Goal: Task Accomplishment & Management: Manage account settings

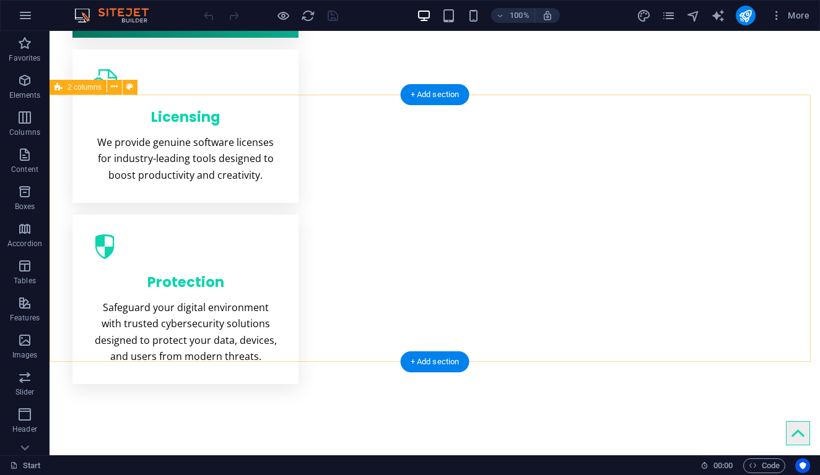
scroll to position [683, 0]
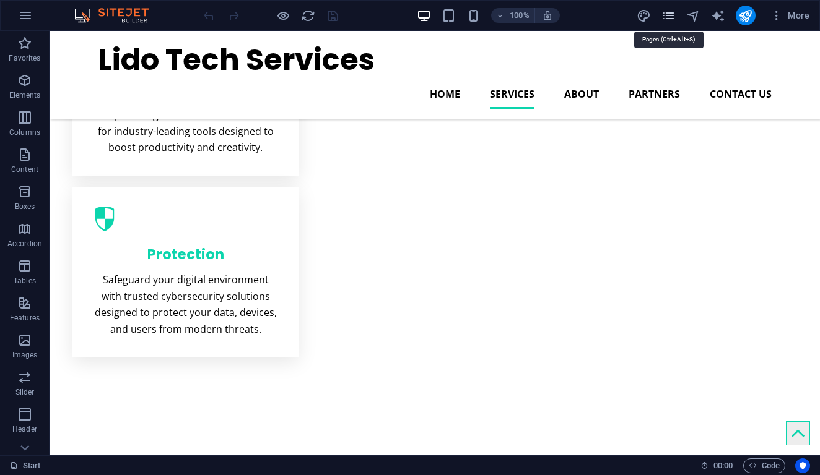
click at [665, 9] on icon "pages" at bounding box center [668, 16] width 14 height 14
click at [667, 22] on icon "pages" at bounding box center [668, 16] width 14 height 14
click at [669, 21] on icon "pages" at bounding box center [668, 16] width 14 height 14
click at [670, 16] on icon "pages" at bounding box center [668, 16] width 14 height 14
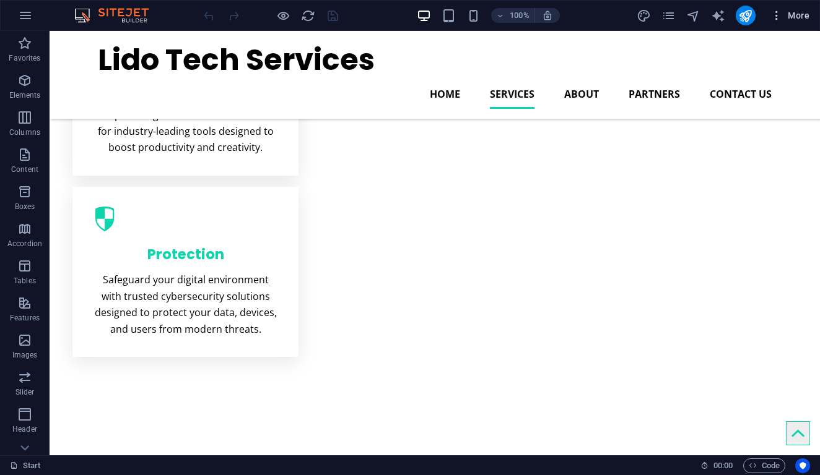
click at [779, 17] on icon "button" at bounding box center [776, 15] width 12 height 12
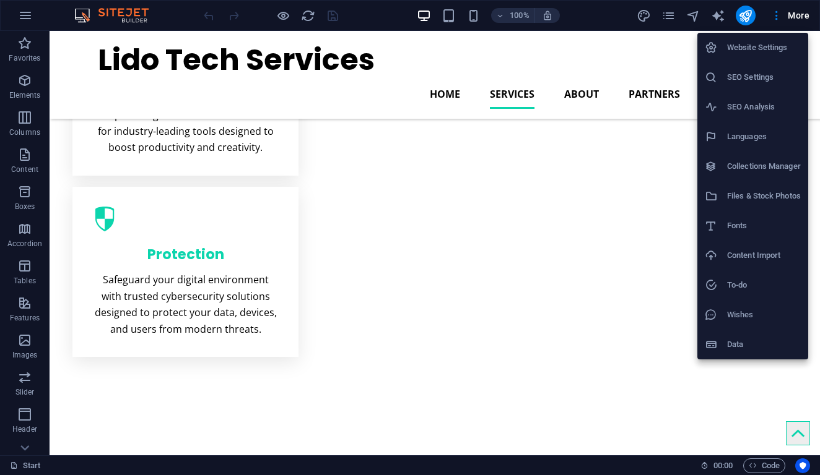
click at [670, 14] on div at bounding box center [410, 237] width 820 height 475
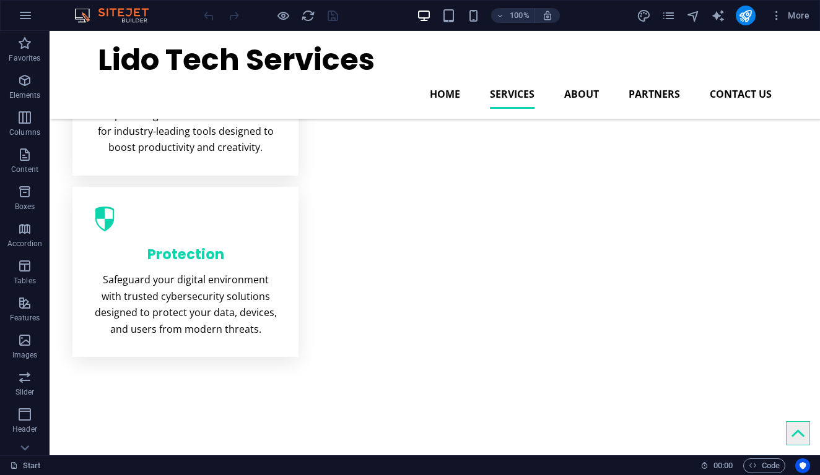
click at [670, 15] on div "Website Settings SEO Settings SEO Analysis Languages Collections Manager Files …" at bounding box center [410, 241] width 820 height 468
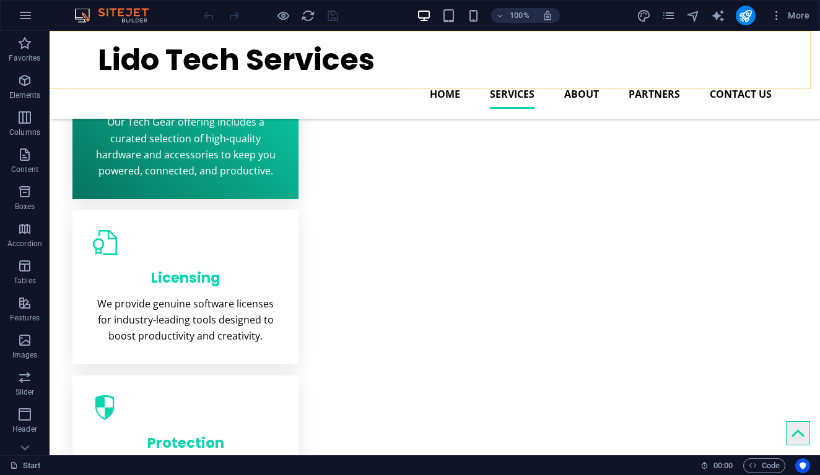
scroll to position [345, 0]
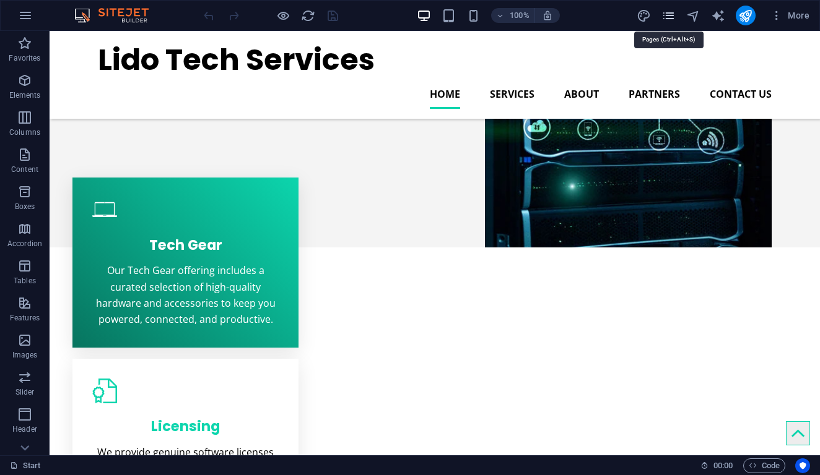
click at [672, 15] on icon "pages" at bounding box center [668, 16] width 14 height 14
click at [672, 16] on icon "pages" at bounding box center [668, 16] width 14 height 14
click at [648, 15] on icon "design" at bounding box center [643, 16] width 14 height 14
select select "px"
select select "400"
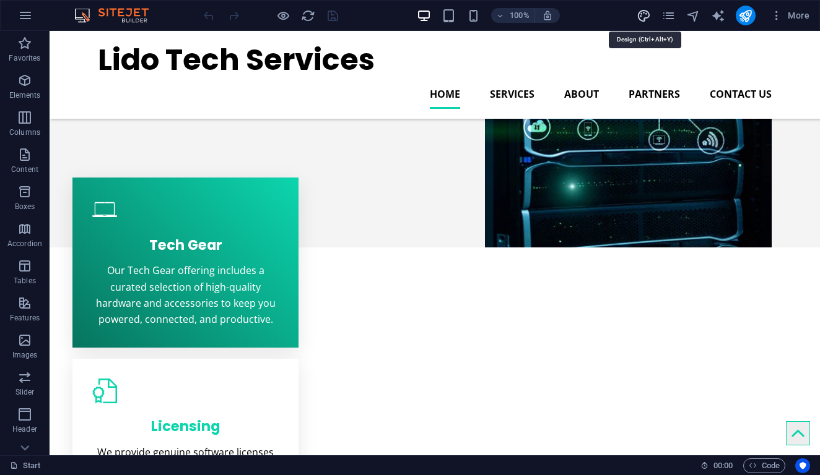
select select "px"
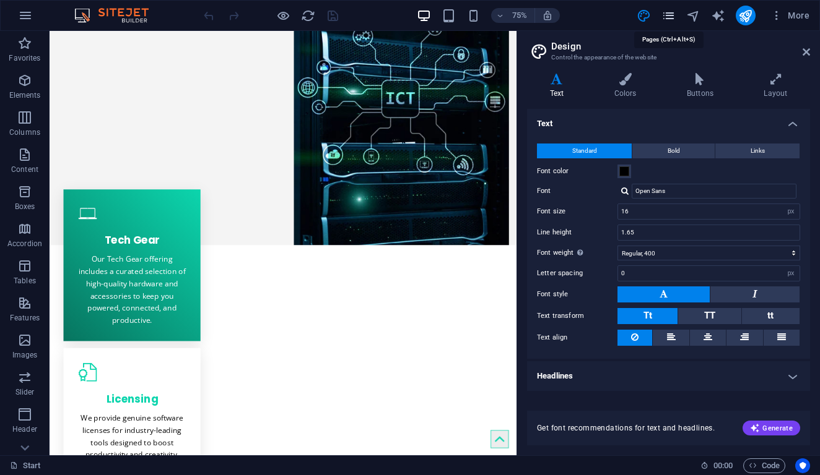
click at [664, 11] on icon "pages" at bounding box center [668, 16] width 14 height 14
click at [668, 12] on icon "pages" at bounding box center [668, 16] width 14 height 14
click at [669, 15] on icon "pages" at bounding box center [668, 16] width 14 height 14
click at [805, 49] on icon at bounding box center [805, 52] width 7 height 10
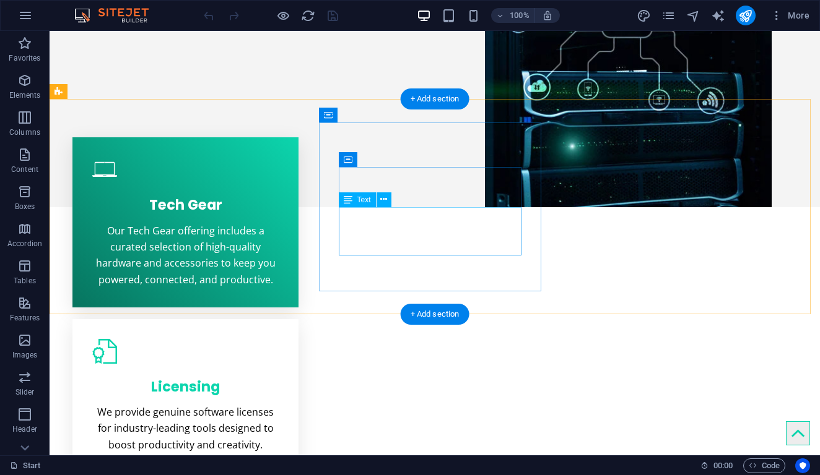
scroll to position [430, 0]
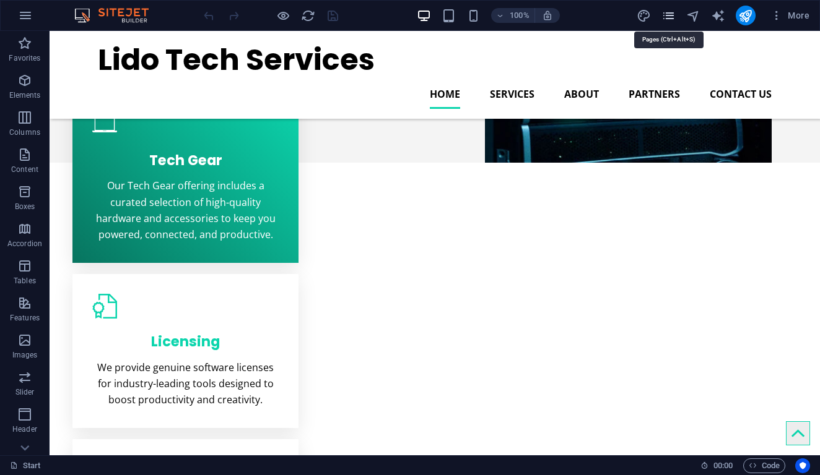
click at [669, 17] on icon "pages" at bounding box center [668, 16] width 14 height 14
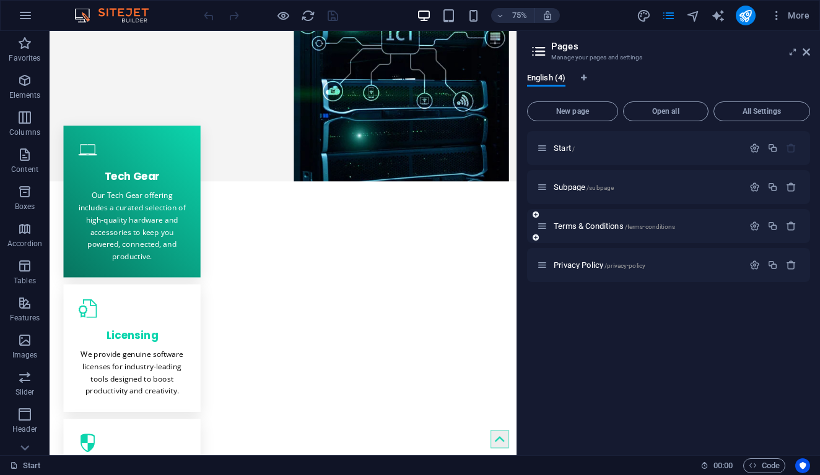
click at [589, 220] on div "Terms & Conditions /terms-conditions" at bounding box center [640, 226] width 206 height 14
click at [595, 227] on span "Terms & Conditions /terms-conditions" at bounding box center [613, 226] width 121 height 9
click at [596, 227] on div "Terms & Conditions /terms-conditions" at bounding box center [668, 226] width 283 height 34
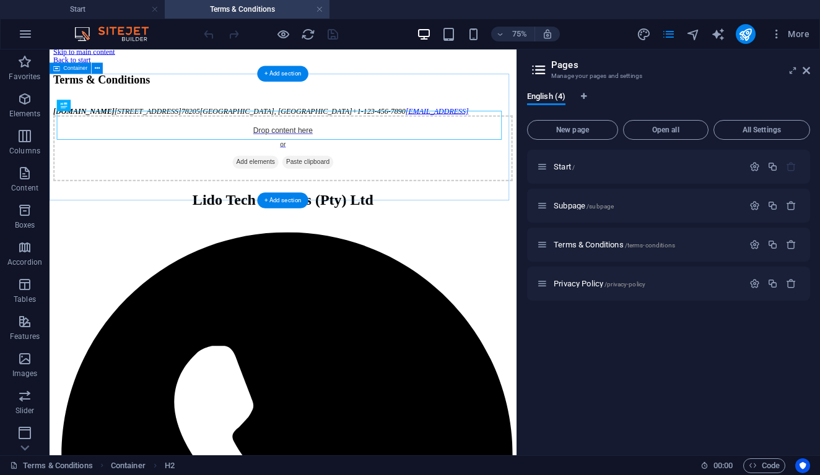
scroll to position [0, 0]
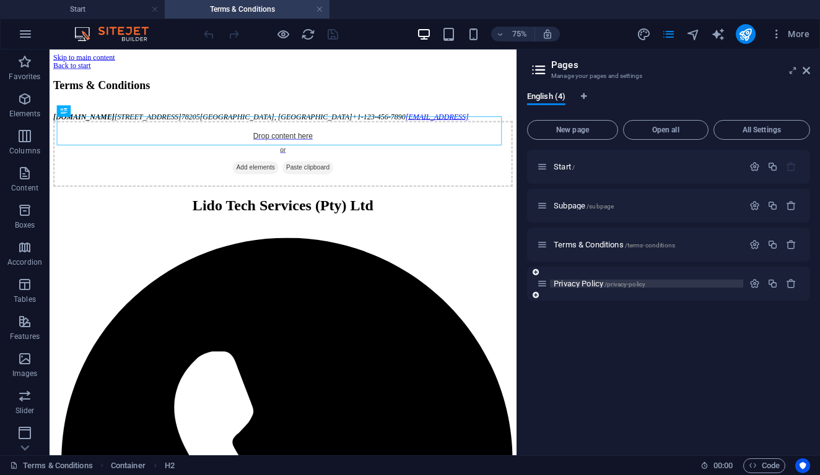
click at [597, 285] on span "Privacy Policy /privacy-policy" at bounding box center [599, 283] width 92 height 9
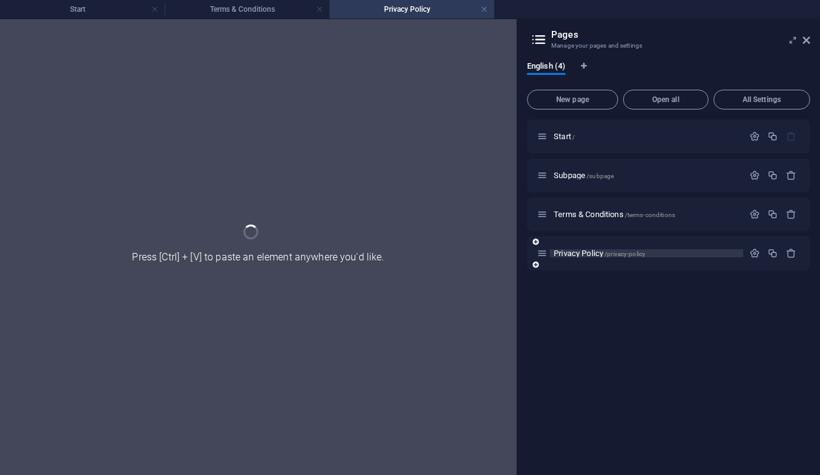
click at [597, 285] on div "Start / Subpage /subpage Terms & Conditions /terms-conditions Privacy Policy /p…" at bounding box center [668, 292] width 283 height 346
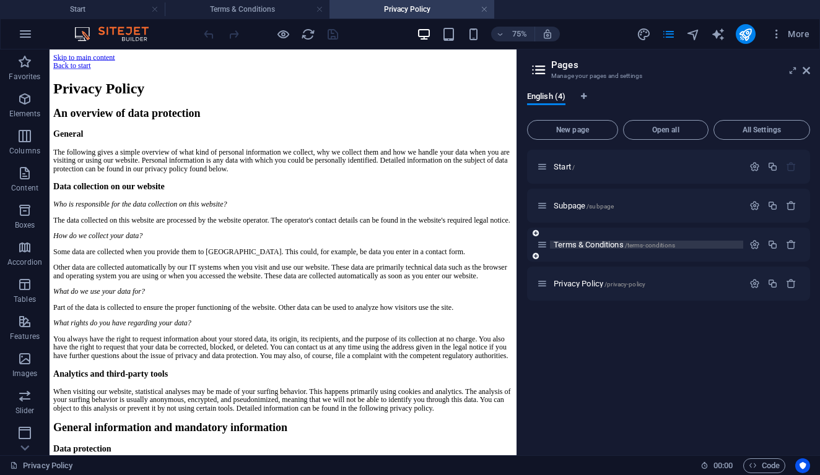
click at [591, 246] on span "Terms & Conditions /terms-conditions" at bounding box center [613, 244] width 121 height 9
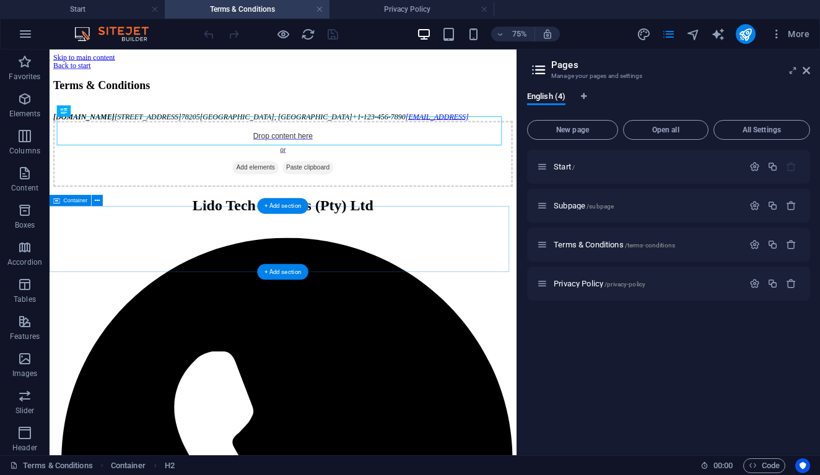
click at [365, 207] on icon at bounding box center [365, 207] width 0 height 0
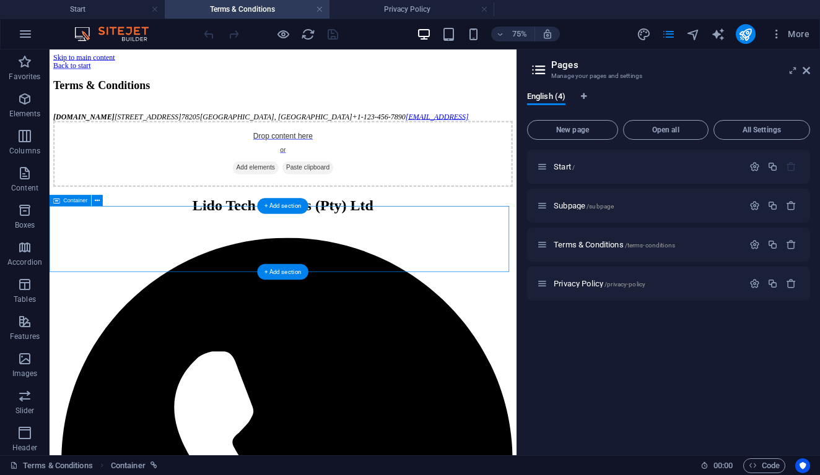
click at [317, 216] on span "Add elements" at bounding box center [323, 207] width 61 height 17
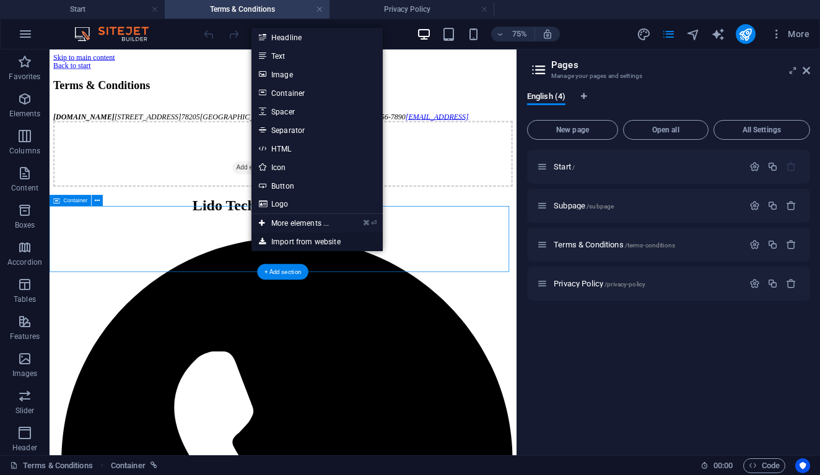
click at [316, 243] on link "Import from website" at bounding box center [316, 242] width 131 height 19
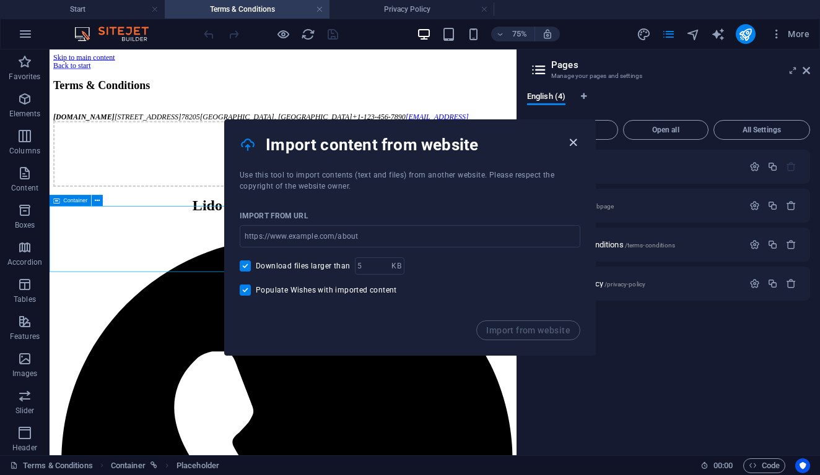
click at [568, 142] on icon "button" at bounding box center [573, 143] width 14 height 14
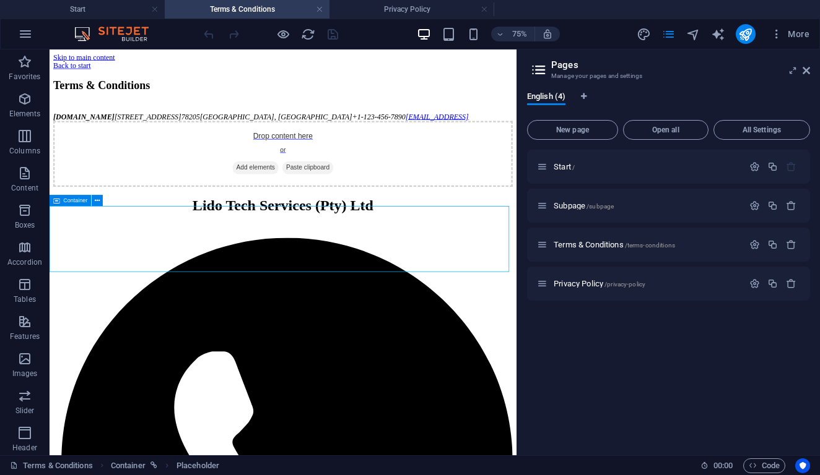
click at [322, 216] on span "Add elements" at bounding box center [323, 207] width 61 height 17
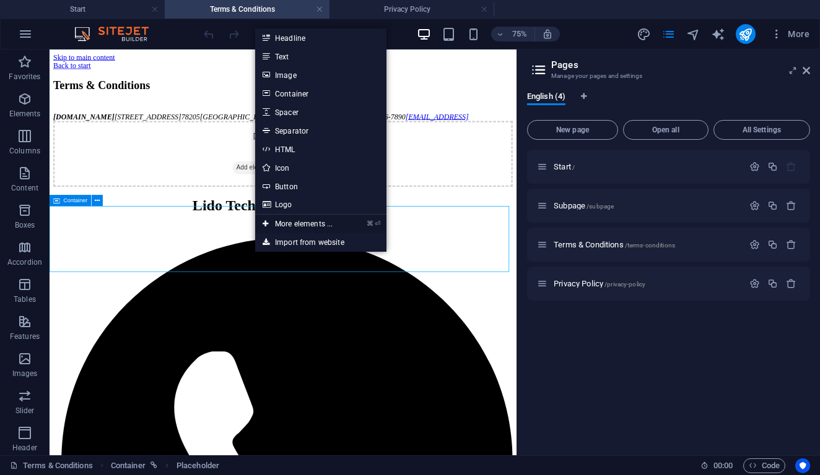
click at [307, 222] on link "⌘ ⏎ More elements ..." at bounding box center [297, 224] width 85 height 19
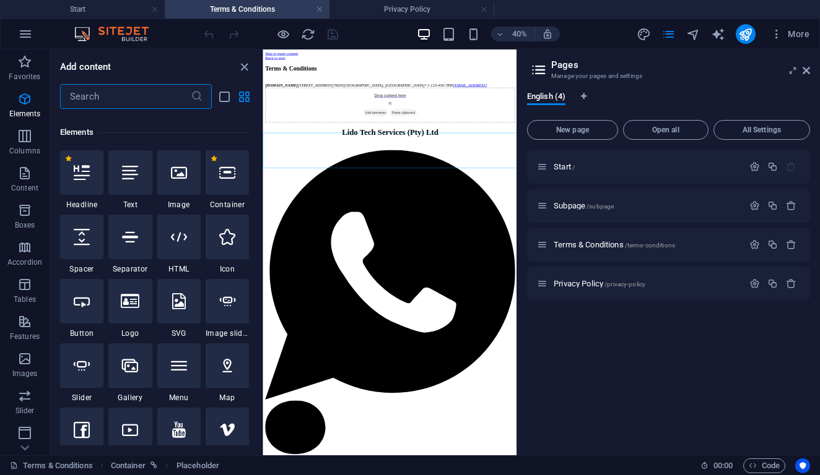
scroll to position [132, 0]
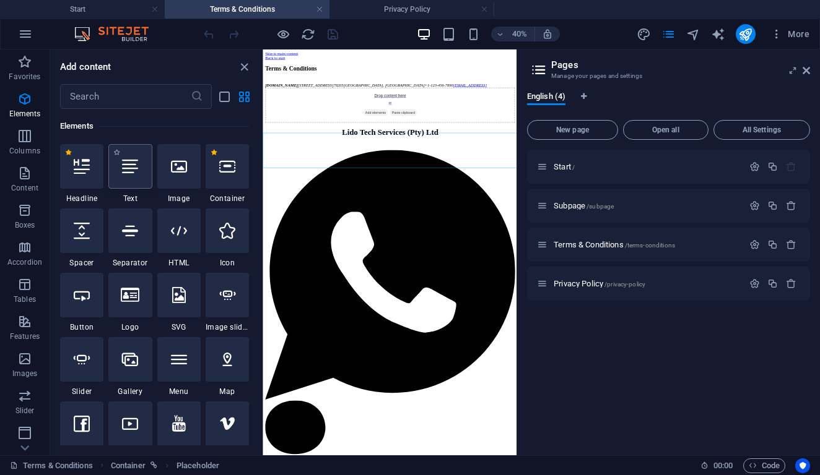
click at [134, 175] on div at bounding box center [129, 166] width 43 height 45
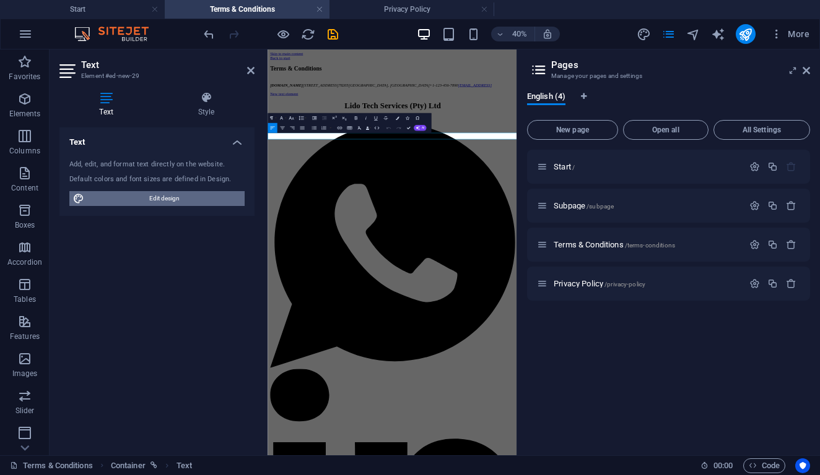
click at [182, 200] on span "Edit design" at bounding box center [164, 198] width 153 height 15
select select "px"
select select "400"
select select "px"
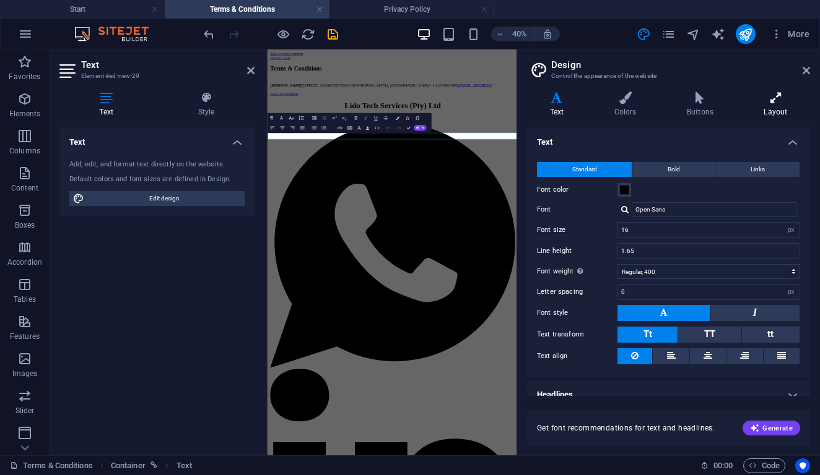
click at [775, 102] on icon at bounding box center [775, 98] width 69 height 12
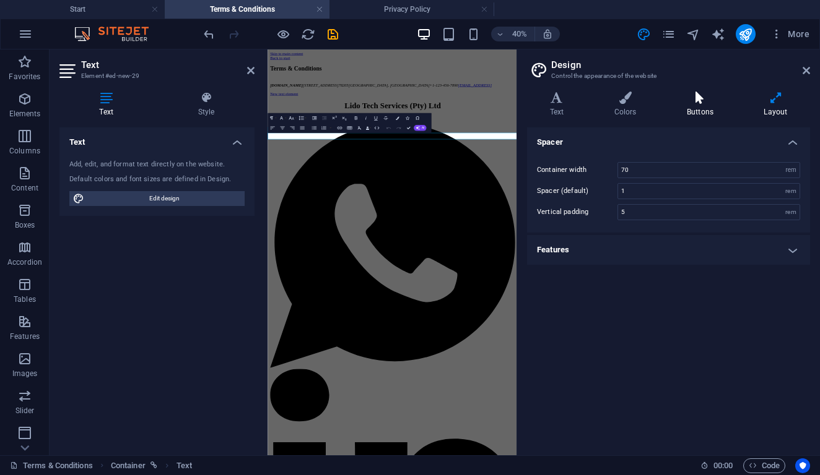
click at [718, 99] on icon at bounding box center [700, 98] width 72 height 12
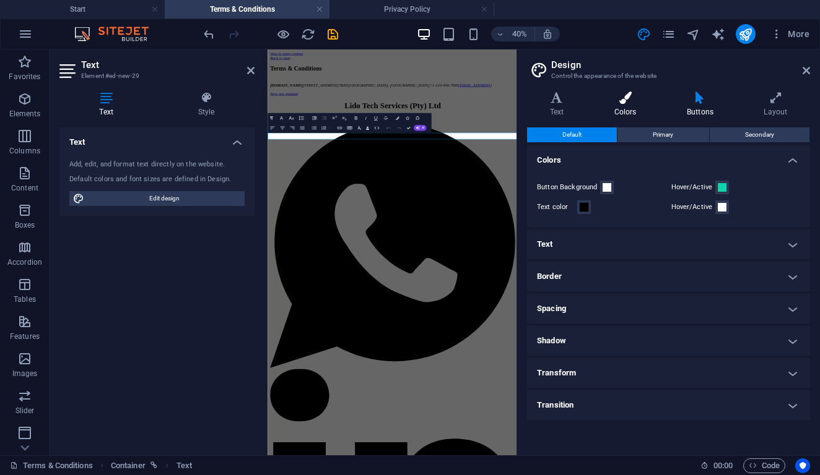
click at [634, 103] on icon at bounding box center [624, 98] width 67 height 12
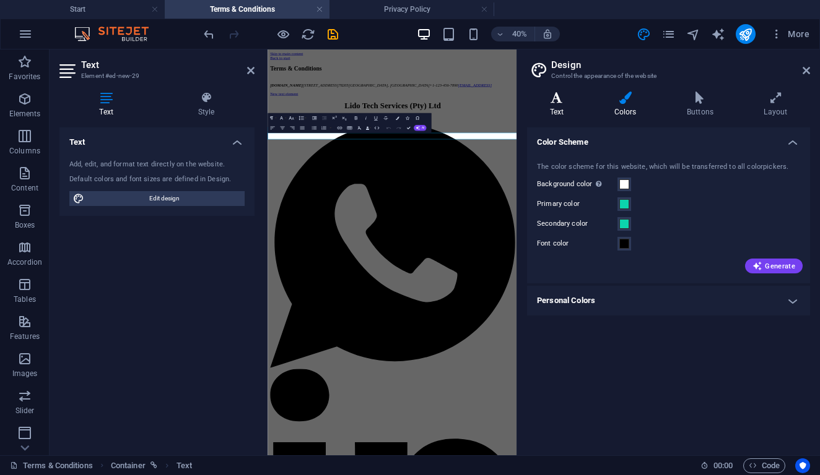
click at [572, 102] on icon at bounding box center [556, 98] width 59 height 12
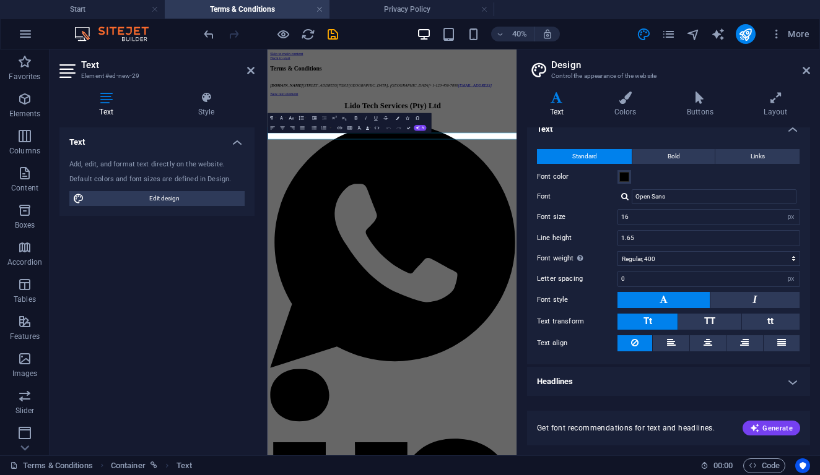
scroll to position [13, 0]
click at [25, 186] on p "Content" at bounding box center [24, 188] width 27 height 10
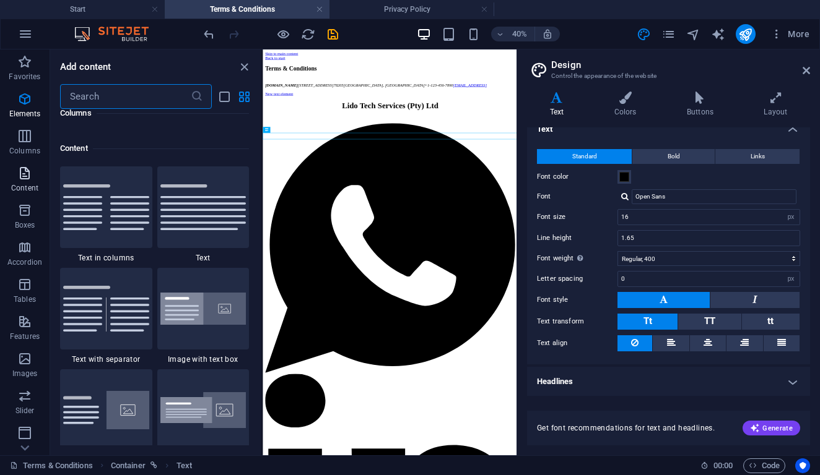
scroll to position [2166, 0]
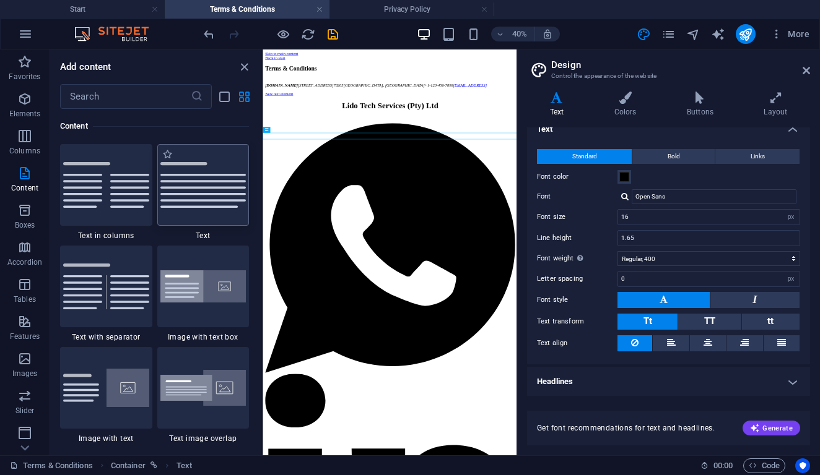
click at [223, 197] on img at bounding box center [203, 185] width 86 height 46
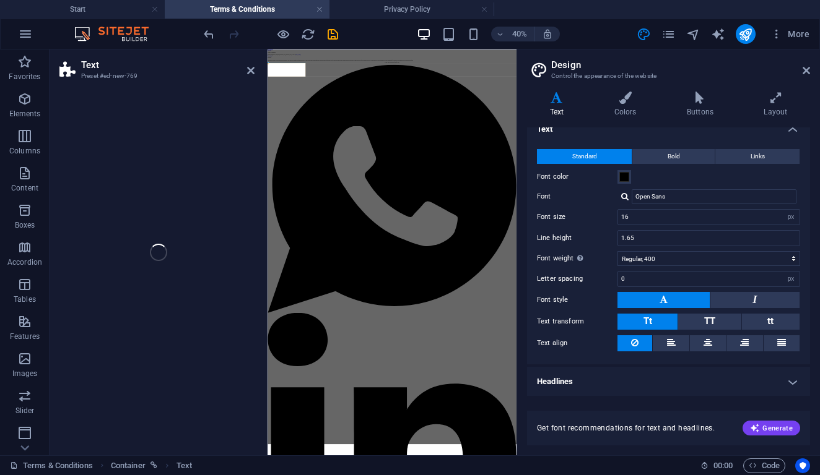
select select "preset-text-v2-default"
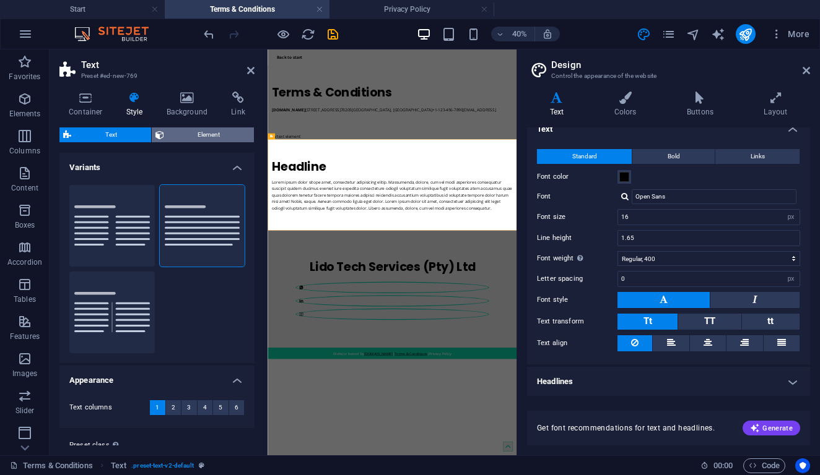
click at [181, 139] on span "Element" at bounding box center [209, 135] width 83 height 15
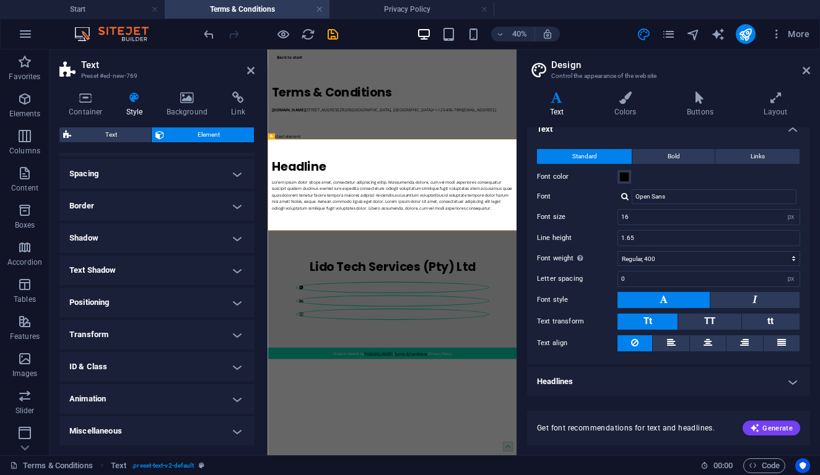
scroll to position [73, 0]
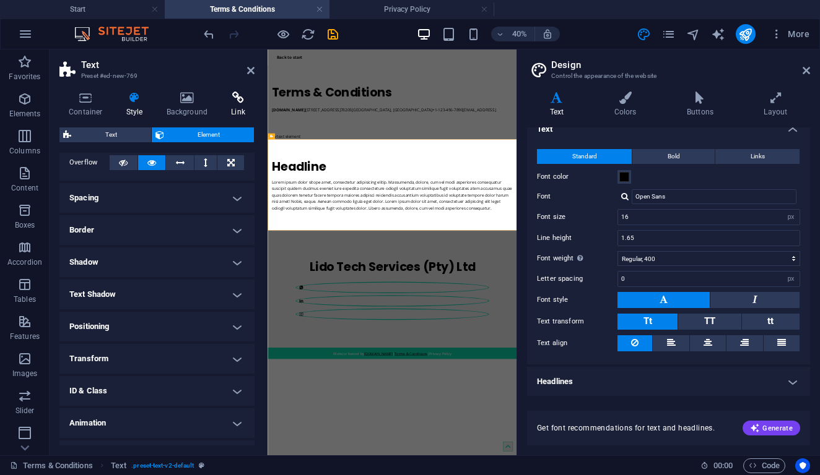
click at [231, 111] on h4 "Link" at bounding box center [238, 105] width 33 height 26
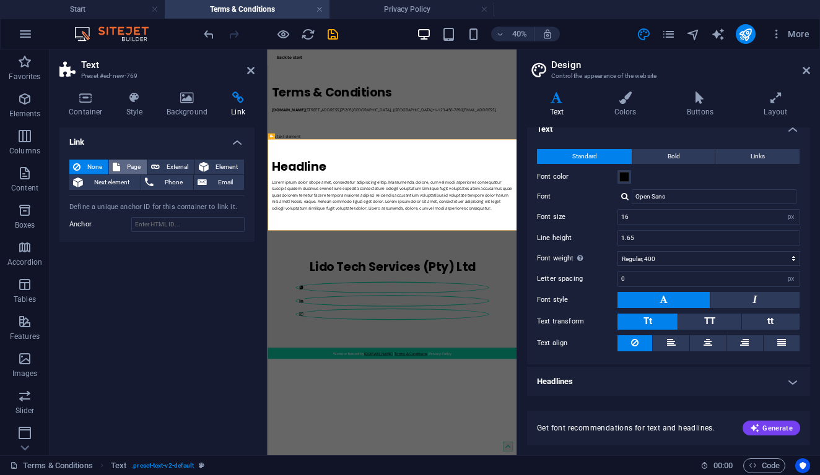
click at [132, 166] on span "Page" at bounding box center [133, 167] width 19 height 15
select select
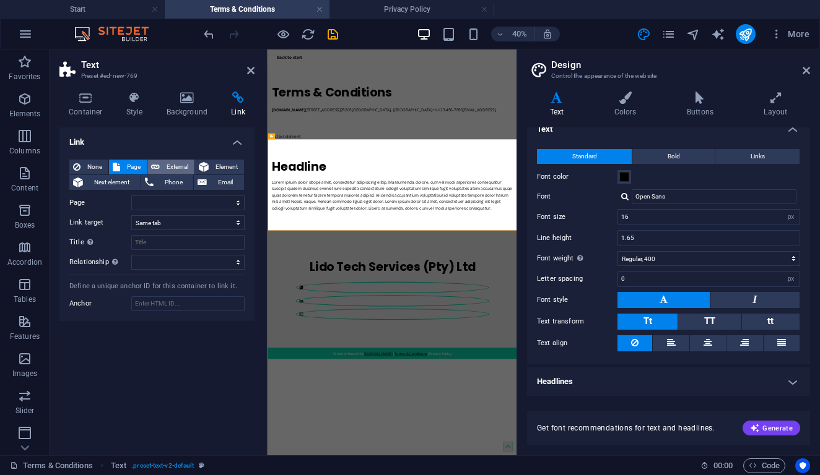
click at [162, 161] on button "External" at bounding box center [170, 167] width 47 height 15
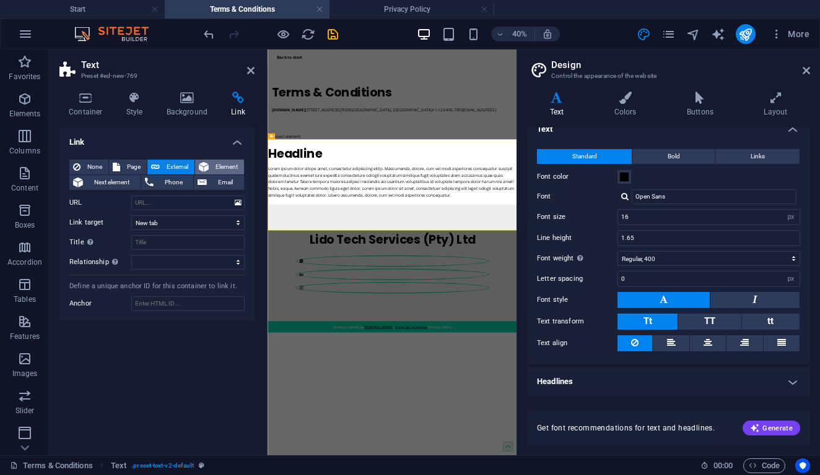
click at [220, 168] on span "Element" at bounding box center [226, 167] width 28 height 15
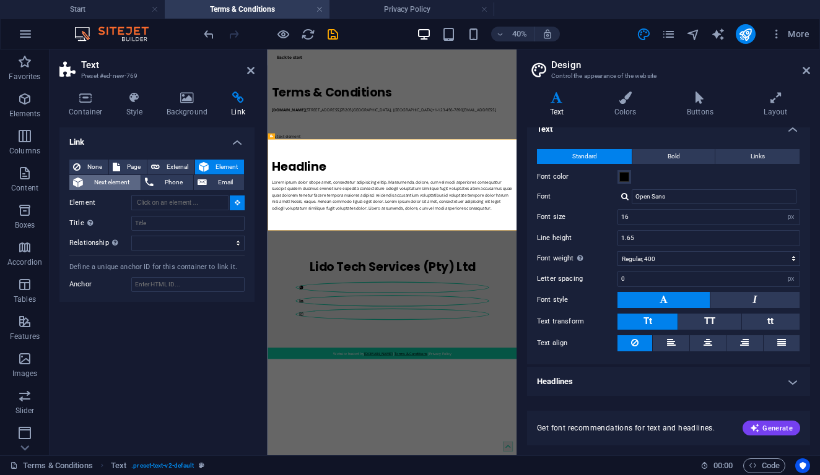
click at [123, 181] on span "Next element" at bounding box center [112, 182] width 50 height 15
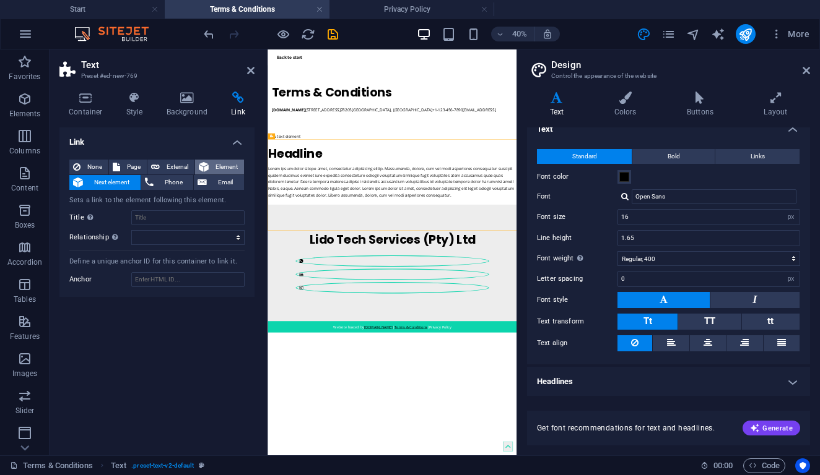
click at [207, 164] on icon at bounding box center [204, 167] width 10 height 15
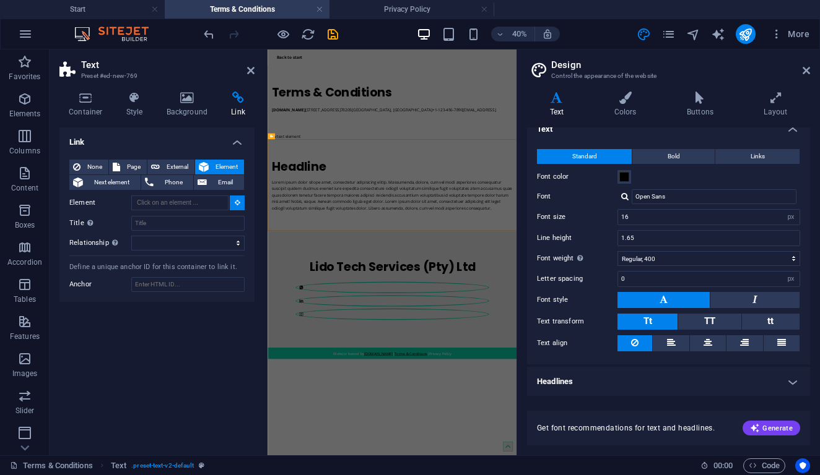
click at [237, 209] on button at bounding box center [237, 203] width 15 height 15
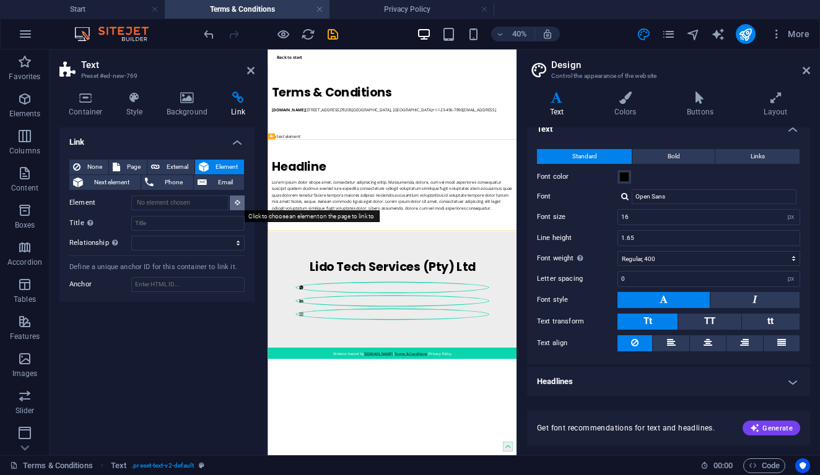
click at [237, 209] on button at bounding box center [237, 203] width 15 height 15
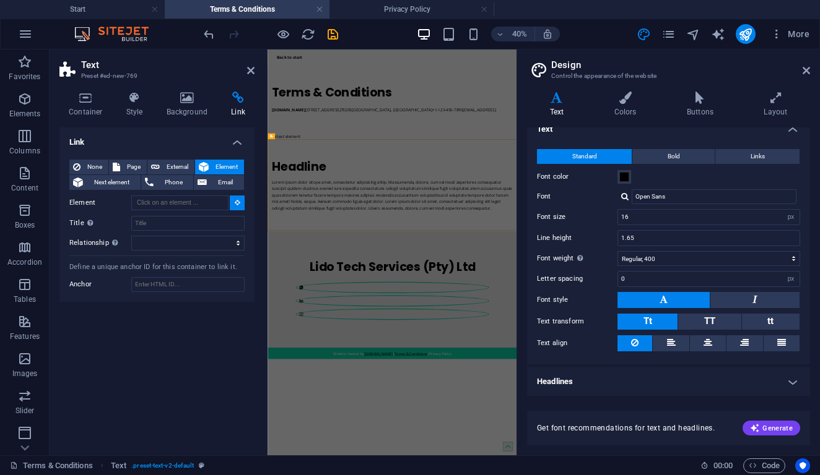
click at [202, 210] on div "None Page External Element Next element Phone Email Page Start Subpage Terms &a…" at bounding box center [156, 205] width 175 height 91
click at [201, 204] on input "Element" at bounding box center [179, 203] width 97 height 15
click at [196, 204] on input "Element" at bounding box center [179, 203] width 97 height 15
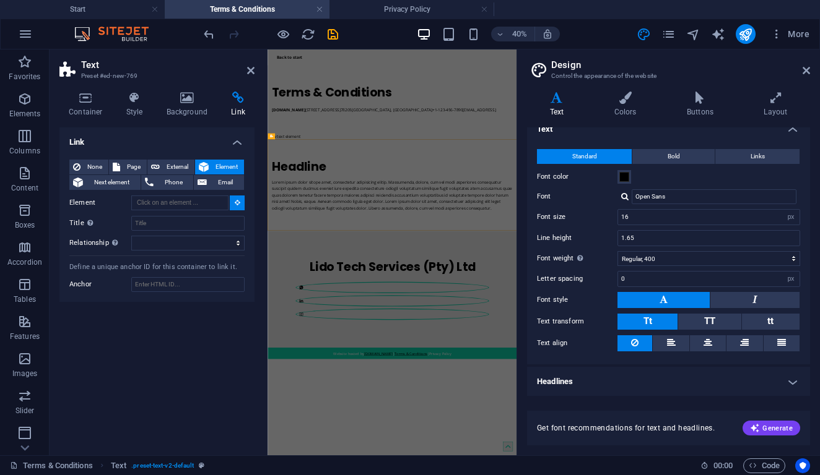
click at [239, 202] on icon at bounding box center [238, 202] width 6 height 6
click at [162, 202] on input "Element" at bounding box center [179, 203] width 97 height 15
click at [162, 164] on button "External" at bounding box center [170, 167] width 47 height 15
select select "blank"
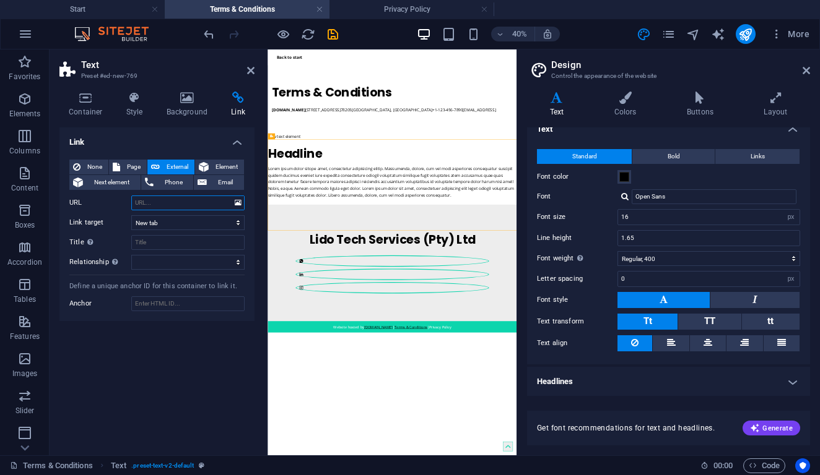
click at [173, 207] on input "URL" at bounding box center [187, 203] width 113 height 15
click at [235, 201] on icon at bounding box center [238, 203] width 7 height 14
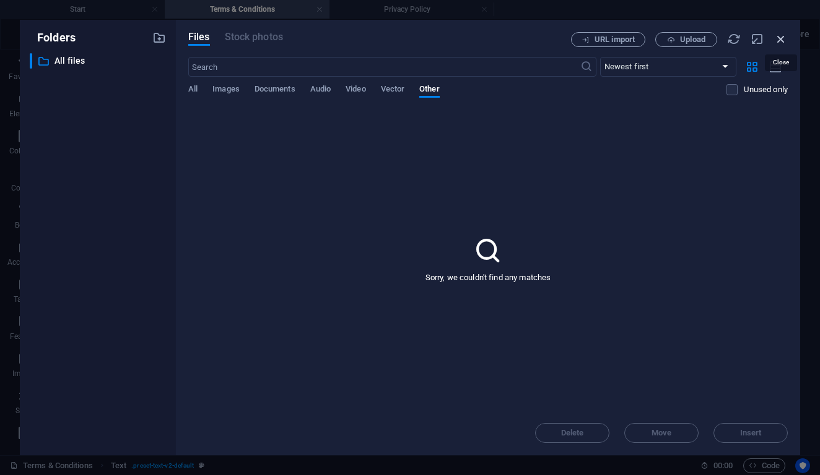
click at [781, 38] on icon "button" at bounding box center [781, 39] width 14 height 14
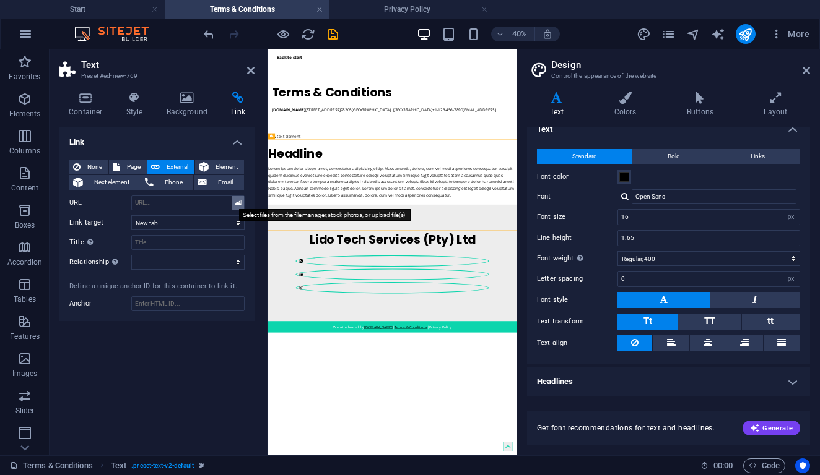
click at [236, 203] on icon at bounding box center [238, 203] width 7 height 14
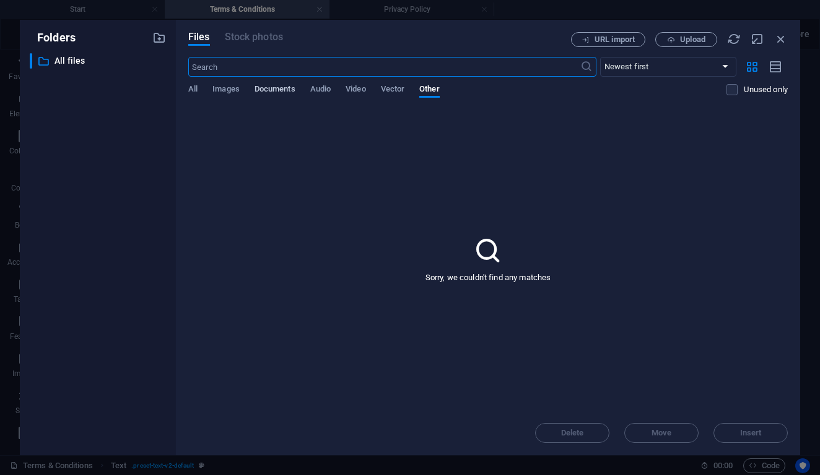
click at [261, 87] on span "Documents" at bounding box center [274, 90] width 41 height 17
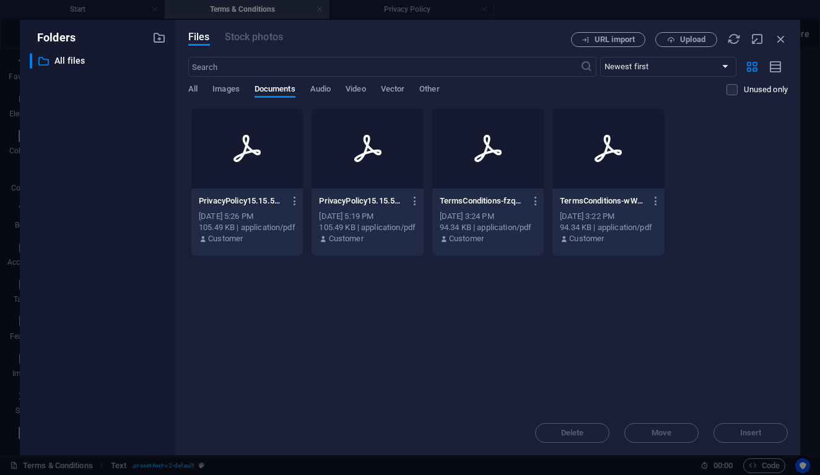
click at [497, 198] on p "TermsConditions-fzqxBq2kONFJx6vkKf6FkQ.pdf" at bounding box center [482, 201] width 85 height 11
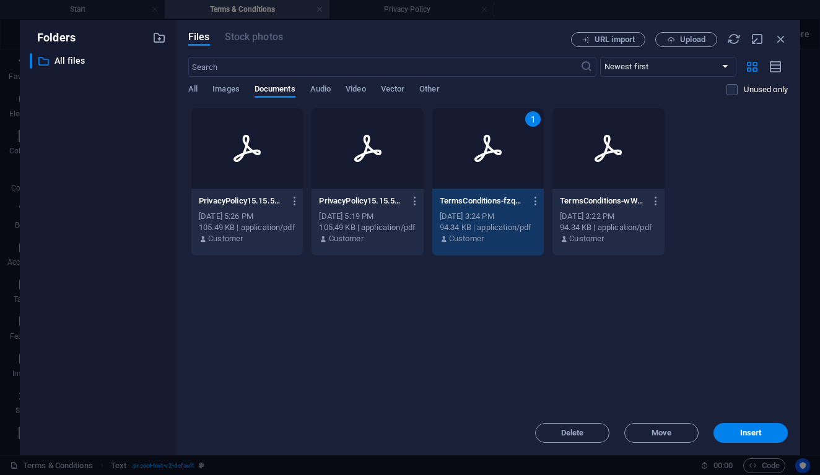
drag, startPoint x: 736, startPoint y: 440, endPoint x: 765, endPoint y: 449, distance: 29.8
click at [765, 449] on div "Files Stock photos URL import Upload ​ Newest first Oldest first Name (A-Z) Nam…" at bounding box center [488, 238] width 624 height 436
click at [742, 440] on button "Insert" at bounding box center [750, 433] width 74 height 20
type input "https://cdn1.site-media.eu/images/document/19358179/TermsConditions-fzqxBq2kONF…"
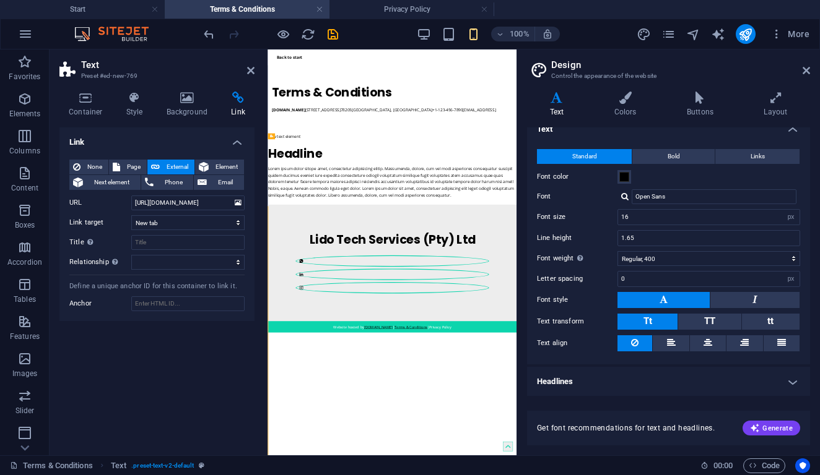
scroll to position [0, 0]
select select
click at [189, 245] on input "Title Additional link description, should not be the same as the link text. The…" at bounding box center [187, 242] width 113 height 15
click at [196, 242] on input "Title Additional link description, should not be the same as the link text. The…" at bounding box center [187, 242] width 113 height 15
type input "Terms and Conditions"
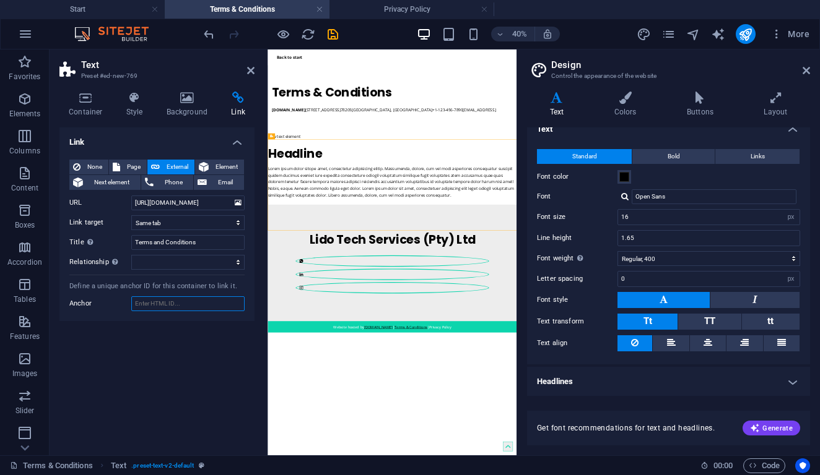
click at [219, 300] on input "Anchor" at bounding box center [187, 304] width 113 height 15
click at [175, 301] on input "Anchor" at bounding box center [187, 304] width 113 height 15
click at [333, 32] on icon "save" at bounding box center [333, 34] width 14 height 14
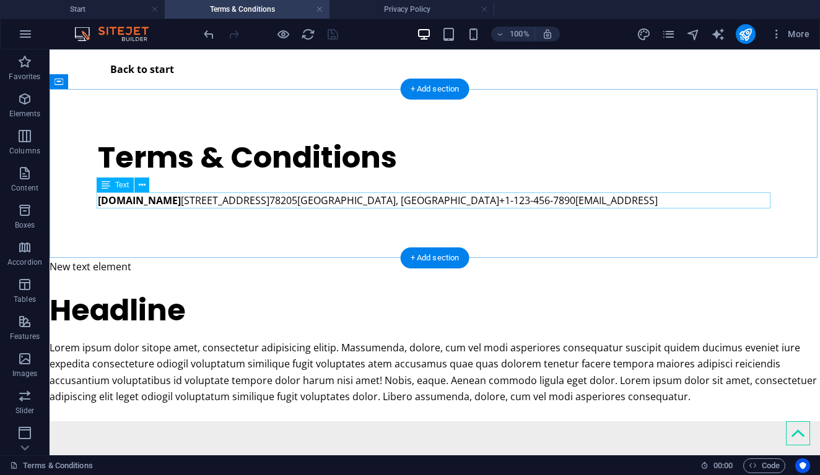
click at [248, 199] on div "lidotechservices.co.za 300 Alamo Plaza 78205 San Antonio, TX +1-123-456-7890 e8…" at bounding box center [435, 201] width 674 height 16
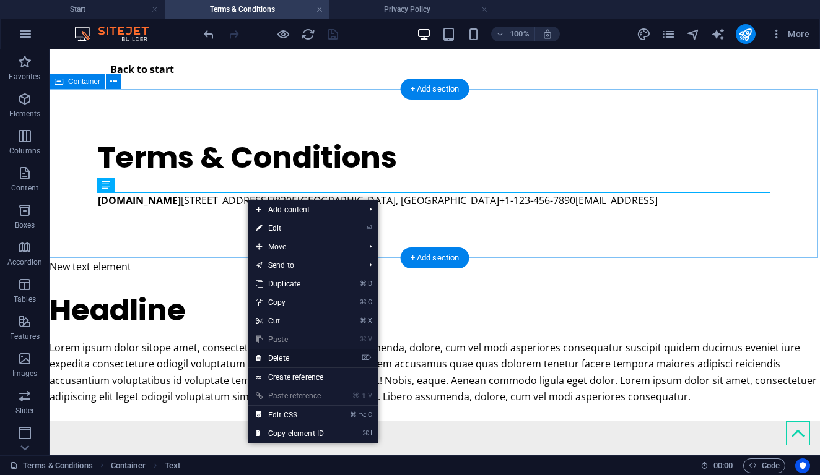
drag, startPoint x: 282, startPoint y: 357, endPoint x: 232, endPoint y: 307, distance: 70.5
click at [282, 357] on link "⌦ Delete" at bounding box center [289, 358] width 83 height 19
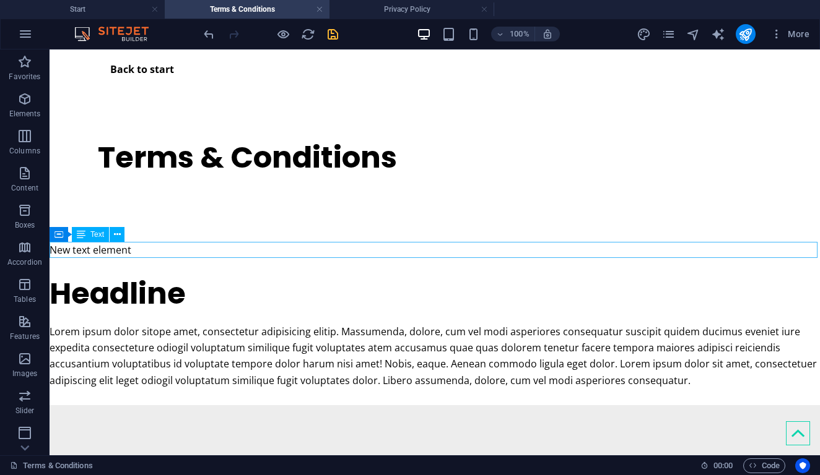
click at [139, 244] on div "New text element" at bounding box center [435, 250] width 770 height 16
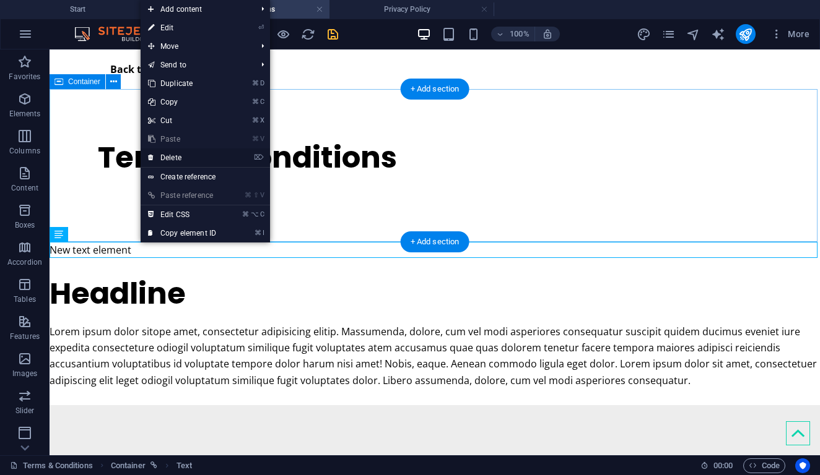
click at [164, 160] on link "⌦ Delete" at bounding box center [182, 158] width 83 height 19
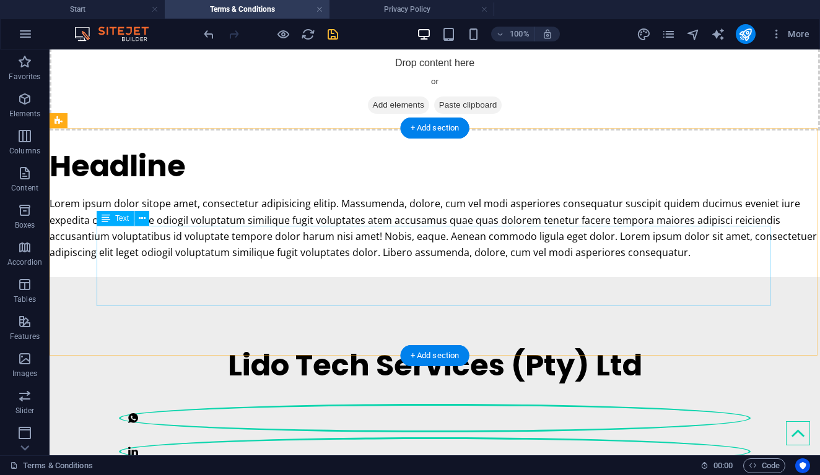
scroll to position [186, 0]
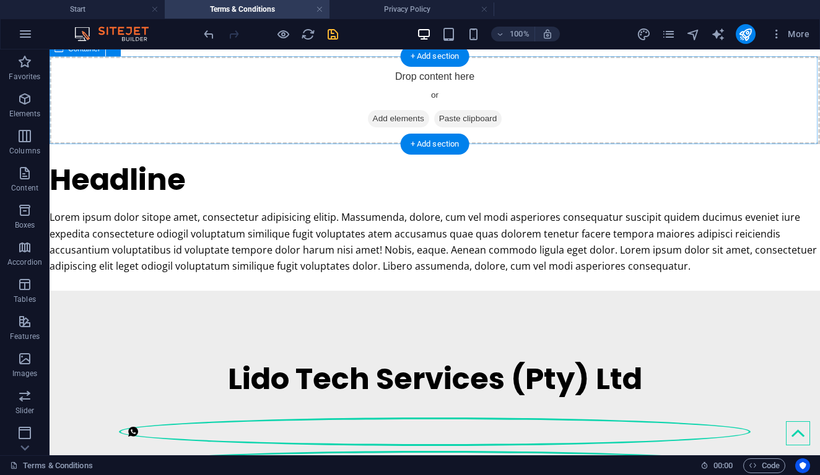
click at [327, 87] on div "Drop content here or Add elements Paste clipboard" at bounding box center [435, 100] width 770 height 88
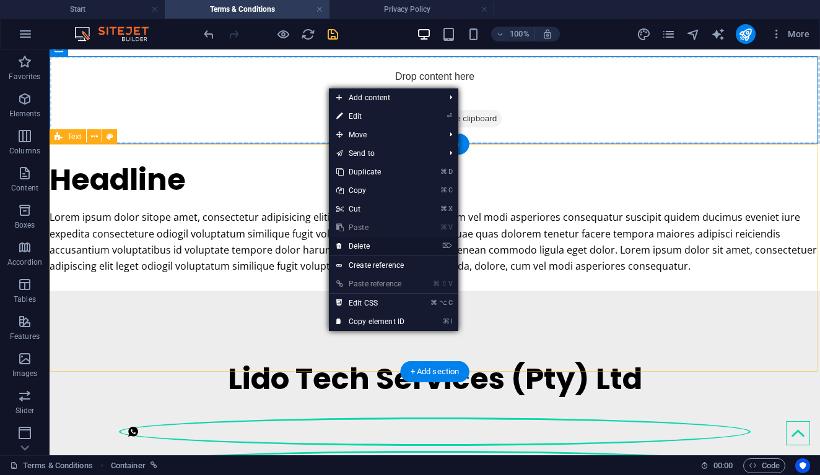
click at [364, 243] on link "⌦ Delete" at bounding box center [370, 246] width 83 height 19
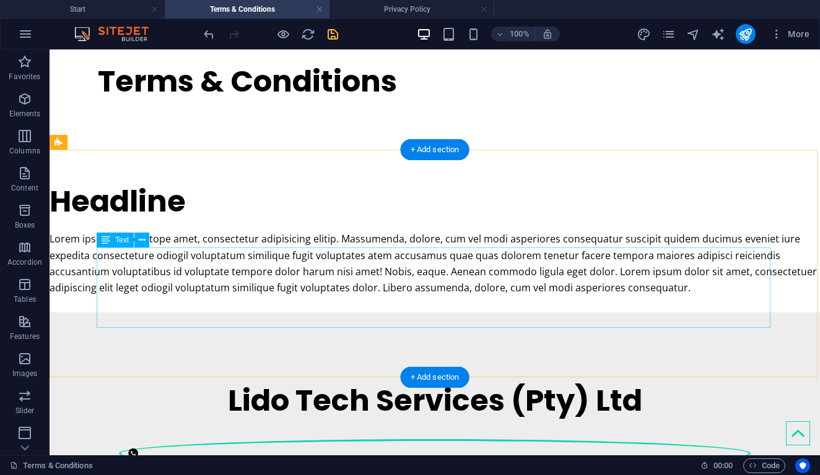
scroll to position [32, 0]
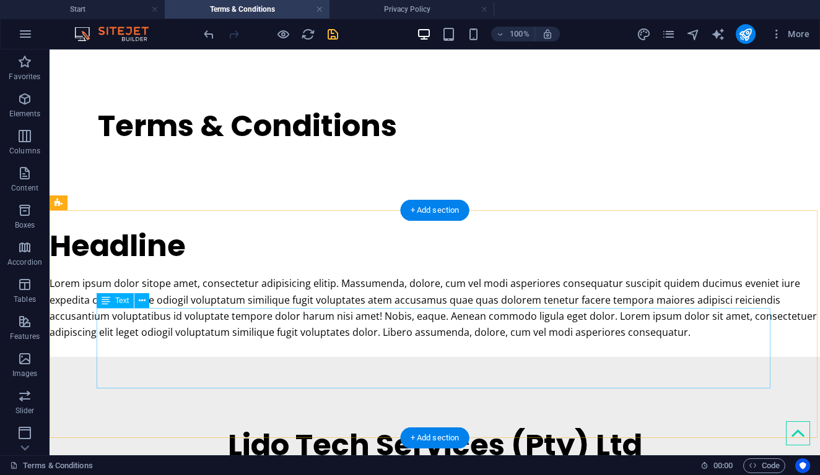
click at [308, 340] on div "Lorem ipsum dolor sitope amet, consectetur adipisicing elitip. Massumenda, dolo…" at bounding box center [435, 308] width 770 height 66
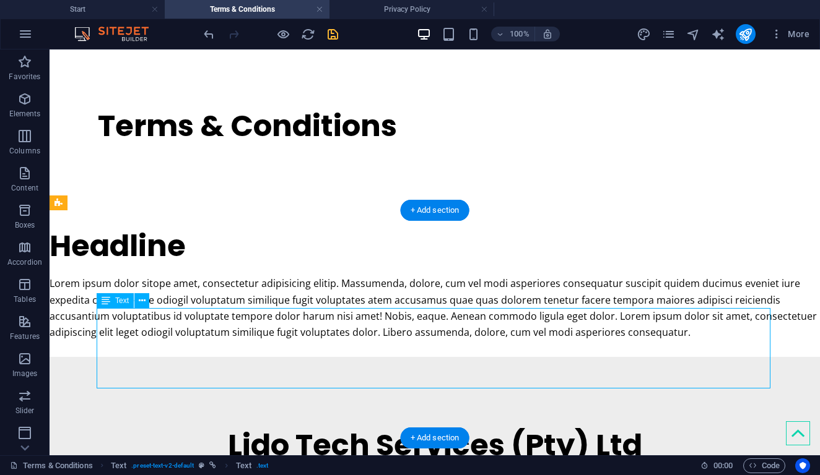
click at [308, 340] on div "Lorem ipsum dolor sitope amet, consectetur adipisicing elitip. Massumenda, dolo…" at bounding box center [435, 308] width 770 height 66
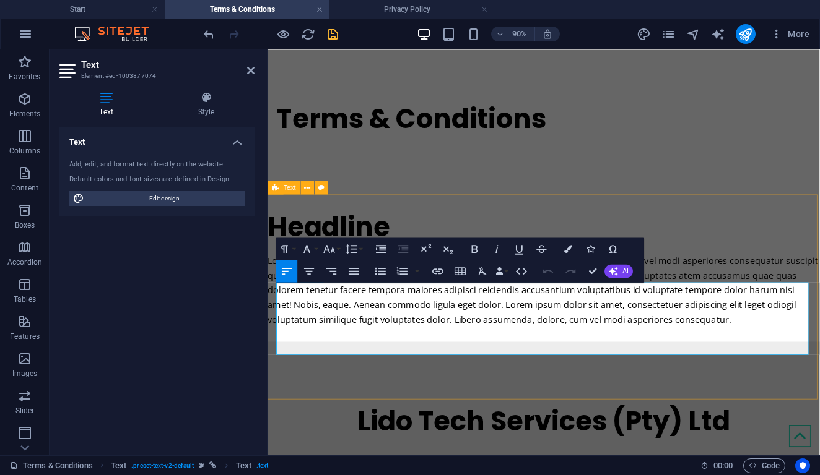
click at [818, 357] on p "Lorem ipsum dolor sitope amet, consectetur adipisicing elitip. Massumenda, dolo…" at bounding box center [573, 316] width 613 height 82
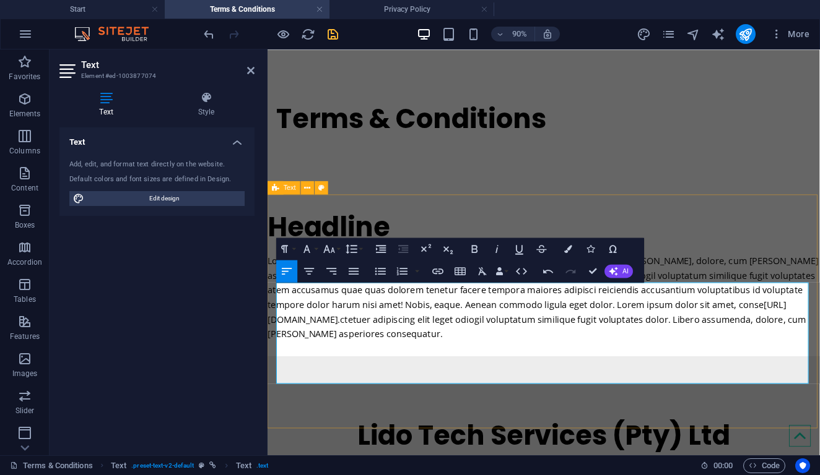
click at [794, 373] on p "Lorem ipsum dolor sitope amet https://cdn1.site-media.eu/images/document/193581…" at bounding box center [573, 324] width 613 height 98
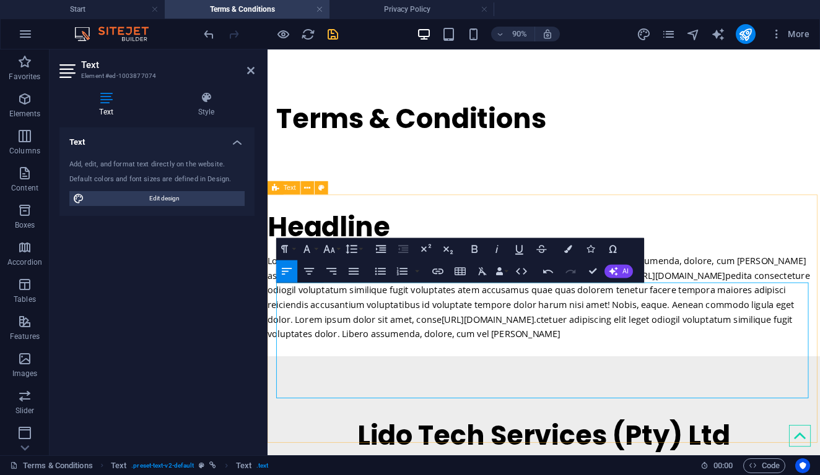
click at [788, 373] on p "Lorem ipsum dolor sitope amet https://cdn1.site-media.eu/images/document/193581…" at bounding box center [573, 324] width 613 height 98
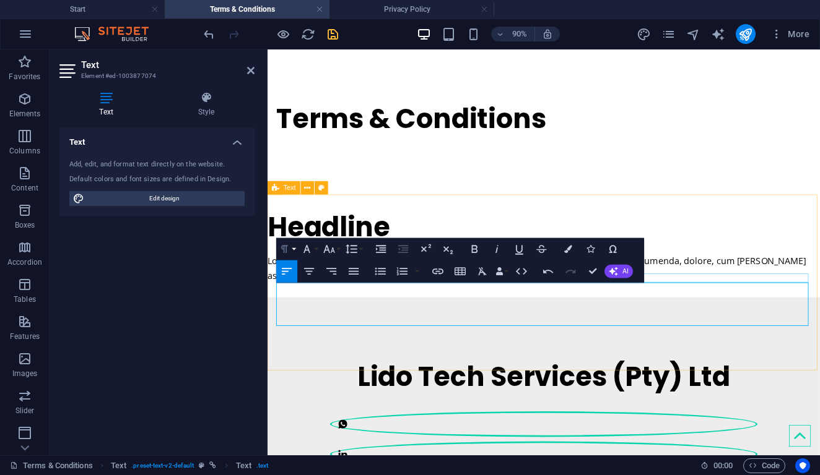
click at [297, 250] on button "Paragraph Format" at bounding box center [286, 249] width 21 height 22
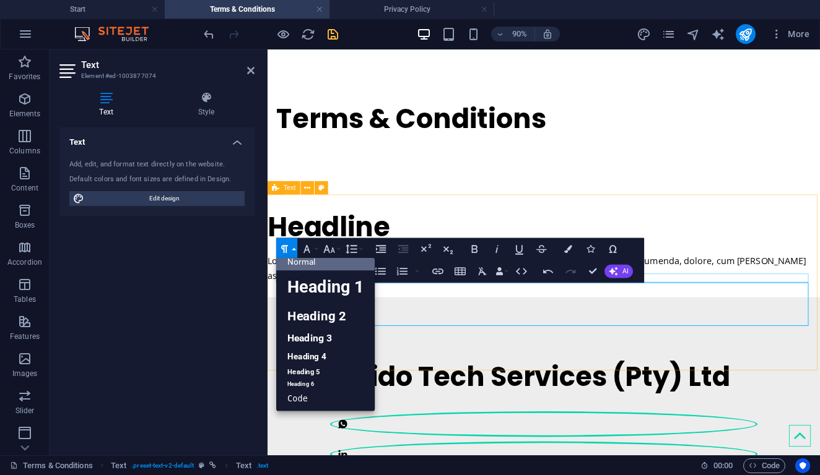
scroll to position [9, 0]
click at [443, 308] on p "Lorem ipsum dolor sitope amet https://cdn1.site-media.eu/images/document/193581…" at bounding box center [573, 291] width 613 height 33
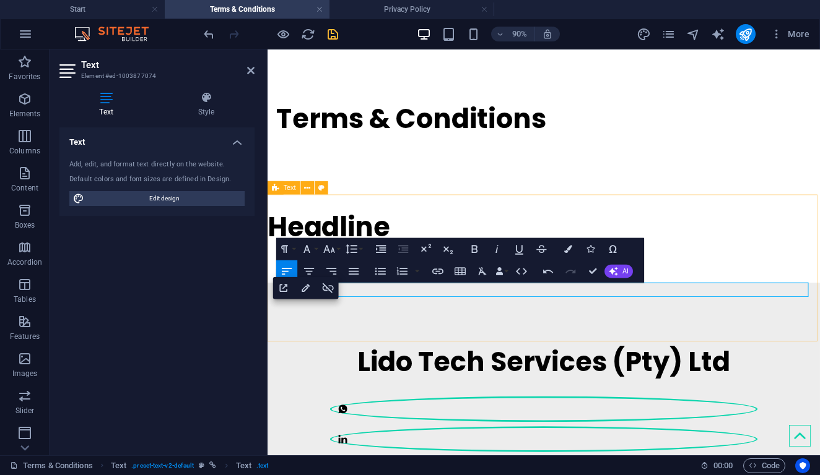
click at [339, 289] on div "Open Link Edit Link Unlink" at bounding box center [306, 288] width 66 height 22
drag, startPoint x: 592, startPoint y: 366, endPoint x: 332, endPoint y: 347, distance: 261.3
click at [332, 308] on div "Headline ​" at bounding box center [573, 259] width 613 height 98
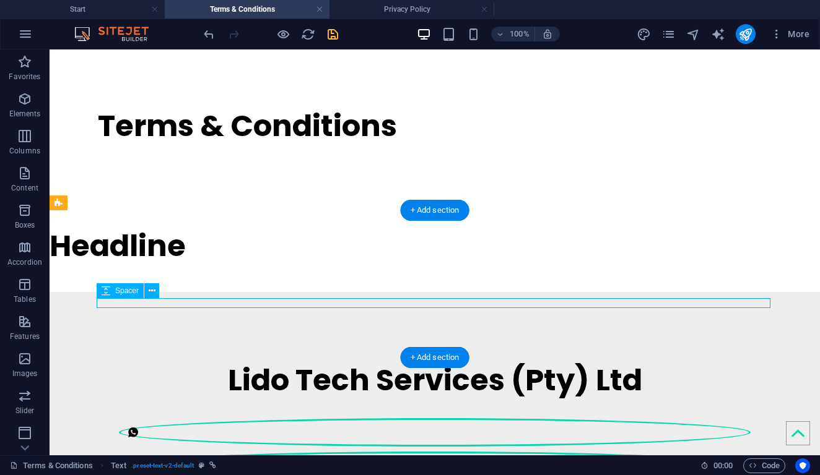
click at [143, 275] on div at bounding box center [435, 271] width 770 height 10
click at [131, 292] on div "Headline" at bounding box center [435, 250] width 770 height 81
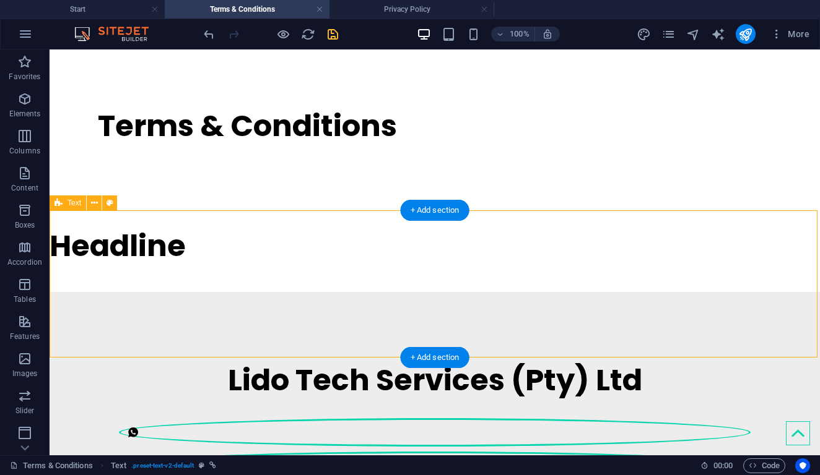
click at [127, 292] on div "Headline" at bounding box center [435, 250] width 770 height 81
click at [300, 266] on div "Headline" at bounding box center [435, 246] width 770 height 38
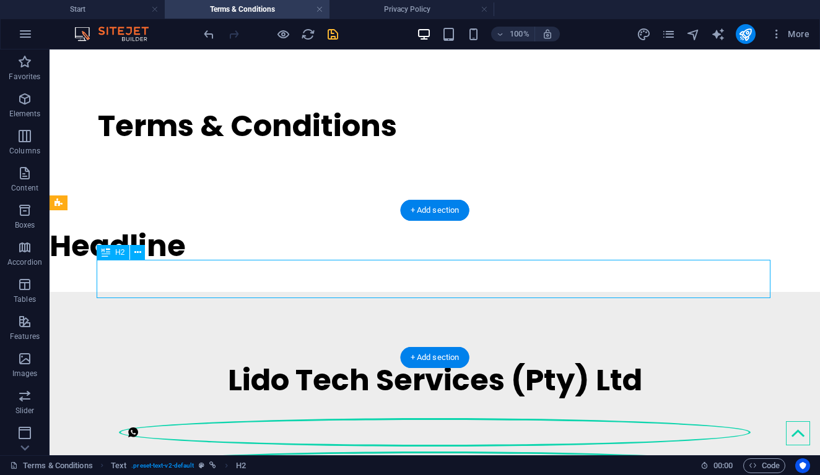
click at [249, 266] on div "Headline" at bounding box center [435, 246] width 770 height 38
click at [251, 266] on div "Headline" at bounding box center [435, 246] width 770 height 38
click at [236, 264] on div "Headline" at bounding box center [435, 246] width 770 height 38
click at [244, 266] on div "Headline" at bounding box center [435, 246] width 770 height 38
click at [246, 266] on div "Headline" at bounding box center [435, 246] width 770 height 38
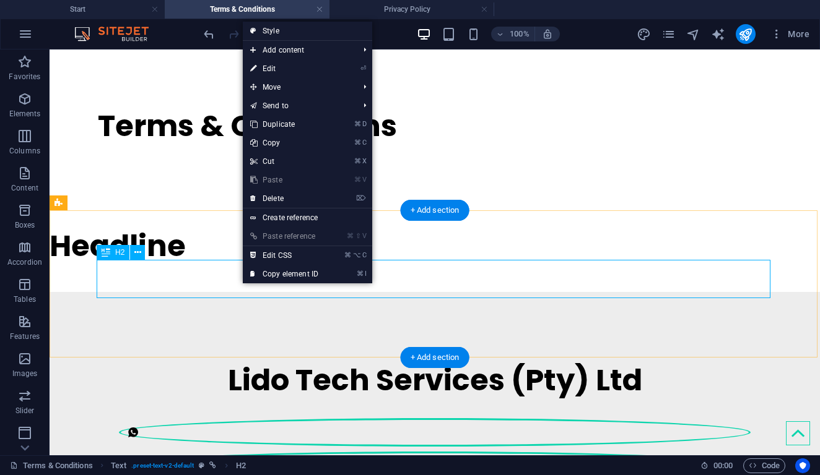
click at [259, 266] on div "Headline" at bounding box center [435, 246] width 770 height 38
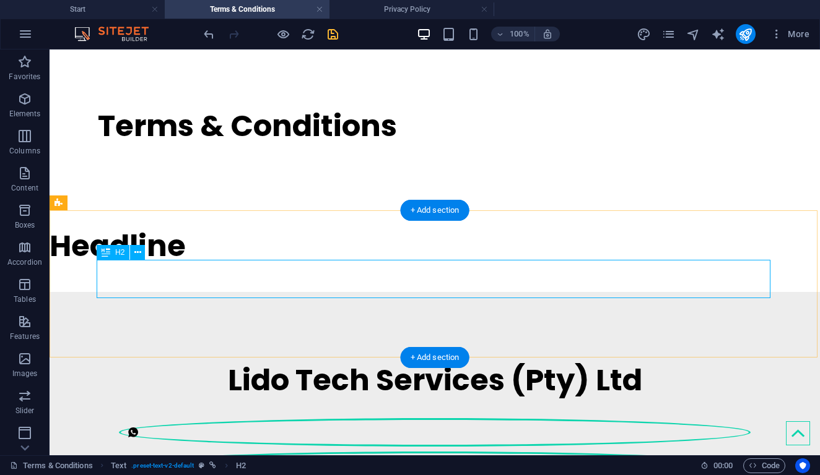
click at [259, 266] on div "Headline" at bounding box center [435, 246] width 770 height 38
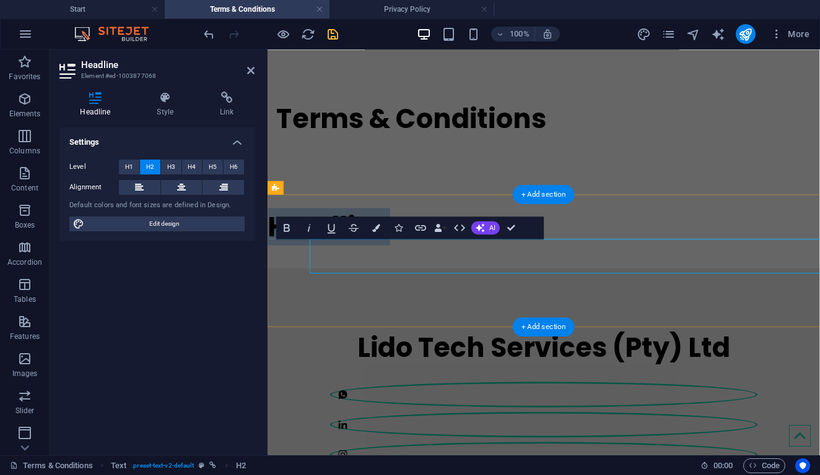
click at [259, 288] on div "Headline Style Link Settings Level H1 H2 H3 H4 H5 H6 Alignment Default colors a…" at bounding box center [157, 269] width 215 height 374
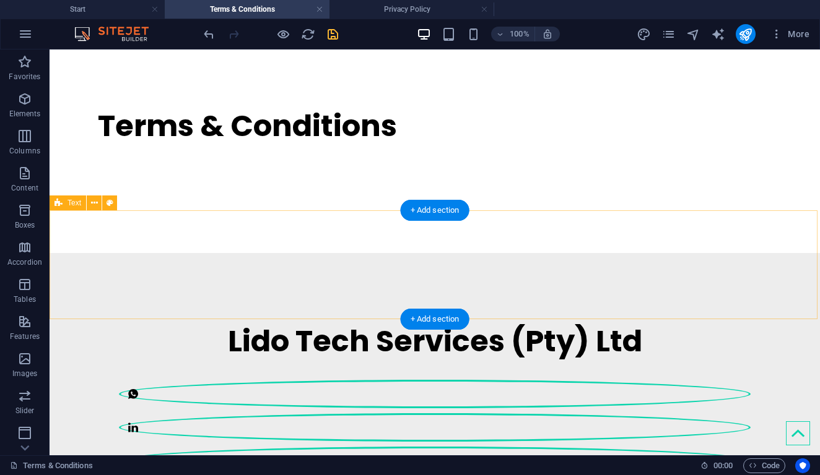
click at [143, 253] on div at bounding box center [435, 231] width 770 height 43
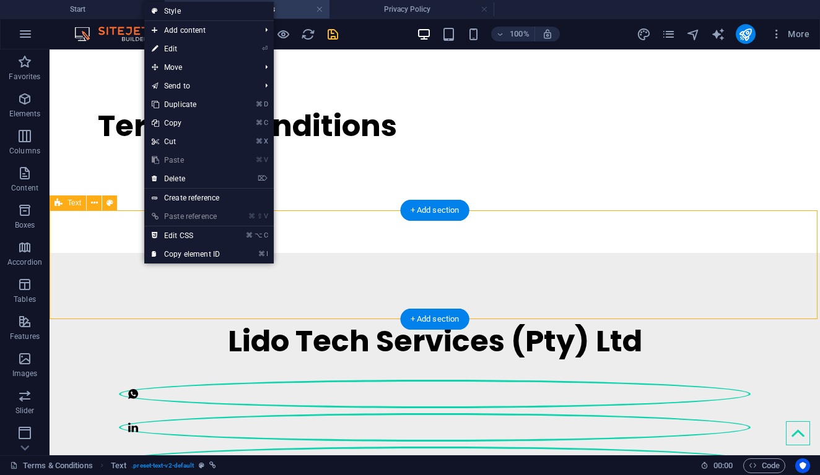
click at [197, 161] on link "⌘ V Paste" at bounding box center [185, 160] width 83 height 19
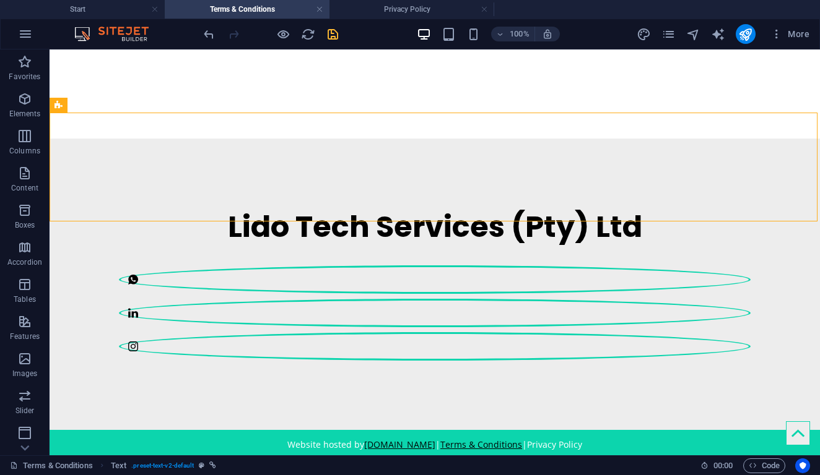
scroll to position [0, 0]
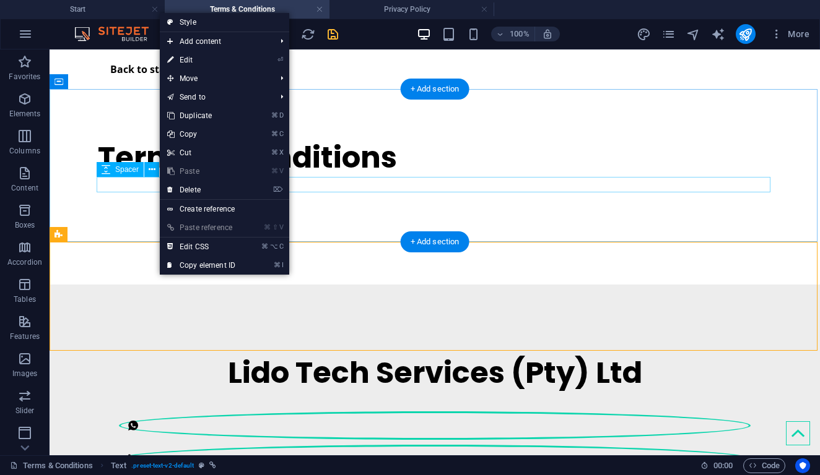
click at [184, 170] on link "⌘ V Paste" at bounding box center [201, 171] width 83 height 19
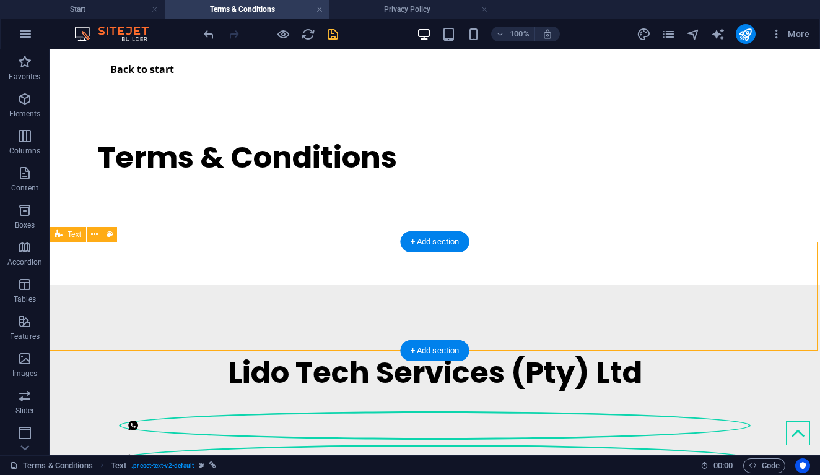
click at [107, 267] on div at bounding box center [435, 263] width 770 height 43
select select
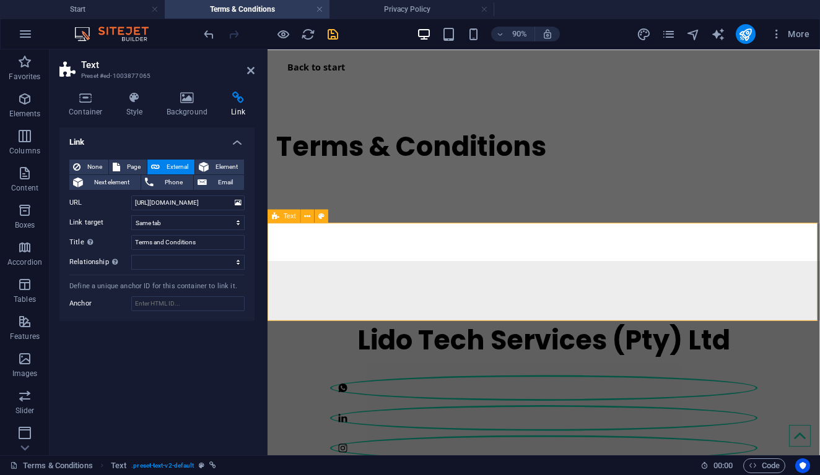
click at [309, 261] on div at bounding box center [573, 263] width 613 height 43
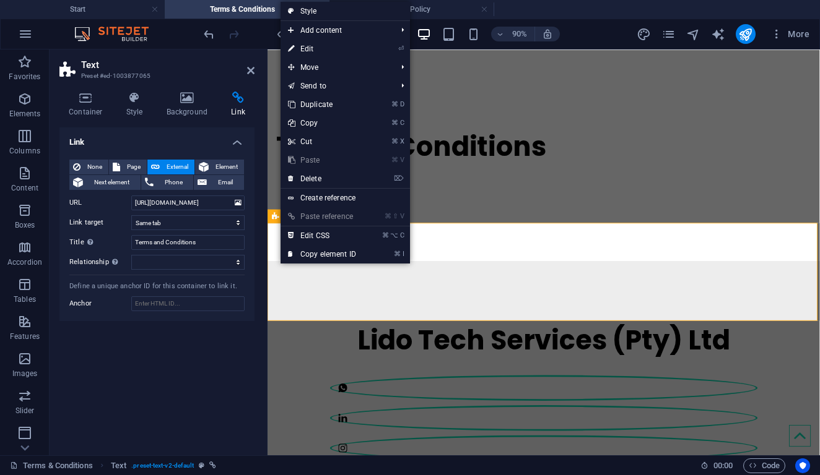
click at [301, 159] on link "⌘ V Paste" at bounding box center [321, 160] width 83 height 19
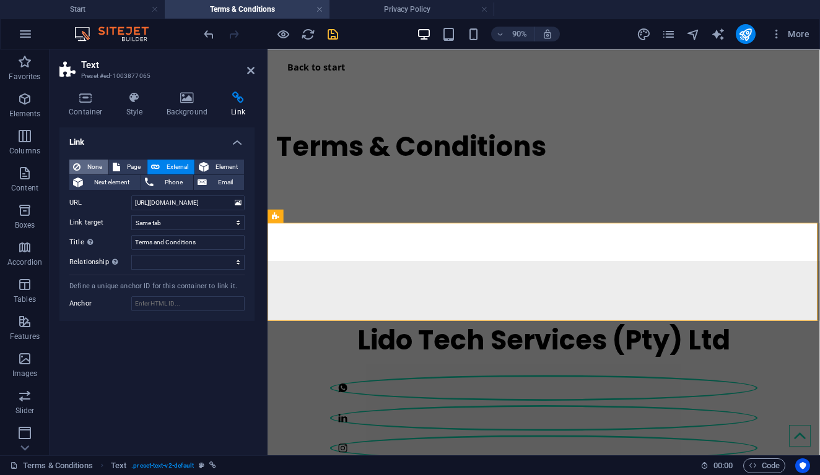
click at [100, 166] on span "None" at bounding box center [94, 167] width 20 height 15
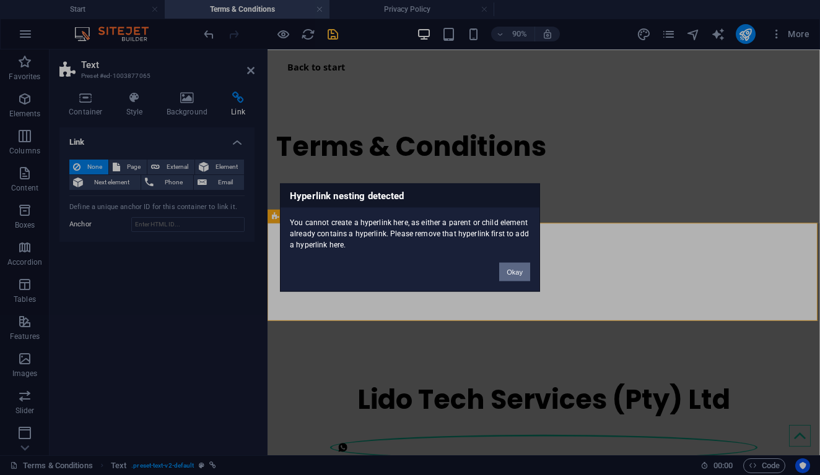
click at [511, 275] on button "Okay" at bounding box center [514, 272] width 31 height 19
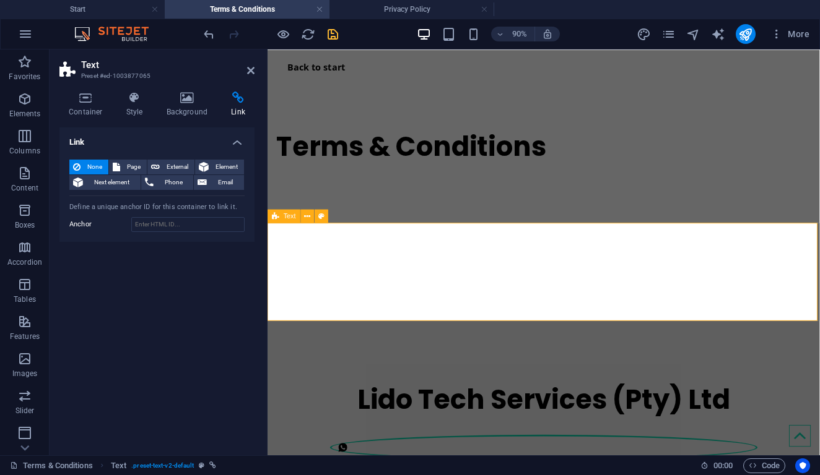
click at [288, 254] on div at bounding box center [573, 296] width 613 height 109
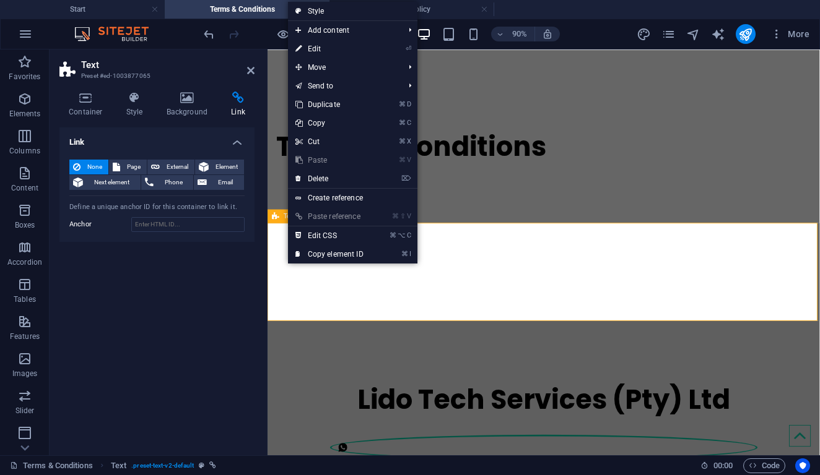
click at [280, 267] on div at bounding box center [573, 296] width 613 height 109
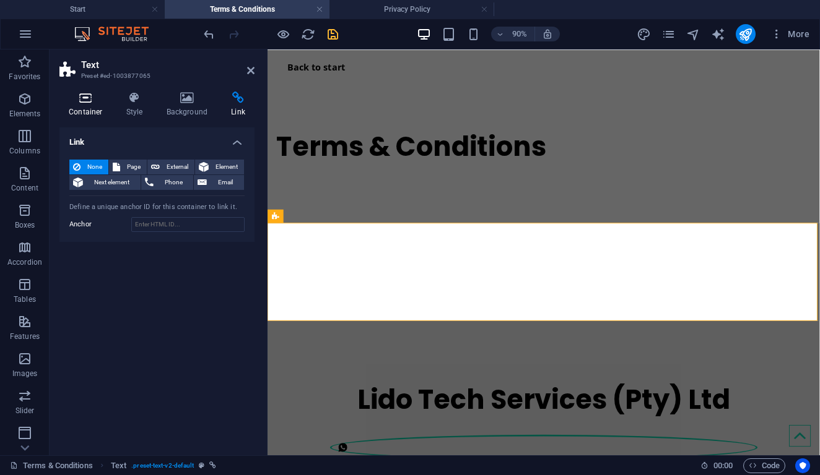
click at [93, 107] on h4 "Container" at bounding box center [88, 105] width 58 height 26
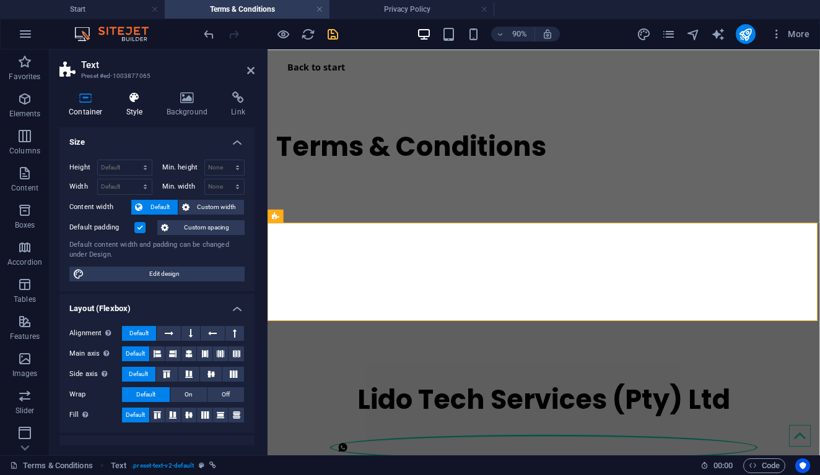
click at [129, 92] on div "Container Style Background Link Size Height Default px rem % vh vw Min. height …" at bounding box center [157, 269] width 215 height 374
click at [138, 99] on icon at bounding box center [134, 98] width 35 height 12
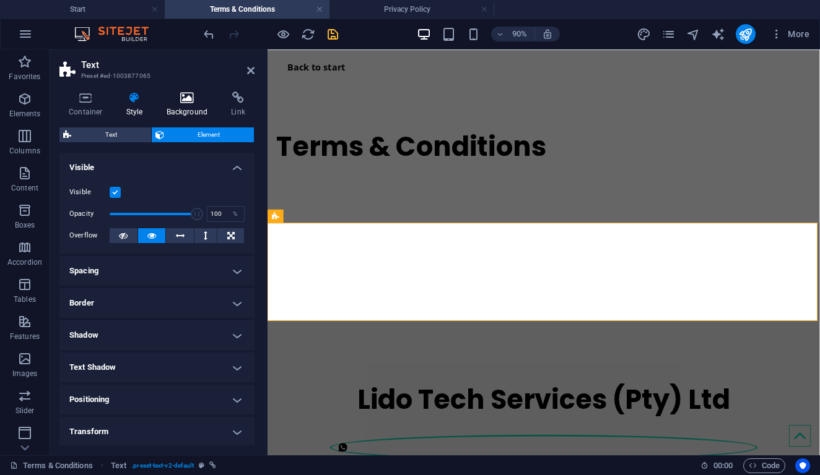
click at [180, 104] on h4 "Background" at bounding box center [189, 105] width 65 height 26
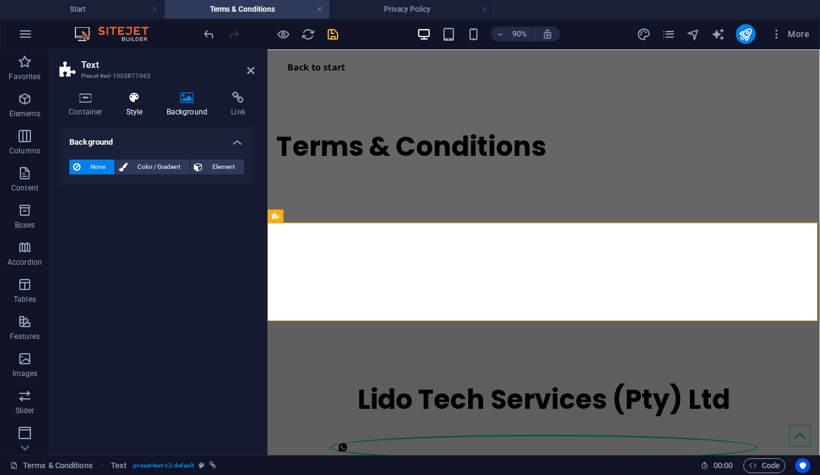
click at [131, 103] on icon at bounding box center [134, 98] width 35 height 12
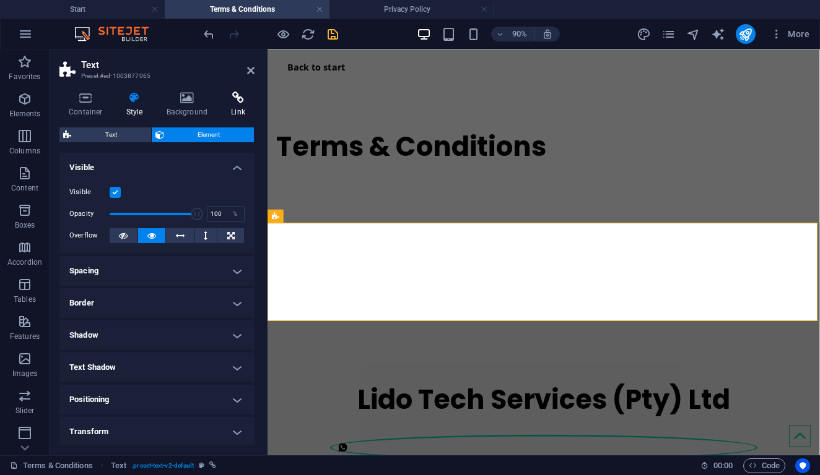
click at [241, 104] on h4 "Link" at bounding box center [238, 105] width 33 height 26
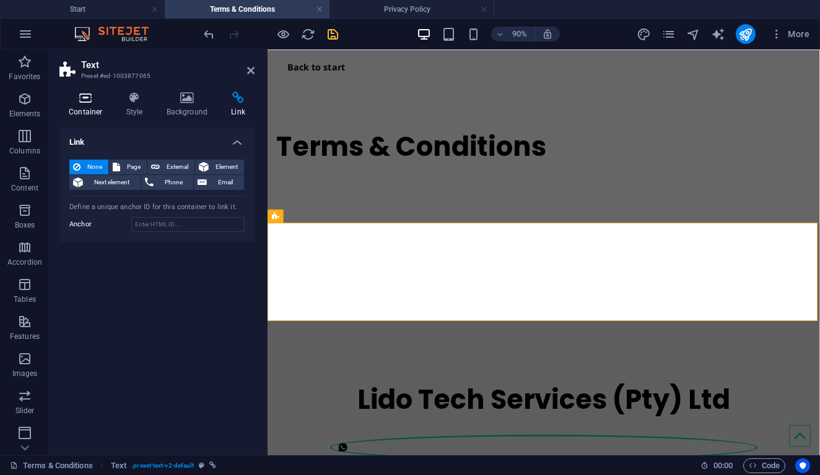
click at [90, 101] on icon at bounding box center [85, 98] width 53 height 12
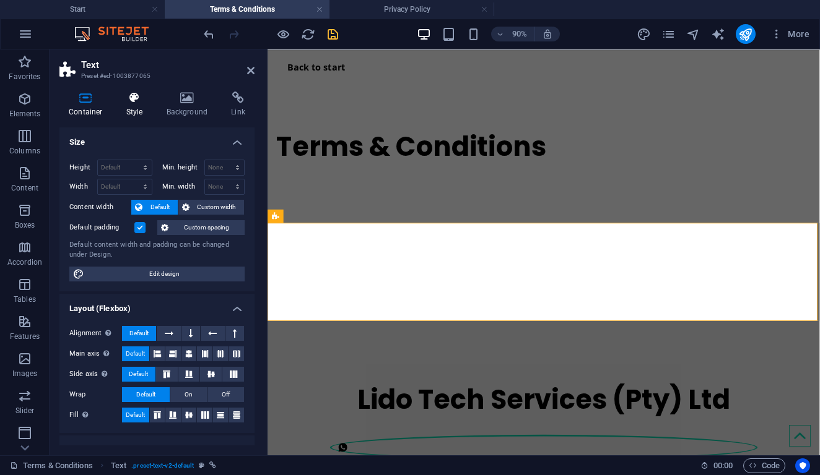
click at [136, 100] on icon at bounding box center [134, 98] width 35 height 12
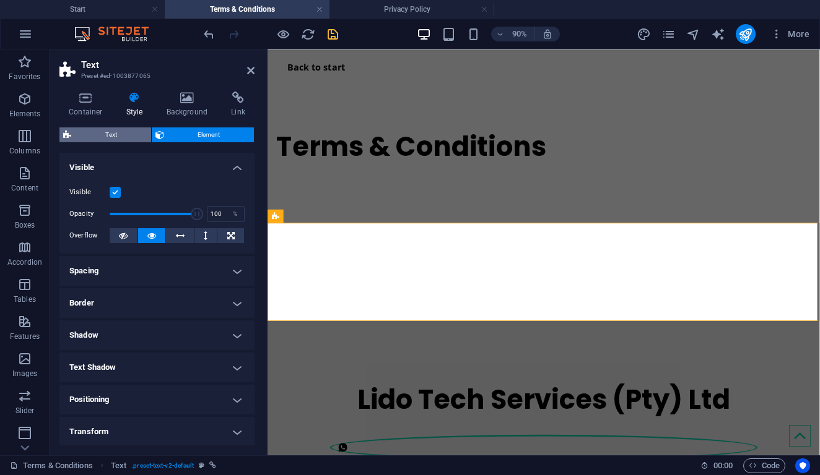
click at [117, 131] on span "Text" at bounding box center [111, 135] width 72 height 15
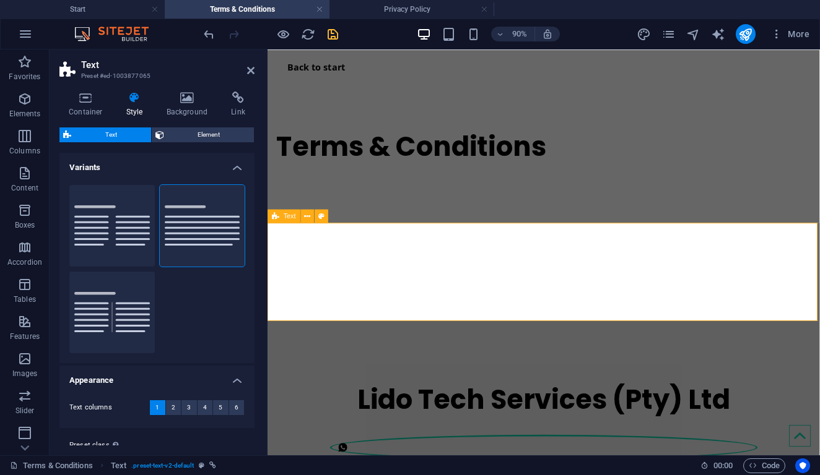
click at [331, 256] on div at bounding box center [573, 296] width 613 height 109
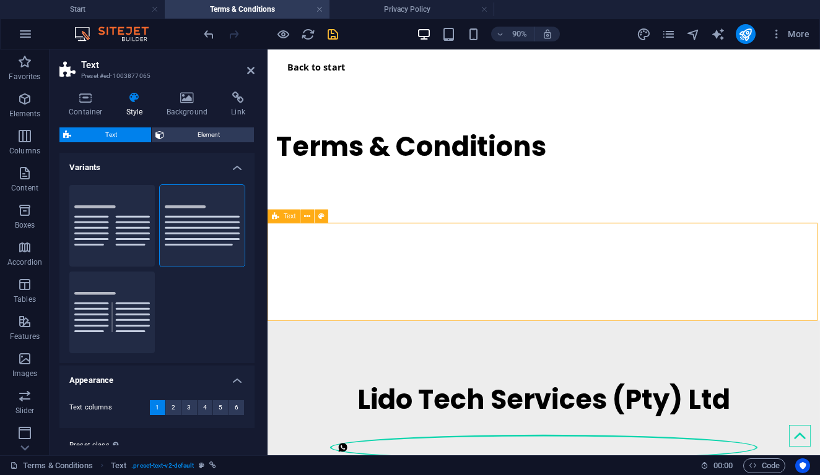
click at [331, 256] on div at bounding box center [573, 296] width 613 height 109
click at [323, 276] on div at bounding box center [573, 296] width 613 height 109
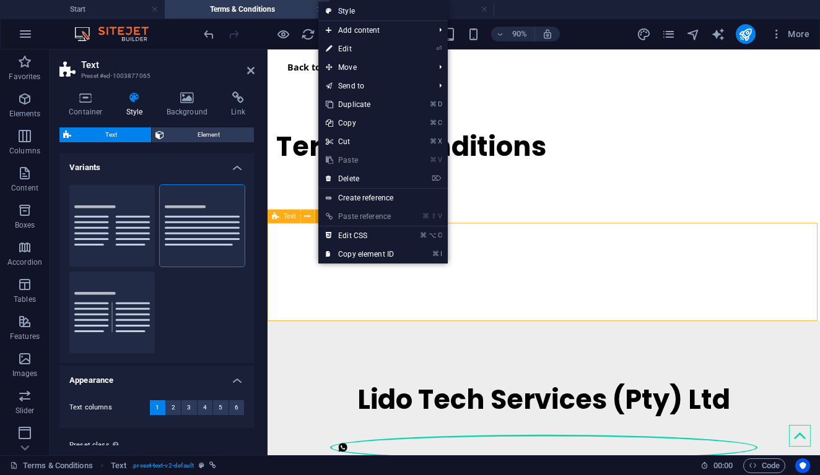
click at [338, 162] on link "⌘ V Paste" at bounding box center [359, 160] width 83 height 19
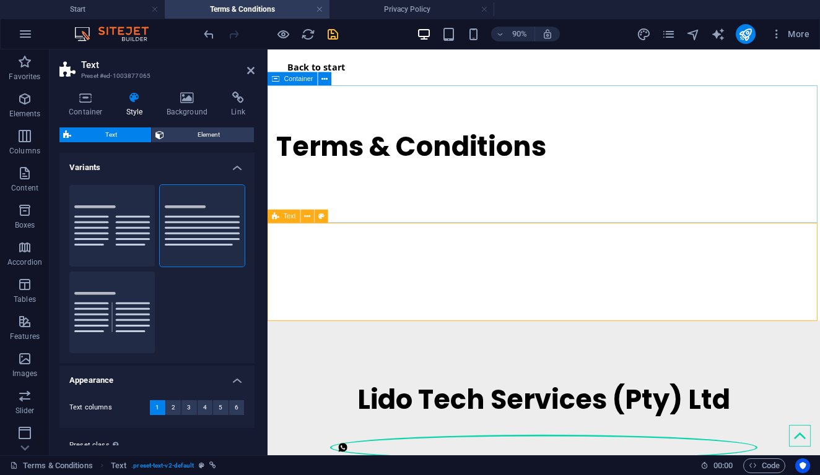
click at [292, 219] on span "Text" at bounding box center [290, 216] width 12 height 7
click at [247, 73] on icon at bounding box center [250, 71] width 7 height 10
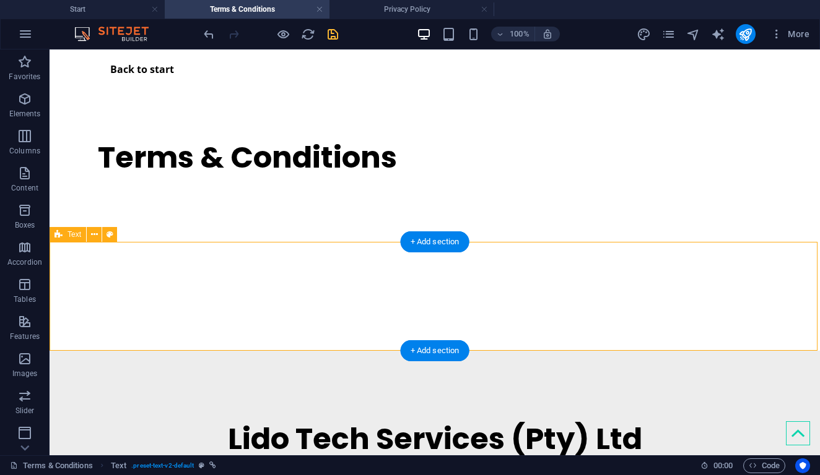
click at [152, 256] on div at bounding box center [435, 296] width 770 height 109
select select "preset-text-v2-default"
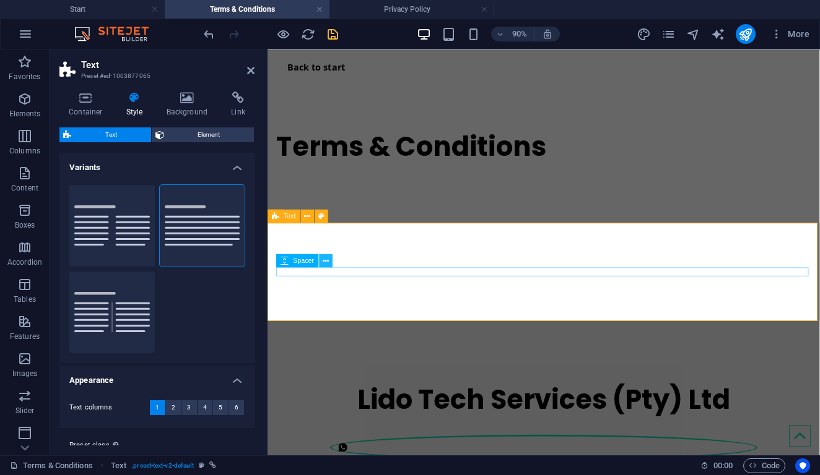
click at [326, 266] on icon at bounding box center [326, 261] width 6 height 12
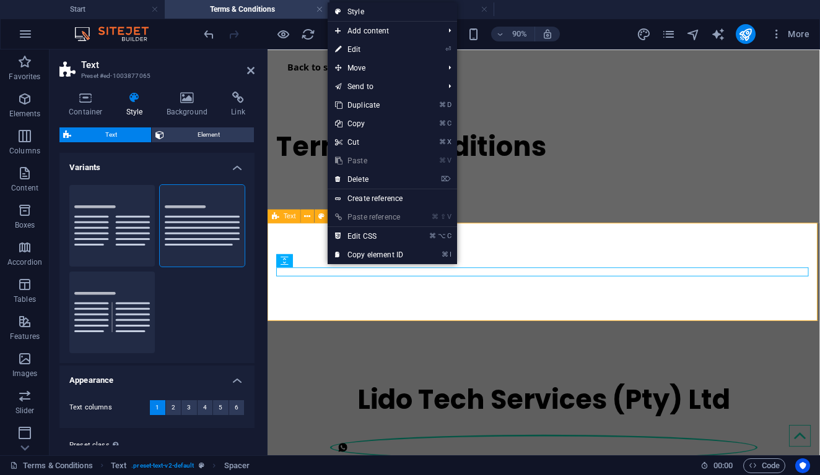
click at [352, 162] on link "⌘ V Paste" at bounding box center [368, 161] width 83 height 19
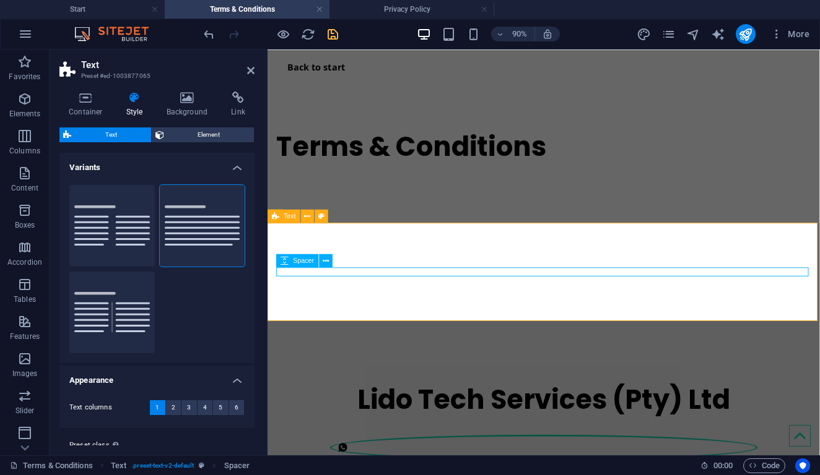
click at [297, 293] on div at bounding box center [574, 297] width 594 height 10
click at [306, 273] on div at bounding box center [573, 296] width 613 height 109
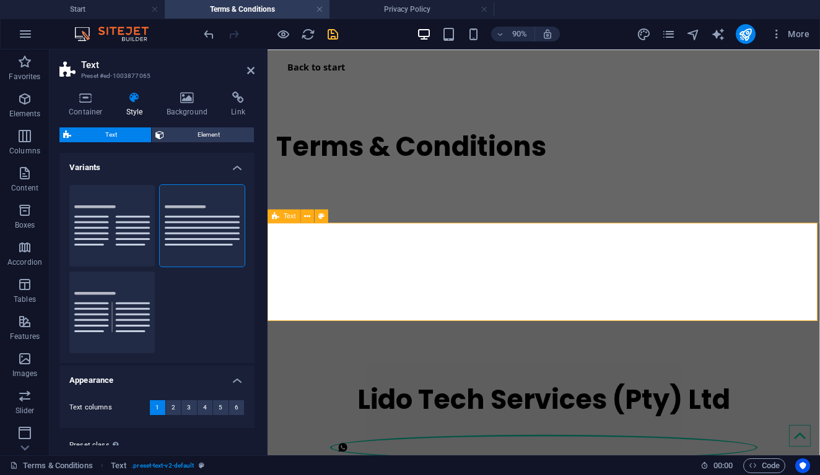
click at [313, 266] on div at bounding box center [573, 296] width 613 height 109
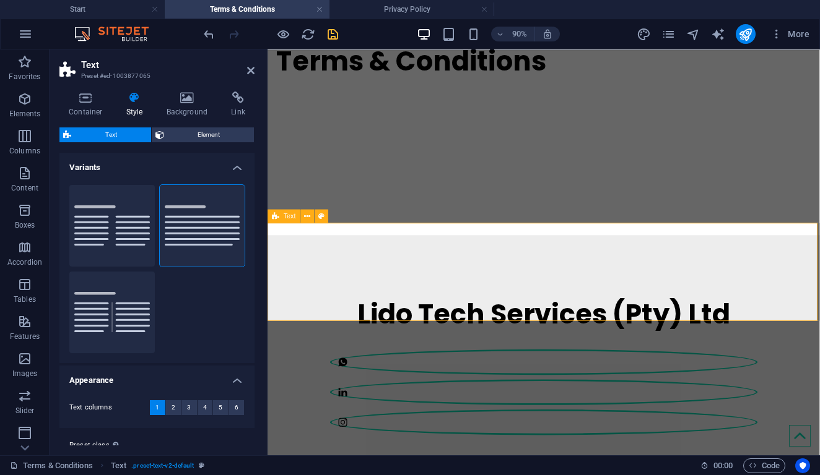
scroll to position [103, 0]
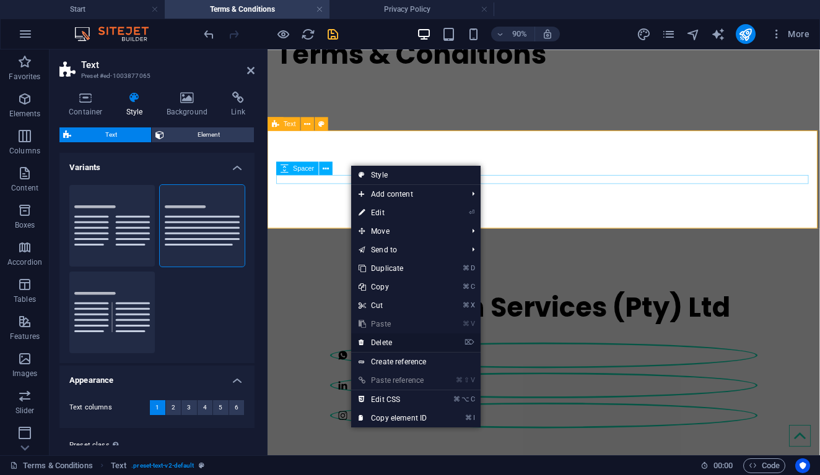
click at [401, 340] on link "⌦ Delete" at bounding box center [392, 343] width 83 height 19
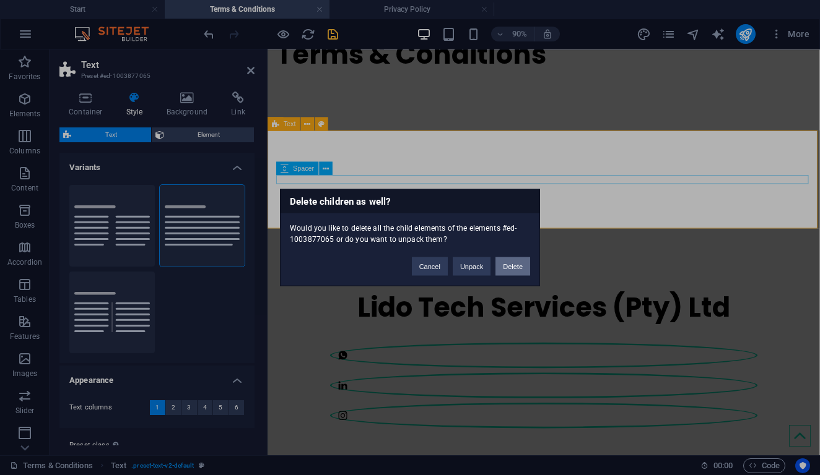
click at [502, 263] on button "Delete" at bounding box center [512, 267] width 35 height 19
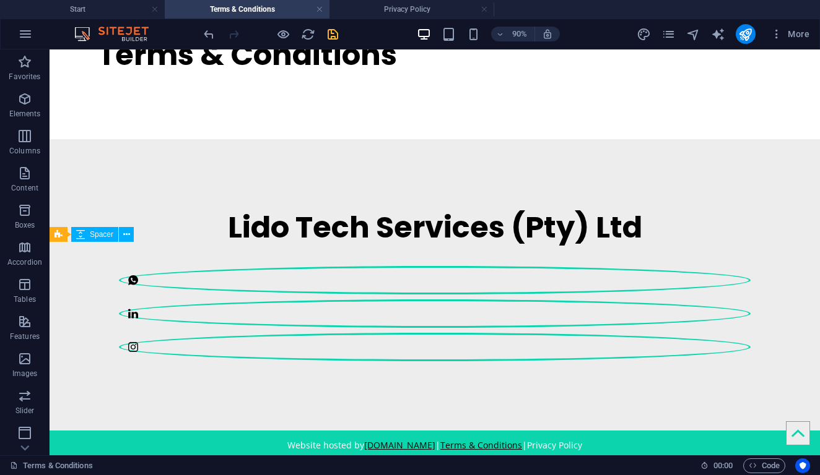
scroll to position [39, 0]
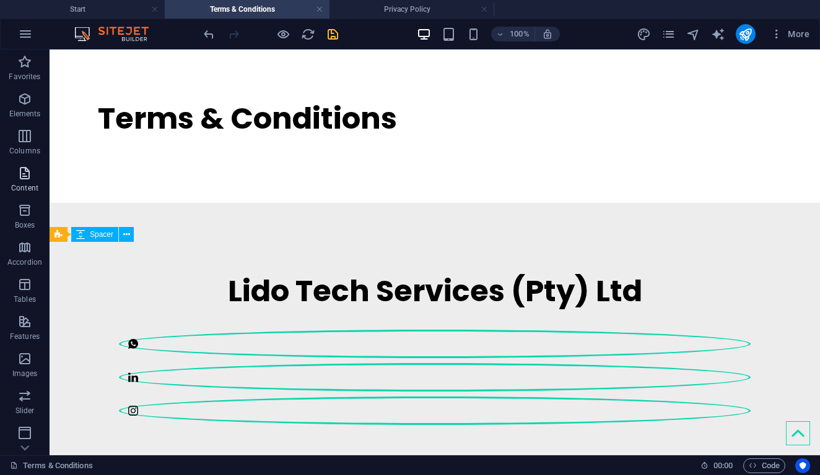
click at [35, 187] on p "Content" at bounding box center [24, 188] width 27 height 10
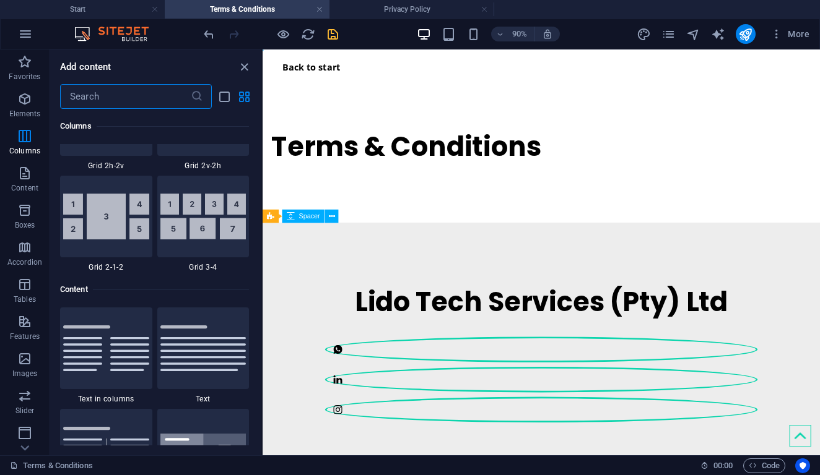
scroll to position [2000, 0]
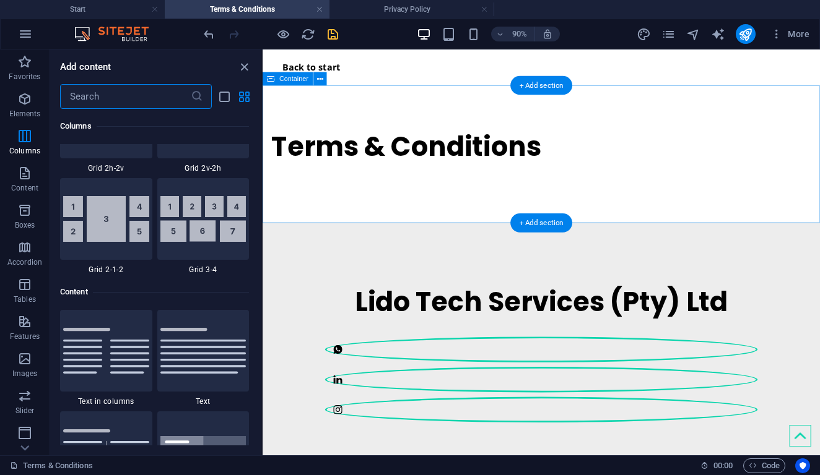
click at [430, 211] on div "Terms & Conditions" at bounding box center [571, 165] width 619 height 153
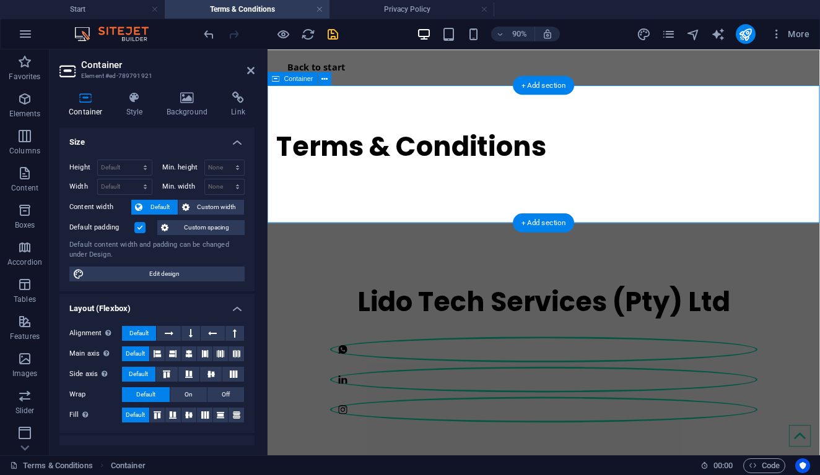
click at [379, 206] on div "Terms & Conditions" at bounding box center [573, 165] width 613 height 153
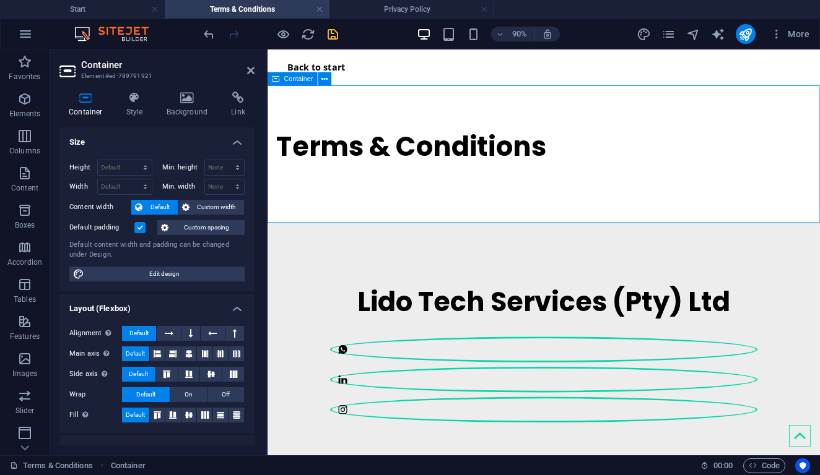
click at [553, 213] on div "Terms & Conditions" at bounding box center [573, 165] width 613 height 153
click at [600, 169] on div "Terms & Conditions" at bounding box center [574, 158] width 594 height 38
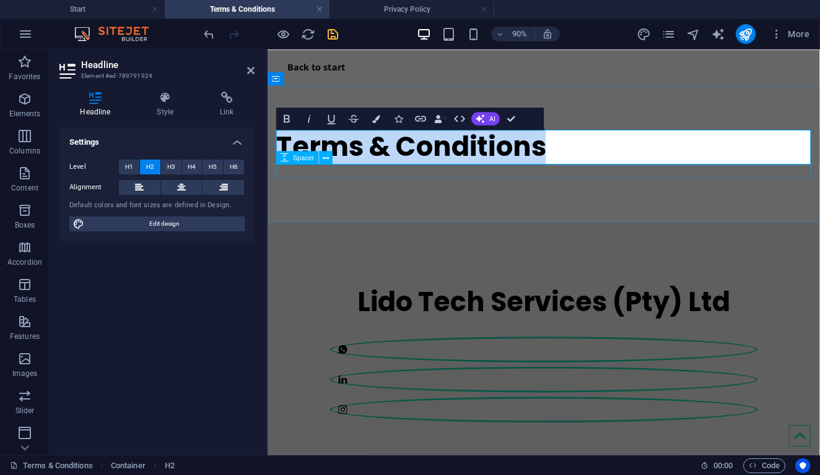
click at [585, 190] on div at bounding box center [574, 184] width 594 height 15
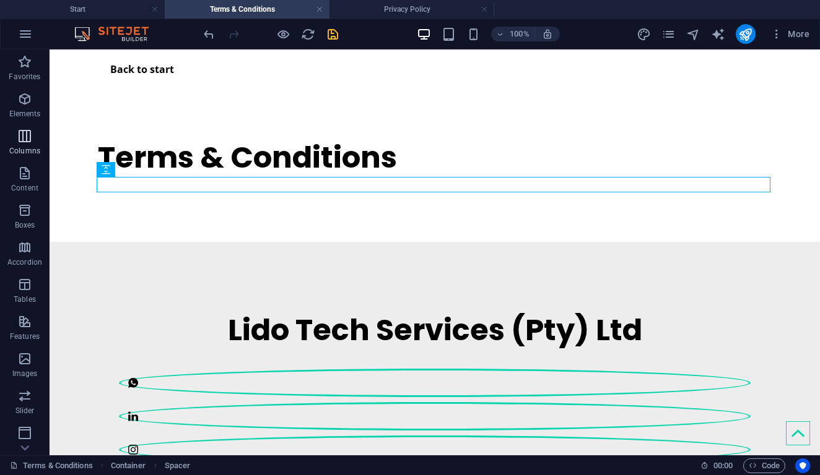
click at [10, 140] on span "Columns" at bounding box center [25, 144] width 50 height 30
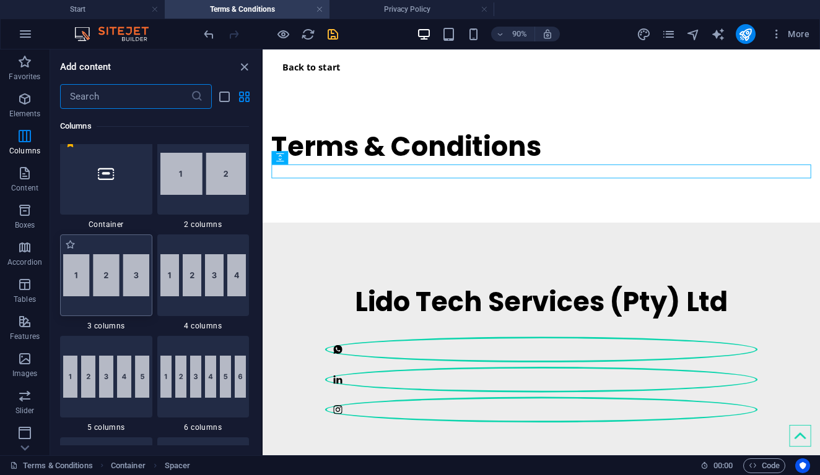
scroll to position [596, 0]
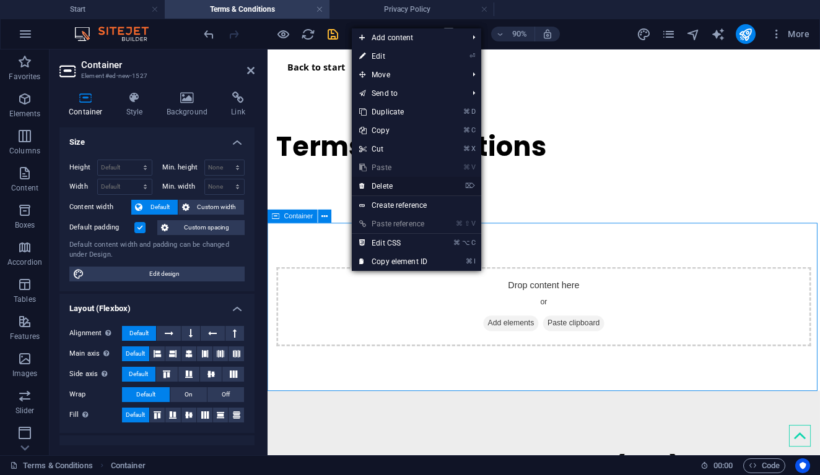
click at [386, 186] on link "⌦ Delete" at bounding box center [393, 186] width 83 height 19
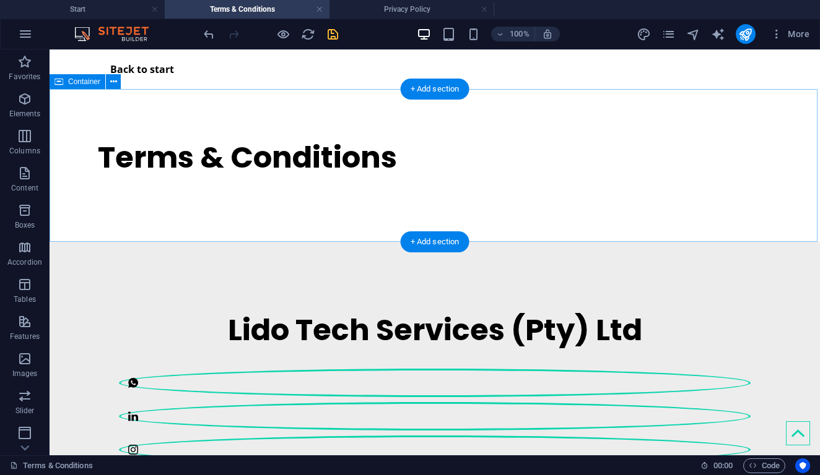
click at [356, 204] on div "Terms & Conditions" at bounding box center [435, 165] width 770 height 153
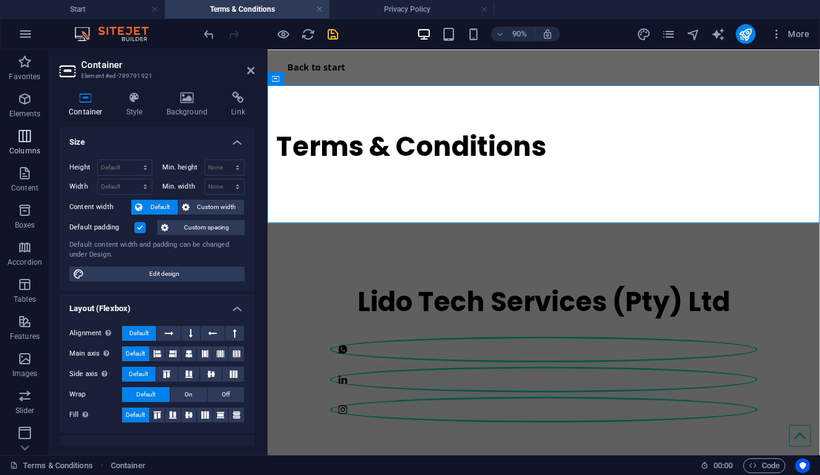
click at [30, 146] on p "Columns" at bounding box center [24, 151] width 31 height 10
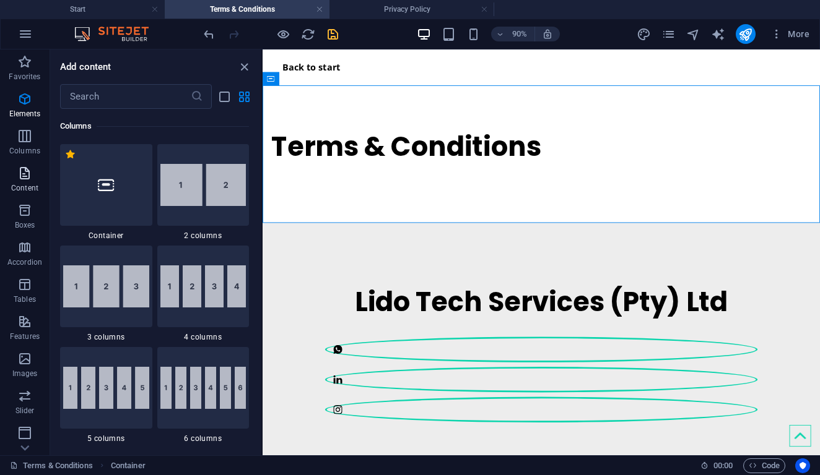
click at [30, 185] on p "Content" at bounding box center [24, 188] width 27 height 10
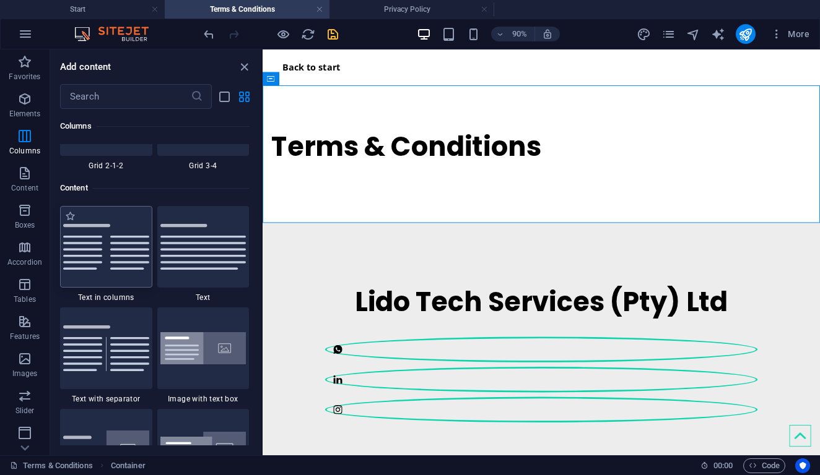
scroll to position [2166, 0]
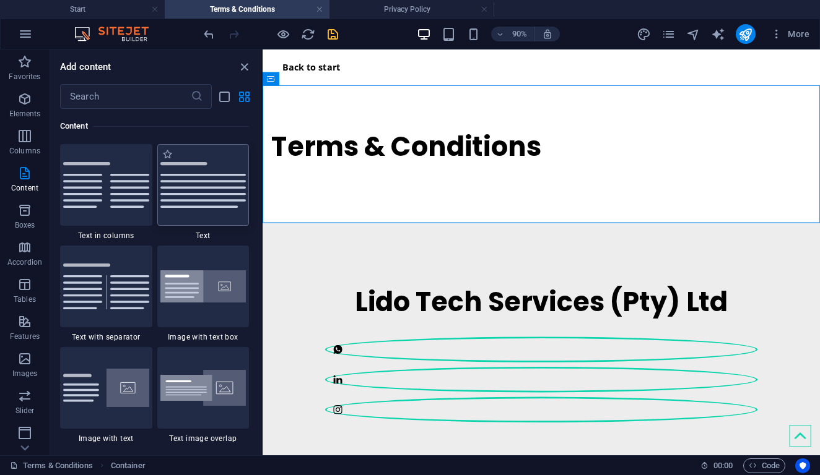
click at [194, 176] on img at bounding box center [203, 185] width 86 height 46
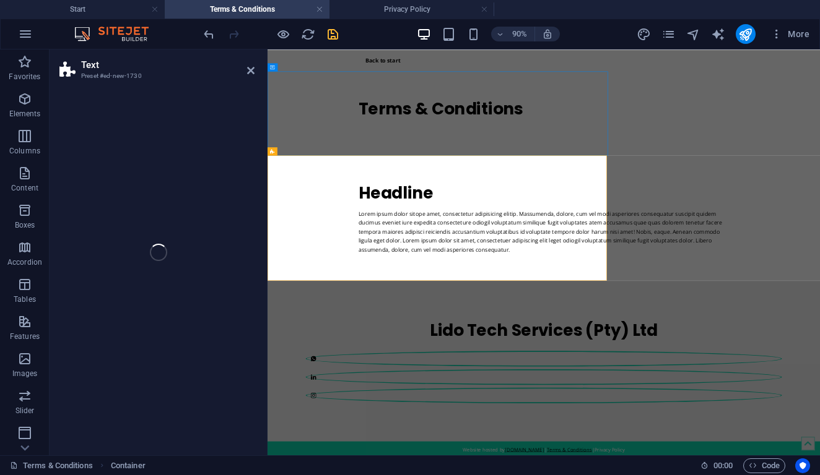
select select "preset-text-v2-default"
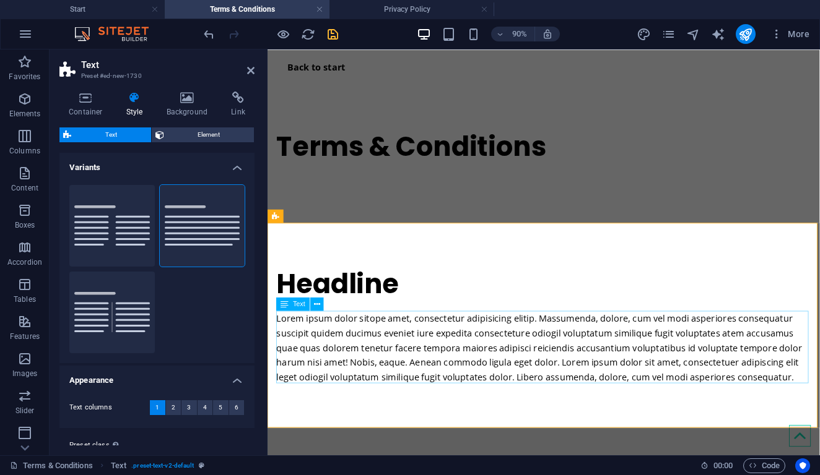
click at [418, 371] on div "Lorem ipsum dolor sitope amet, consectetur adipisicing elitip. Massumenda, dolo…" at bounding box center [574, 381] width 594 height 82
click at [819, 409] on div "Lorem ipsum dolor sitope amet, consectetur adipisicing elitip. Massumenda, dolo…" at bounding box center [574, 381] width 594 height 82
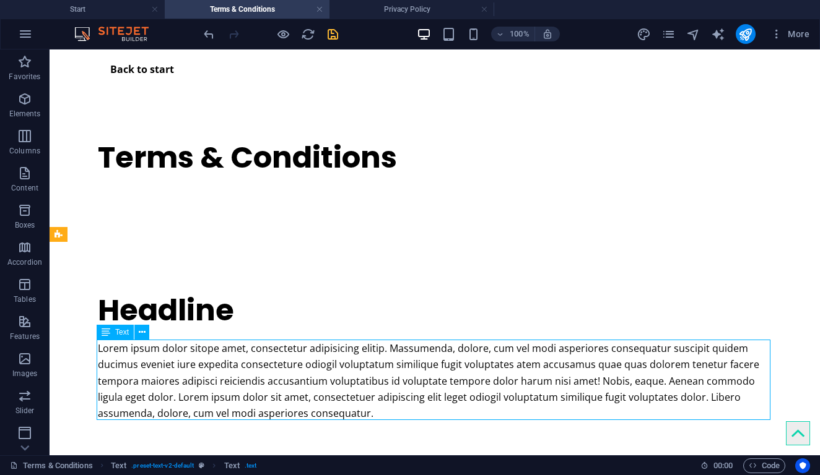
drag, startPoint x: 613, startPoint y: 413, endPoint x: 583, endPoint y: 344, distance: 75.1
click at [588, 344] on div "Lorem ipsum dolor sitope amet, consectetur adipisicing elitip. Massumenda, dolo…" at bounding box center [435, 381] width 674 height 82
click at [300, 410] on div "Lorem ipsum dolor sitope amet, consectetur adipisicing elitip. Massumenda, dolo…" at bounding box center [435, 381] width 674 height 82
click at [298, 409] on div "Lorem ipsum dolor sitope amet, consectetur adipisicing elitip. Massumenda, dolo…" at bounding box center [435, 381] width 674 height 82
click at [321, 405] on div "Lorem ipsum dolor sitope amet, consectetur adipisicing elitip. Massumenda, dolo…" at bounding box center [435, 381] width 674 height 82
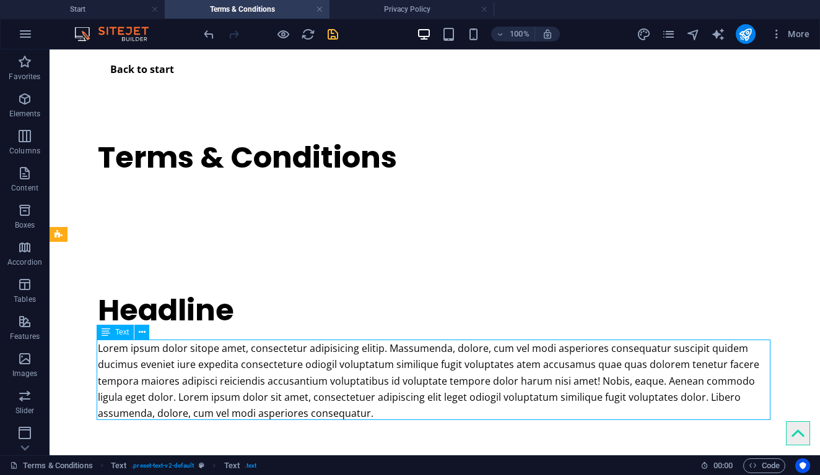
scroll to position [6, 0]
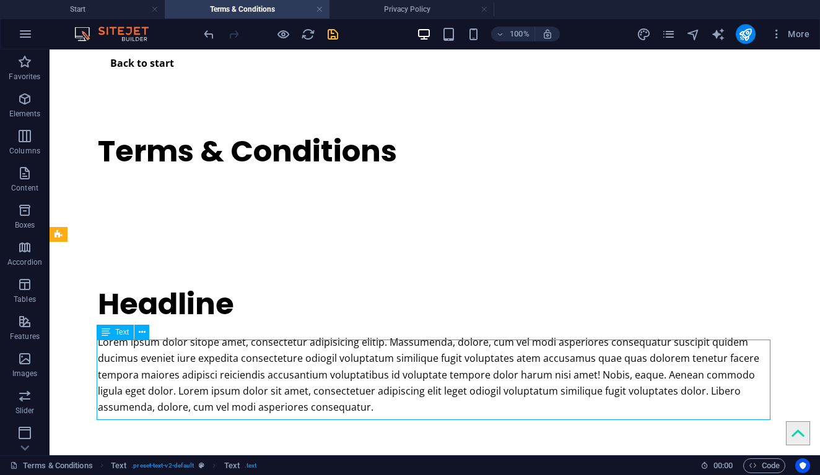
click at [323, 406] on div "Lorem ipsum dolor sitope amet, consectetur adipisicing elitip. Massumenda, dolo…" at bounding box center [435, 375] width 674 height 82
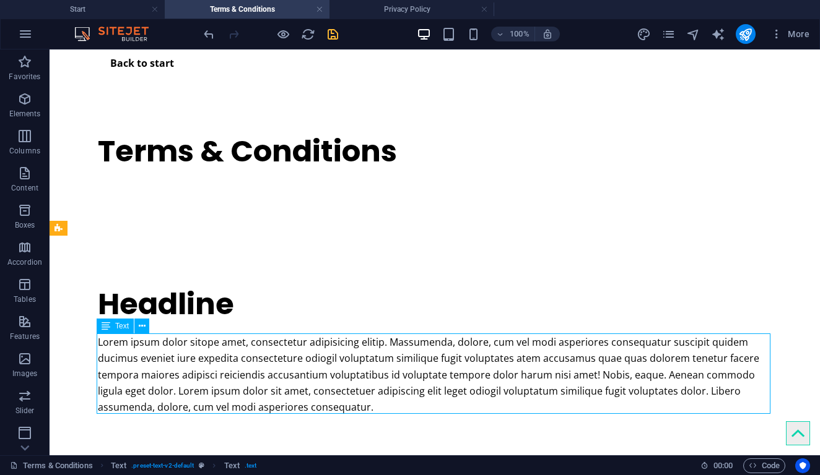
click at [277, 369] on div "Lorem ipsum dolor sitope amet, consectetur adipisicing elitip. Massumenda, dolo…" at bounding box center [435, 375] width 674 height 82
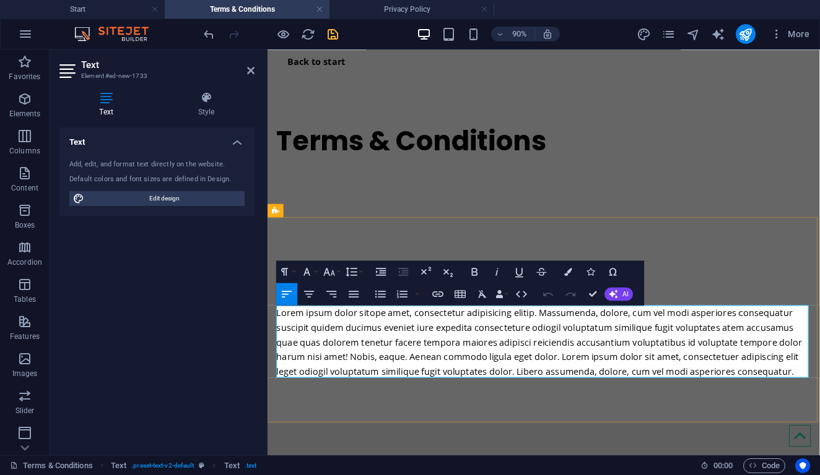
click at [819, 404] on p "Lorem ipsum dolor sitope amet, consectetur adipisicing elitip. Massumenda, dolo…" at bounding box center [574, 375] width 594 height 82
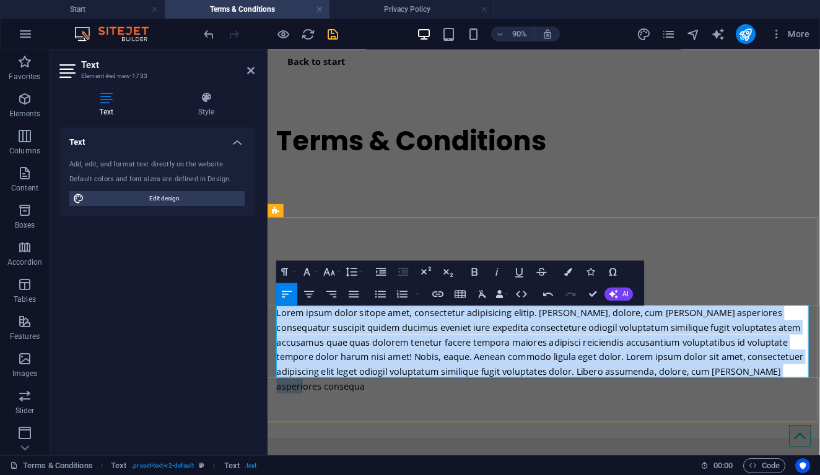
drag, startPoint x: 808, startPoint y: 407, endPoint x: 278, endPoint y: 343, distance: 533.8
click at [278, 343] on p "Lorem ipsum dolor sitope amet, consectetur adipisicing elitip. Massumenda, dolo…" at bounding box center [574, 383] width 594 height 98
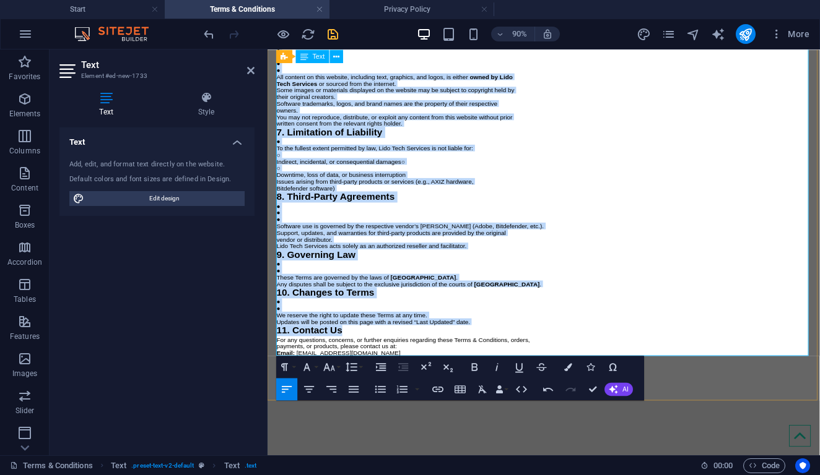
scroll to position [1132, 0]
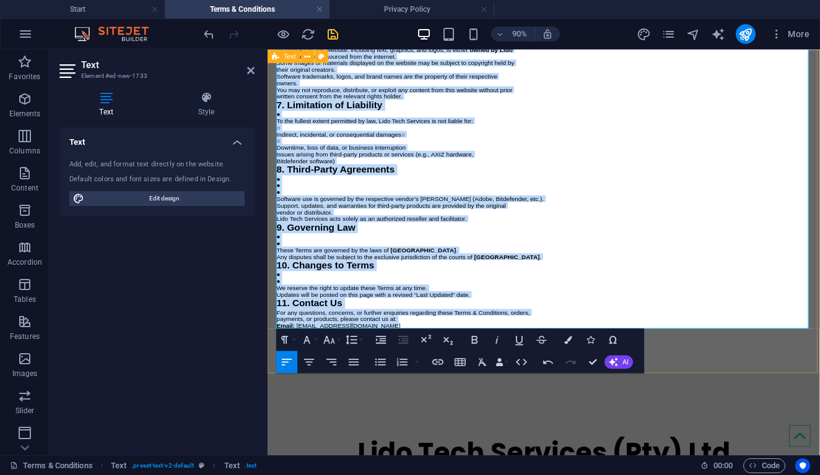
drag, startPoint x: 279, startPoint y: 156, endPoint x: 426, endPoint y: 361, distance: 252.4
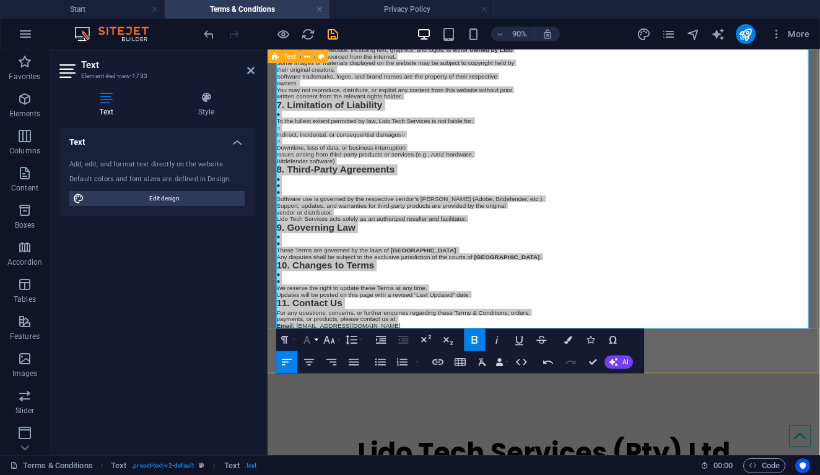
click at [314, 337] on button "Font Family" at bounding box center [308, 340] width 21 height 22
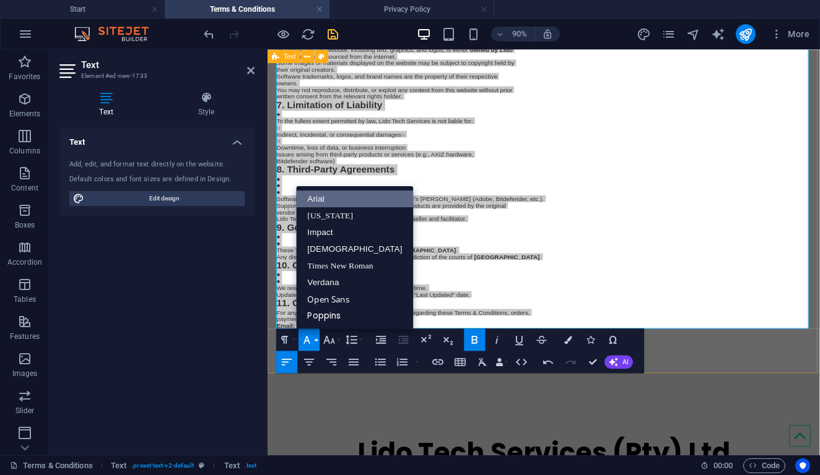
scroll to position [0, 0]
click at [337, 340] on button "Font Size" at bounding box center [331, 340] width 21 height 22
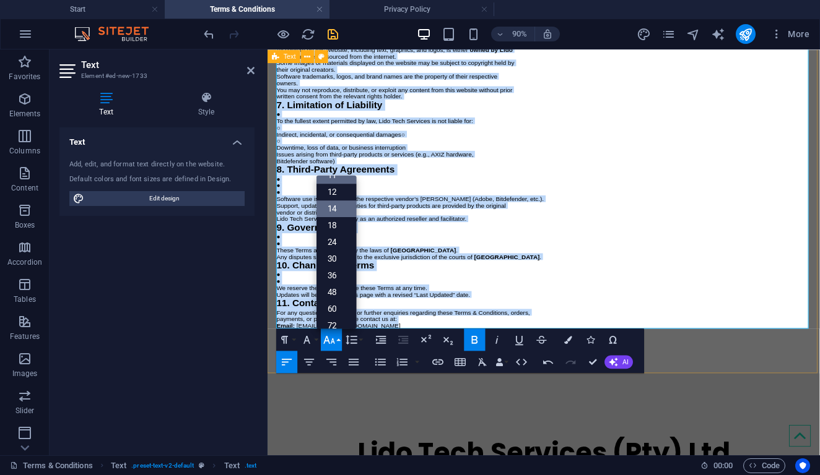
click at [330, 212] on link "14" at bounding box center [336, 209] width 40 height 17
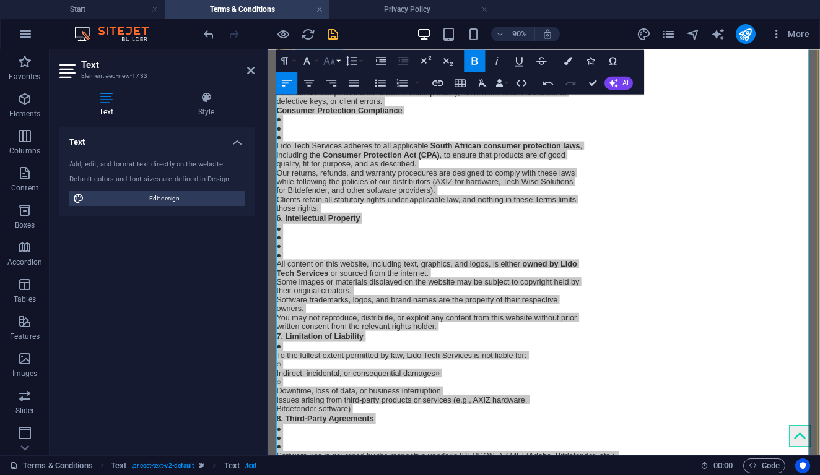
click at [329, 61] on icon "button" at bounding box center [329, 61] width 11 height 8
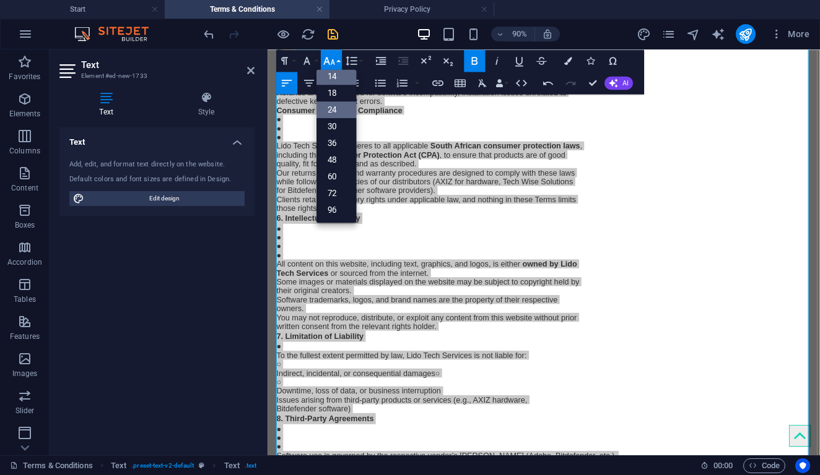
scroll to position [100, 0]
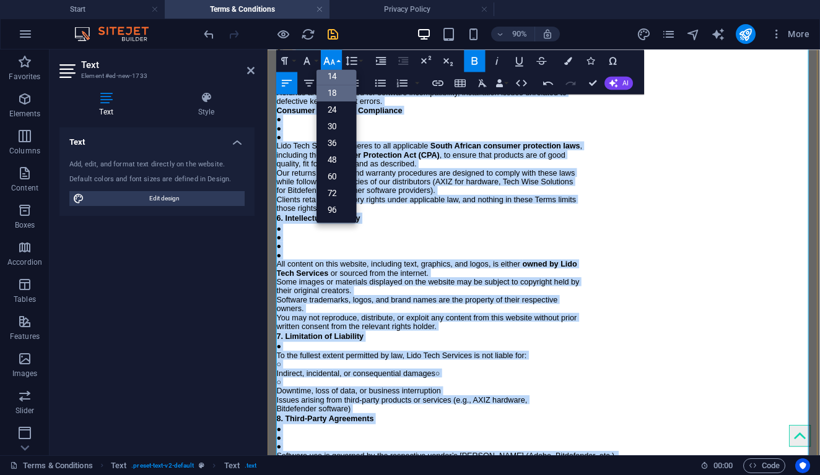
click at [340, 95] on link "18" at bounding box center [336, 93] width 40 height 17
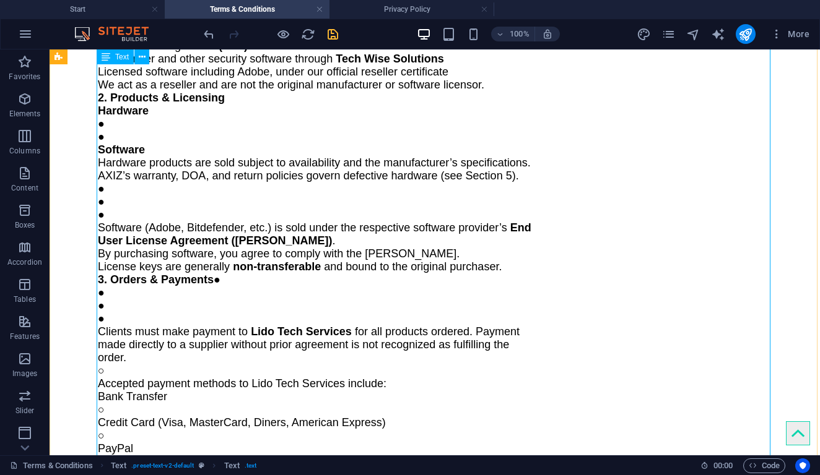
scroll to position [71, 0]
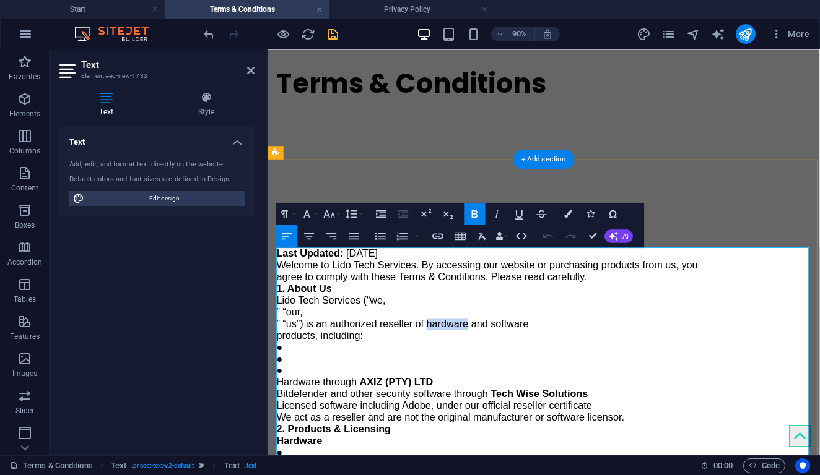
drag, startPoint x: 483, startPoint y: 351, endPoint x: 429, endPoint y: 379, distance: 61.5
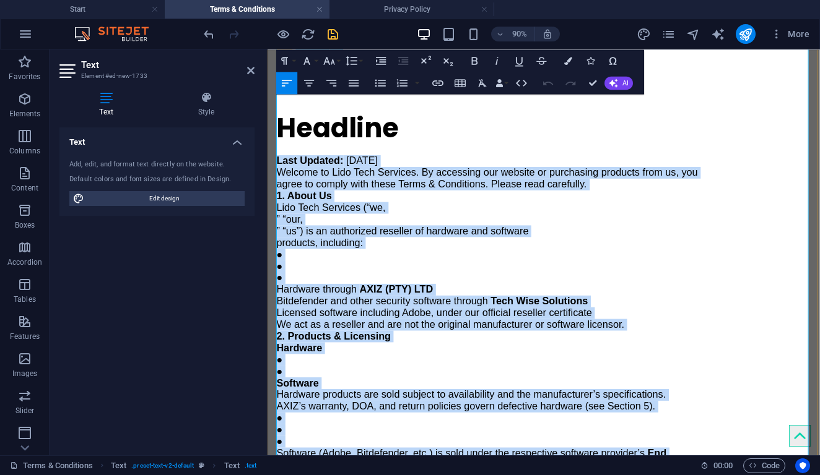
scroll to position [10, 0]
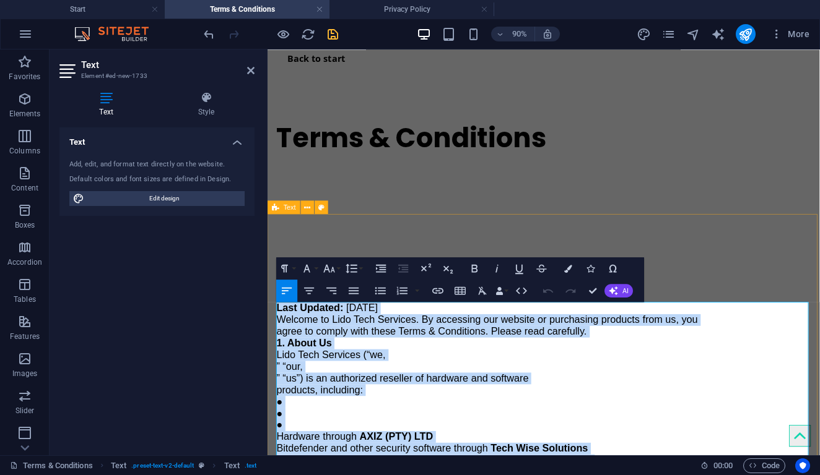
drag, startPoint x: 490, startPoint y: 305, endPoint x: 365, endPoint y: 275, distance: 129.3
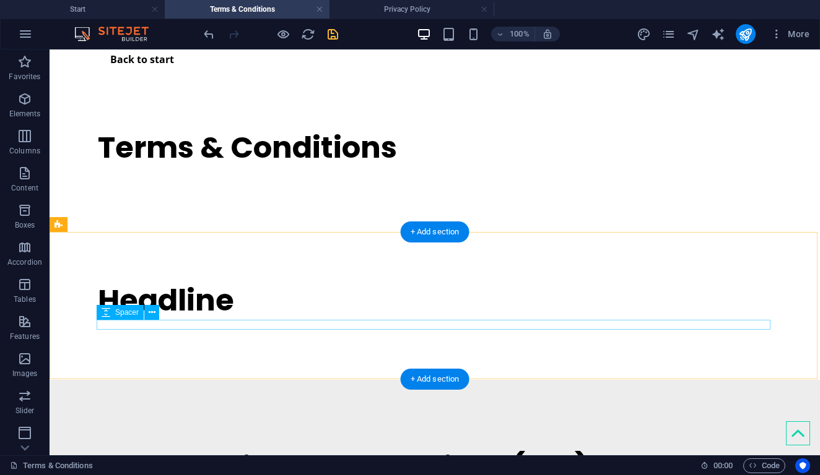
click at [163, 326] on div at bounding box center [435, 326] width 674 height 10
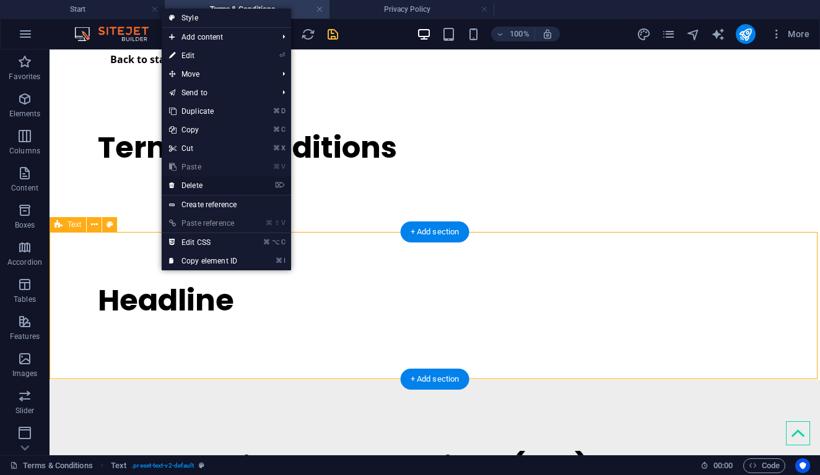
click at [191, 184] on link "⌦ Delete" at bounding box center [203, 185] width 83 height 19
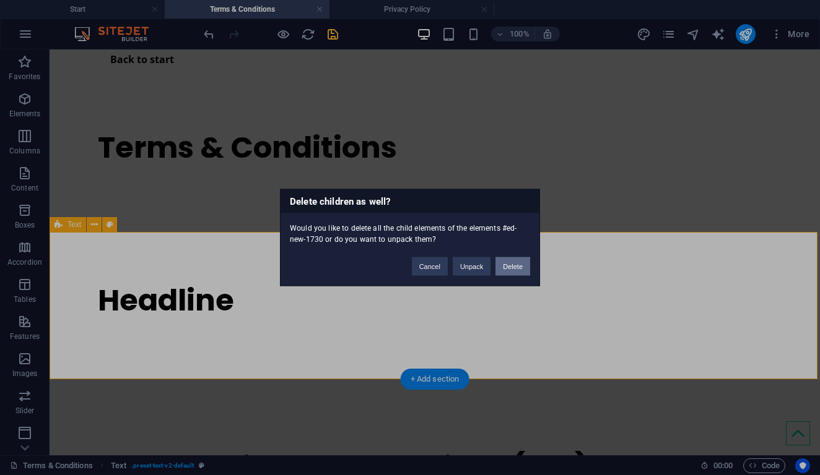
click at [501, 269] on button "Delete" at bounding box center [512, 267] width 35 height 19
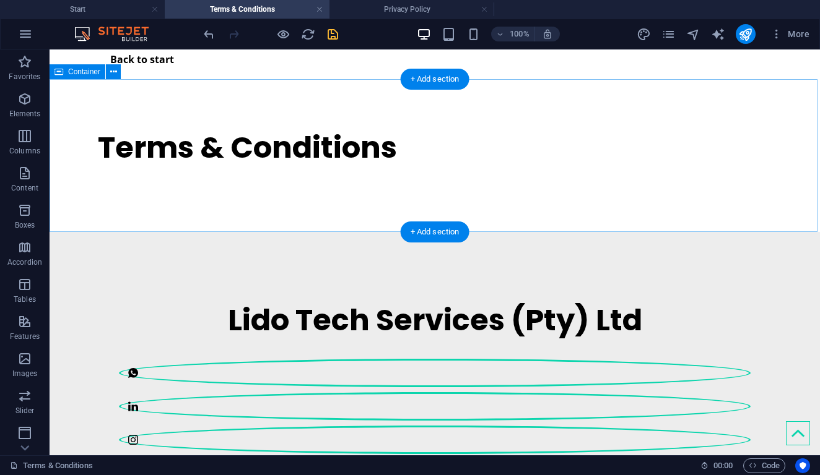
click at [197, 196] on div "Terms & Conditions" at bounding box center [435, 155] width 770 height 153
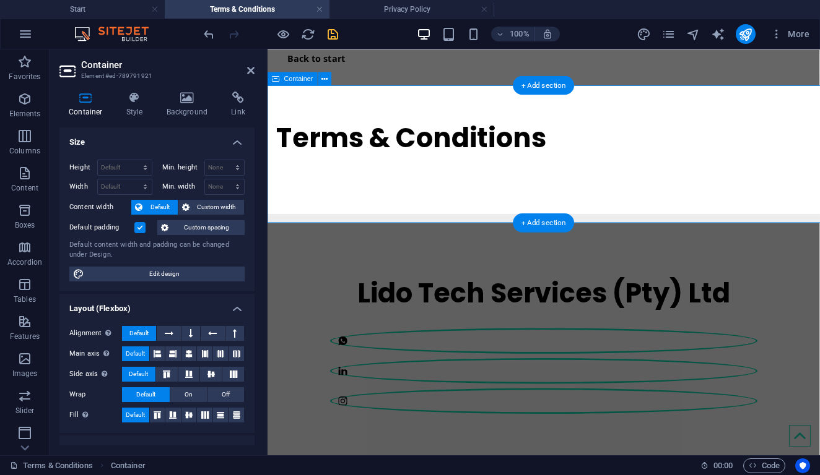
scroll to position [0, 0]
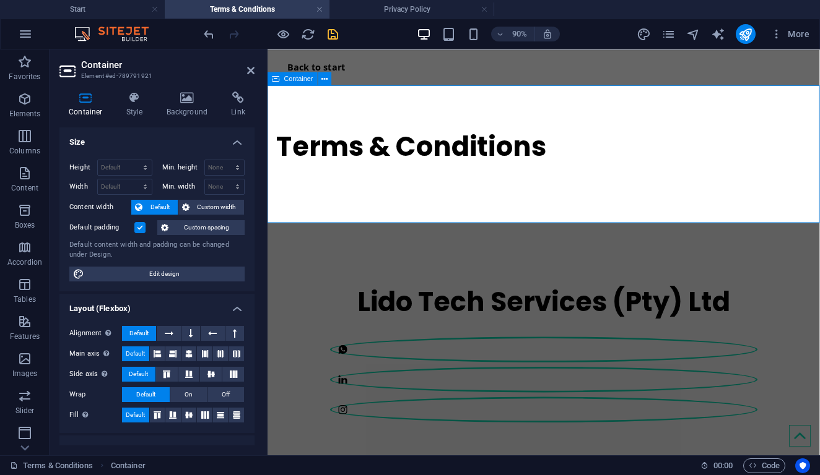
click at [479, 230] on div "Terms & Conditions" at bounding box center [573, 165] width 613 height 153
click at [178, 97] on icon at bounding box center [187, 98] width 60 height 12
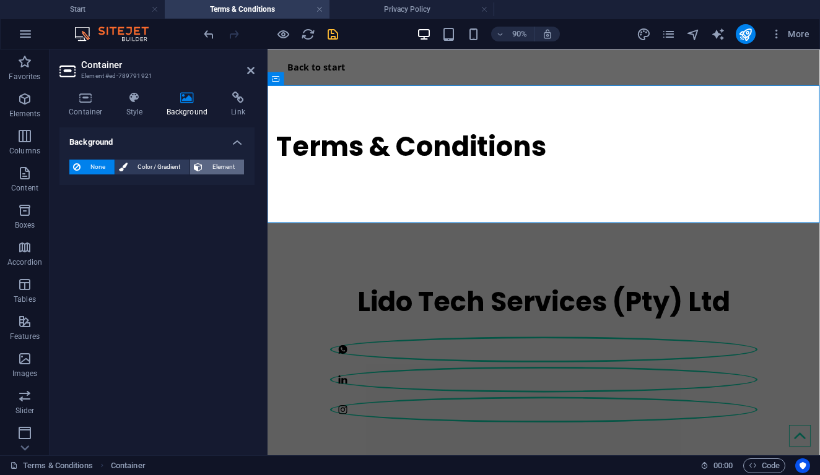
click at [224, 167] on span "Element" at bounding box center [223, 167] width 34 height 15
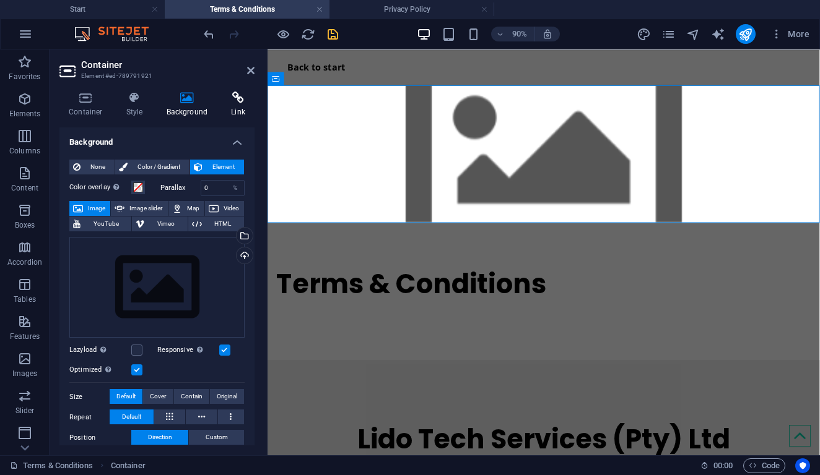
click at [228, 92] on icon at bounding box center [238, 98] width 33 height 12
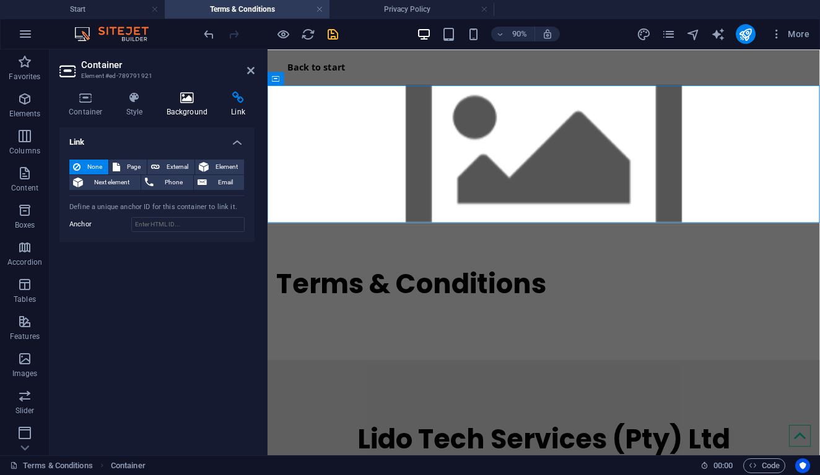
click at [190, 101] on icon at bounding box center [187, 98] width 60 height 12
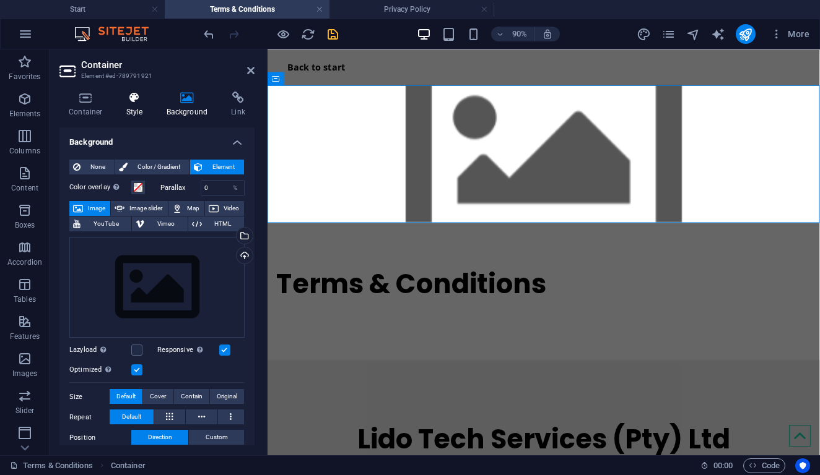
click at [139, 100] on icon at bounding box center [134, 98] width 35 height 12
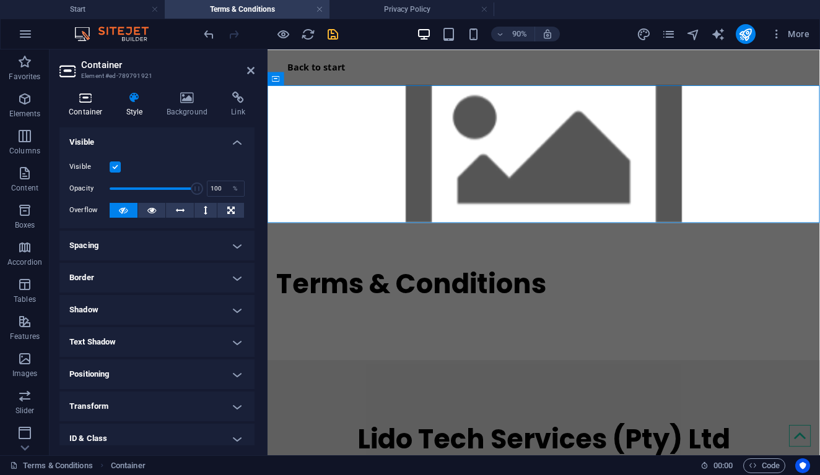
click at [97, 108] on h4 "Container" at bounding box center [88, 105] width 58 height 26
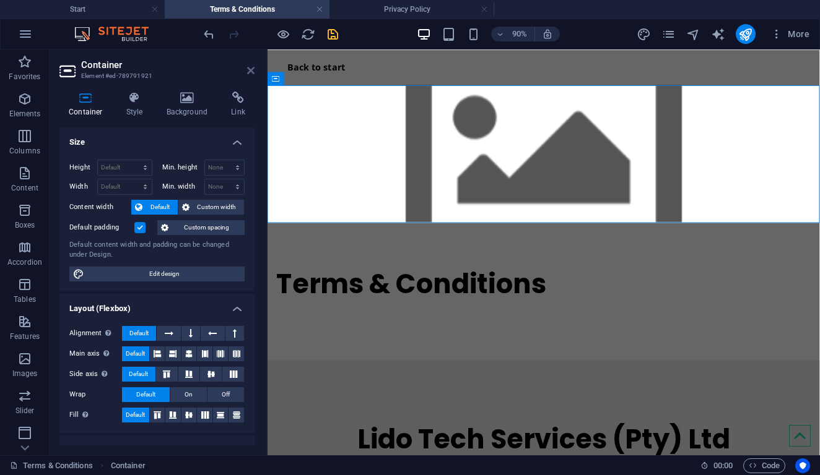
click at [249, 74] on icon at bounding box center [250, 71] width 7 height 10
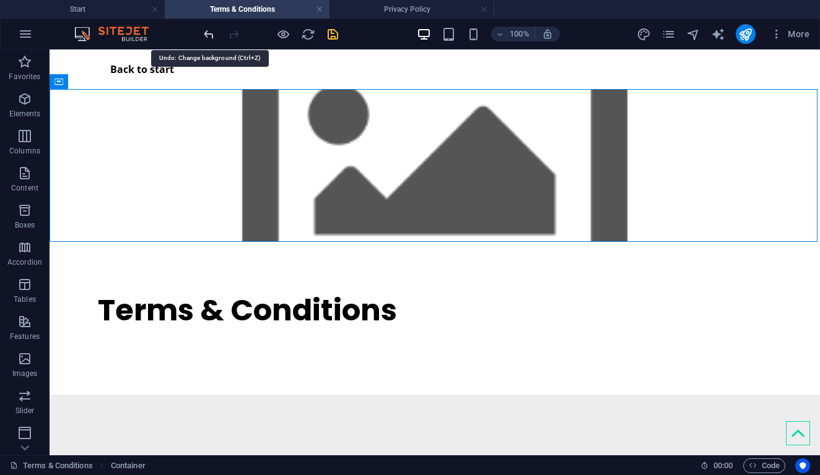
click at [204, 36] on icon "undo" at bounding box center [209, 34] width 14 height 14
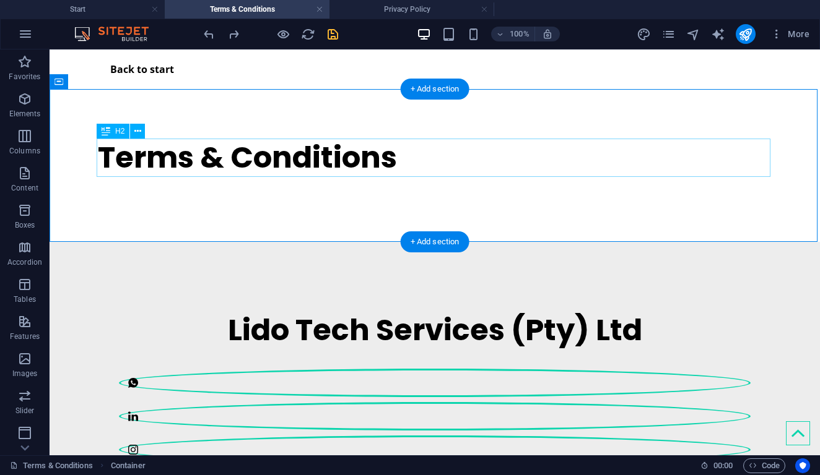
click at [424, 162] on div "Terms & Conditions" at bounding box center [435, 158] width 674 height 38
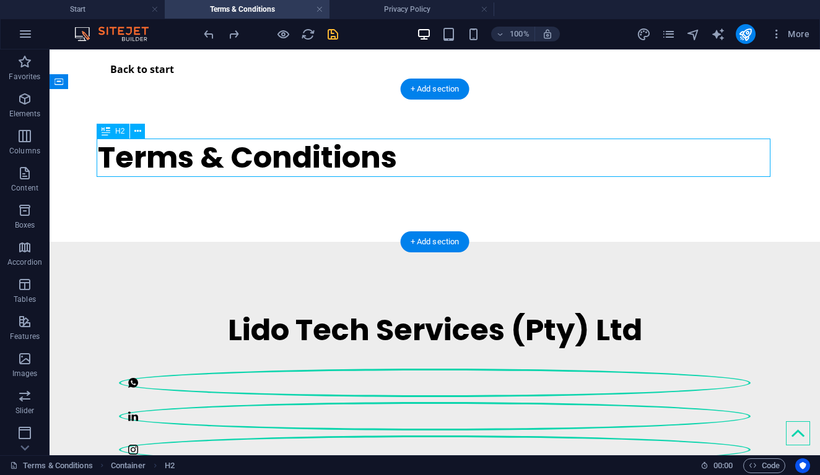
click at [423, 160] on div "Terms & Conditions" at bounding box center [435, 158] width 674 height 38
click at [375, 150] on div "Terms & Conditions" at bounding box center [435, 158] width 674 height 38
click at [374, 151] on div "Terms & Conditions" at bounding box center [435, 158] width 674 height 38
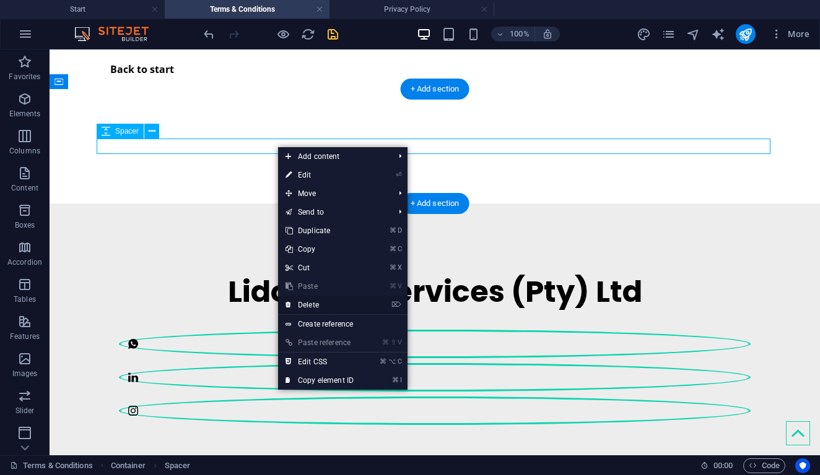
click at [311, 303] on link "⌦ Delete" at bounding box center [319, 305] width 83 height 19
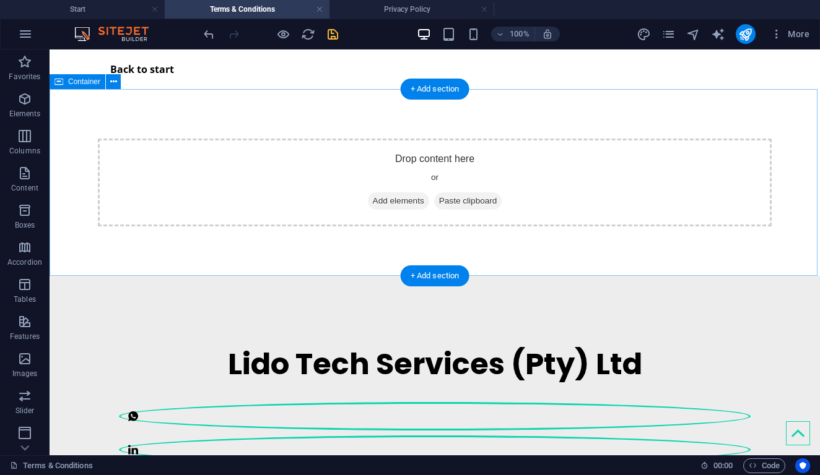
click at [446, 199] on span "Paste clipboard" at bounding box center [468, 201] width 68 height 17
click at [392, 197] on span "Add elements" at bounding box center [398, 201] width 61 height 17
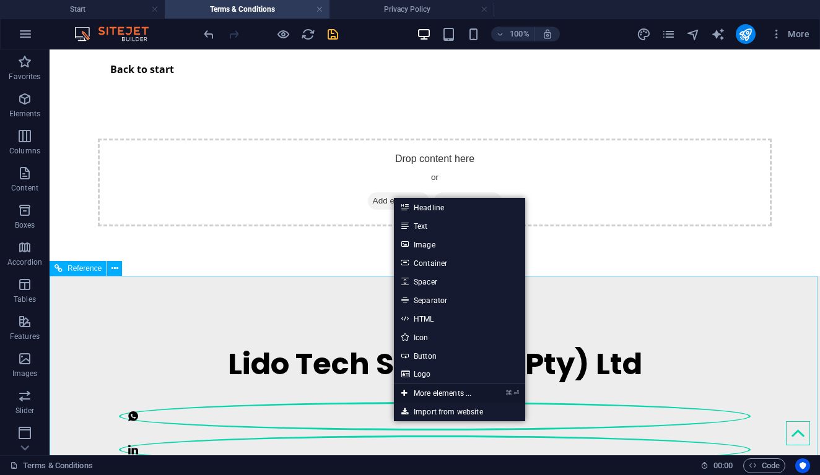
click at [443, 392] on link "⌘ ⏎ More elements ..." at bounding box center [436, 393] width 85 height 19
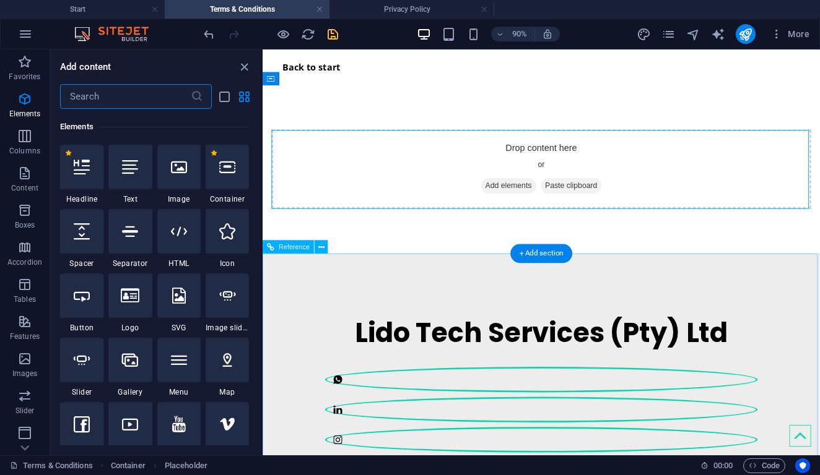
scroll to position [132, 0]
click at [175, 305] on div at bounding box center [178, 295] width 43 height 45
select select "xMidYMid"
select select "px"
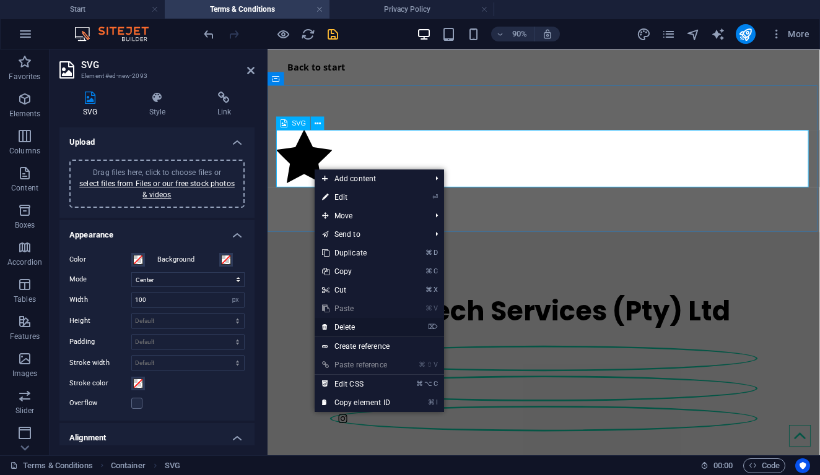
click at [362, 329] on link "⌦ Delete" at bounding box center [355, 327] width 83 height 19
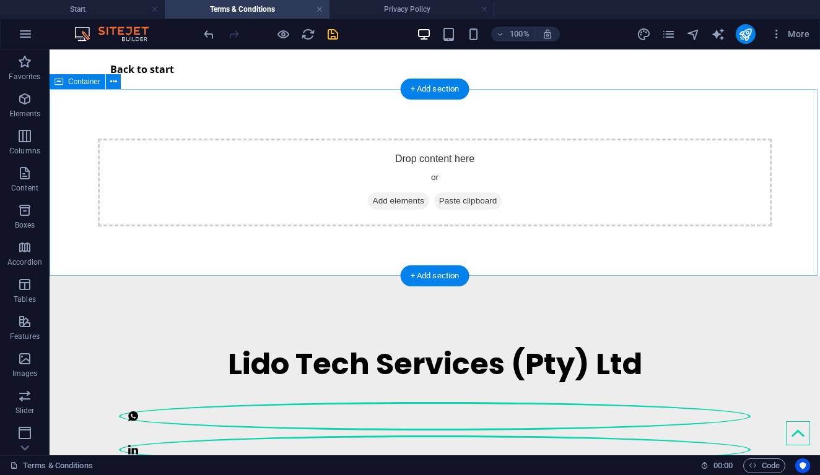
click at [381, 199] on span "Add elements" at bounding box center [398, 201] width 61 height 17
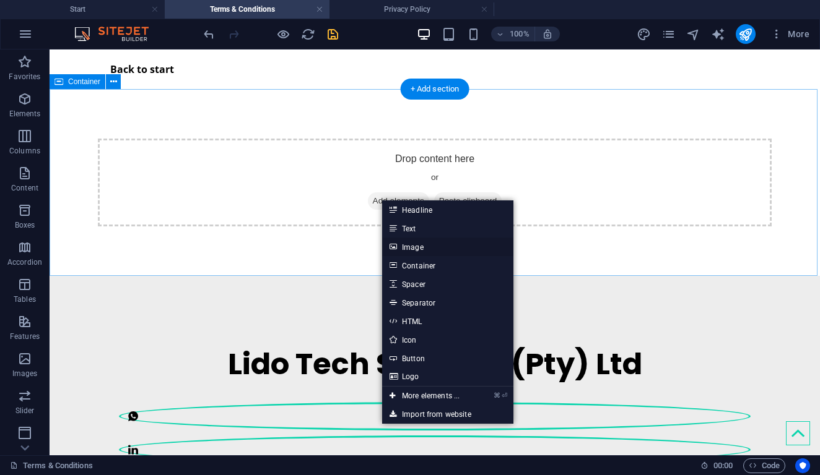
click at [409, 246] on link "Image" at bounding box center [447, 247] width 131 height 19
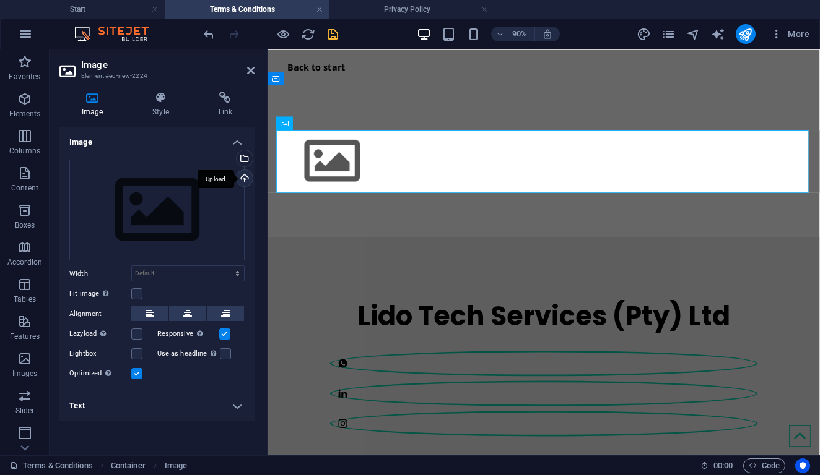
click at [243, 180] on div "Upload" at bounding box center [243, 179] width 19 height 19
click at [249, 159] on div "Select files from the file manager, stock photos, or upload file(s)" at bounding box center [243, 159] width 19 height 19
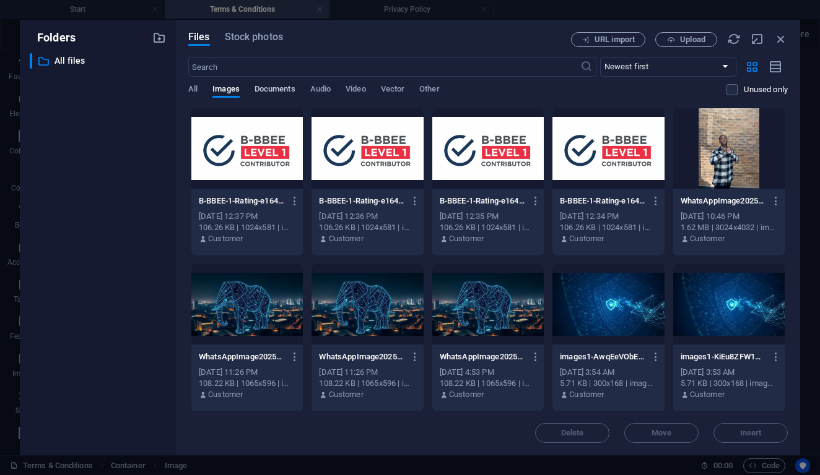
click at [266, 91] on span "Documents" at bounding box center [274, 90] width 41 height 17
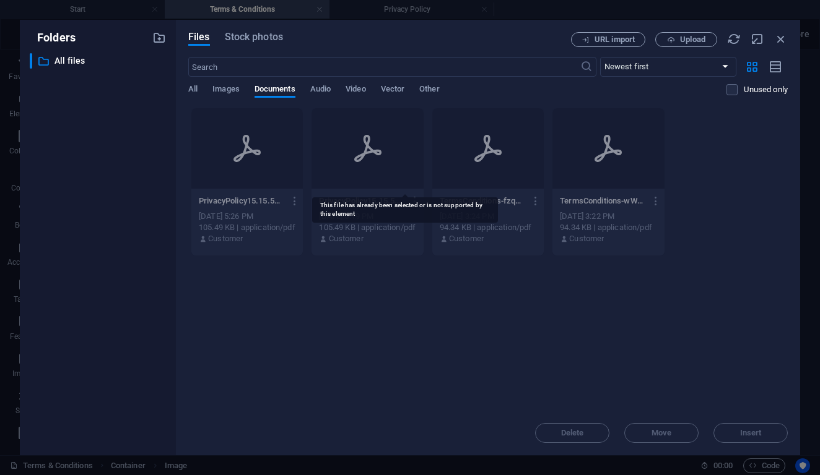
click at [371, 156] on div at bounding box center [366, 148] width 111 height 80
click at [779, 37] on icon "button" at bounding box center [781, 39] width 14 height 14
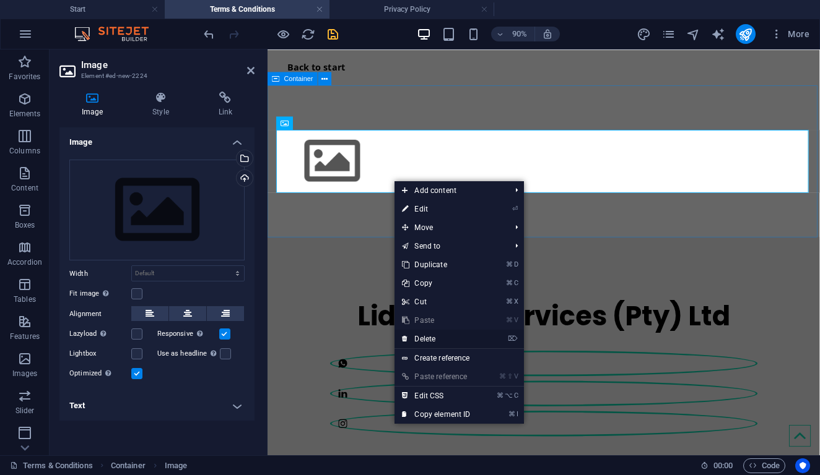
click at [420, 344] on link "⌦ Delete" at bounding box center [435, 339] width 83 height 19
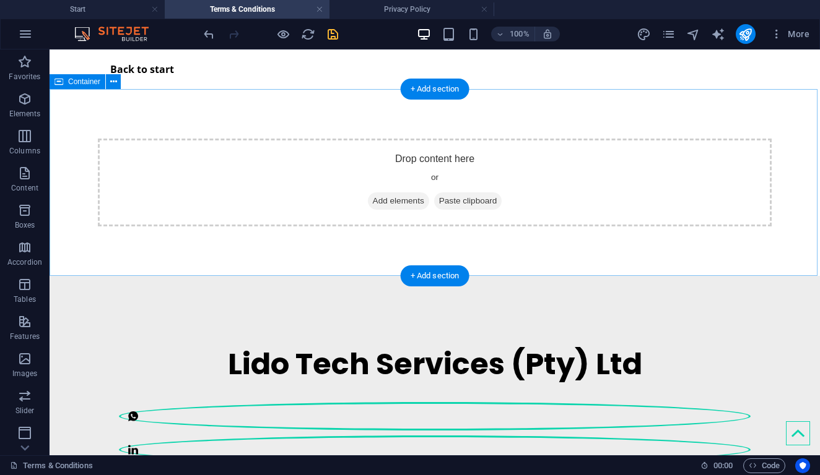
click at [384, 200] on span "Add elements" at bounding box center [398, 201] width 61 height 17
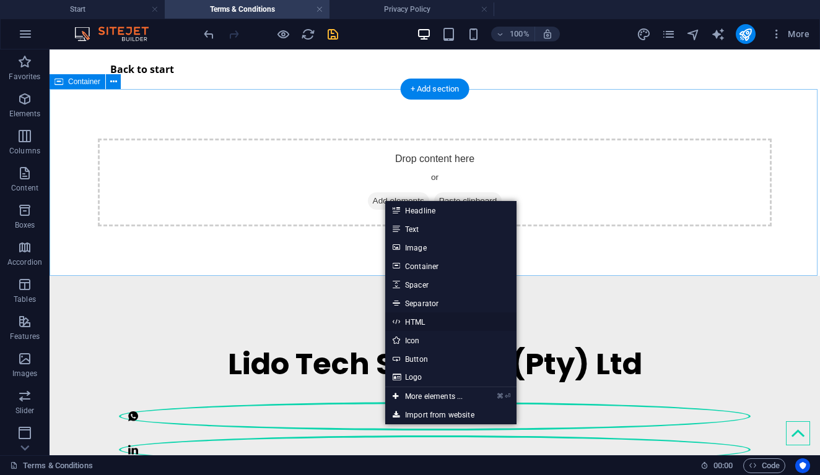
click at [410, 324] on link "HTML" at bounding box center [450, 322] width 131 height 19
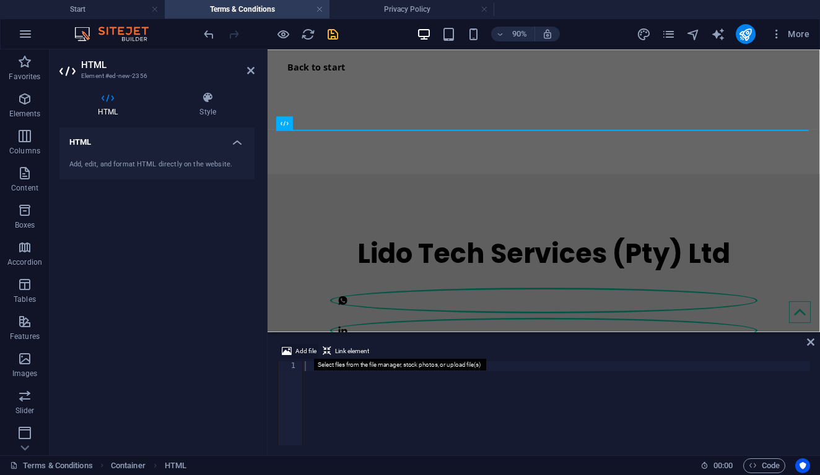
click at [284, 346] on icon at bounding box center [287, 351] width 10 height 15
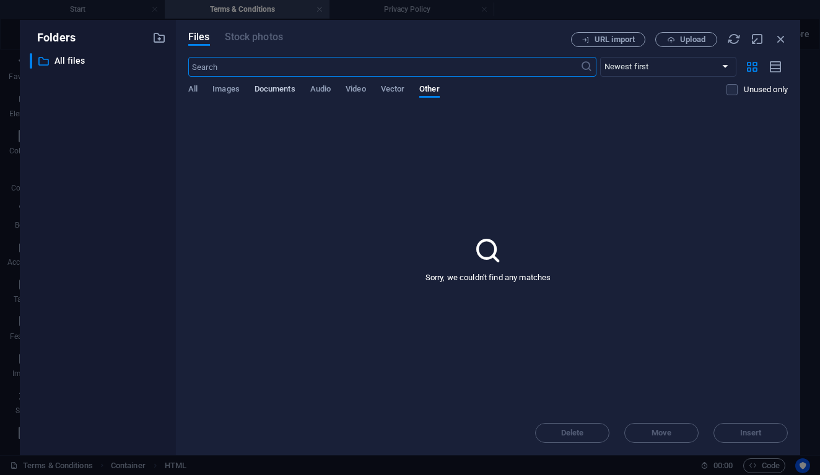
click at [274, 85] on span "Documents" at bounding box center [274, 90] width 41 height 17
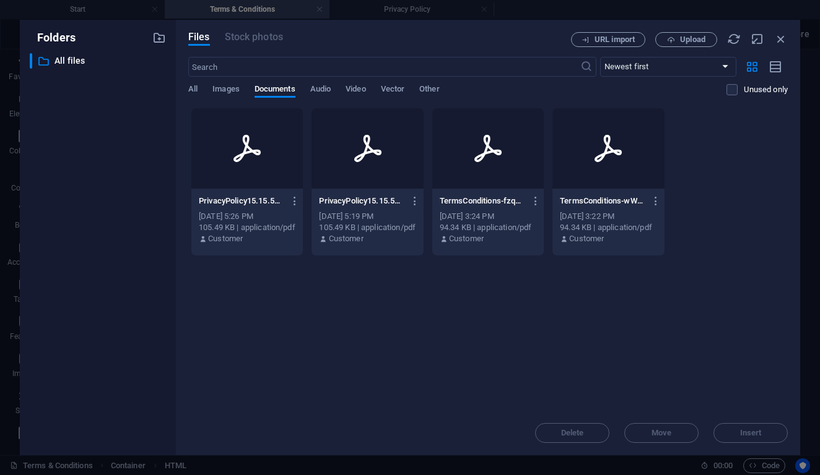
click at [535, 186] on div at bounding box center [487, 148] width 111 height 80
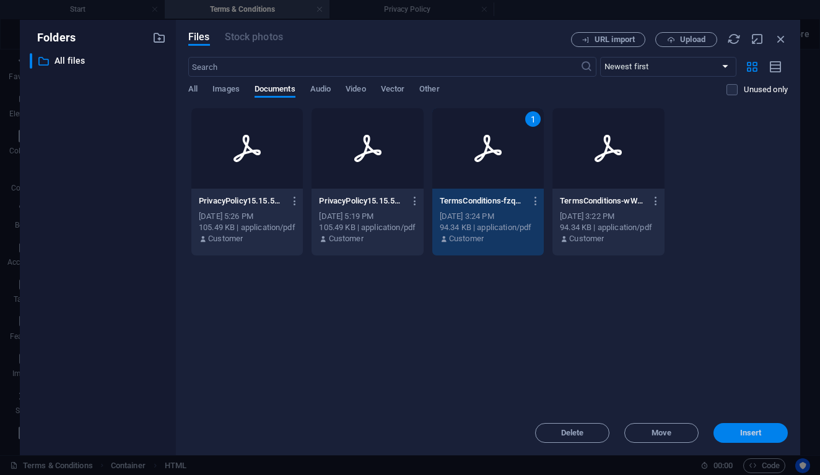
click at [736, 438] on button "Insert" at bounding box center [750, 433] width 74 height 20
type textarea "https://cdn1.site-media.eu/images/document/19358179/TermsConditions-fzqxBq2kONF…"
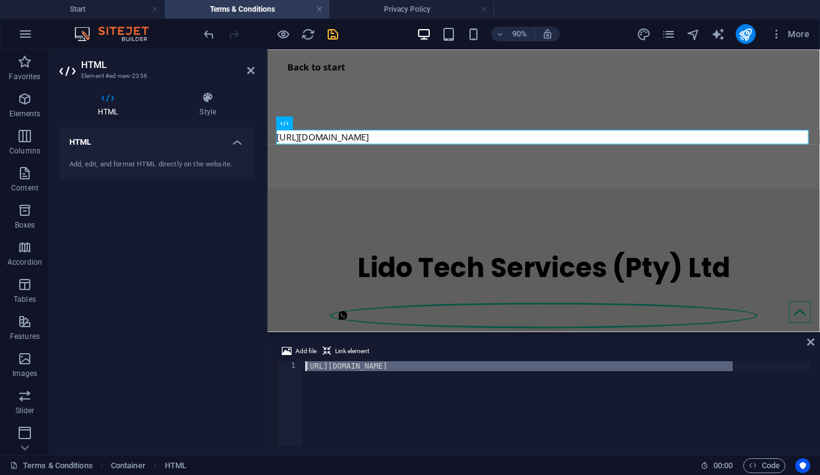
drag, startPoint x: 734, startPoint y: 368, endPoint x: 305, endPoint y: 362, distance: 429.0
click at [305, 362] on div "https://cdn1.site-media.eu/images/document/19358179/TermsConditions-fzqxBq2kONF…" at bounding box center [556, 413] width 507 height 102
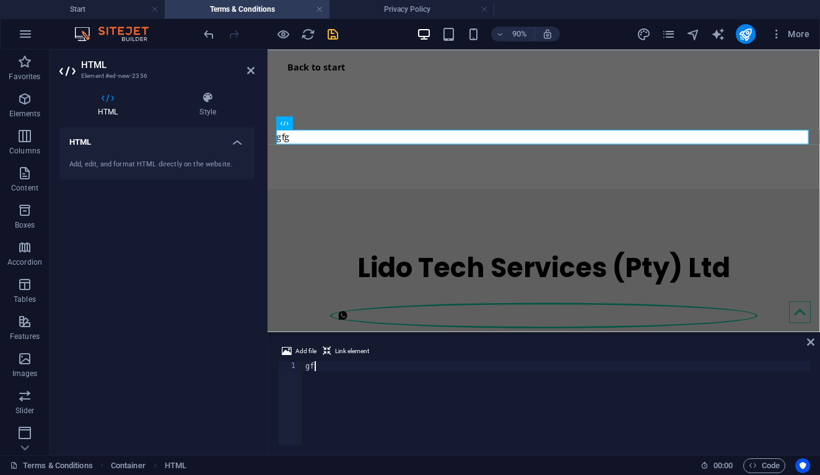
type textarea "g"
paste textarea "Email: info@lidotechservices.co.za"
type textarea "Email: info@lidotechservices.co.za"
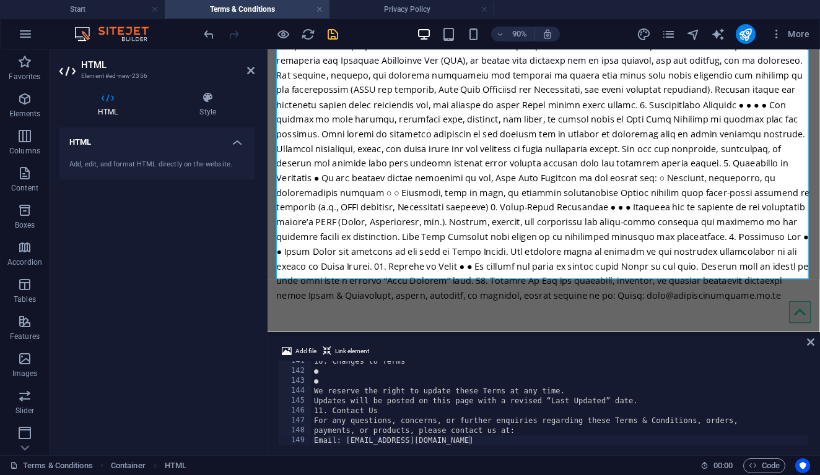
scroll to position [1392, 0]
click at [208, 32] on icon "undo" at bounding box center [209, 34] width 14 height 14
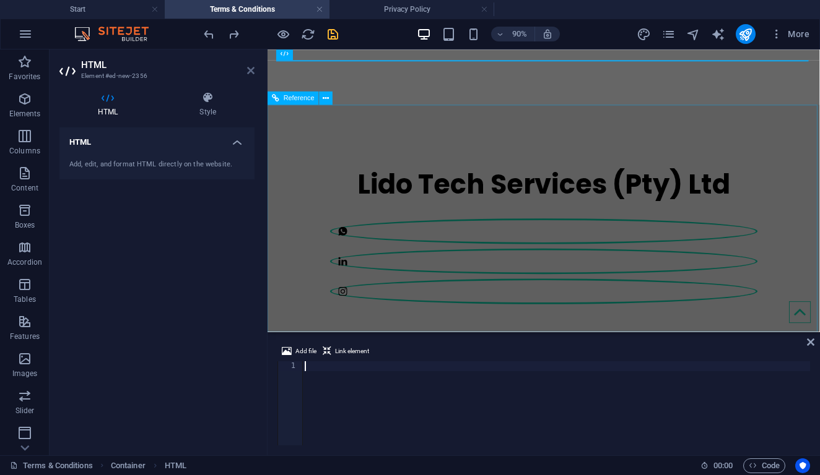
click at [253, 72] on icon at bounding box center [250, 71] width 7 height 10
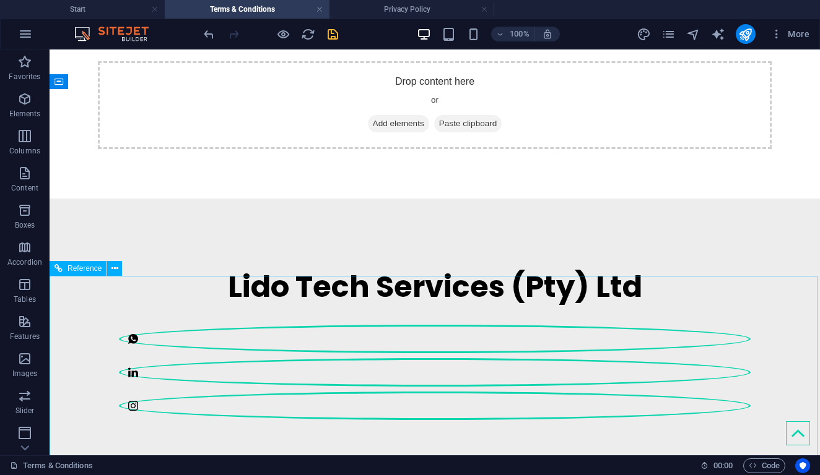
scroll to position [0, 0]
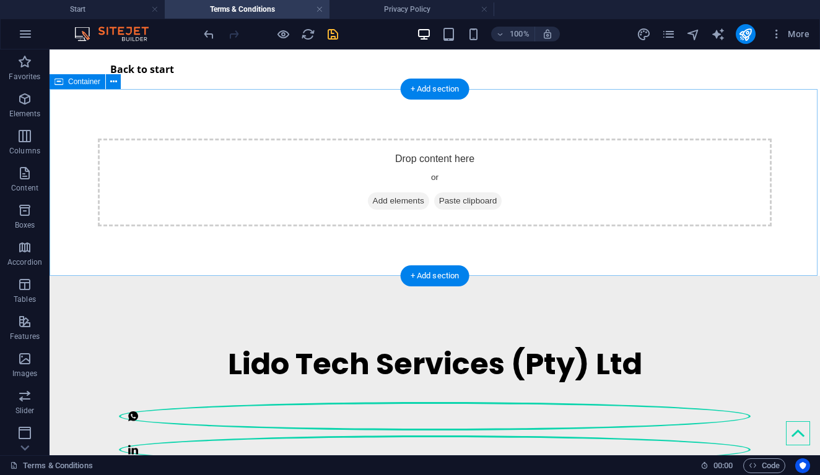
click at [386, 202] on span "Add elements" at bounding box center [398, 201] width 61 height 17
click at [414, 206] on span "Add elements" at bounding box center [398, 201] width 61 height 17
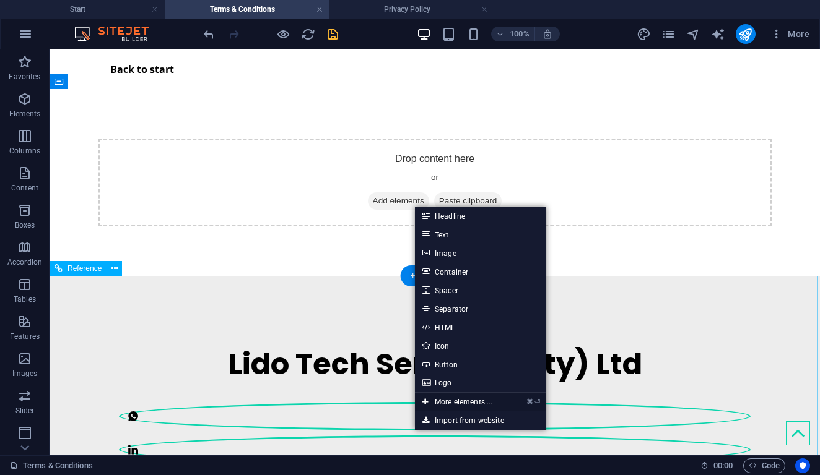
click at [460, 405] on link "⌘ ⏎ More elements ..." at bounding box center [457, 402] width 85 height 19
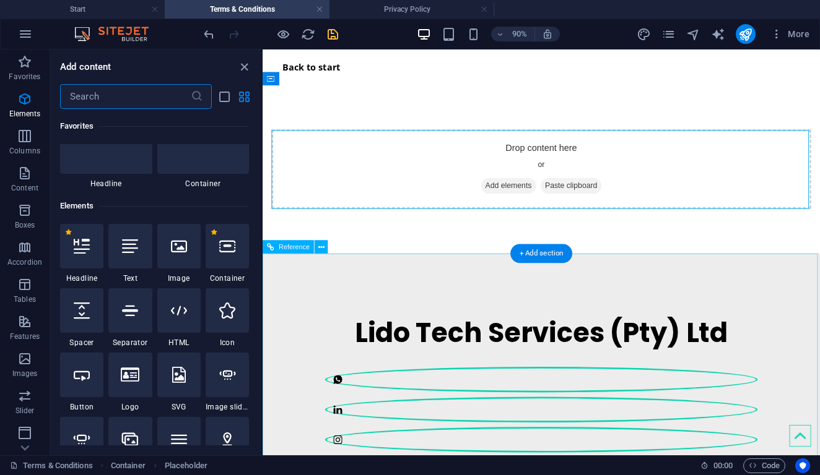
scroll to position [132, 0]
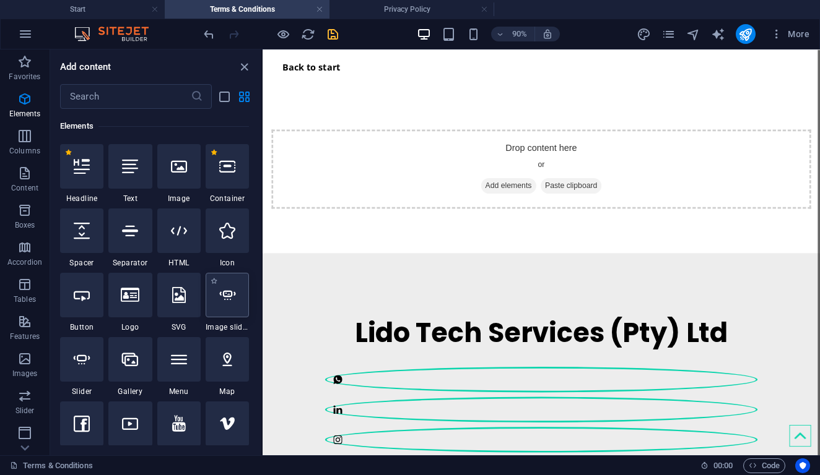
select select "ms"
select select "s"
select select "progressive"
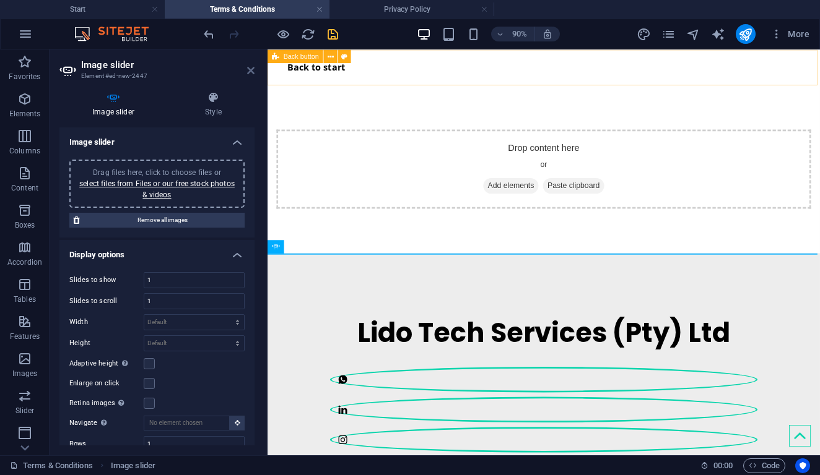
click at [252, 72] on icon at bounding box center [250, 71] width 7 height 10
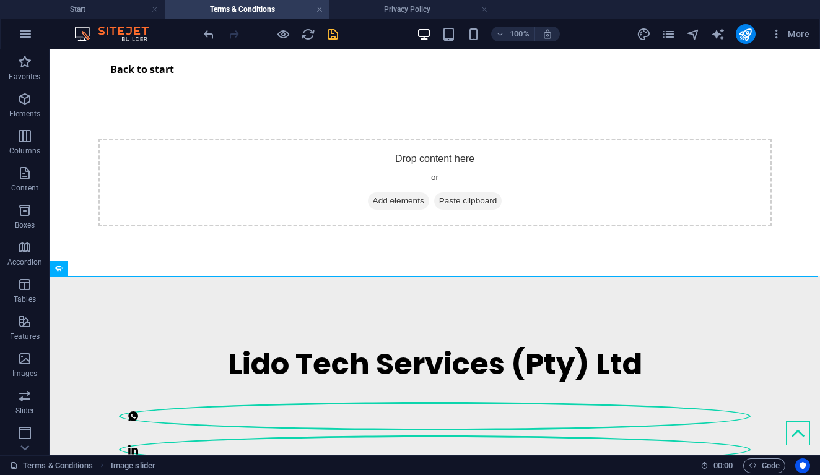
scroll to position [151, 0]
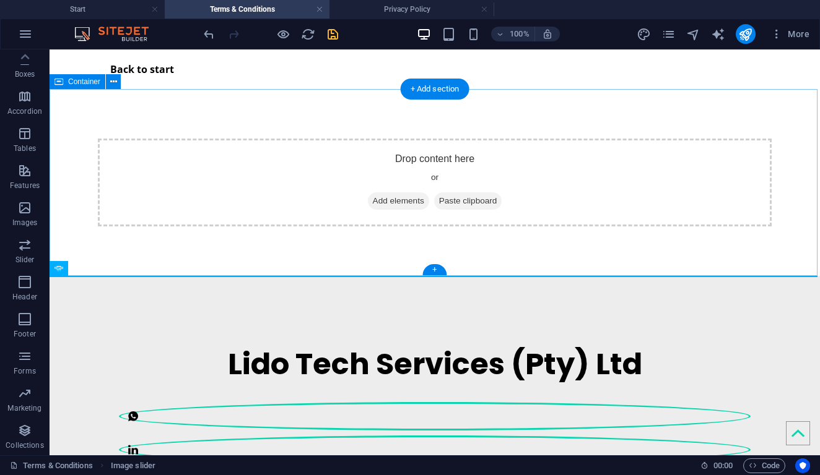
click at [381, 202] on span "Add elements" at bounding box center [398, 201] width 61 height 17
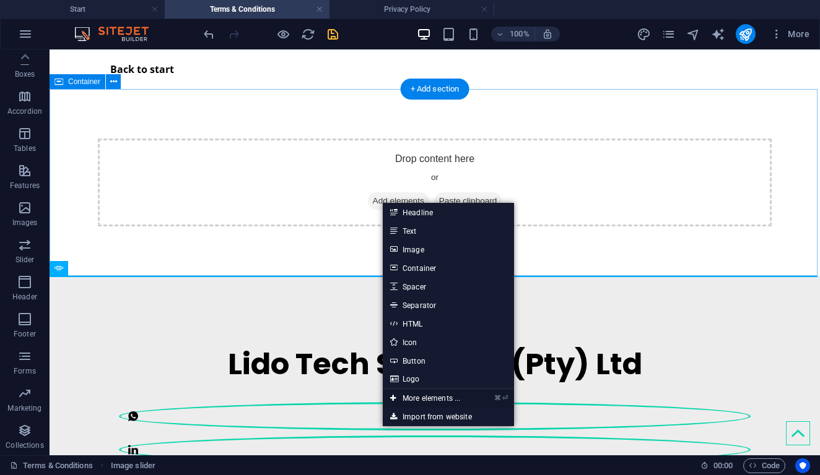
click at [409, 399] on link "⌘ ⏎ More elements ..." at bounding box center [425, 398] width 85 height 19
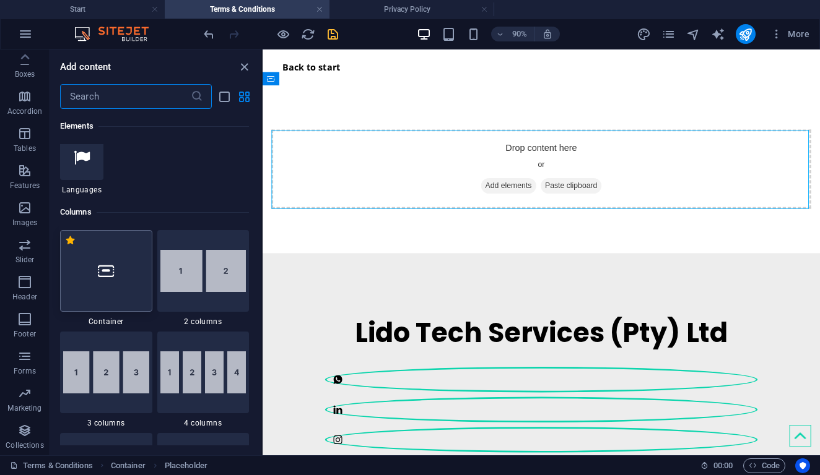
scroll to position [423, 0]
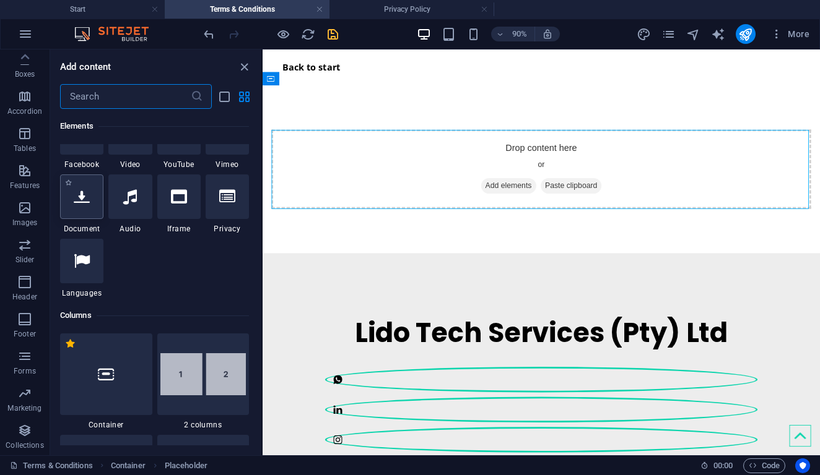
click at [88, 213] on div at bounding box center [81, 197] width 43 height 45
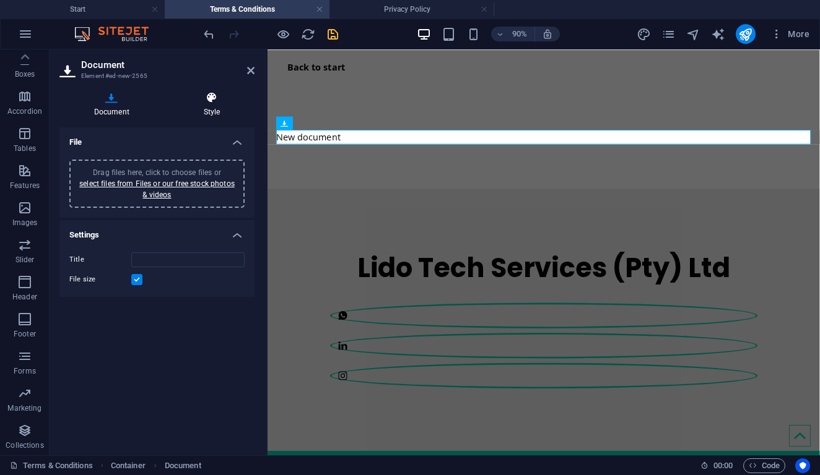
click at [206, 93] on div "Document Style File Drag files here, click to choose files or select files from…" at bounding box center [157, 269] width 215 height 374
click at [208, 97] on icon at bounding box center [211, 98] width 85 height 12
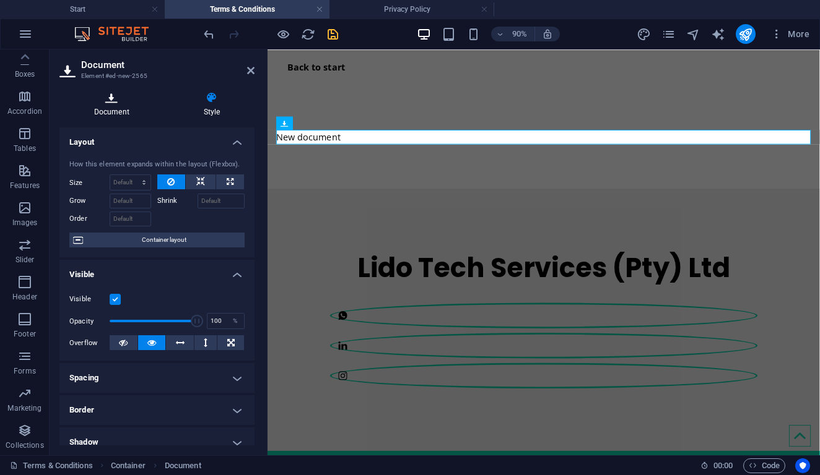
click at [106, 111] on h4 "Document" at bounding box center [114, 105] width 110 height 26
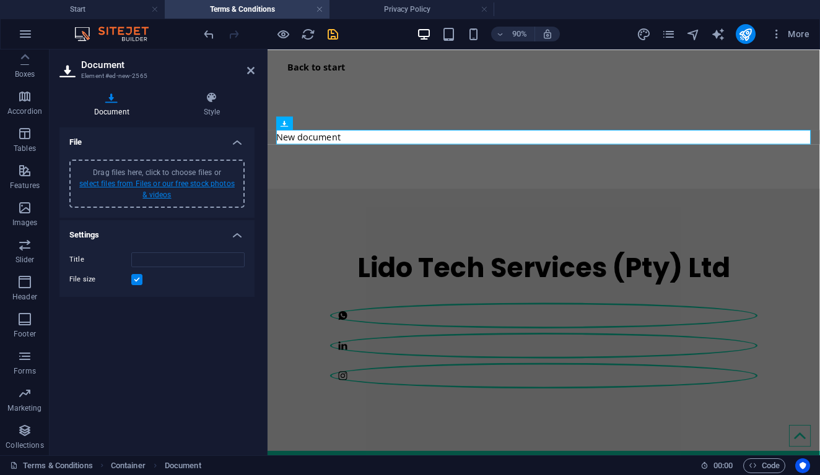
click at [196, 184] on link "select files from Files or our free stock photos & videos" at bounding box center [156, 190] width 155 height 20
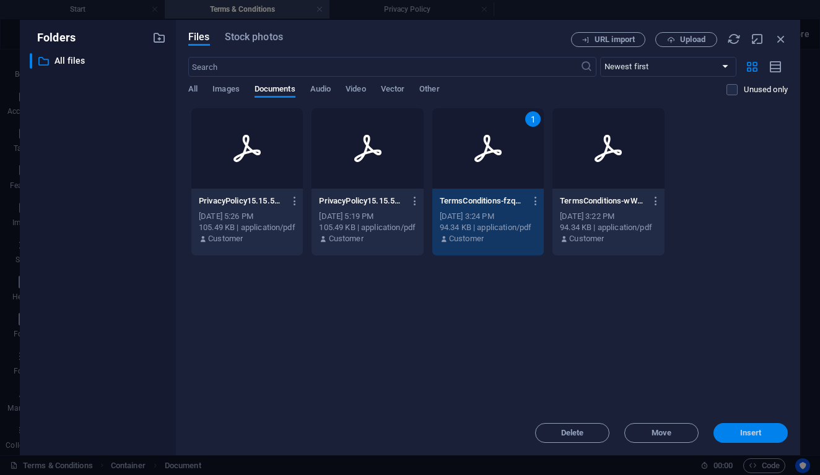
click at [726, 429] on button "Insert" at bounding box center [750, 433] width 74 height 20
type input "TermsConditions-fzqxBq2kONFJx6vkKf6FkQ.pdf"
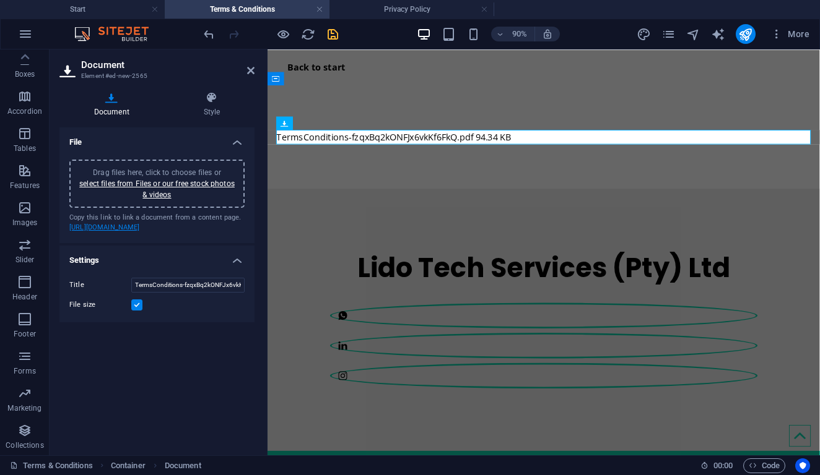
click at [114, 228] on link "https://cdn1.site-media.eu/images/document/19358179/TermsConditions-fzqxBq2kONF…" at bounding box center [104, 227] width 71 height 8
click at [199, 103] on icon at bounding box center [211, 98] width 85 height 12
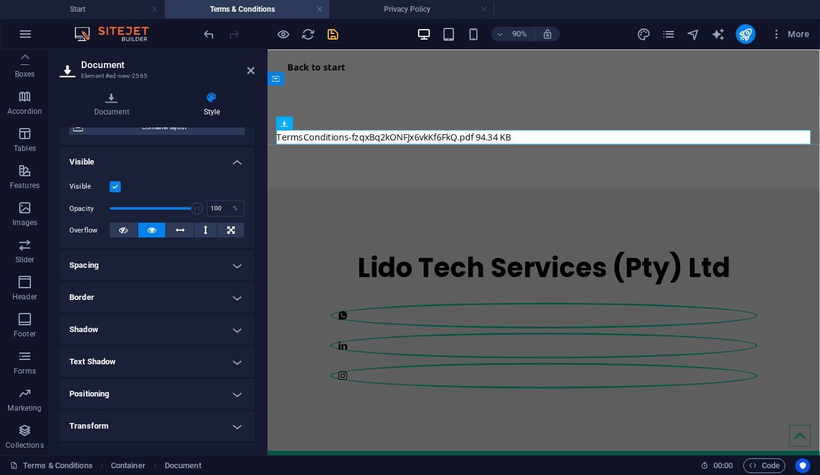
scroll to position [168, 0]
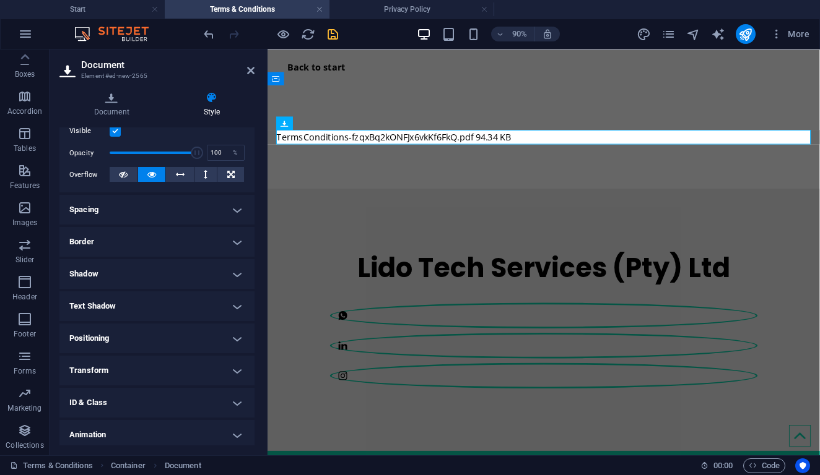
click at [230, 407] on h4 "ID & Class" at bounding box center [156, 403] width 195 height 30
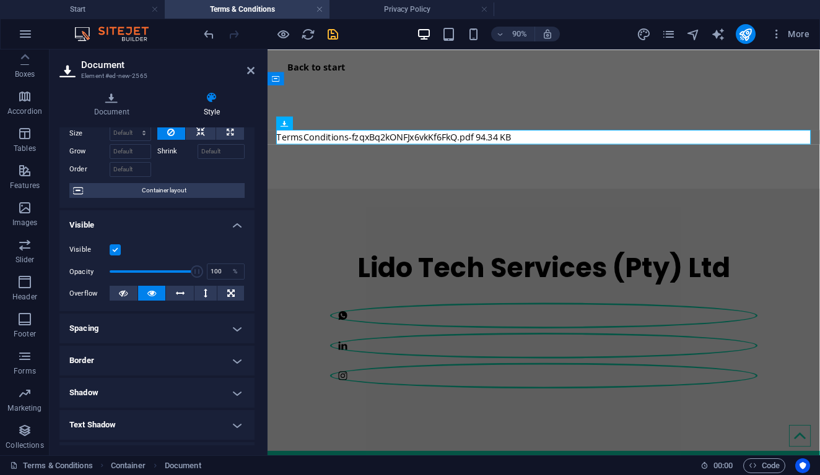
scroll to position [0, 0]
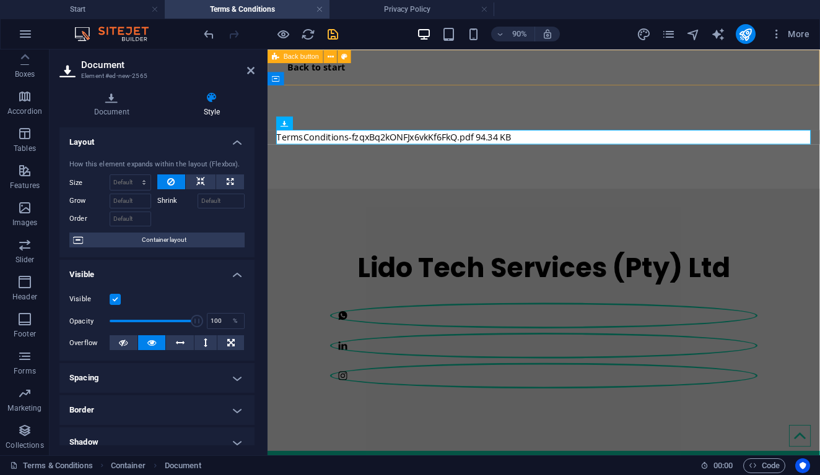
click at [256, 74] on aside "Document Element #ed-new-2565 Document Style File Drag files here, click to cho…" at bounding box center [159, 253] width 218 height 406
click at [250, 74] on icon at bounding box center [250, 71] width 7 height 10
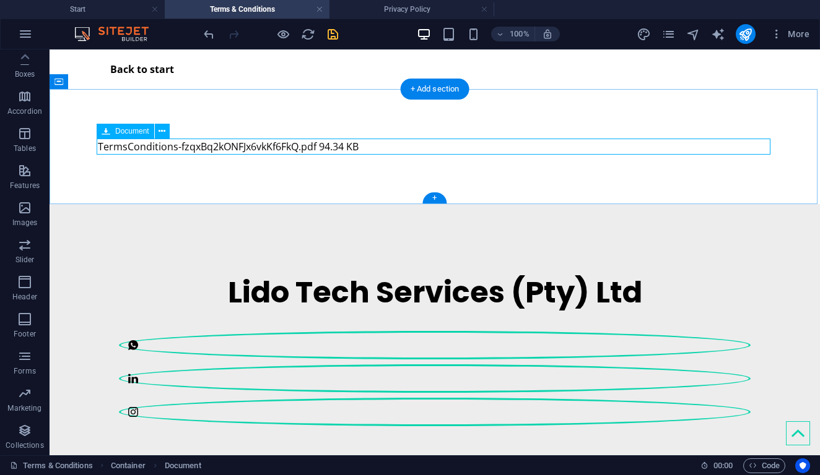
click at [285, 145] on div "TermsConditions-fzqxBq2kONFJx6vkKf6FkQ.pdf 94.34 KB" at bounding box center [435, 147] width 674 height 16
click at [158, 130] on icon at bounding box center [161, 131] width 7 height 13
click at [105, 133] on icon at bounding box center [106, 131] width 9 height 15
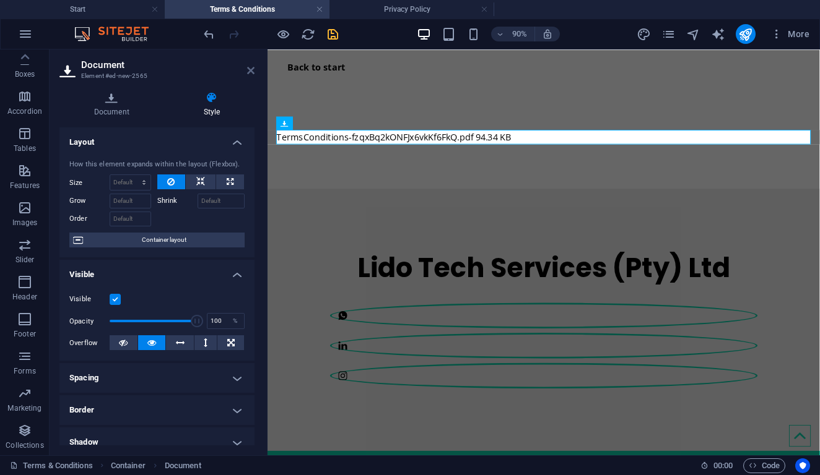
click at [248, 68] on icon at bounding box center [250, 71] width 7 height 10
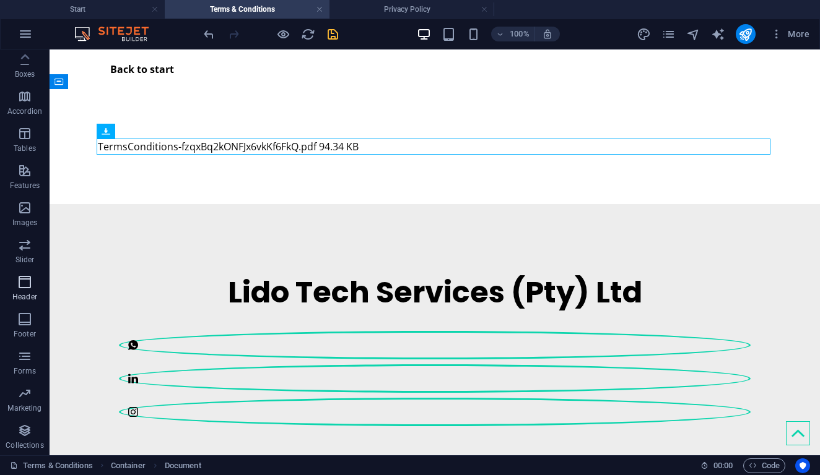
scroll to position [151, 0]
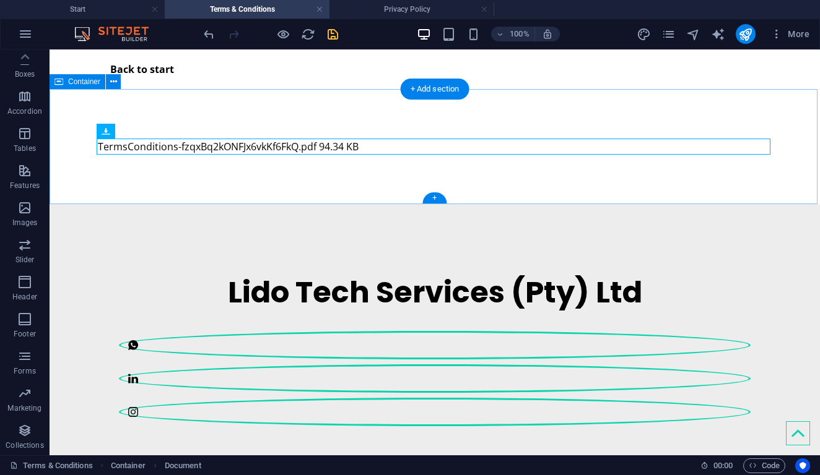
click at [314, 138] on div "TermsConditions-fzqxBq2kONFJx6vkKf6FkQ.pdf 94.34 KB" at bounding box center [435, 146] width 770 height 115
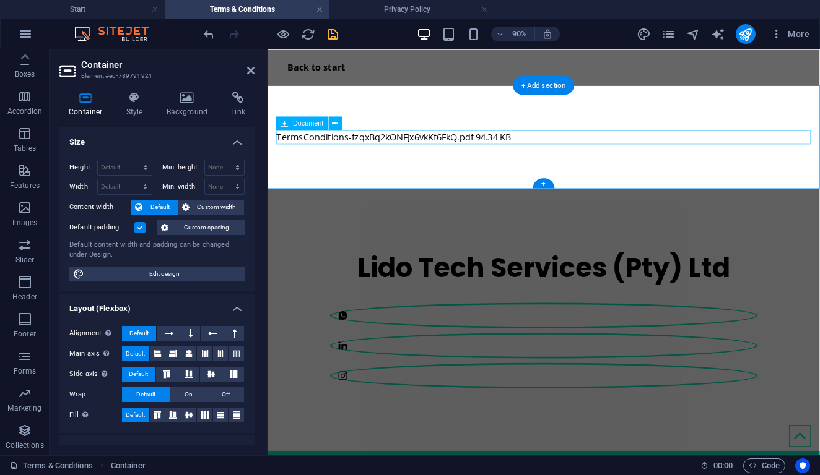
click at [318, 147] on div "TermsConditions-fzqxBq2kONFJx6vkKf6FkQ.pdf 94.34 KB" at bounding box center [574, 147] width 594 height 16
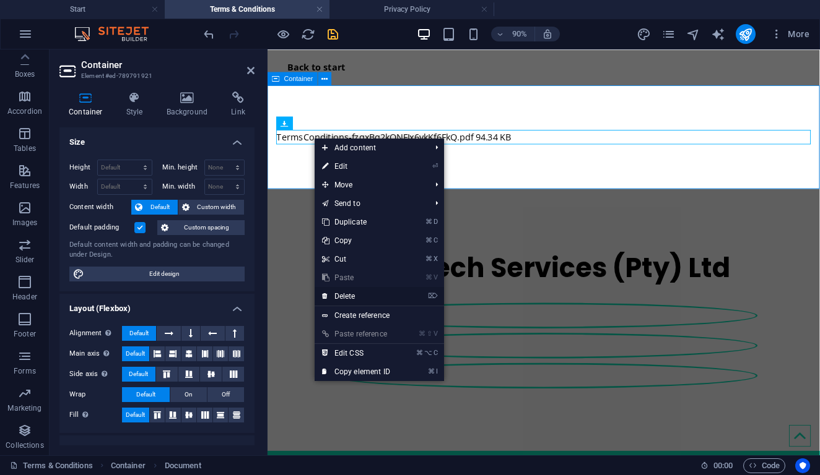
click at [347, 297] on link "⌦ Delete" at bounding box center [355, 296] width 83 height 19
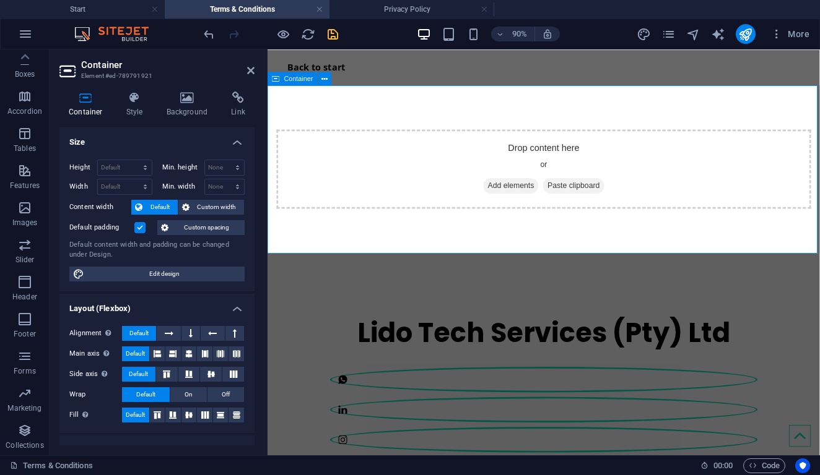
click at [531, 200] on span "Add elements" at bounding box center [537, 201] width 61 height 17
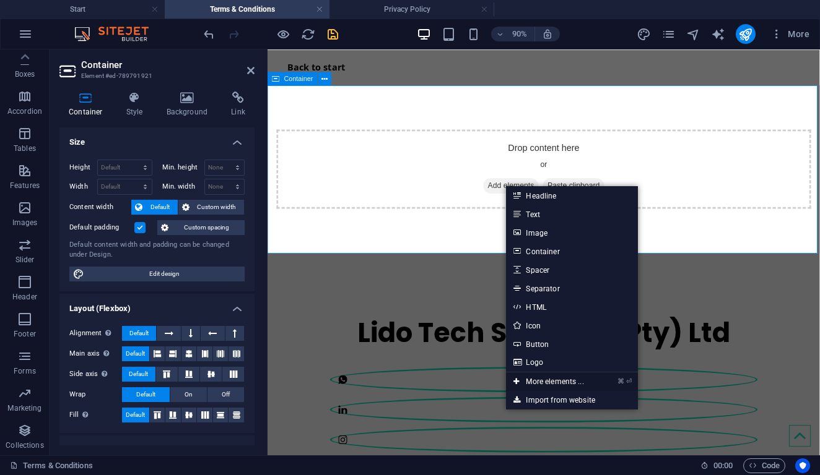
click at [530, 380] on link "⌘ ⏎ More elements ..." at bounding box center [548, 382] width 85 height 19
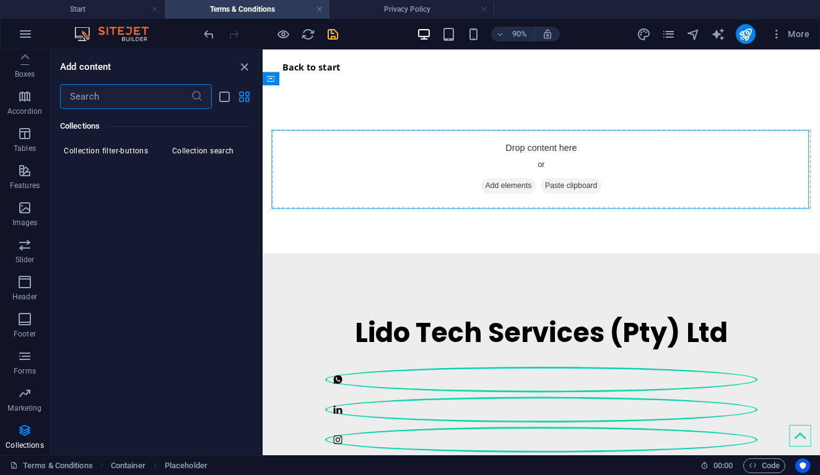
scroll to position [11859, 0]
click at [26, 386] on icon "button" at bounding box center [24, 393] width 15 height 15
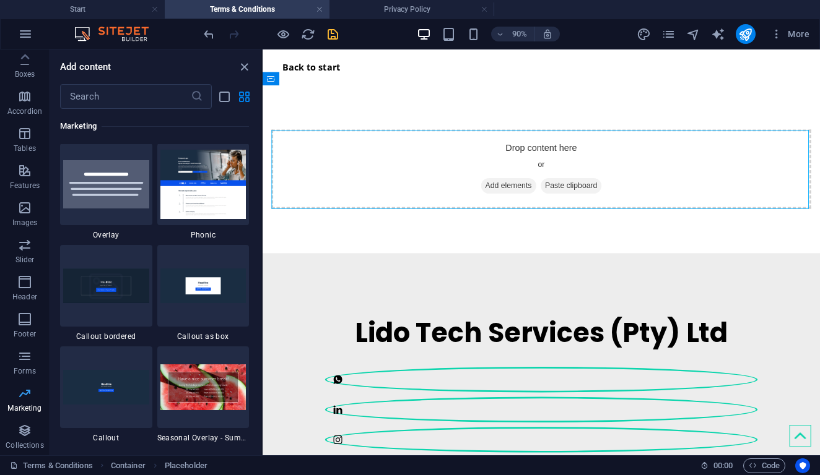
scroll to position [10083, 0]
click at [15, 368] on p "Forms" at bounding box center [25, 371] width 22 height 10
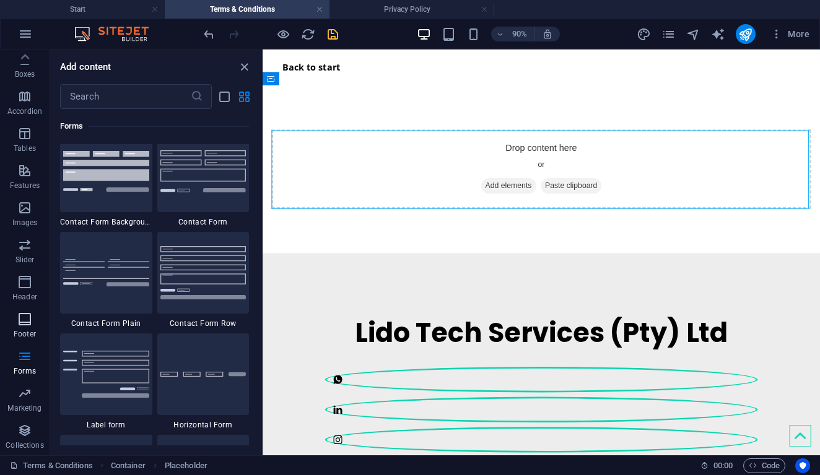
scroll to position [9038, 0]
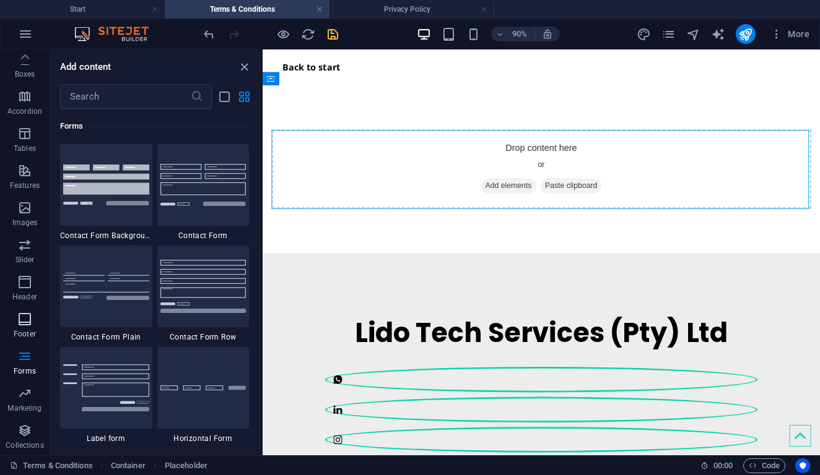
click at [21, 331] on p "Footer" at bounding box center [25, 334] width 22 height 10
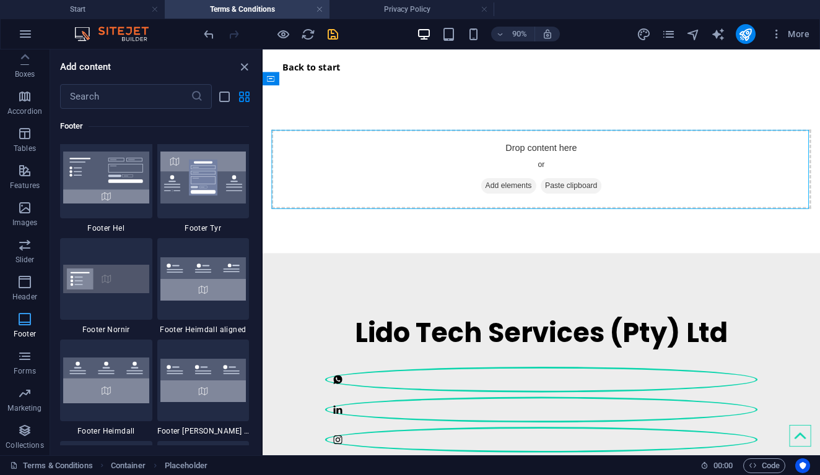
scroll to position [8195, 0]
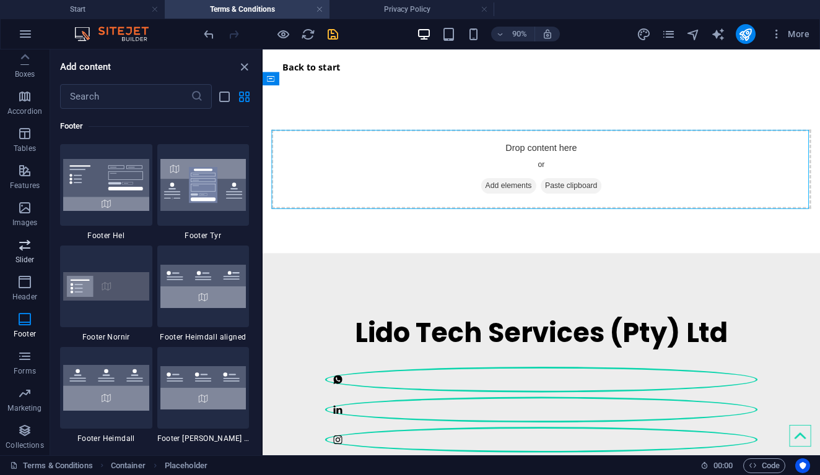
click at [33, 261] on p "Slider" at bounding box center [24, 260] width 19 height 10
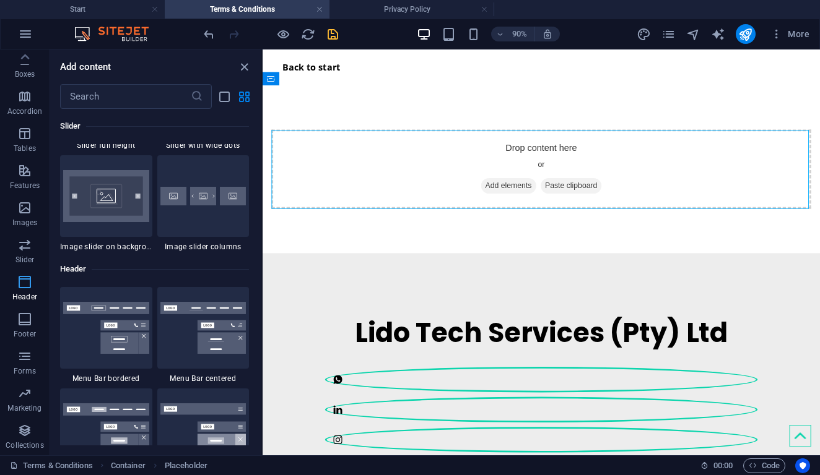
scroll to position [7018, 0]
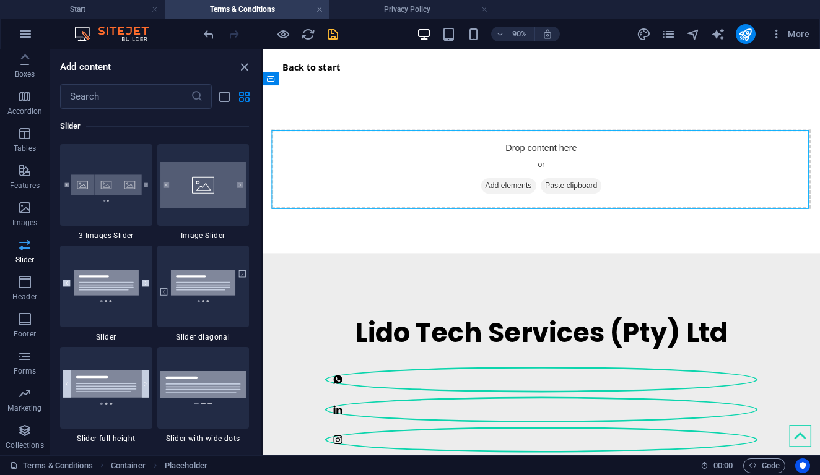
click at [19, 255] on p "Slider" at bounding box center [24, 260] width 19 height 10
click at [33, 219] on p "Images" at bounding box center [24, 223] width 25 height 10
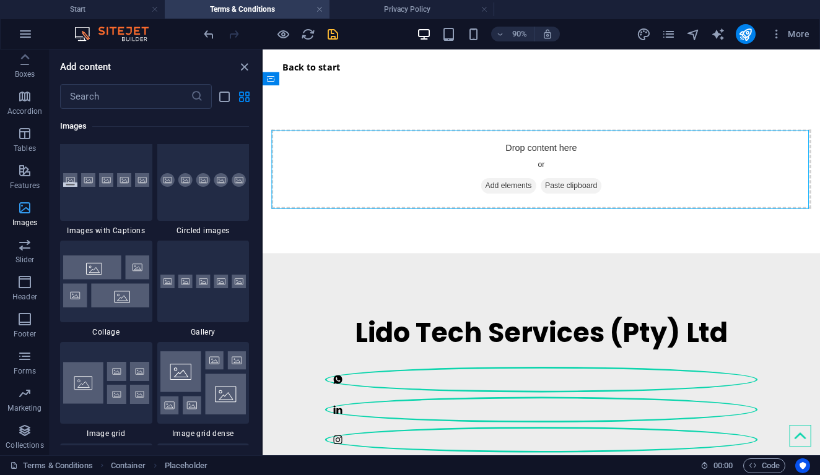
scroll to position [6277, 0]
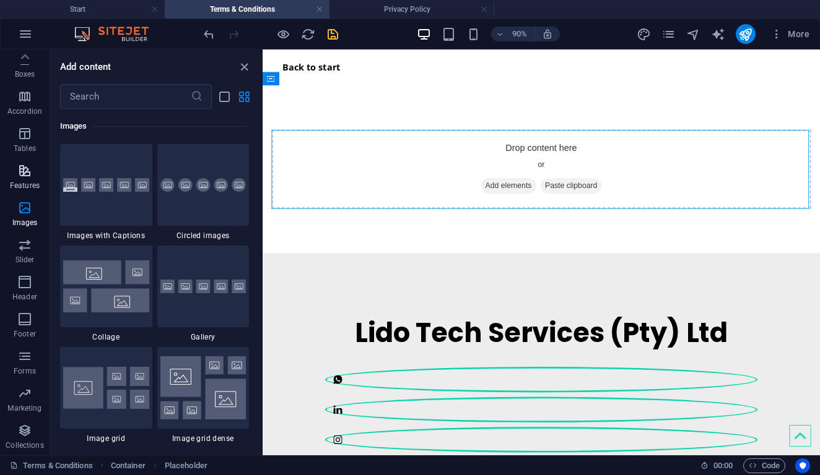
click at [18, 189] on p "Features" at bounding box center [25, 186] width 30 height 10
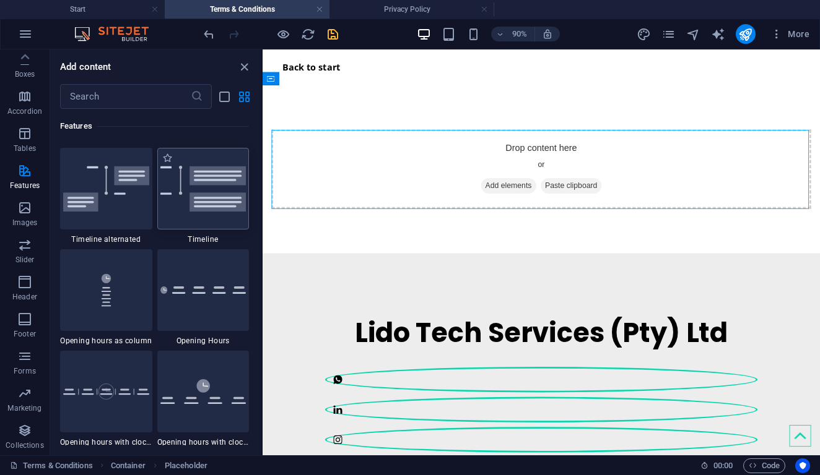
scroll to position [5014, 0]
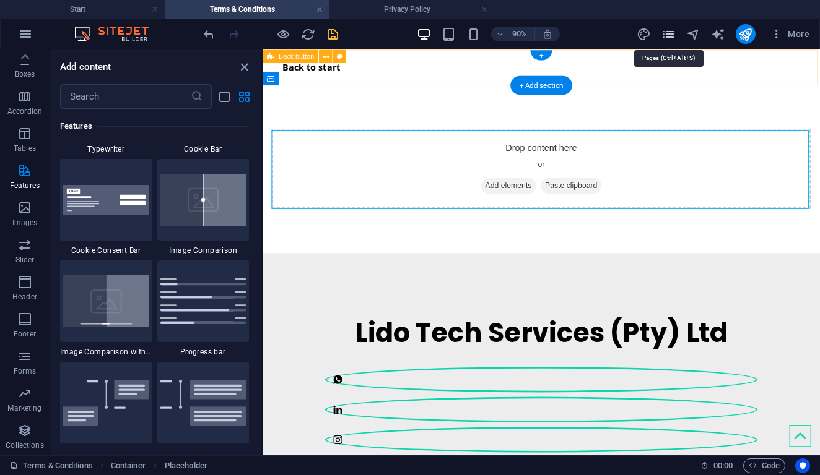
click at [672, 35] on icon "pages" at bounding box center [668, 34] width 14 height 14
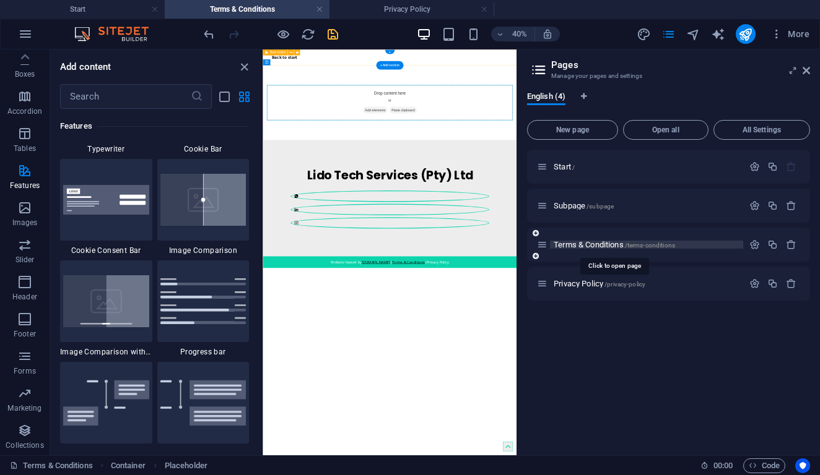
click at [572, 243] on span "Terms & Conditions /terms-conditions" at bounding box center [613, 244] width 121 height 9
click at [200, 33] on div "40% More" at bounding box center [410, 34] width 818 height 30
click at [204, 33] on icon "undo" at bounding box center [209, 34] width 14 height 14
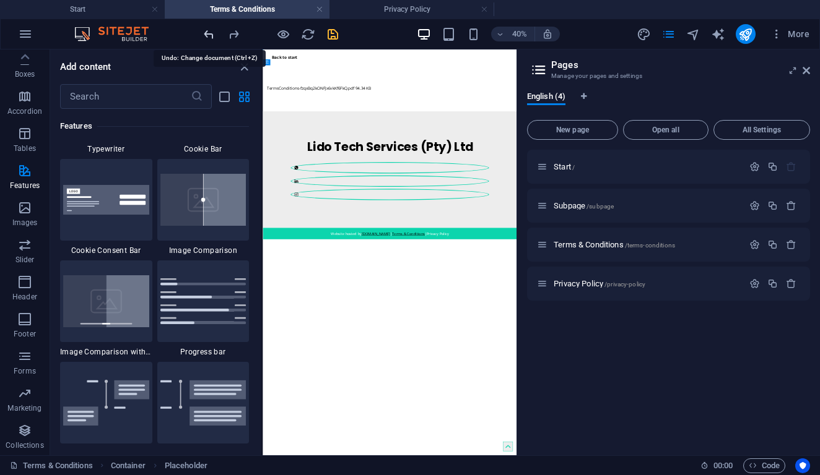
click at [204, 33] on icon "undo" at bounding box center [209, 34] width 14 height 14
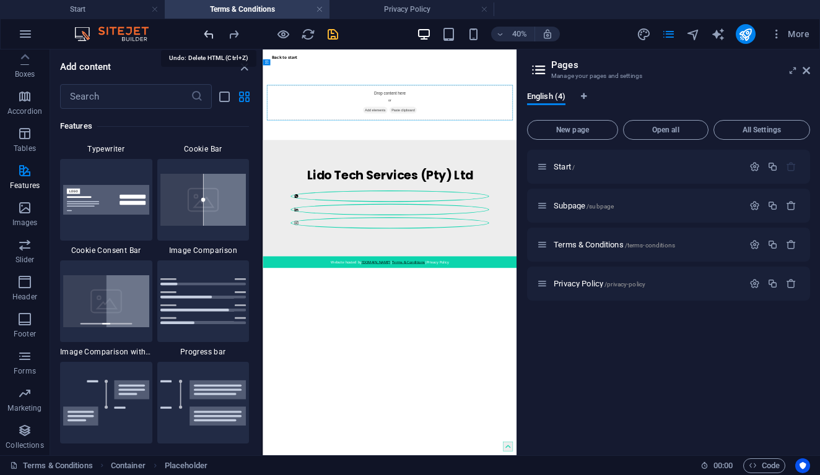
click at [204, 33] on icon "undo" at bounding box center [209, 34] width 14 height 14
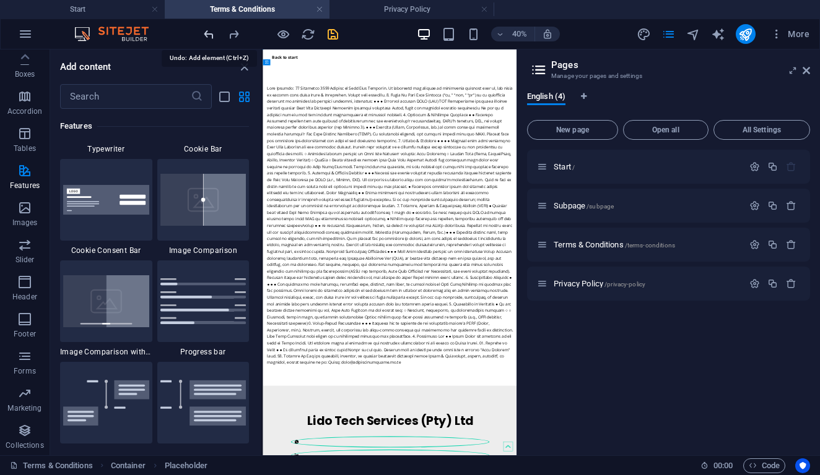
click at [204, 33] on icon "undo" at bounding box center [209, 34] width 14 height 14
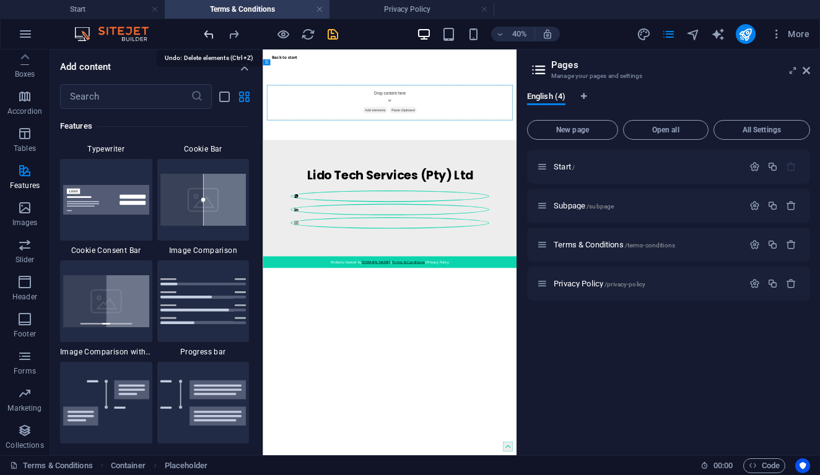
click at [204, 33] on icon "undo" at bounding box center [209, 34] width 14 height 14
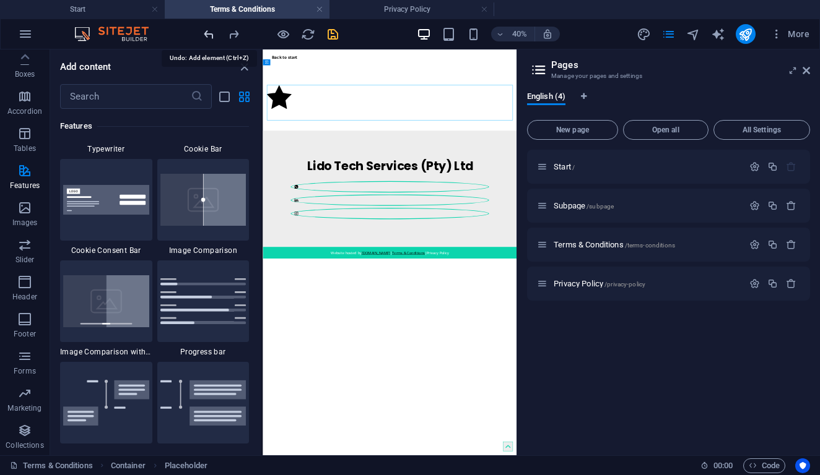
click at [204, 33] on icon "undo" at bounding box center [209, 34] width 14 height 14
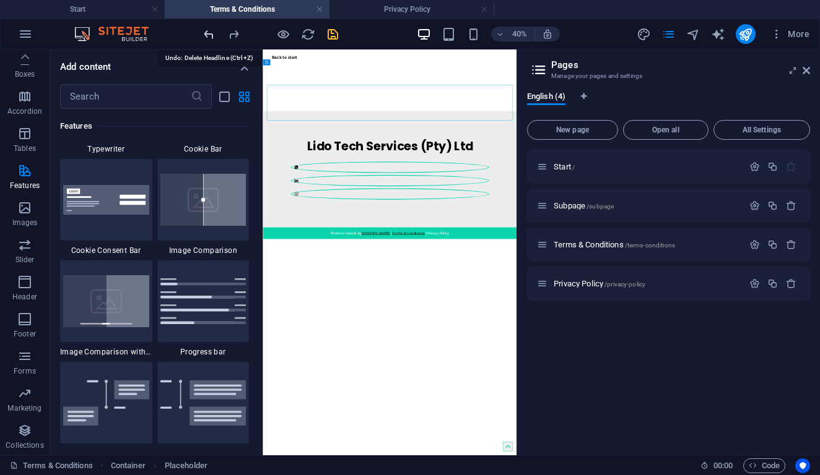
click at [204, 33] on icon "undo" at bounding box center [209, 34] width 14 height 14
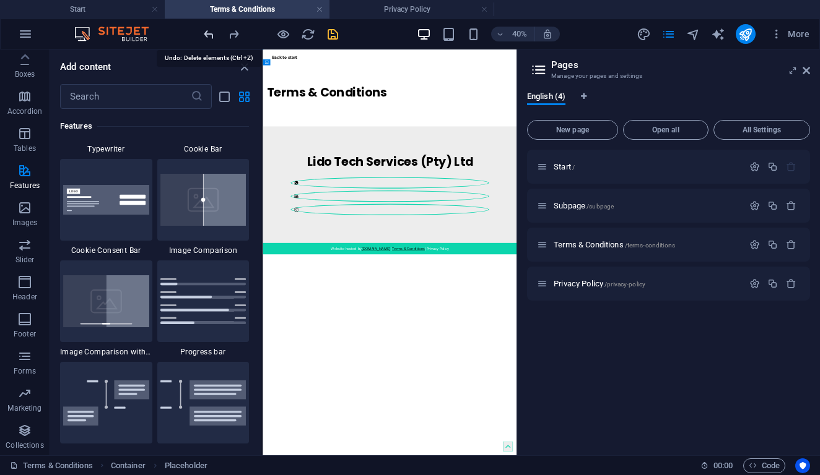
click at [204, 33] on icon "undo" at bounding box center [209, 34] width 14 height 14
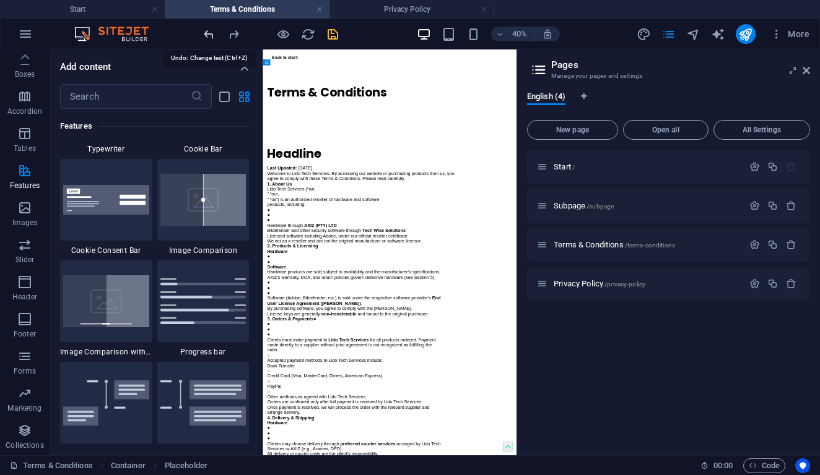
click at [204, 33] on icon "undo" at bounding box center [209, 34] width 14 height 14
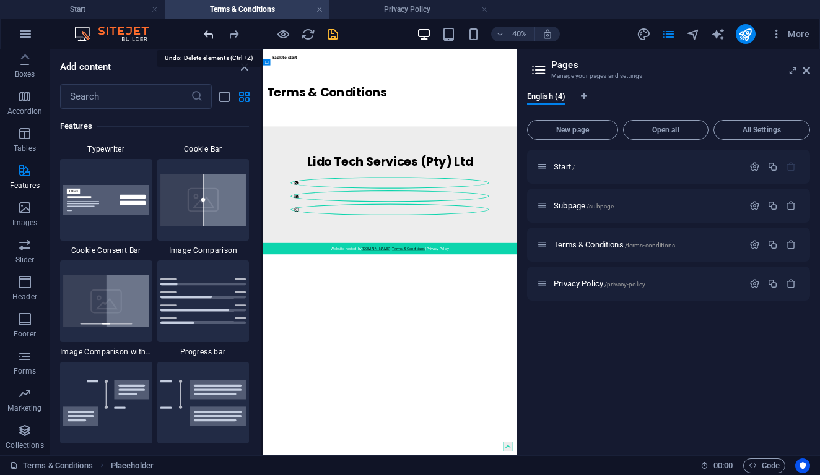
click at [204, 33] on icon "undo" at bounding box center [209, 34] width 14 height 14
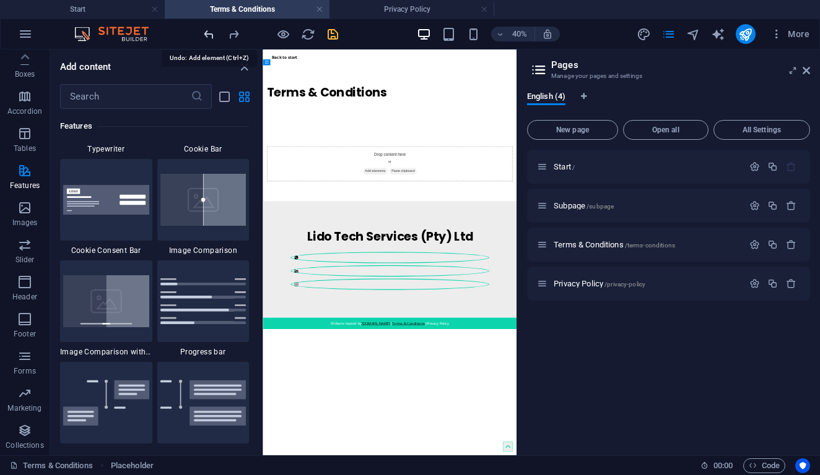
click at [204, 33] on icon "undo" at bounding box center [209, 34] width 14 height 14
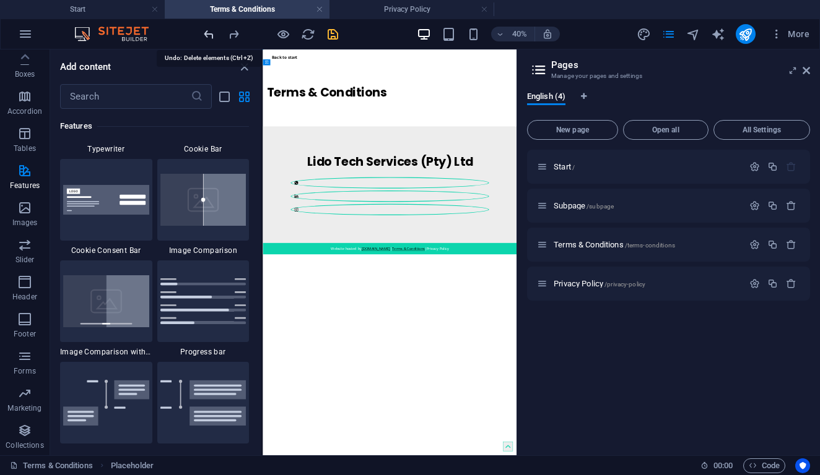
click at [204, 33] on icon "undo" at bounding box center [209, 34] width 14 height 14
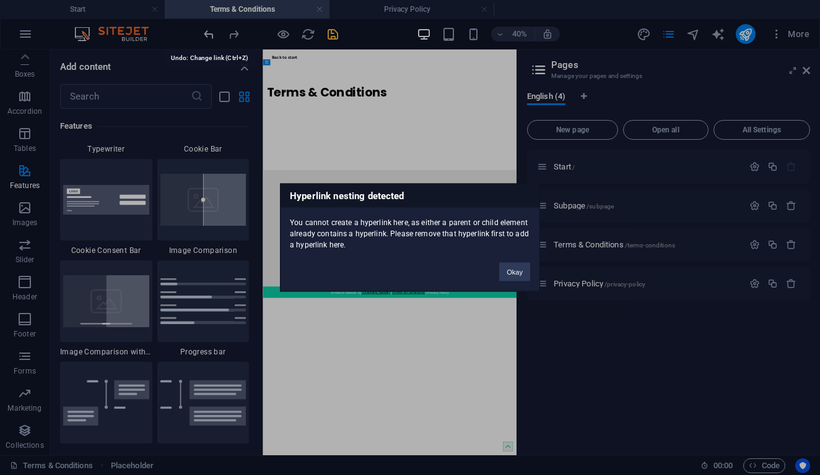
click at [204, 33] on div "Hyperlink nesting detected You cannot create a hyperlink here, as either a pare…" at bounding box center [410, 237] width 820 height 475
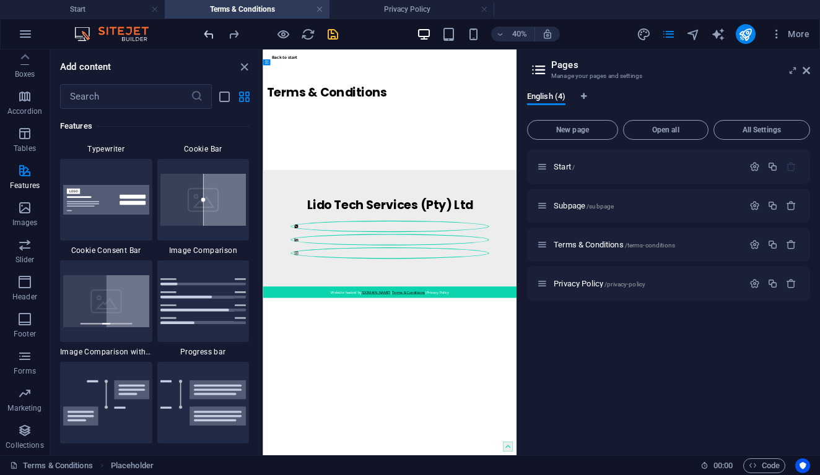
click at [204, 33] on icon "undo" at bounding box center [209, 34] width 14 height 14
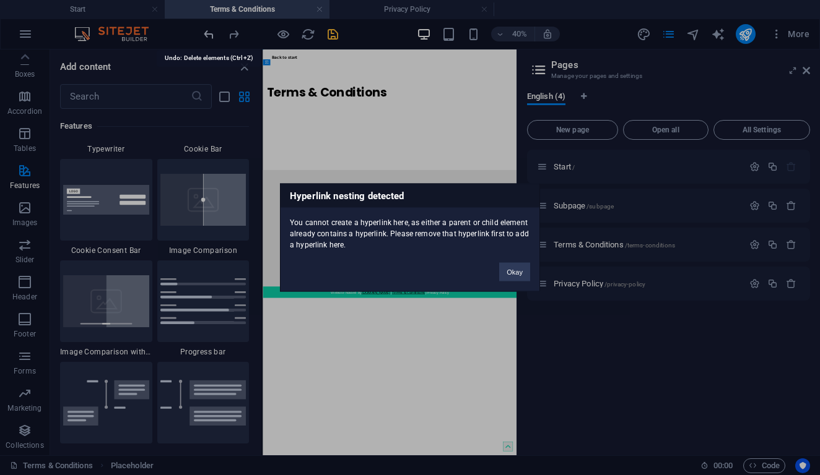
click at [204, 33] on div "Hyperlink nesting detected You cannot create a hyperlink here, as either a pare…" at bounding box center [410, 237] width 820 height 475
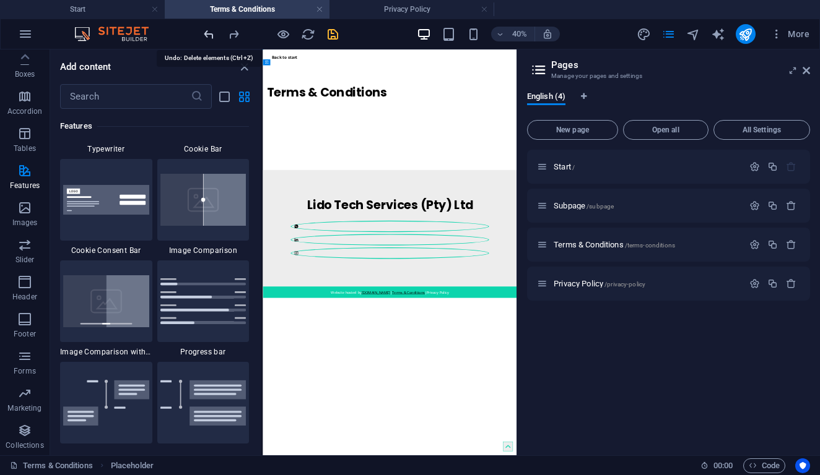
click at [204, 33] on icon "undo" at bounding box center [209, 34] width 14 height 14
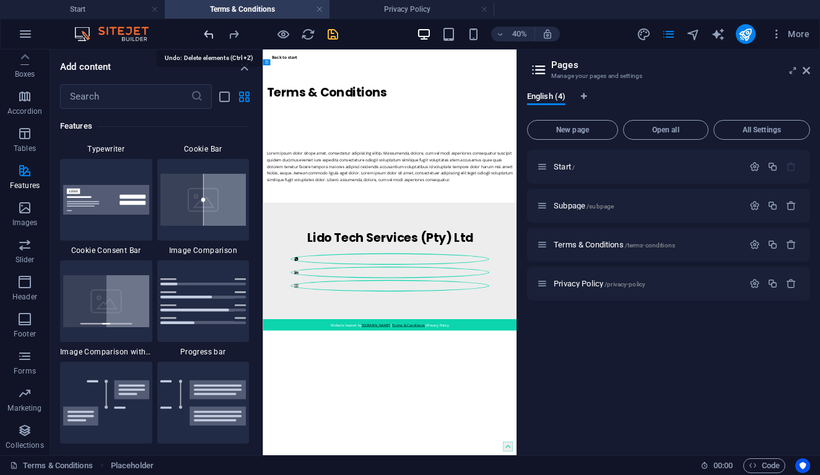
click at [204, 33] on icon "undo" at bounding box center [209, 34] width 14 height 14
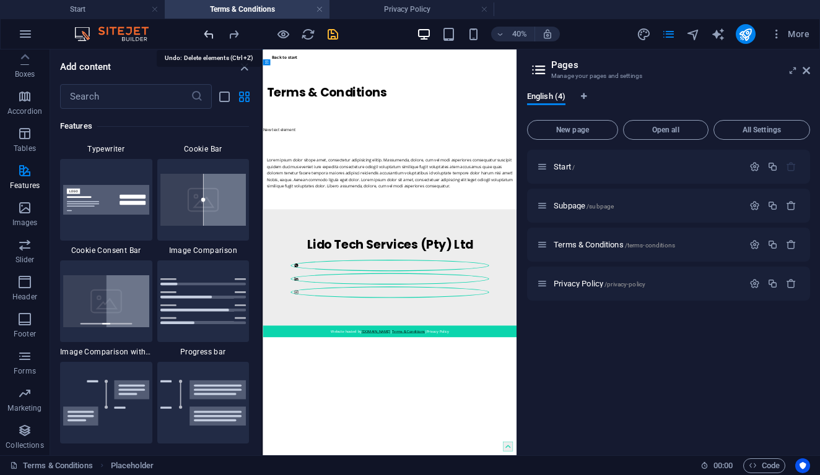
click at [204, 33] on icon "undo" at bounding box center [209, 34] width 14 height 14
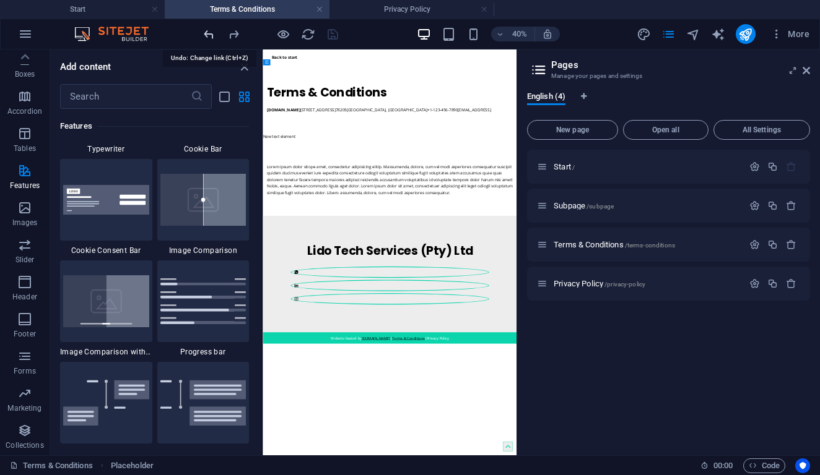
click at [204, 33] on icon "undo" at bounding box center [209, 34] width 14 height 14
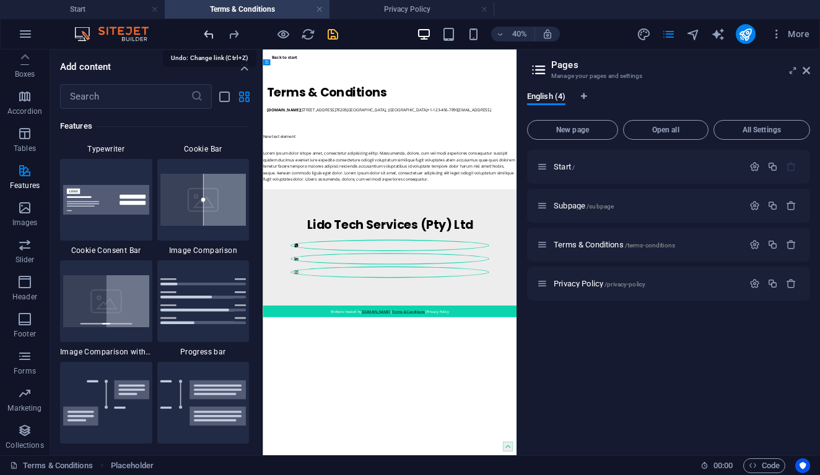
click at [204, 33] on icon "undo" at bounding box center [209, 34] width 14 height 14
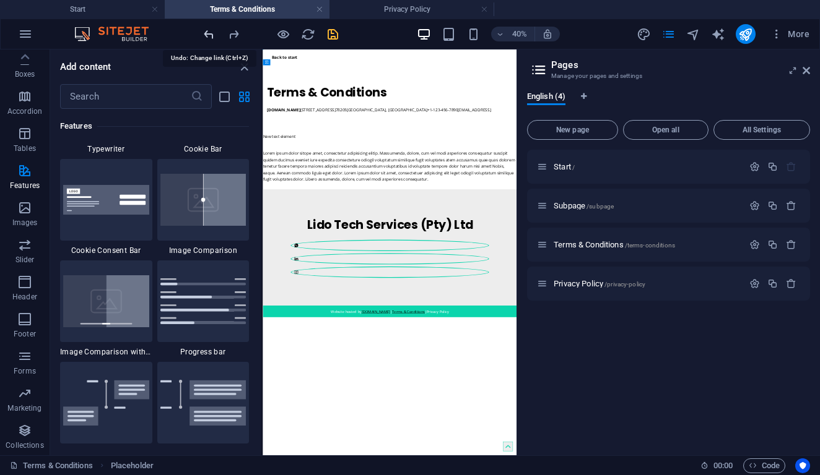
click at [204, 34] on icon "undo" at bounding box center [209, 34] width 14 height 14
click at [210, 37] on icon "undo" at bounding box center [209, 34] width 14 height 14
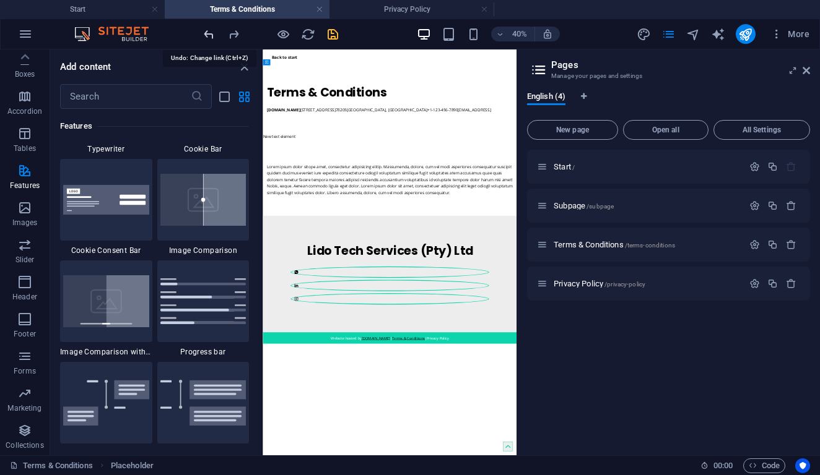
click at [210, 37] on icon "undo" at bounding box center [209, 34] width 14 height 14
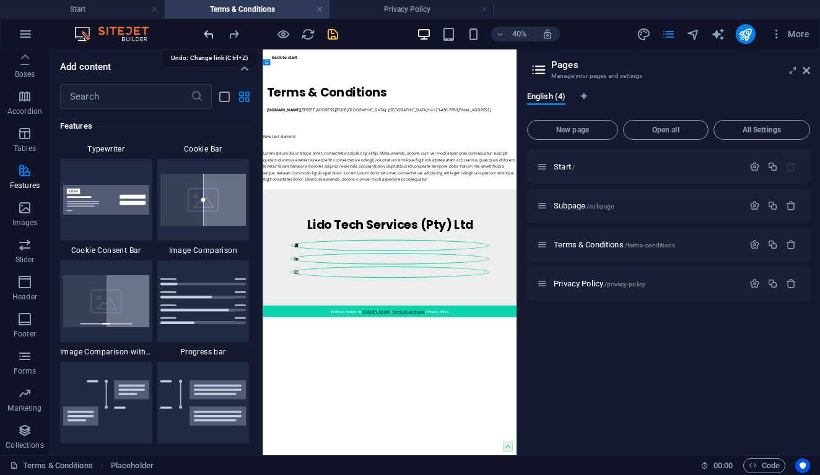
click at [210, 37] on icon "undo" at bounding box center [209, 34] width 14 height 14
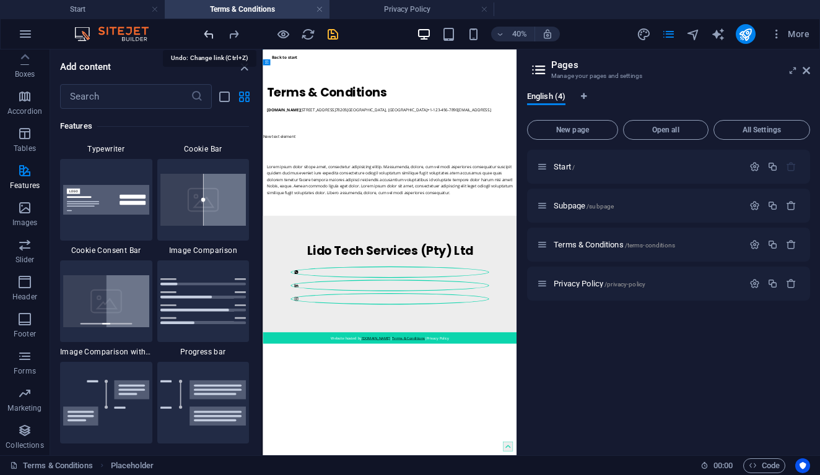
click at [210, 37] on icon "undo" at bounding box center [209, 34] width 14 height 14
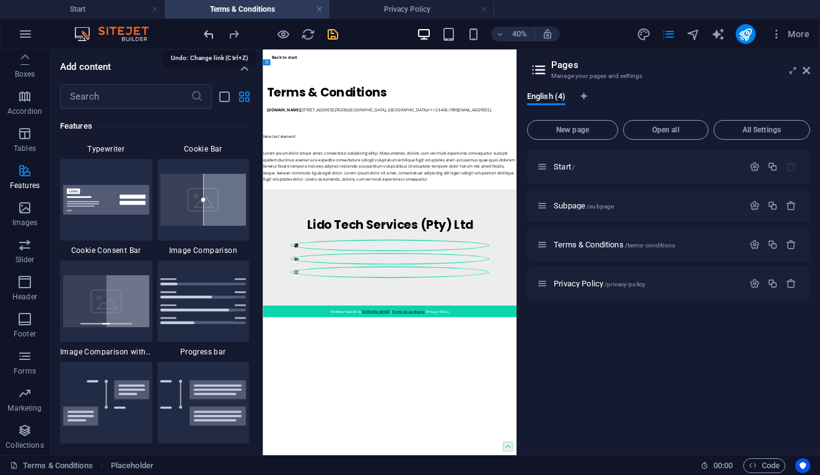
click at [210, 37] on icon "undo" at bounding box center [209, 34] width 14 height 14
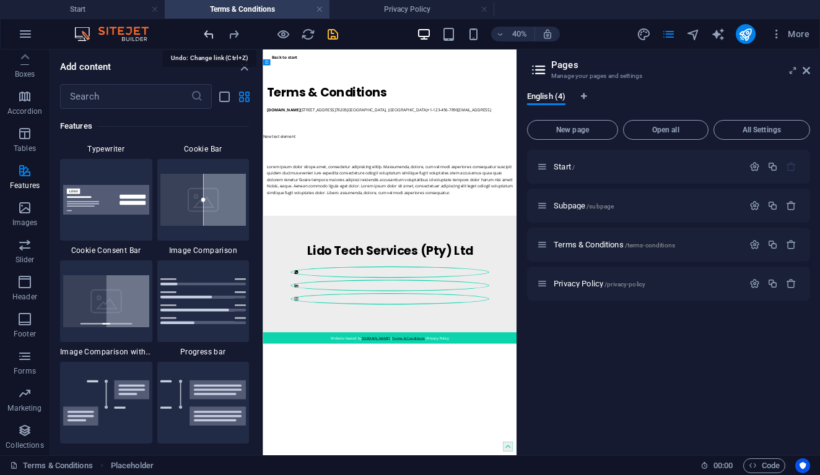
click at [210, 37] on icon "undo" at bounding box center [209, 34] width 14 height 14
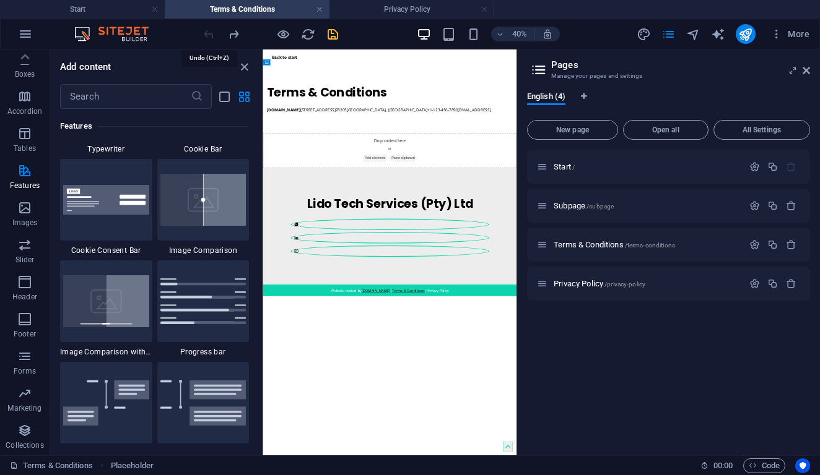
click at [210, 37] on div at bounding box center [270, 34] width 139 height 20
drag, startPoint x: 324, startPoint y: 31, endPoint x: 346, endPoint y: 37, distance: 23.0
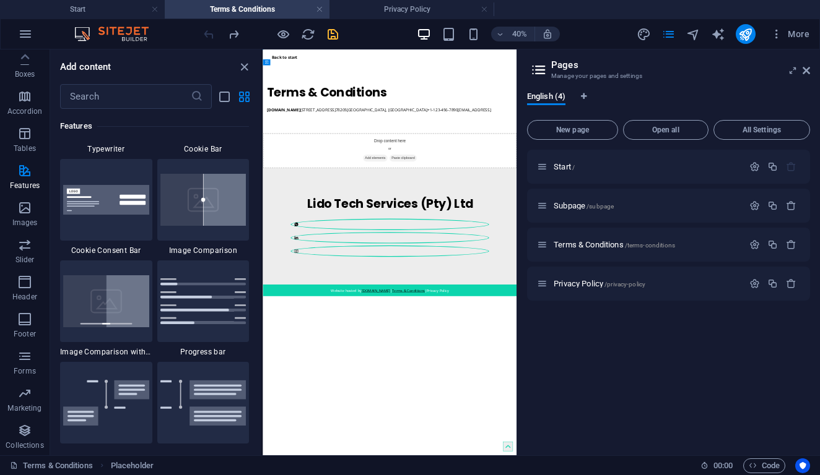
click at [324, 31] on div at bounding box center [270, 34] width 139 height 20
click at [332, 32] on icon "save" at bounding box center [333, 34] width 14 height 14
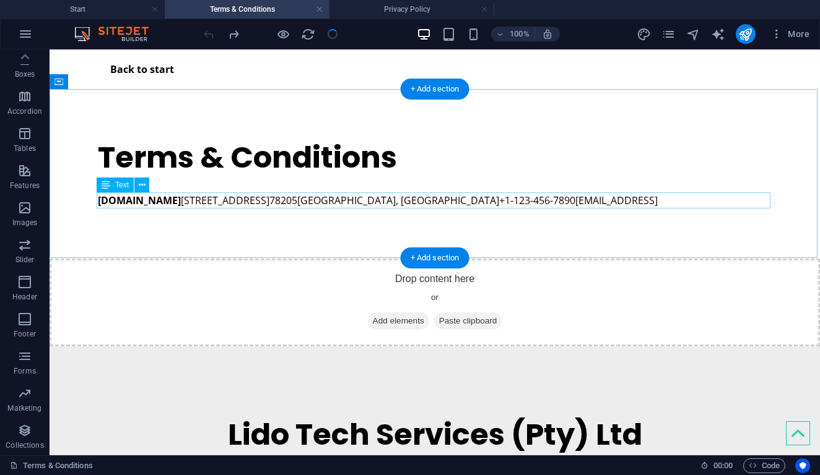
click at [604, 196] on div "lidotechservices.co.za 300 Alamo Plaza 78205 San Antonio, TX +1-123-456-7890 e8…" at bounding box center [435, 201] width 674 height 16
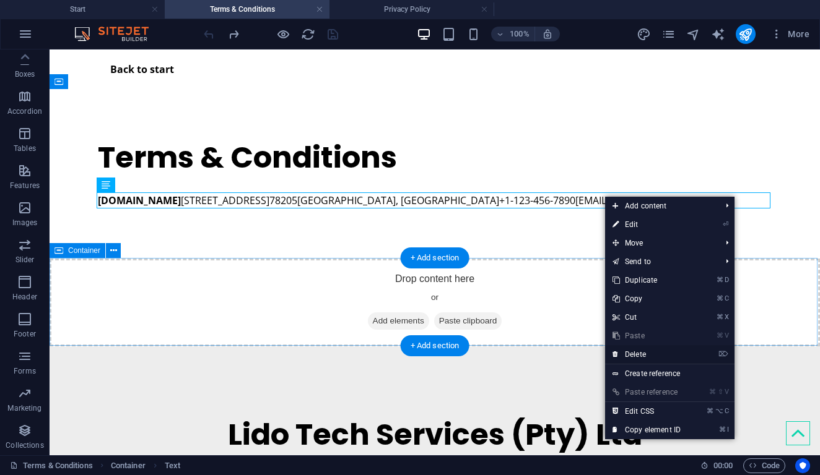
click at [620, 353] on link "⌦ Delete" at bounding box center [646, 354] width 83 height 19
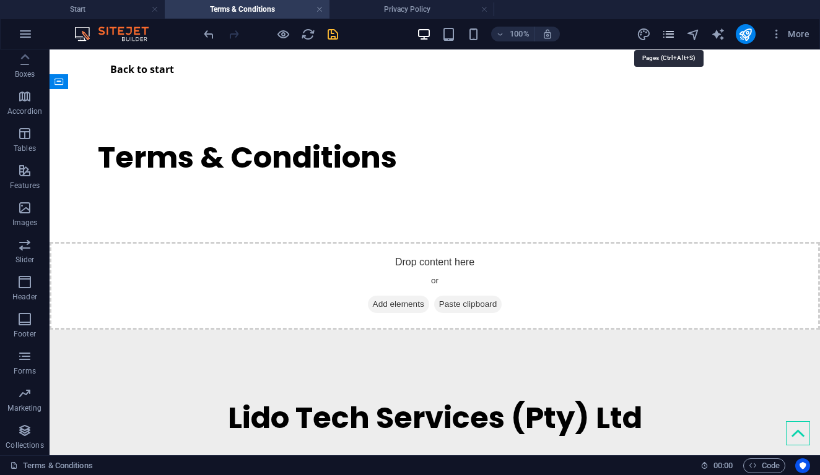
click at [669, 35] on icon "pages" at bounding box center [668, 34] width 14 height 14
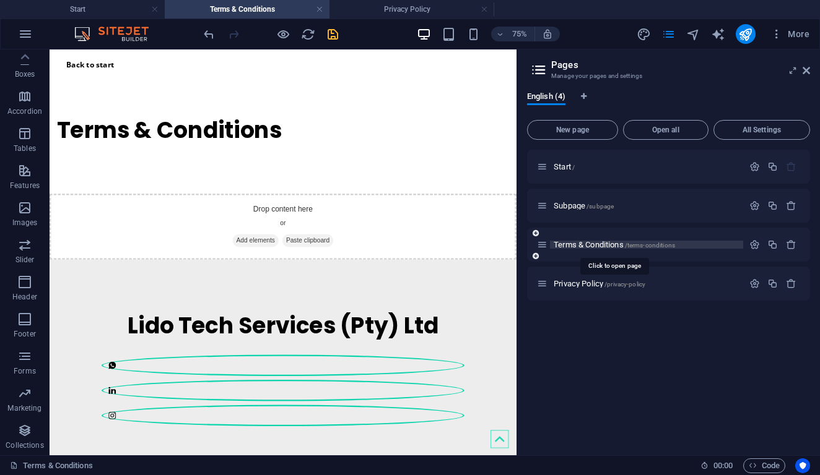
click at [606, 243] on span "Terms & Conditions /terms-conditions" at bounding box center [613, 244] width 121 height 9
click at [694, 245] on p "Terms & Conditions /terms-conditions" at bounding box center [646, 245] width 186 height 8
click at [754, 242] on icon "button" at bounding box center [754, 245] width 11 height 11
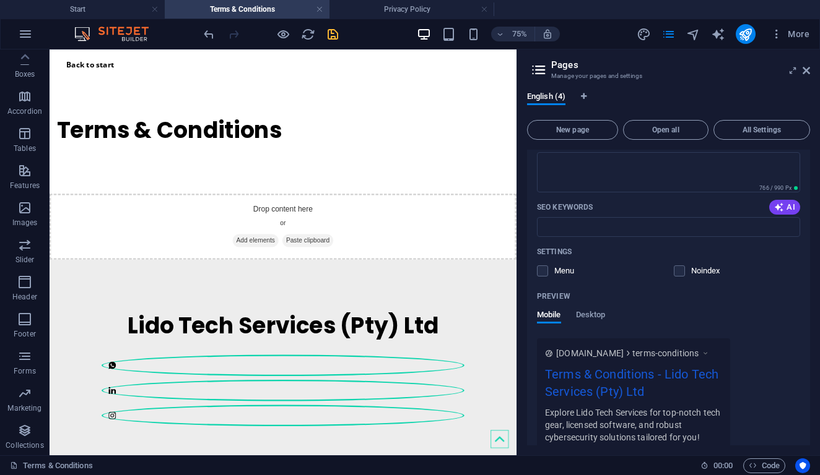
scroll to position [363, 0]
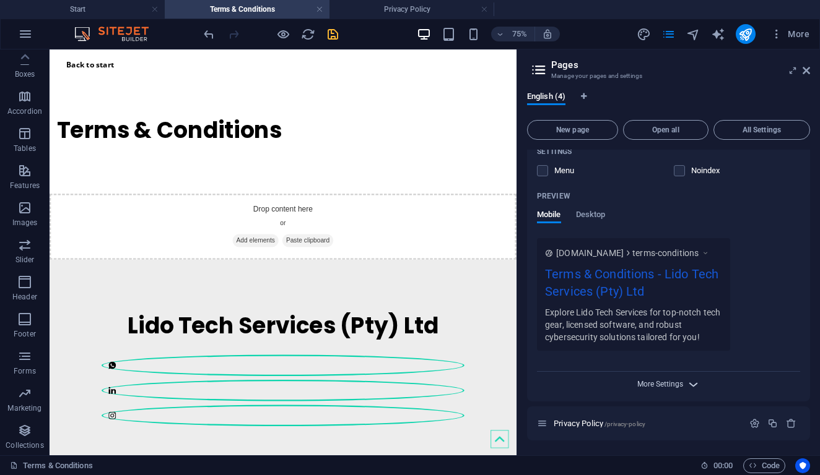
click at [662, 382] on span "More Settings" at bounding box center [660, 384] width 46 height 9
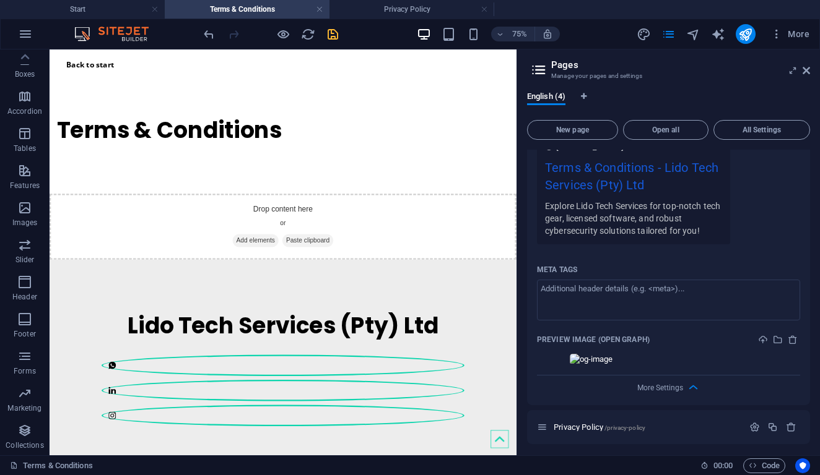
scroll to position [521, 0]
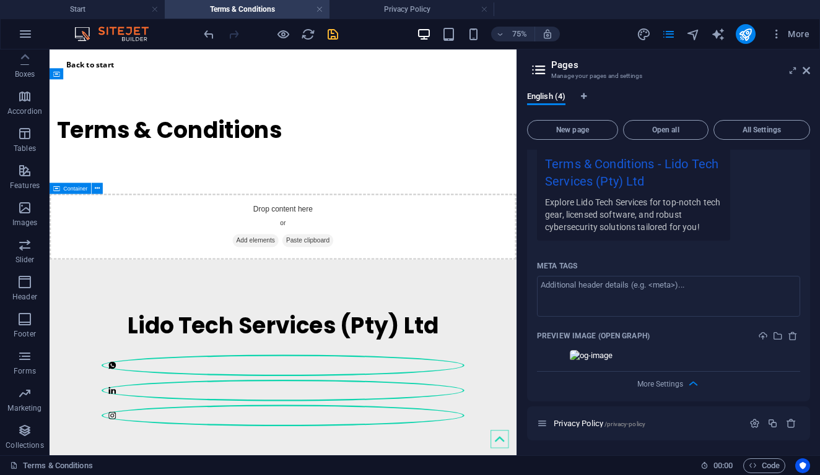
click at [288, 261] on div "Drop content here or Add elements Paste clipboard" at bounding box center [361, 286] width 622 height 88
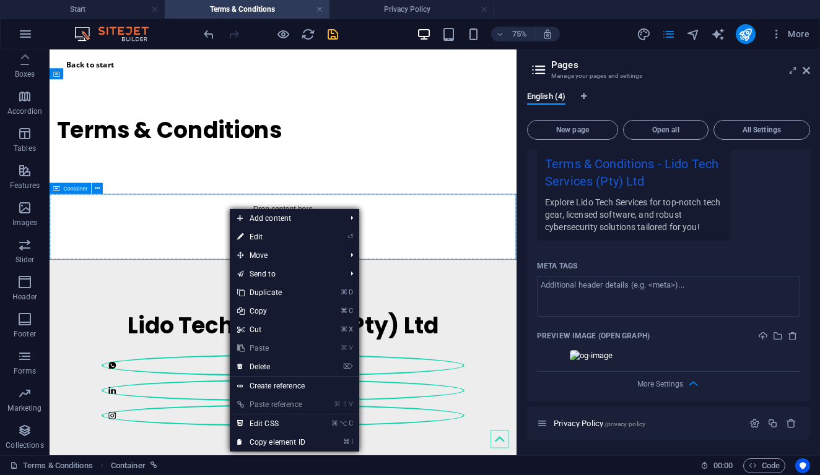
drag, startPoint x: 288, startPoint y: 261, endPoint x: 284, endPoint y: 266, distance: 6.7
click at [312, 366] on link "⌦ Delete" at bounding box center [271, 367] width 83 height 19
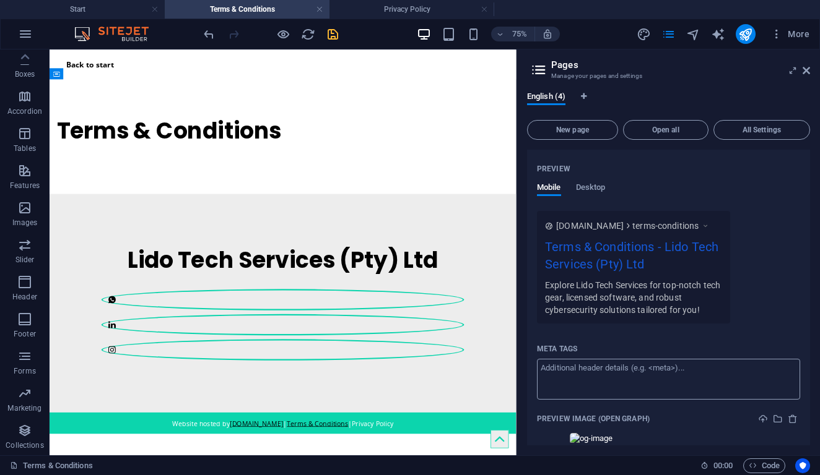
scroll to position [410, 0]
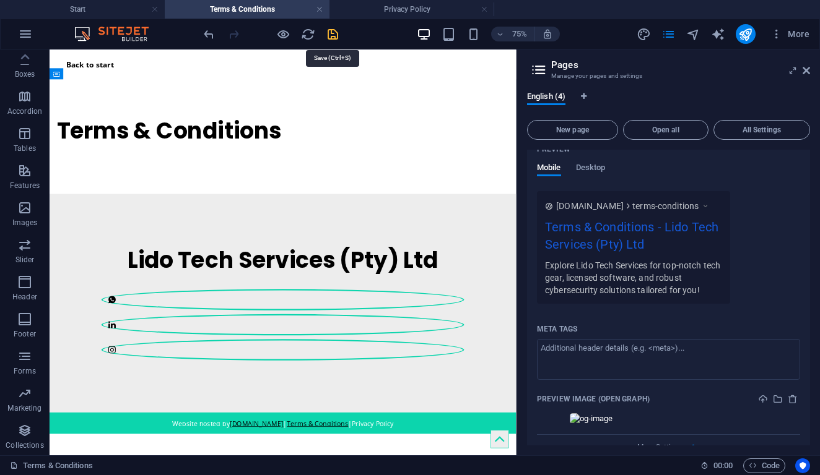
click at [332, 35] on icon "save" at bounding box center [333, 34] width 14 height 14
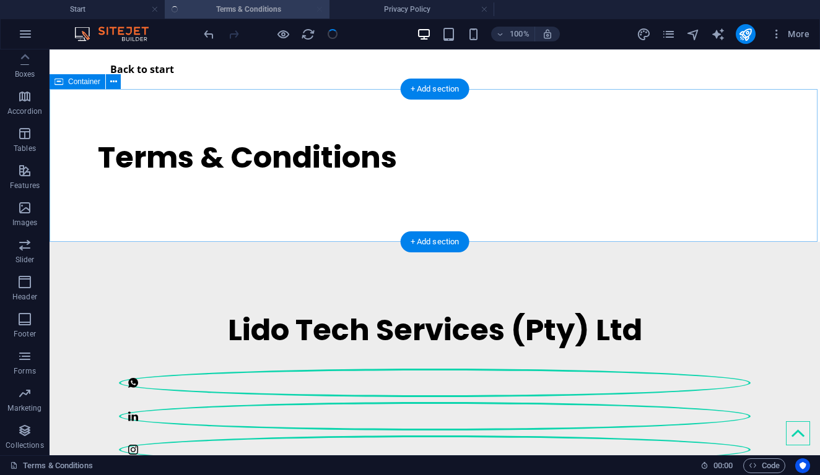
click at [261, 214] on div "Terms & Conditions" at bounding box center [435, 165] width 770 height 153
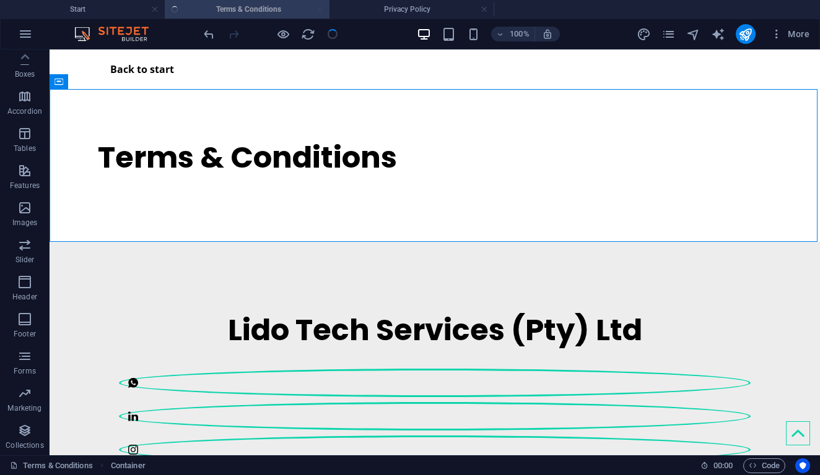
click at [275, 34] on div at bounding box center [270, 34] width 139 height 20
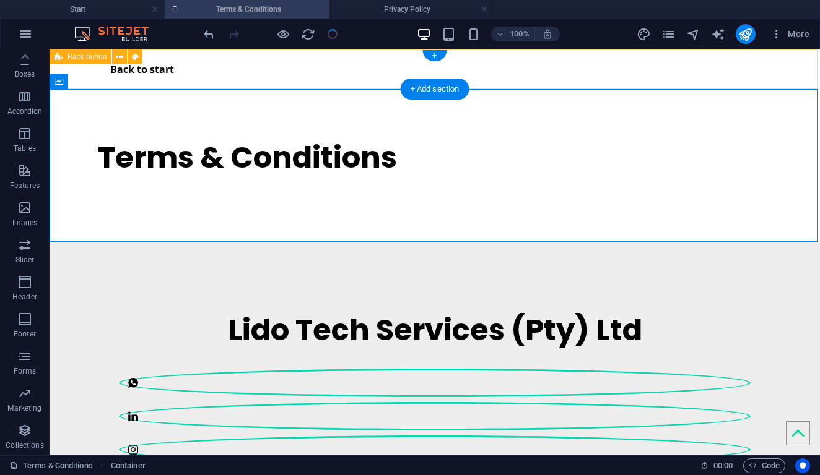
click at [794, 74] on div "Back to start" at bounding box center [435, 70] width 770 height 40
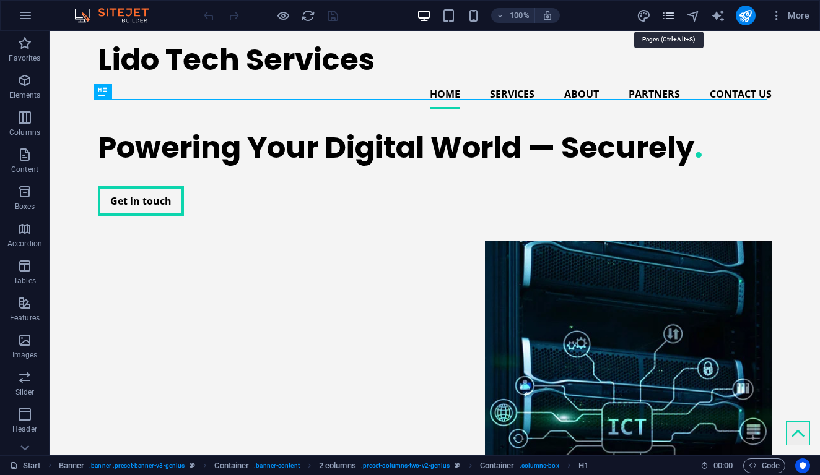
click at [670, 15] on icon "pages" at bounding box center [668, 16] width 14 height 14
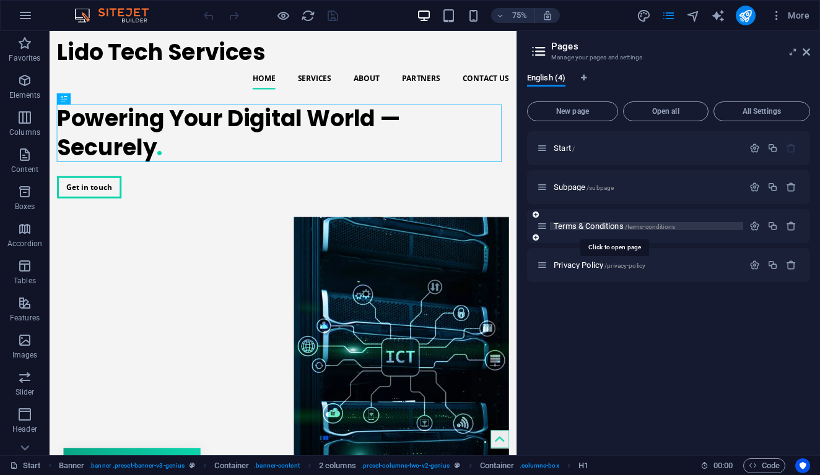
click at [589, 223] on span "Terms & Conditions /terms-conditions" at bounding box center [613, 226] width 121 height 9
click at [589, 223] on div "Terms & Conditions /terms-conditions" at bounding box center [668, 226] width 283 height 34
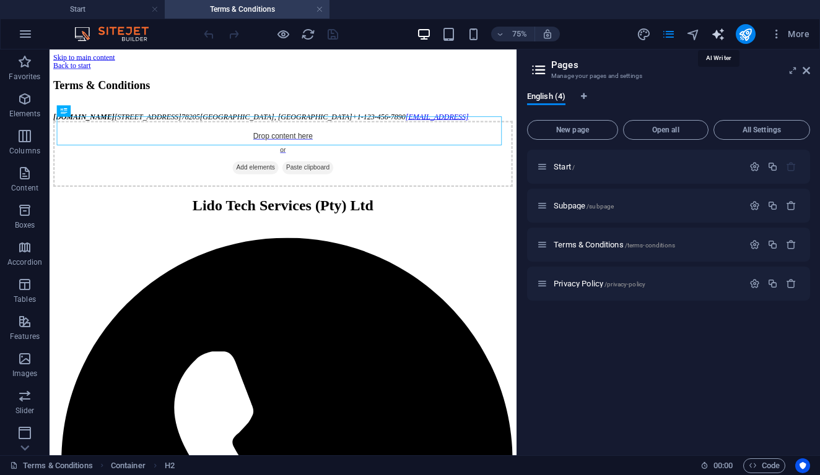
click at [717, 36] on icon "text_generator" at bounding box center [718, 34] width 14 height 14
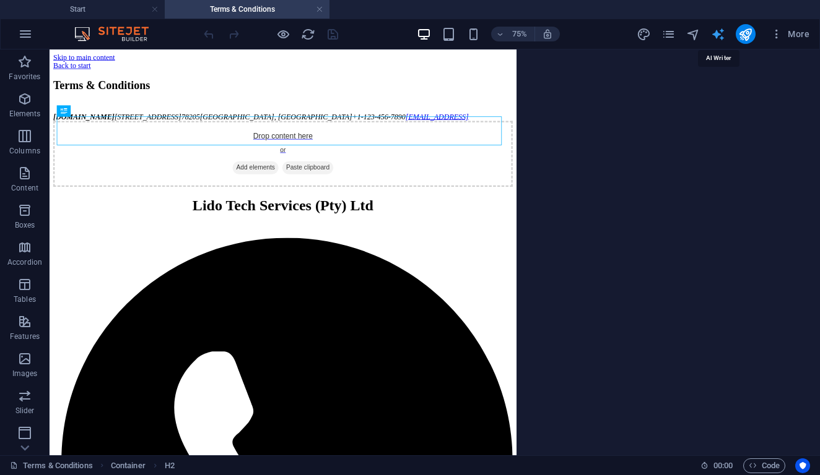
select select "English"
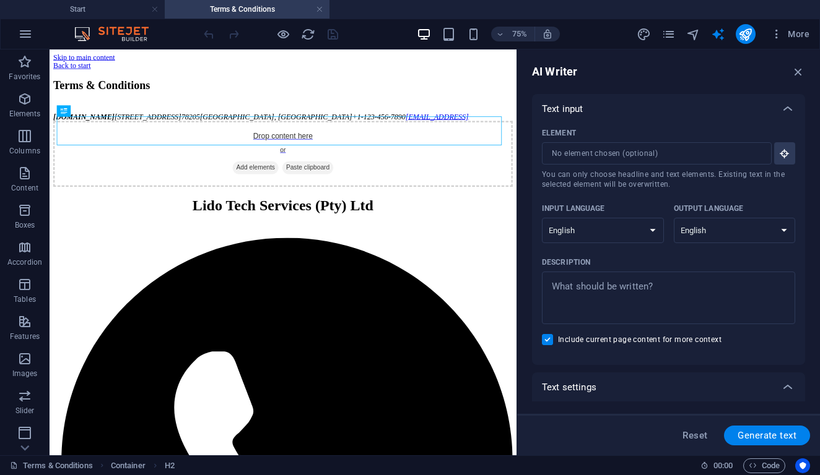
scroll to position [279, 0]
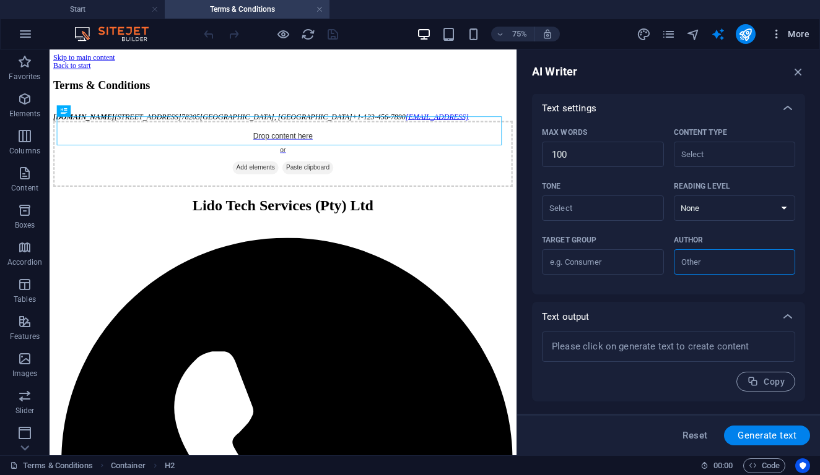
click at [773, 35] on icon "button" at bounding box center [776, 34] width 12 height 12
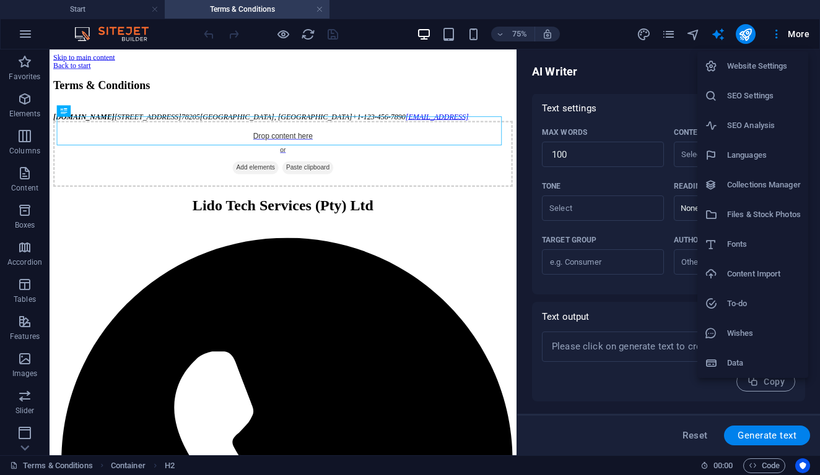
click at [581, 181] on div at bounding box center [410, 237] width 820 height 475
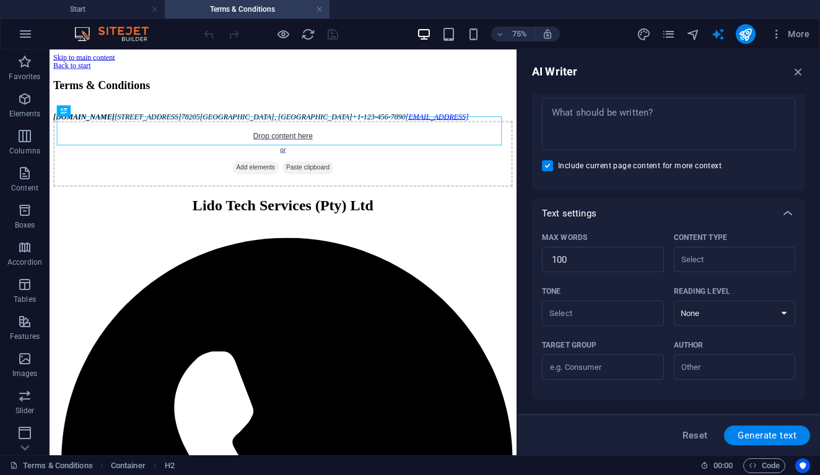
scroll to position [0, 0]
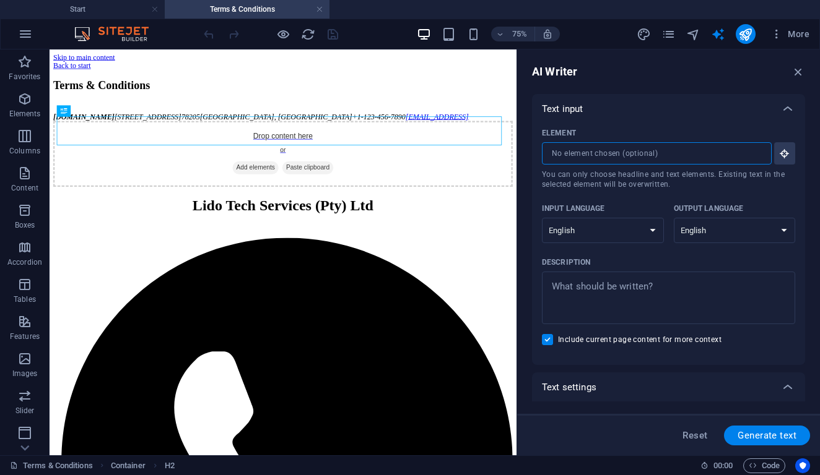
click at [712, 159] on input "Element ​ You can only choose headline and text elements. Existing text in the …" at bounding box center [652, 153] width 221 height 22
click at [779, 155] on icon "button" at bounding box center [784, 153] width 11 height 11
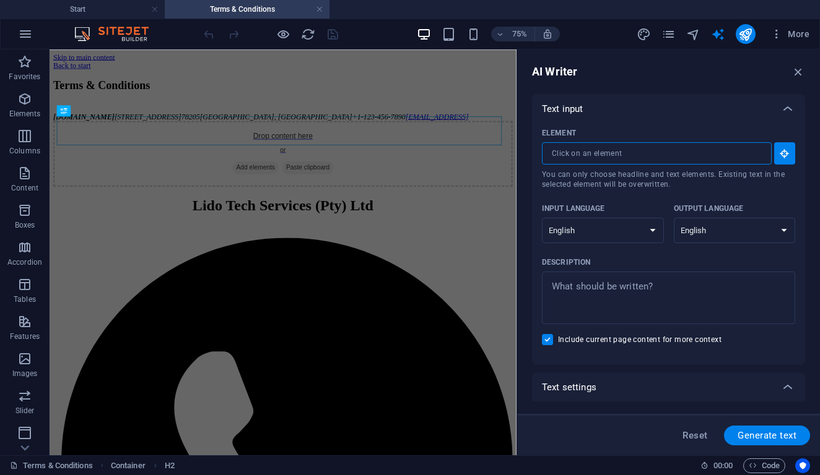
click at [608, 154] on input "Element ​ You can only choose headline and text elements. Existing text in the …" at bounding box center [652, 153] width 221 height 22
click at [670, 32] on icon "pages" at bounding box center [668, 34] width 14 height 14
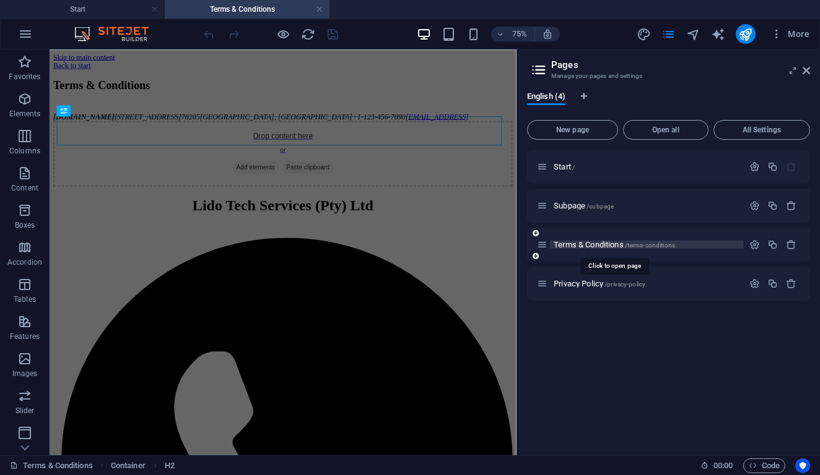
click at [576, 241] on span "Terms & Conditions /terms-conditions" at bounding box center [613, 244] width 121 height 9
click at [716, 29] on icon "text_generator" at bounding box center [718, 34] width 14 height 14
select select "English"
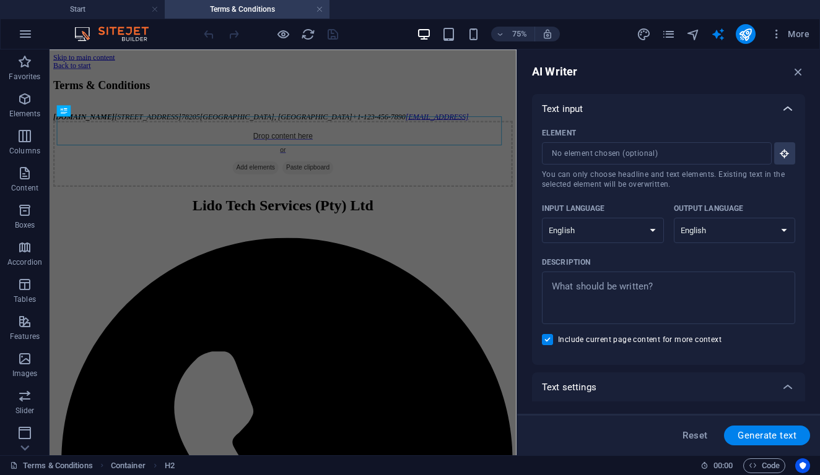
click at [787, 112] on icon at bounding box center [787, 109] width 15 height 15
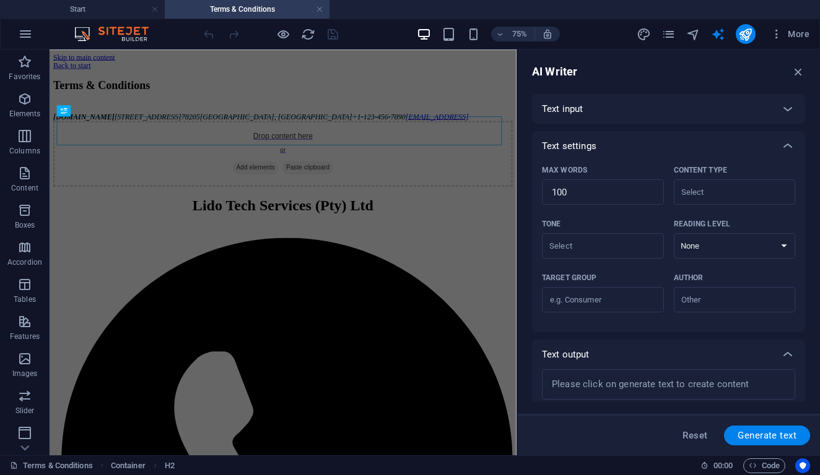
scroll to position [38, 0]
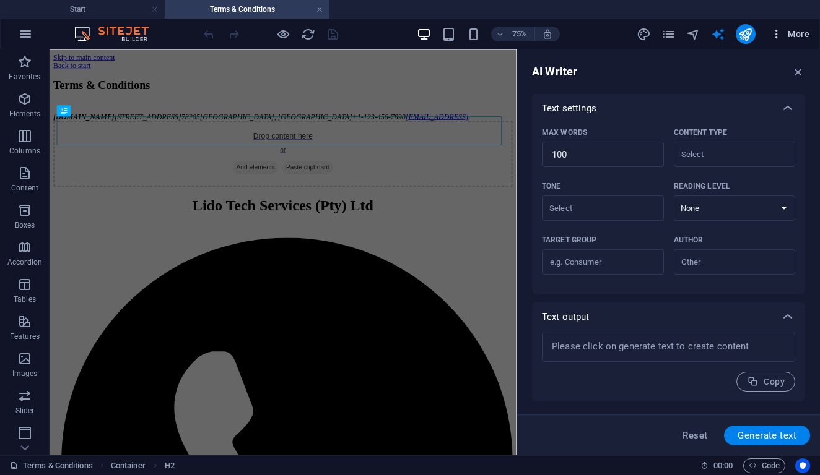
click at [777, 33] on icon "button" at bounding box center [776, 34] width 12 height 12
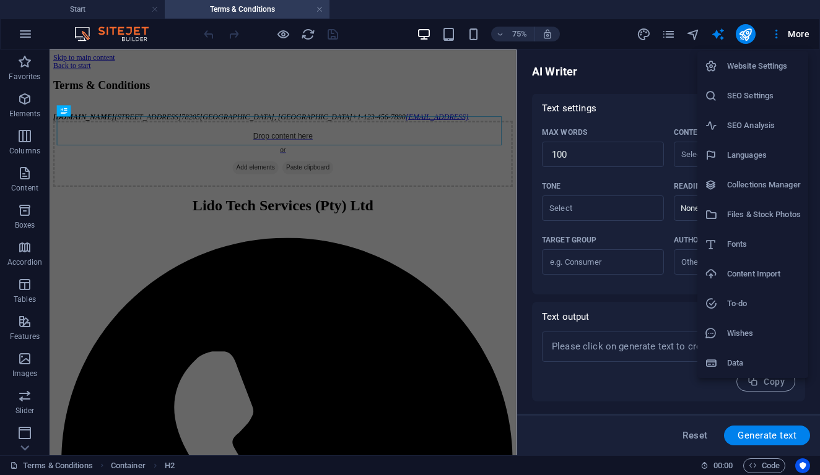
click at [716, 34] on div at bounding box center [410, 237] width 820 height 475
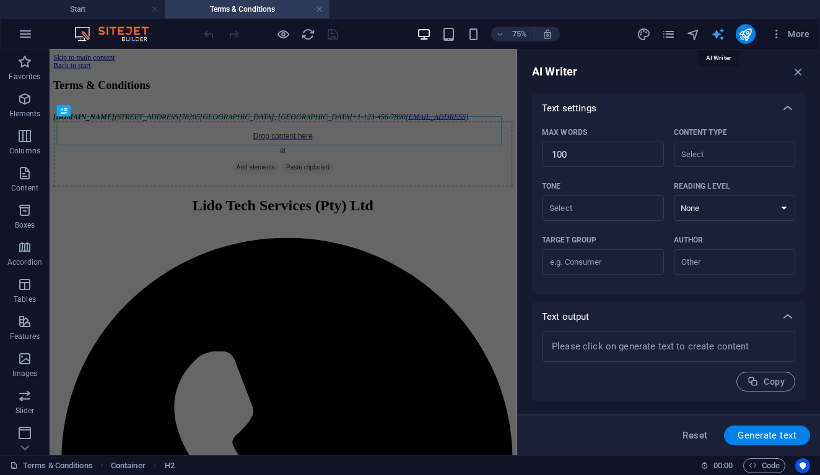
click at [721, 33] on icon "text_generator" at bounding box center [718, 34] width 14 height 14
click at [801, 68] on icon "button" at bounding box center [798, 72] width 14 height 14
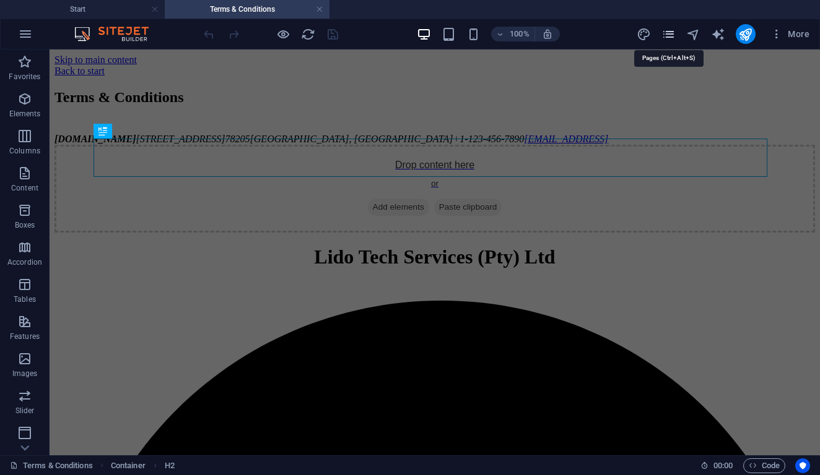
click at [671, 35] on icon "pages" at bounding box center [668, 34] width 14 height 14
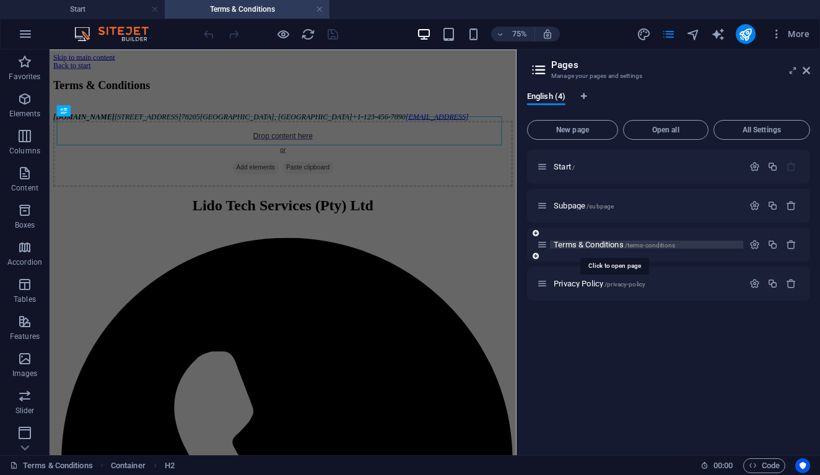
click at [568, 241] on span "Terms & Conditions /terms-conditions" at bounding box center [613, 244] width 121 height 9
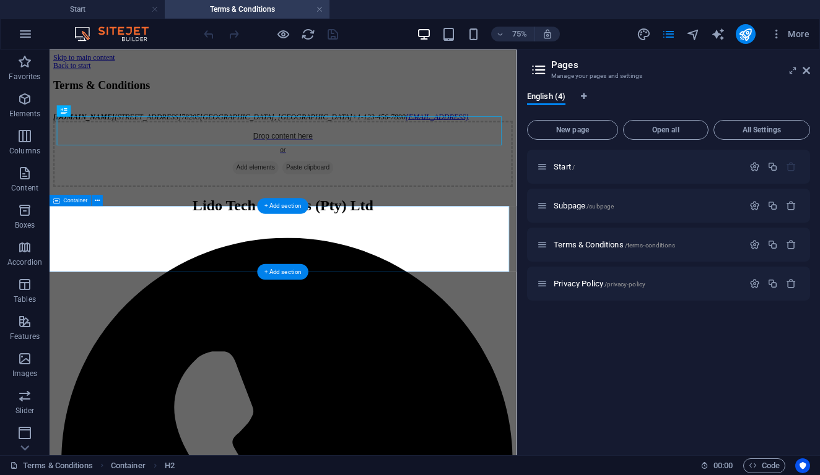
click at [475, 233] on div "Drop content here or Add elements Paste clipboard" at bounding box center [360, 189] width 612 height 88
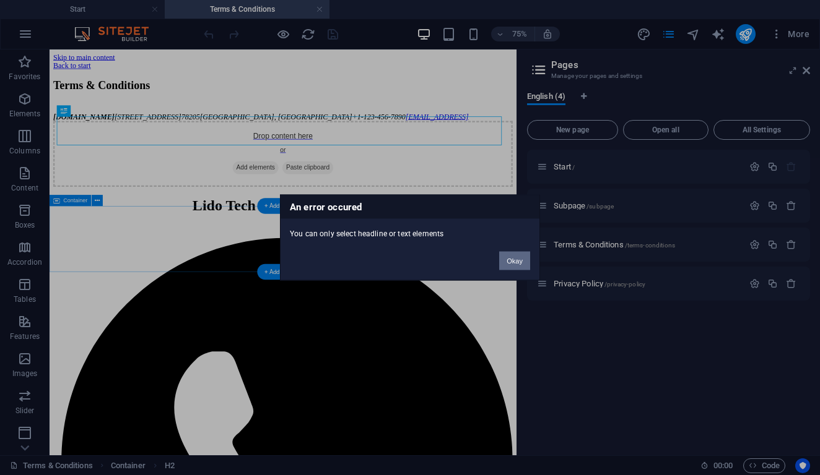
click at [521, 263] on button "Okay" at bounding box center [514, 261] width 31 height 19
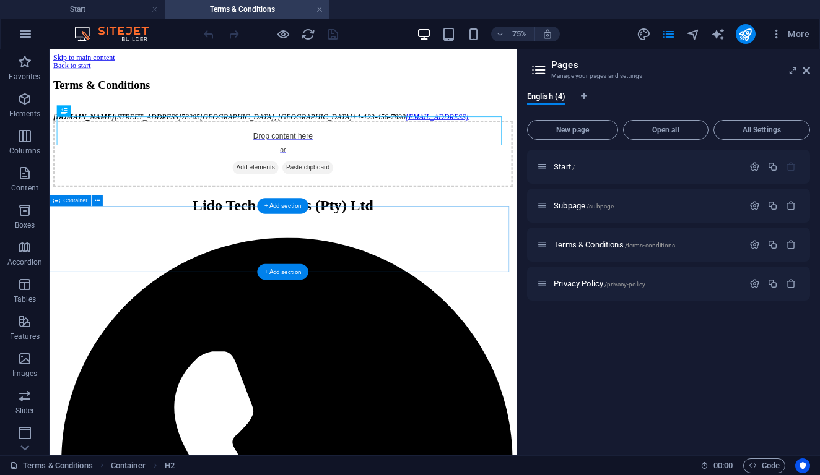
click at [302, 216] on span "Add elements" at bounding box center [323, 207] width 61 height 17
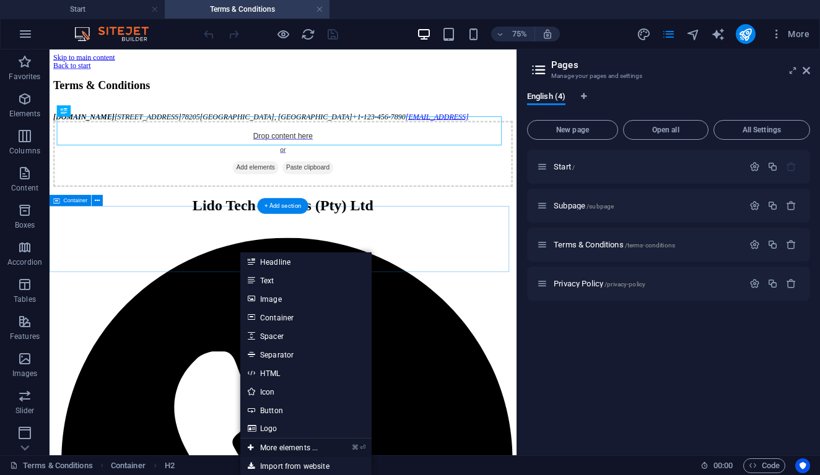
click at [268, 446] on link "⌘ ⏎ More elements ..." at bounding box center [282, 448] width 85 height 19
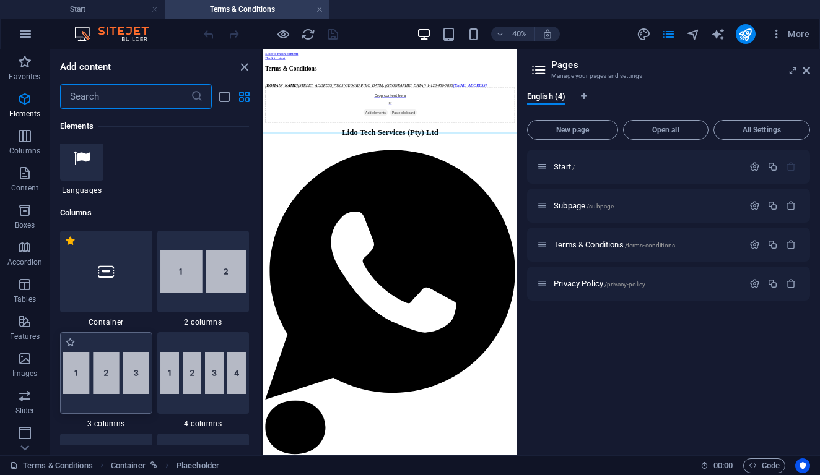
scroll to position [407, 0]
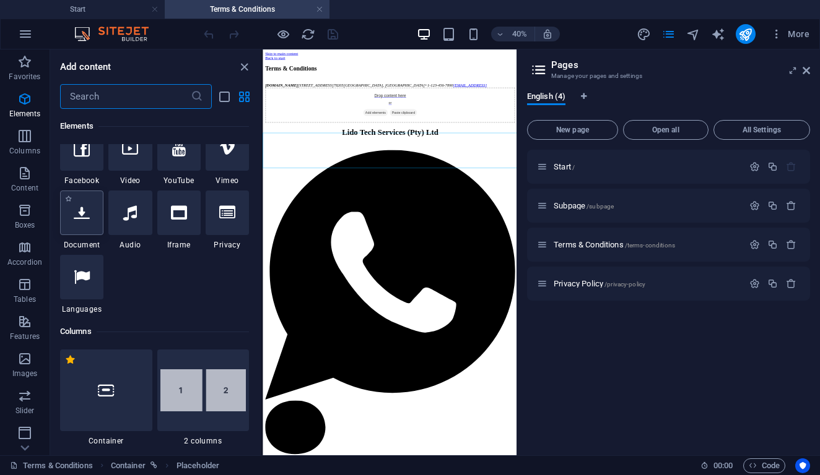
click at [89, 226] on div at bounding box center [81, 213] width 43 height 45
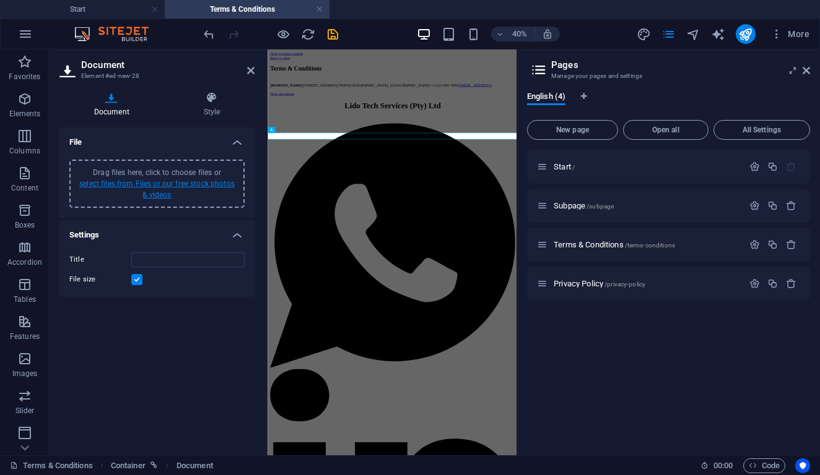
click at [151, 186] on link "select files from Files or our free stock photos & videos" at bounding box center [156, 190] width 155 height 20
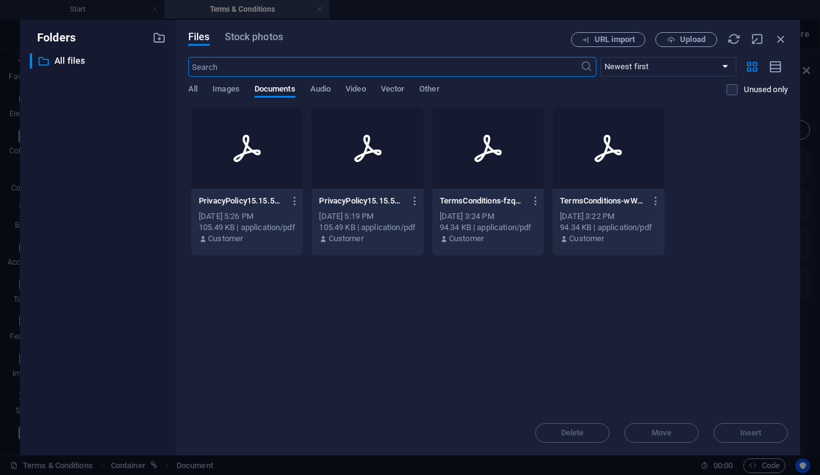
click at [536, 215] on div "[DATE] 3:24 PM" at bounding box center [488, 216] width 97 height 11
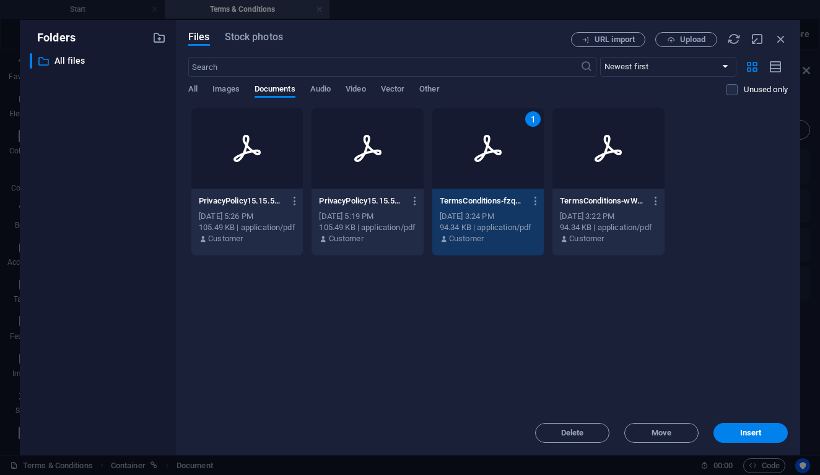
click at [544, 185] on div "1" at bounding box center [487, 148] width 111 height 80
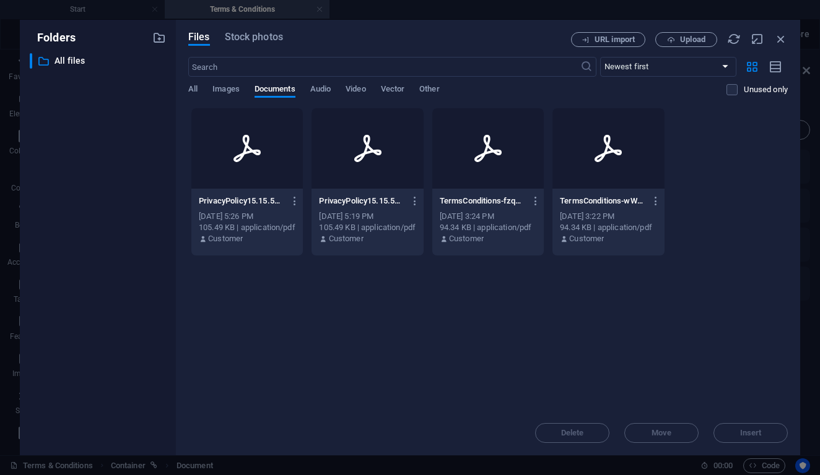
click at [544, 185] on div at bounding box center [487, 148] width 111 height 80
type input "TermsConditions-fzqxBq2kONFJx6vkKf6FkQ.pdf"
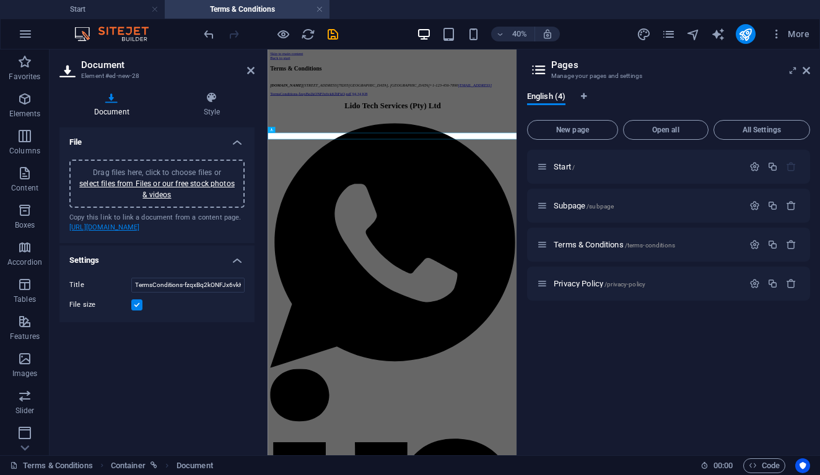
click at [122, 232] on link "https://cdn1.site-media.eu/images/document/19358179/TermsConditions-fzqxBq2kONF…" at bounding box center [104, 227] width 71 height 8
click at [332, 37] on icon "save" at bounding box center [333, 34] width 14 height 14
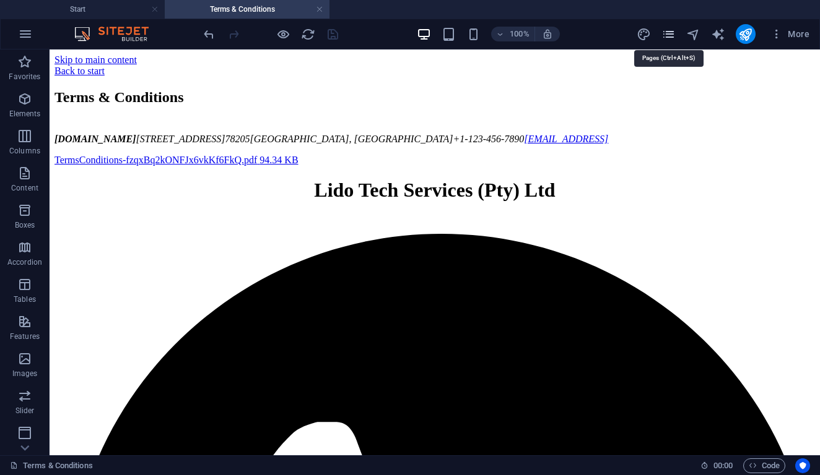
click at [662, 35] on icon "pages" at bounding box center [668, 34] width 14 height 14
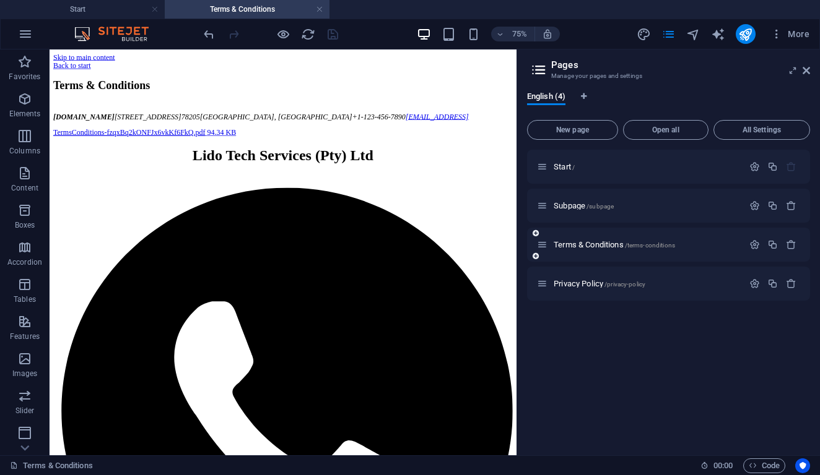
click at [607, 240] on div "Terms & Conditions /terms-conditions" at bounding box center [640, 245] width 206 height 14
click at [761, 246] on button "button" at bounding box center [754, 245] width 18 height 11
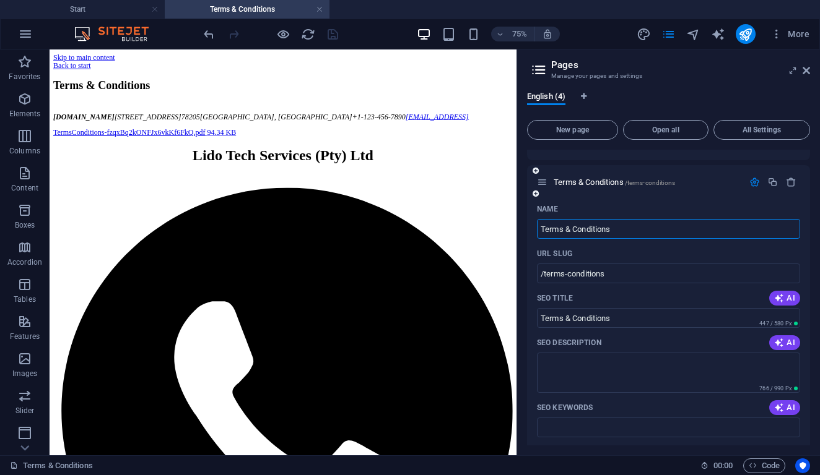
scroll to position [60, 0]
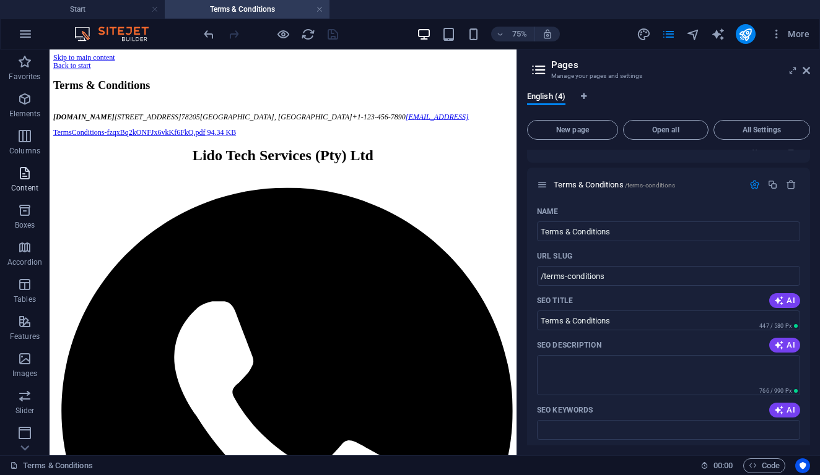
click at [15, 175] on span "Content" at bounding box center [25, 181] width 50 height 30
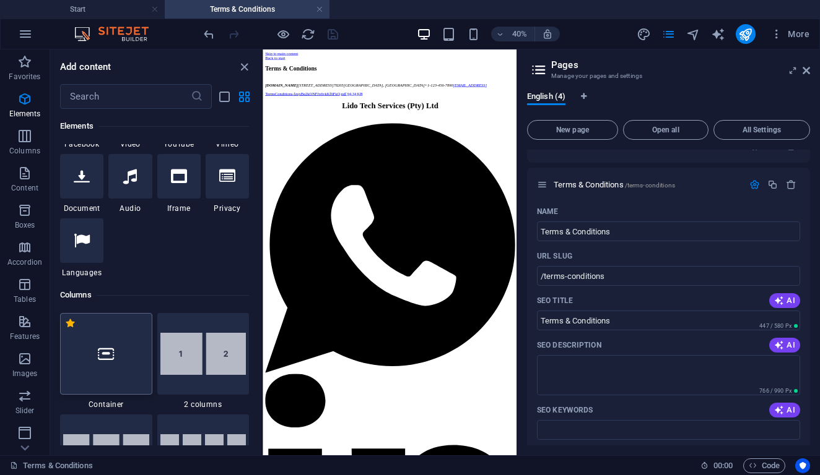
scroll to position [462, 0]
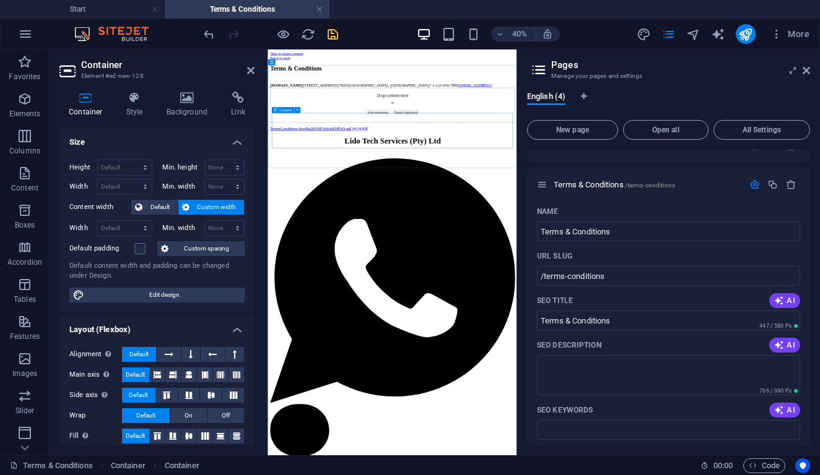
click at [496, 233] on div "Drop content here or Add elements Paste clipboard" at bounding box center [578, 189] width 612 height 88
click at [250, 68] on icon at bounding box center [250, 71] width 7 height 10
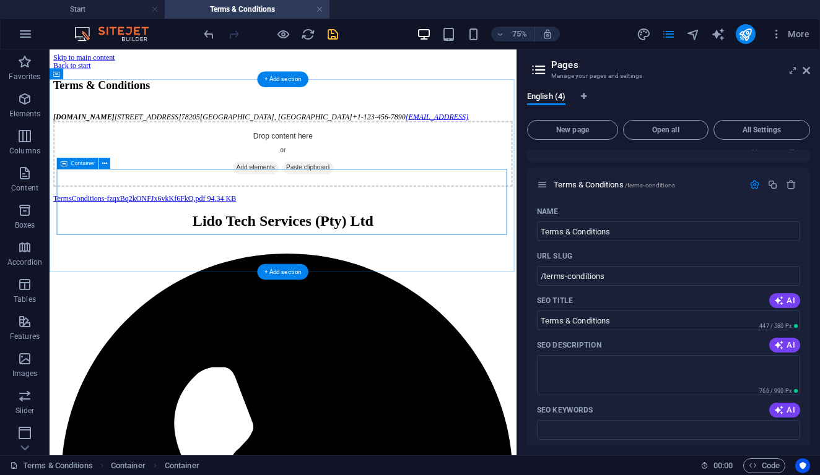
click at [325, 216] on span "Add elements" at bounding box center [323, 207] width 61 height 17
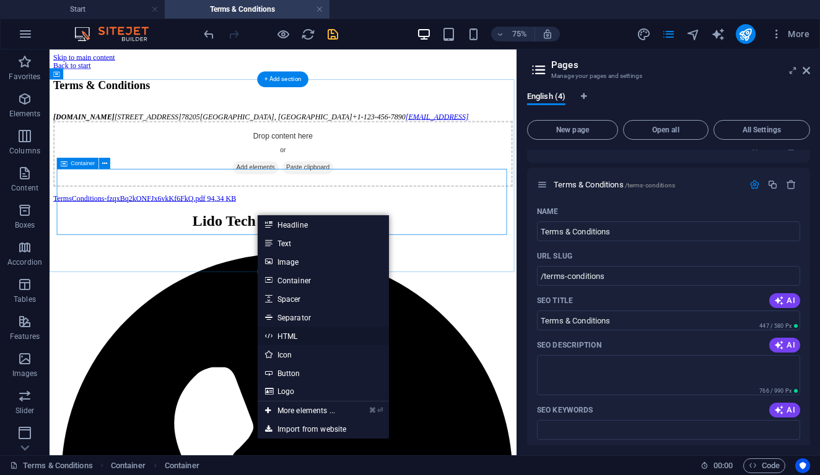
click at [283, 339] on link "HTML" at bounding box center [323, 336] width 131 height 19
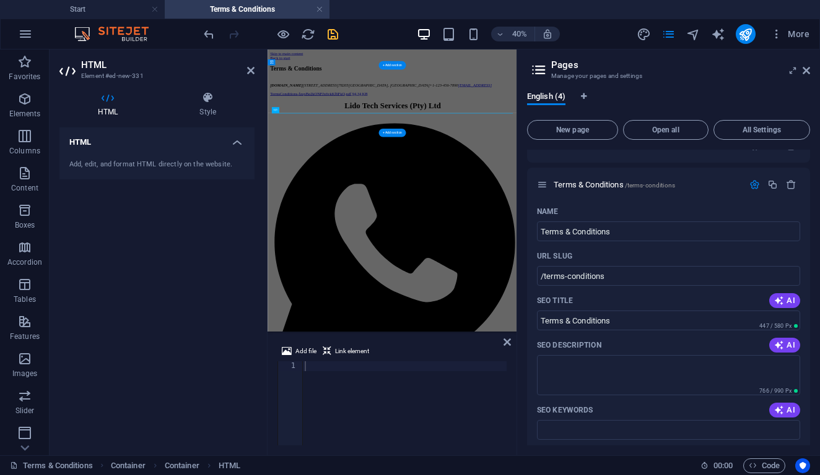
click at [239, 142] on h4 "HTML" at bounding box center [156, 139] width 195 height 22
click at [239, 142] on h4 "HTML" at bounding box center [156, 143] width 195 height 30
click at [158, 171] on div "Add, edit, and format HTML directly on the website." at bounding box center [156, 165] width 195 height 30
click at [160, 165] on div "Add, edit, and format HTML directly on the website." at bounding box center [156, 165] width 175 height 11
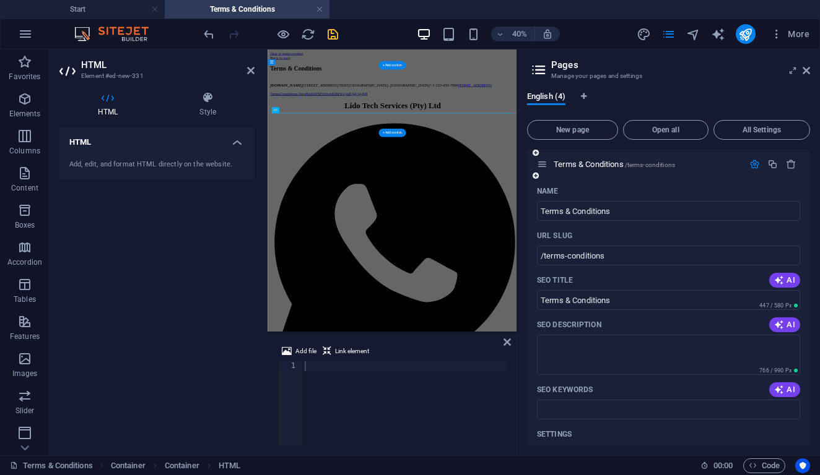
scroll to position [207, 0]
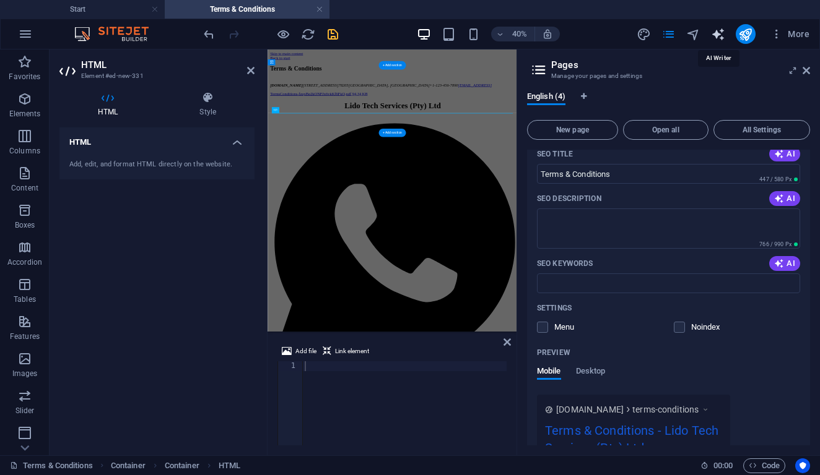
click at [718, 37] on icon "text_generator" at bounding box center [718, 34] width 14 height 14
select select "English"
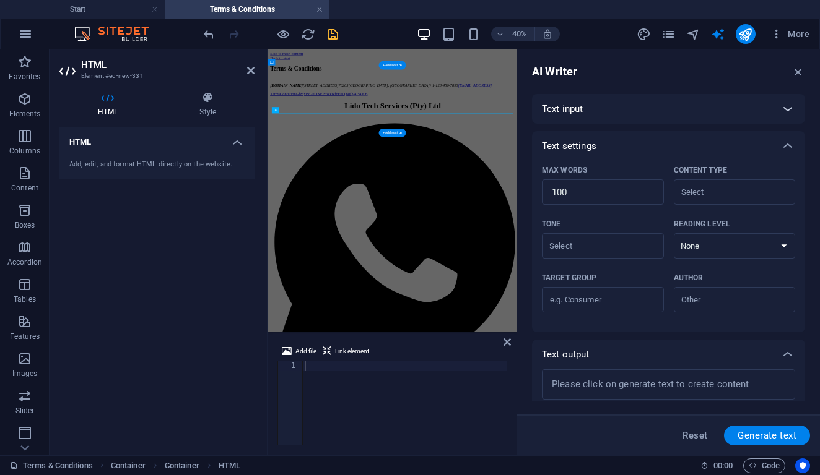
click at [791, 110] on icon at bounding box center [787, 109] width 15 height 15
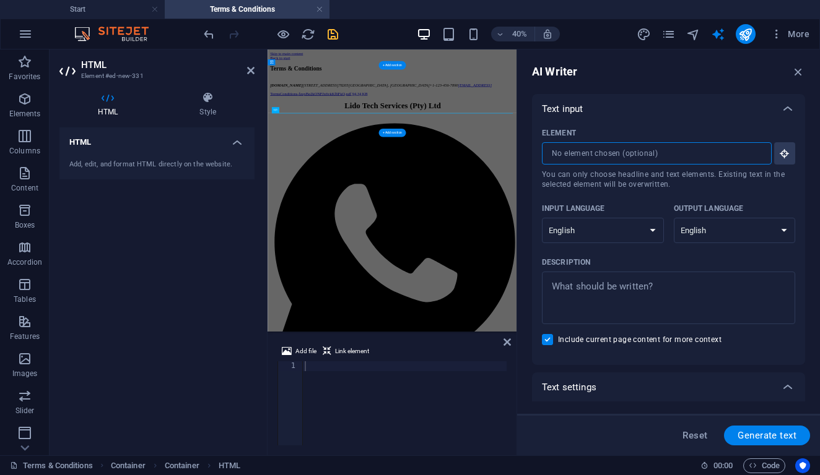
click at [596, 155] on input "Element ​ You can only choose headline and text elements. Existing text in the …" at bounding box center [652, 153] width 221 height 22
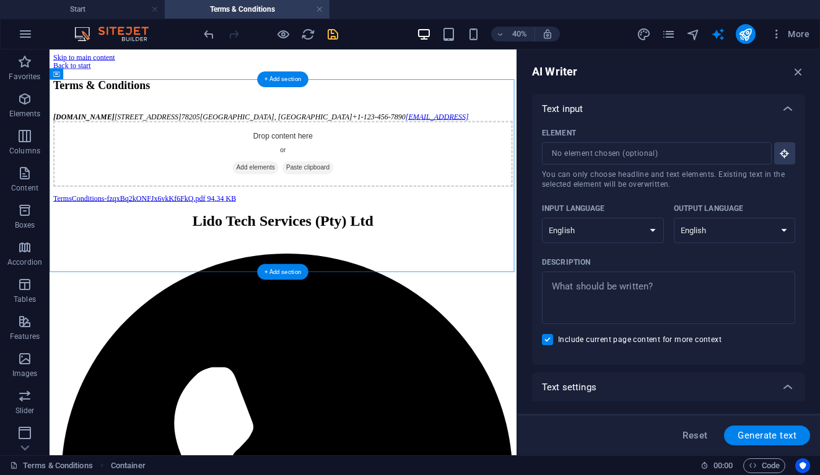
click at [431, 148] on div "Terms & Conditions lidotechservices.co.za 300 Alamo Plaza 78205 San Antonio, TX…" at bounding box center [360, 161] width 612 height 144
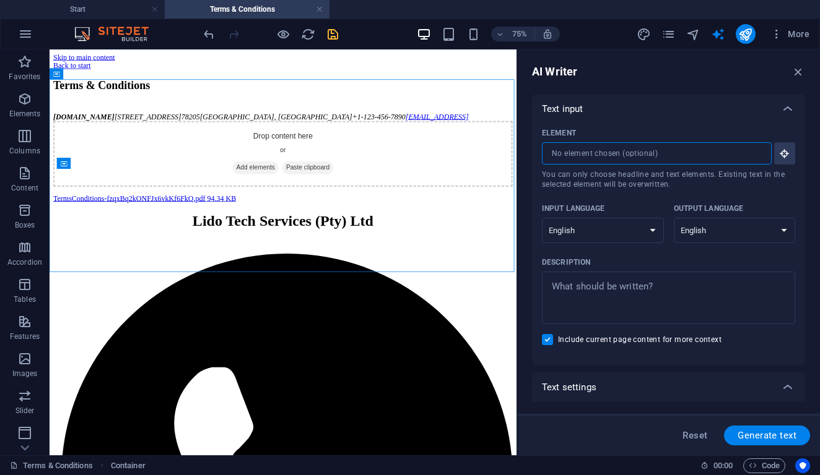
click at [608, 147] on input "Element ​ You can only choose headline and text elements. Existing text in the …" at bounding box center [652, 153] width 221 height 22
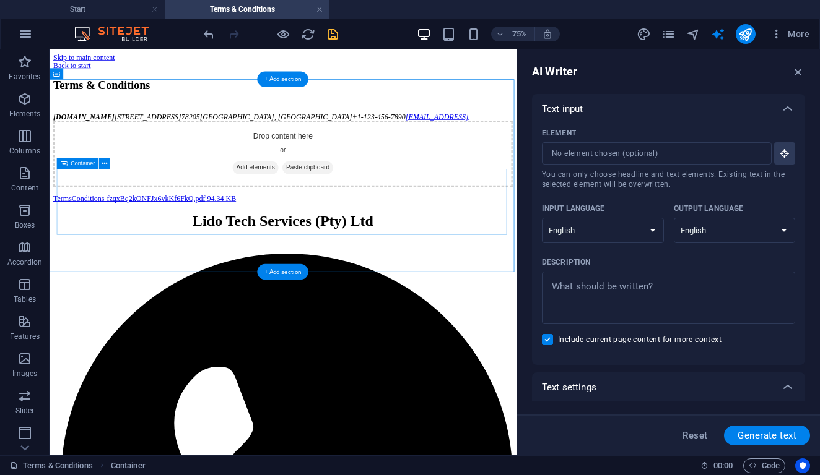
click at [401, 216] on span "Paste clipboard" at bounding box center [394, 207] width 68 height 17
click at [775, 154] on button "Element ​ You can only choose headline and text elements. Existing text in the …" at bounding box center [784, 153] width 21 height 22
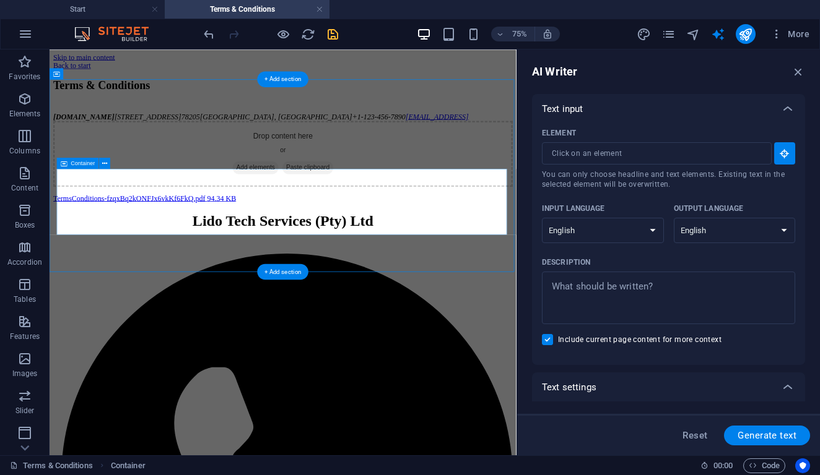
click at [305, 233] on div "Drop content here or Add elements Paste clipboard" at bounding box center [360, 189] width 612 height 88
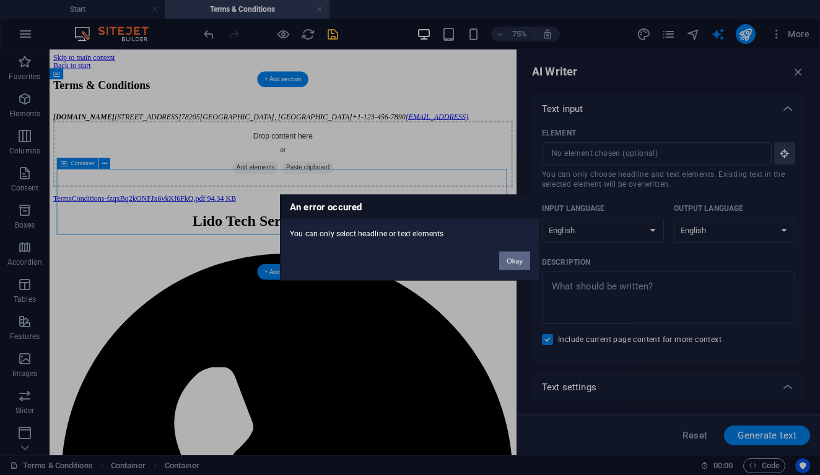
click at [513, 256] on button "Okay" at bounding box center [514, 261] width 31 height 19
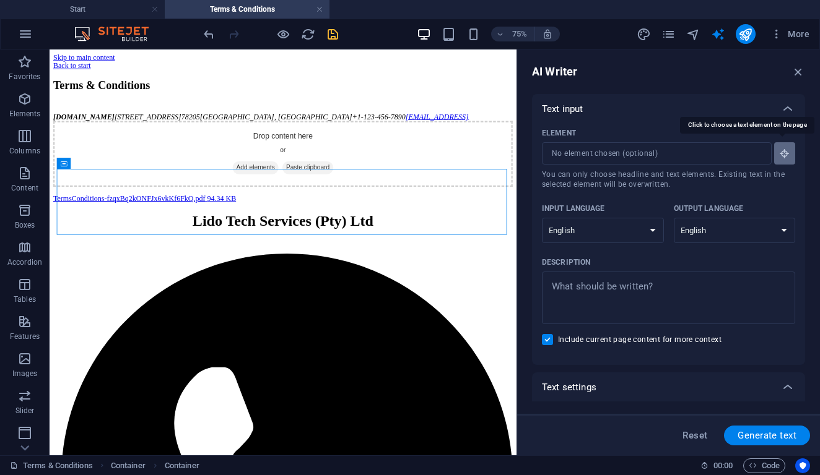
click at [779, 152] on icon "button" at bounding box center [784, 153] width 11 height 11
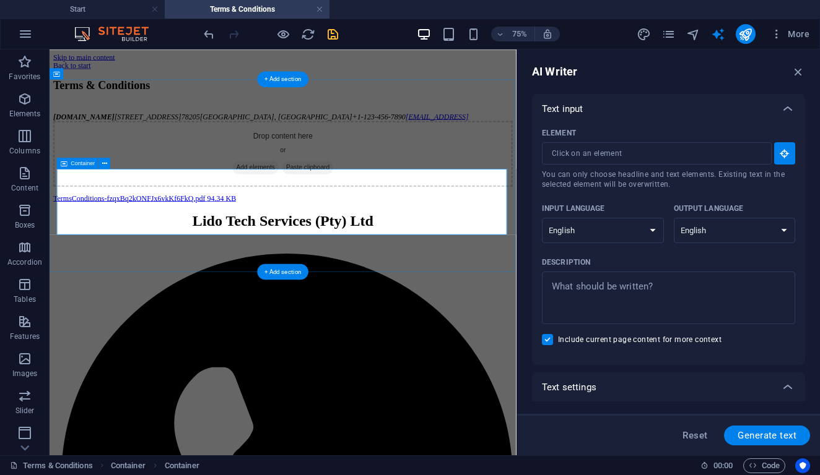
click at [325, 216] on span "Add elements" at bounding box center [323, 207] width 61 height 17
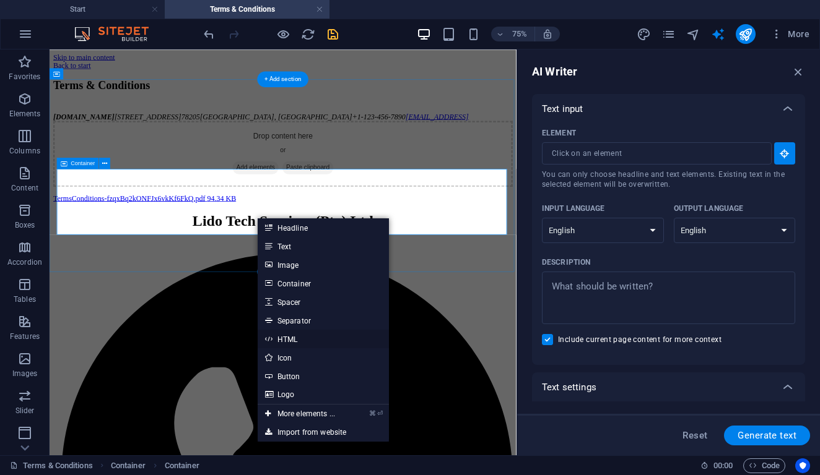
click at [295, 335] on link "HTML" at bounding box center [323, 339] width 131 height 19
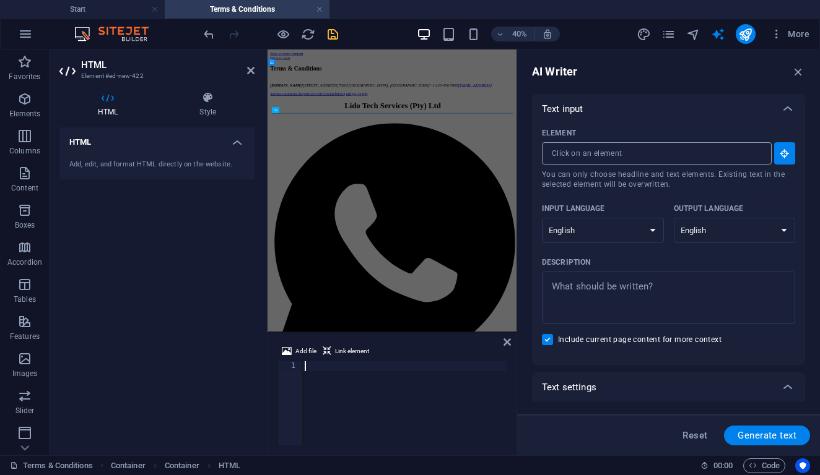
click at [589, 157] on input "Element ​ You can only choose headline and text elements. Existing text in the …" at bounding box center [652, 153] width 221 height 22
click at [606, 149] on input "Element ​ You can only choose headline and text elements. Existing text in the …" at bounding box center [652, 153] width 221 height 22
click at [305, 350] on span "Add file" at bounding box center [305, 351] width 21 height 15
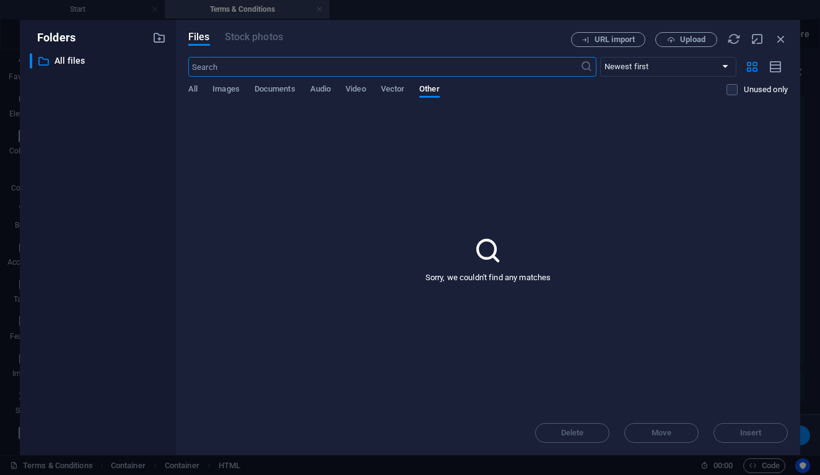
click at [252, 89] on div "All Images Documents Audio Video Vector Other" at bounding box center [457, 96] width 538 height 24
click at [277, 92] on span "Documents" at bounding box center [274, 90] width 41 height 17
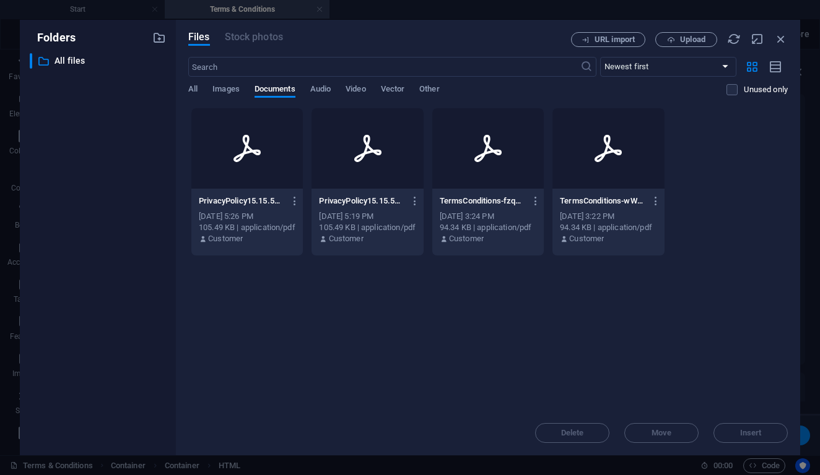
click at [536, 209] on div "TermsConditions-fzqxBq2kONFJx6vkKf6FkQ.pdf TermsConditions-fzqxBq2kONFJx6vkKf6F…" at bounding box center [488, 201] width 97 height 20
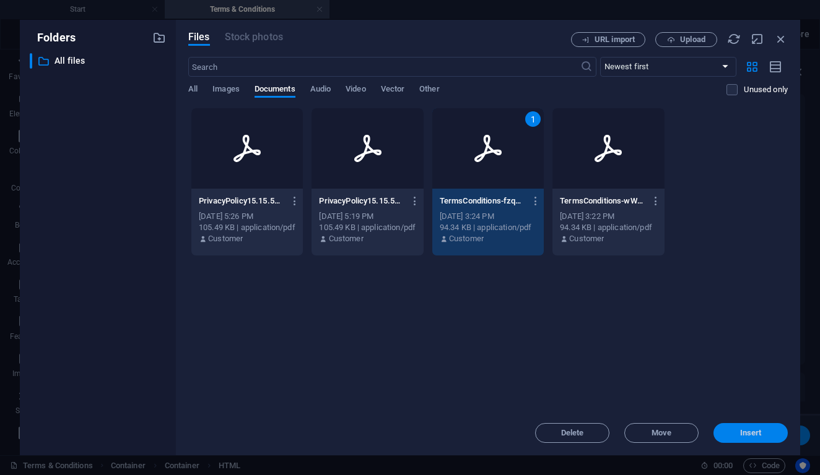
click at [749, 430] on span "Insert" at bounding box center [751, 433] width 22 height 7
type textarea "https://cdn1.site-media.eu/images/document/19358179/TermsConditions-fzqxBq2kONF…"
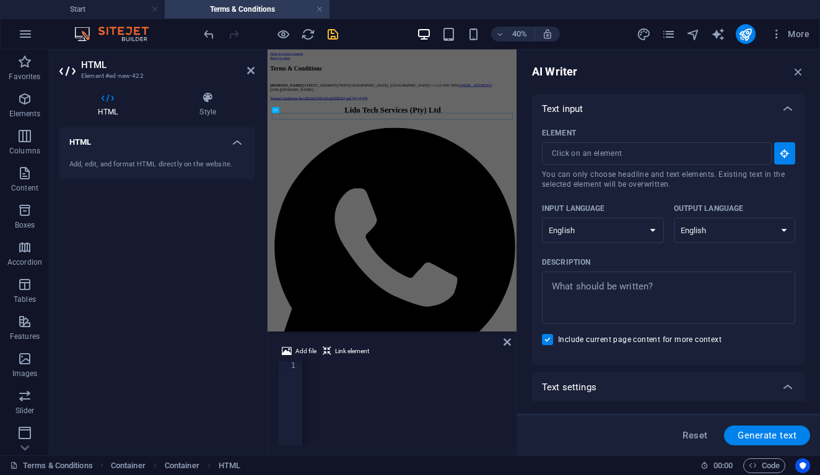
scroll to position [0, 228]
click at [446, 393] on div "https://cdn1.site-media.eu/images/document/19358179/TermsConditions-fzqxBq2kONF…" at bounding box center [405, 404] width 204 height 84
click at [314, 373] on div "https://cdn1.site-media.eu/images/document/19358179/TermsConditions-fzqxBq2kONF…" at bounding box center [405, 404] width 204 height 84
click at [335, 368] on div "https://cdn1.site-media.eu/images/document/19358179/TermsConditions-fzqxBq2kONF…" at bounding box center [444, 408] width 432 height 92
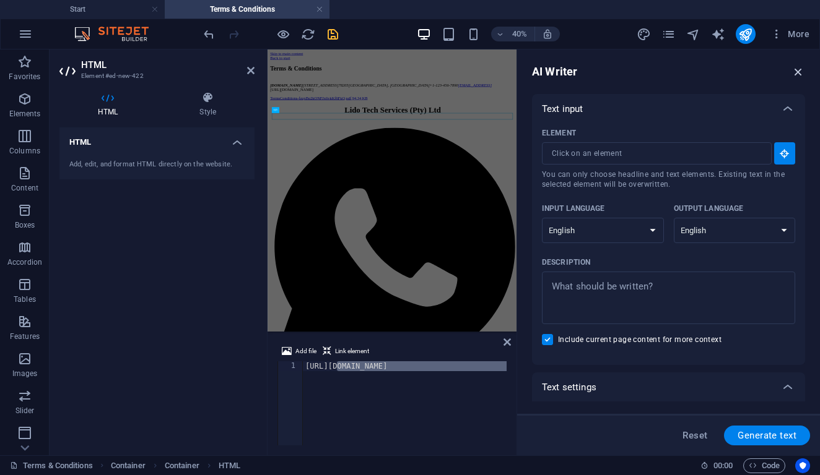
click at [797, 74] on icon "button" at bounding box center [798, 72] width 14 height 14
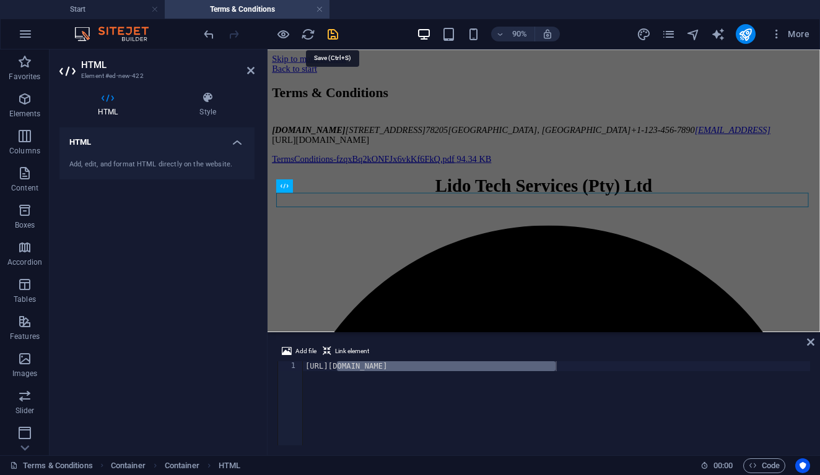
click at [329, 41] on icon "save" at bounding box center [333, 34] width 14 height 14
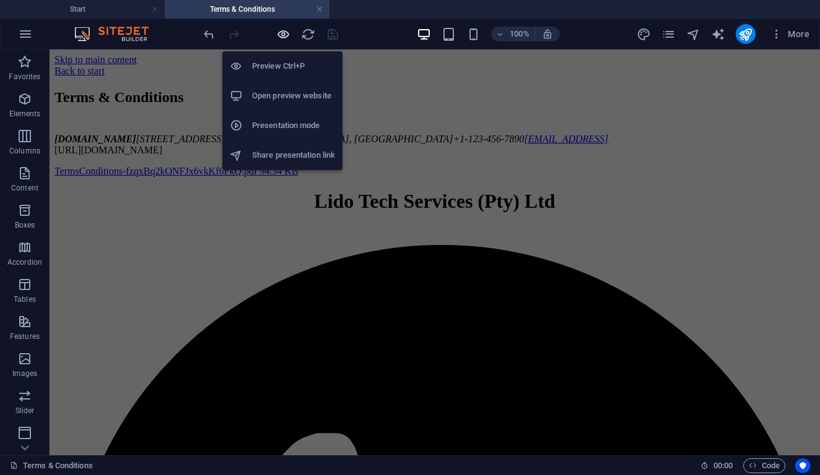
click at [278, 37] on icon "button" at bounding box center [283, 34] width 14 height 14
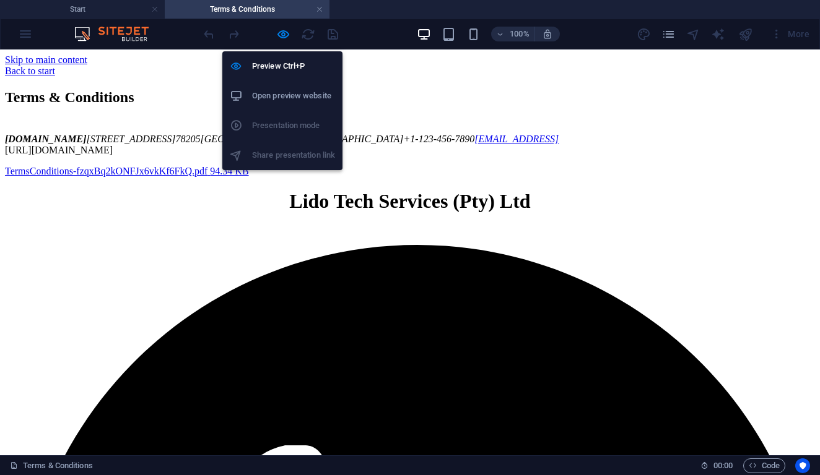
click at [284, 96] on h6 "Open preview website" at bounding box center [293, 96] width 83 height 15
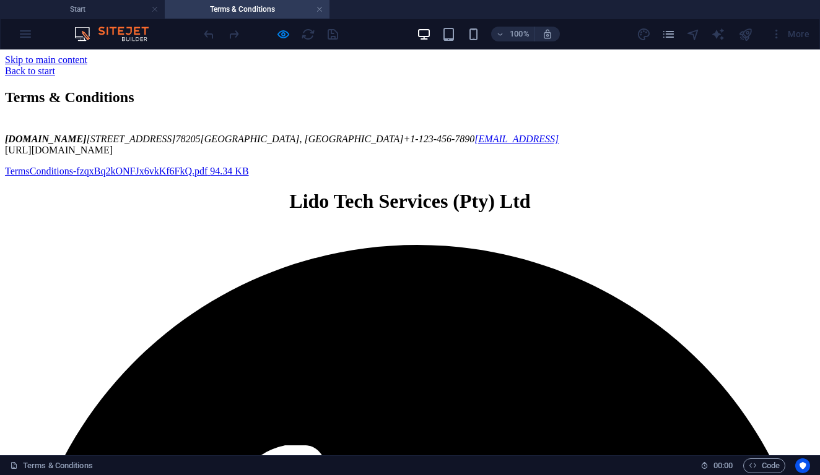
scroll to position [2, 0]
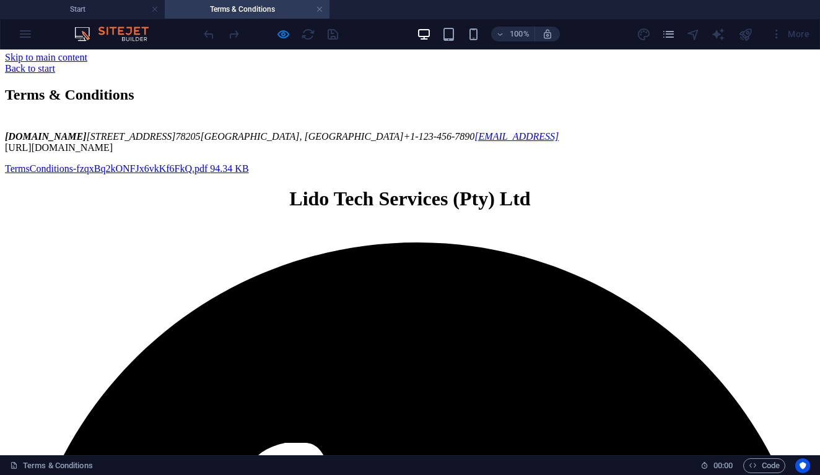
click at [176, 142] on span "300 Alamo Plaza" at bounding box center [131, 136] width 89 height 11
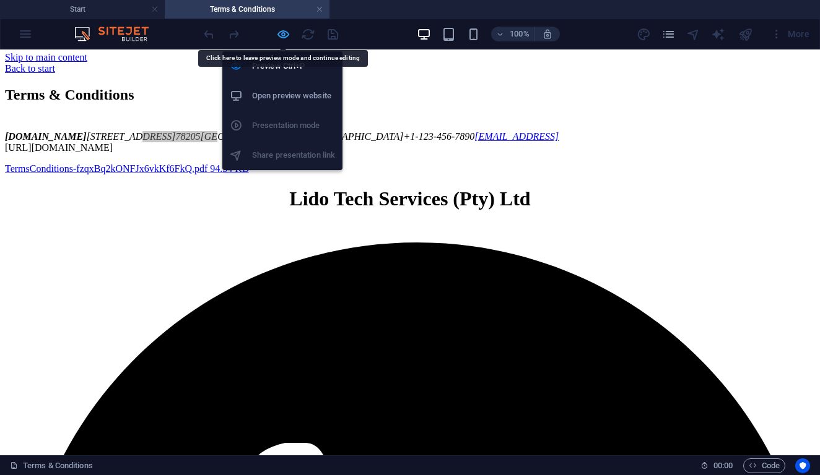
click at [286, 33] on icon "button" at bounding box center [283, 34] width 14 height 14
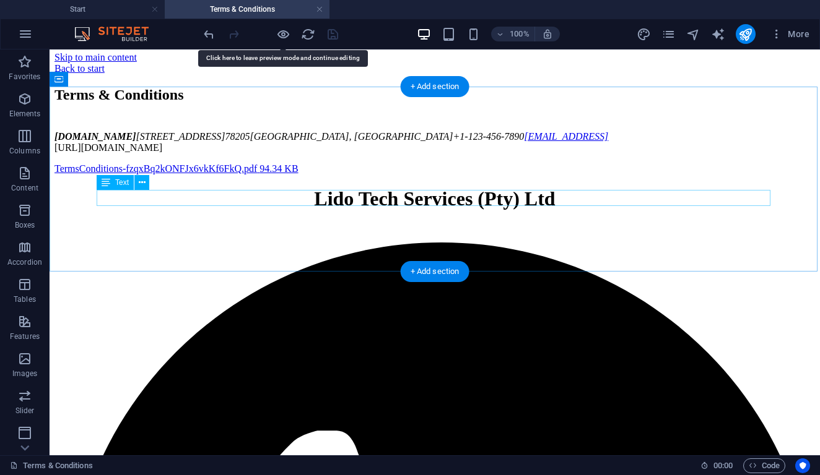
click at [568, 142] on div "lidotechservices.co.za 300 Alamo Plaza 78205 San Antonio, TX +1-123-456-7890 e8…" at bounding box center [434, 136] width 760 height 11
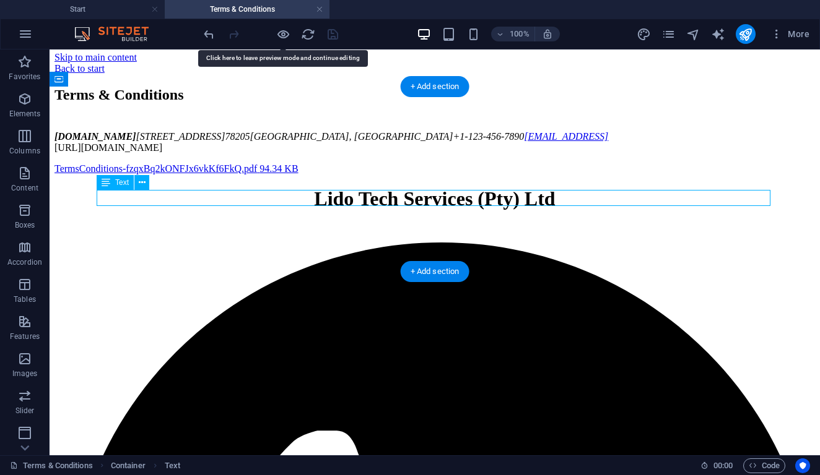
click at [568, 142] on div "lidotechservices.co.za 300 Alamo Plaza 78205 San Antonio, TX +1-123-456-7890 e8…" at bounding box center [434, 136] width 760 height 11
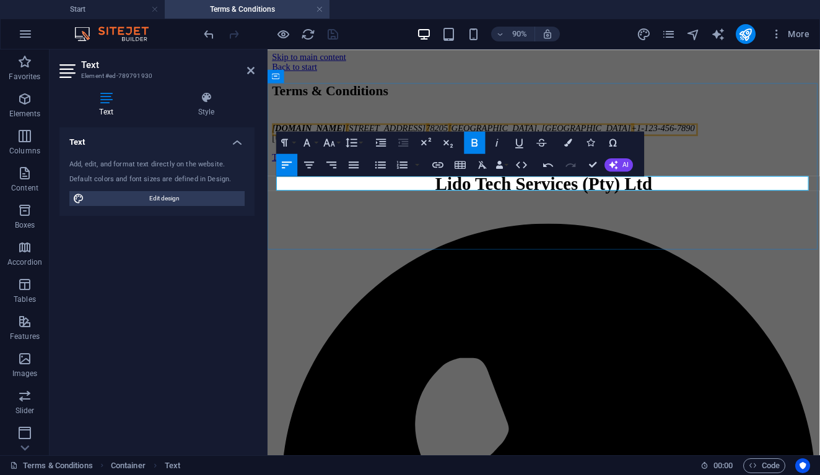
click at [674, 142] on address "lidotechservices.co.za 300 Alamo Plaza 78205 San Antonio, TX +1-123-456-7890" at bounding box center [574, 136] width 604 height 11
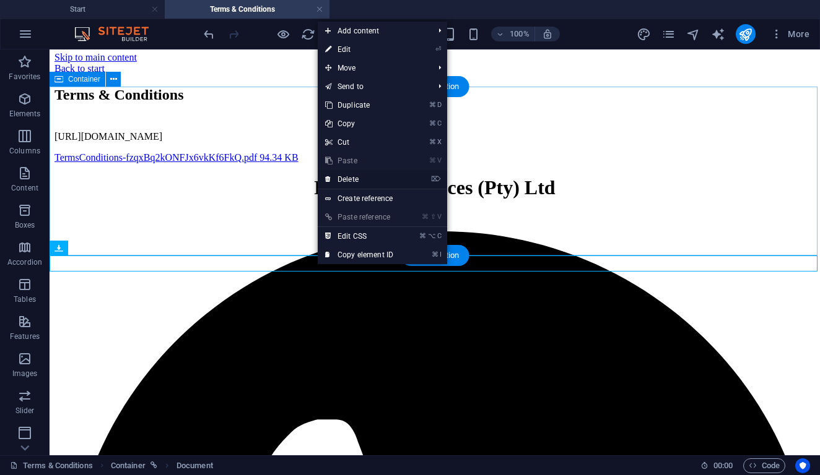
click at [337, 181] on link "⌦ Delete" at bounding box center [359, 179] width 83 height 19
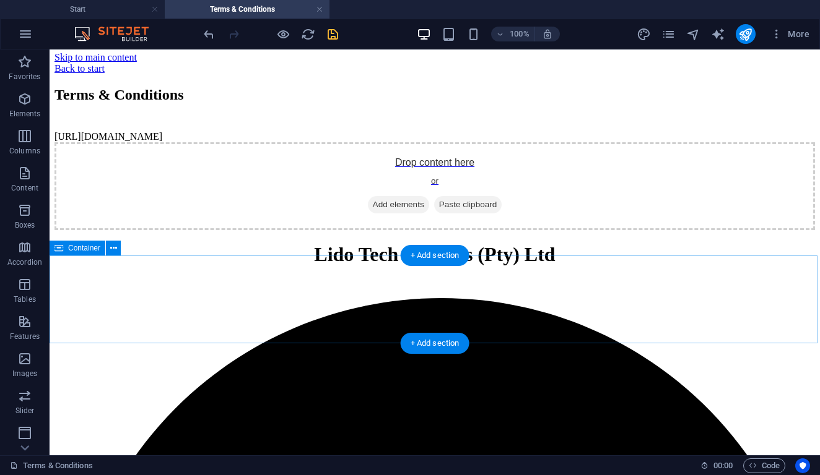
click at [261, 230] on div "Drop content here or Add elements Paste clipboard" at bounding box center [434, 186] width 760 height 88
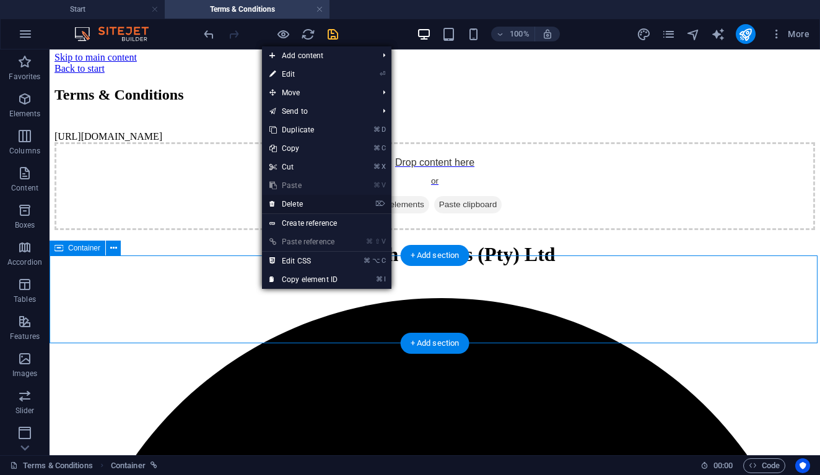
click at [283, 200] on link "⌦ Delete" at bounding box center [303, 204] width 83 height 19
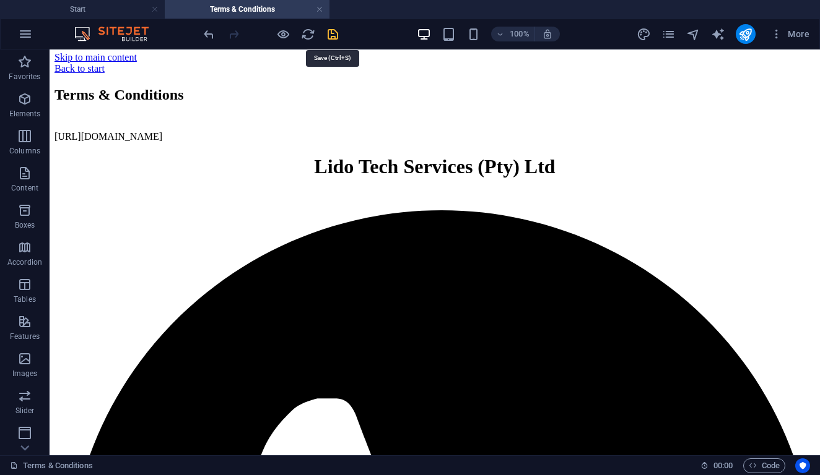
click at [330, 37] on icon "save" at bounding box center [333, 34] width 14 height 14
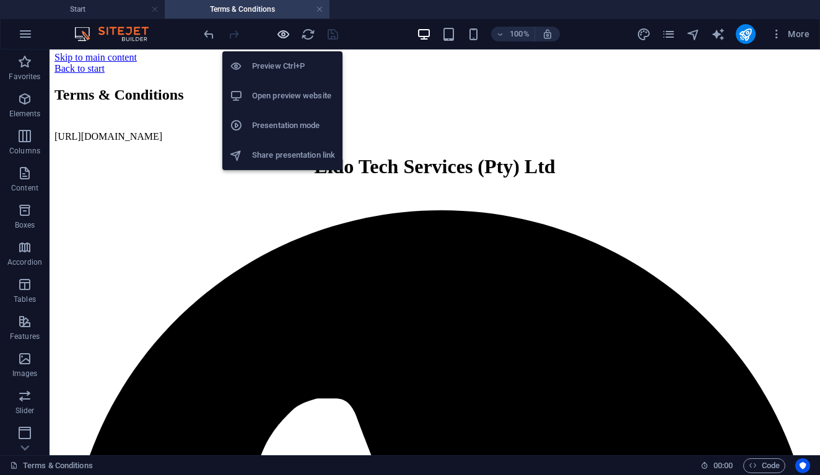
click at [281, 36] on icon "button" at bounding box center [283, 34] width 14 height 14
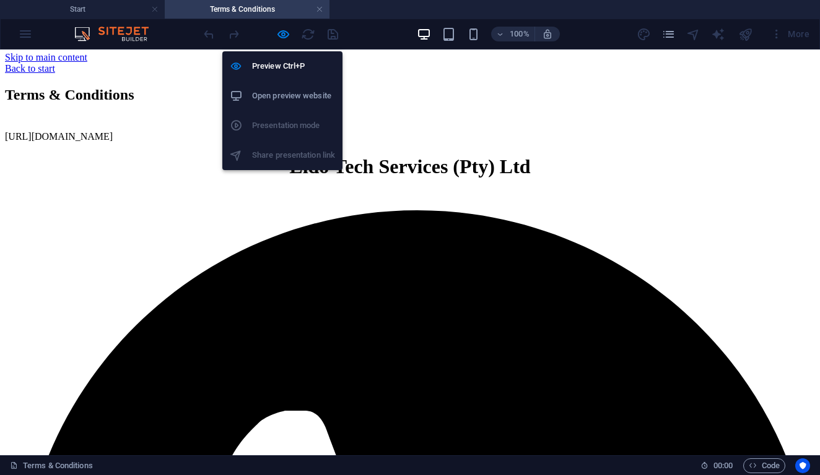
click at [303, 103] on h6 "Open preview website" at bounding box center [293, 96] width 83 height 15
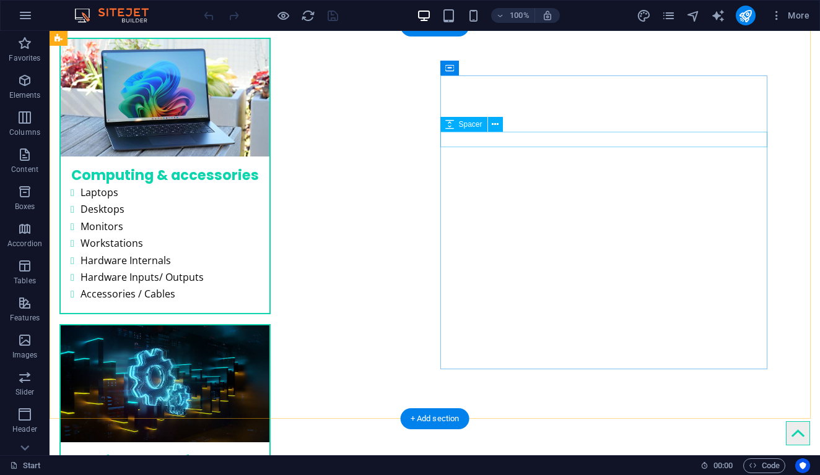
scroll to position [2228, 0]
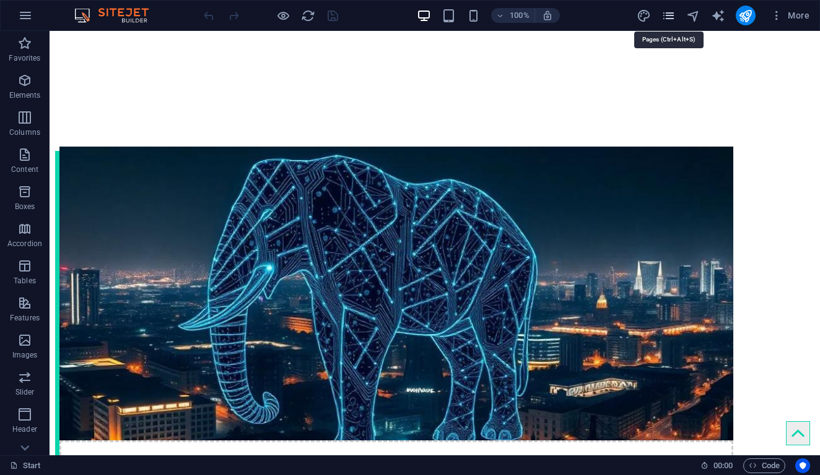
click at [673, 17] on icon "pages" at bounding box center [668, 16] width 14 height 14
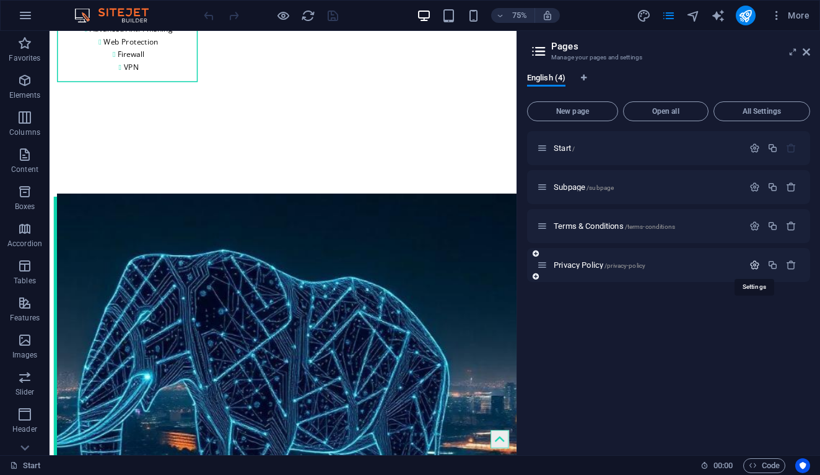
click at [757, 265] on icon "button" at bounding box center [754, 265] width 11 height 11
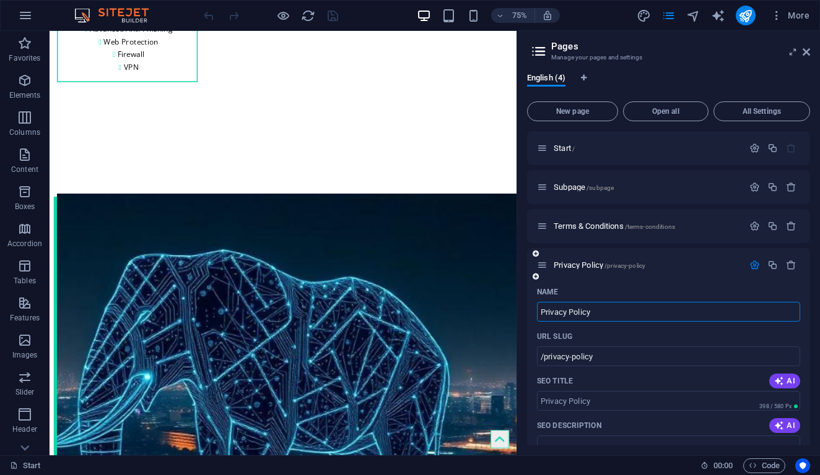
scroll to position [345, 0]
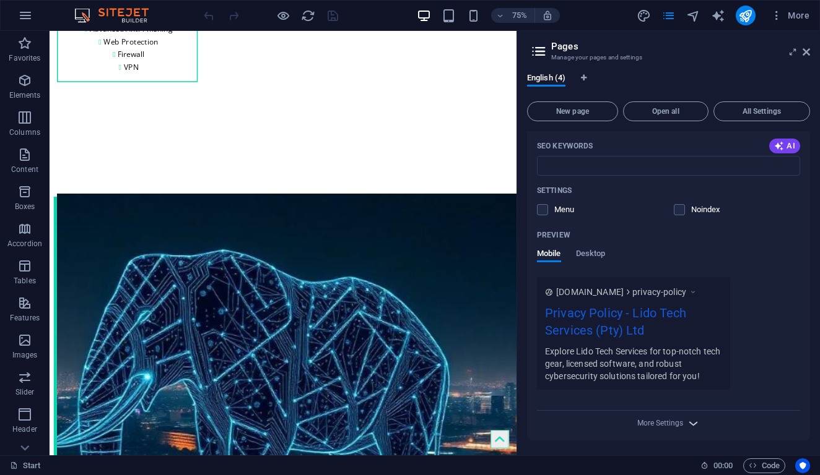
click at [688, 420] on icon "button" at bounding box center [693, 424] width 14 height 14
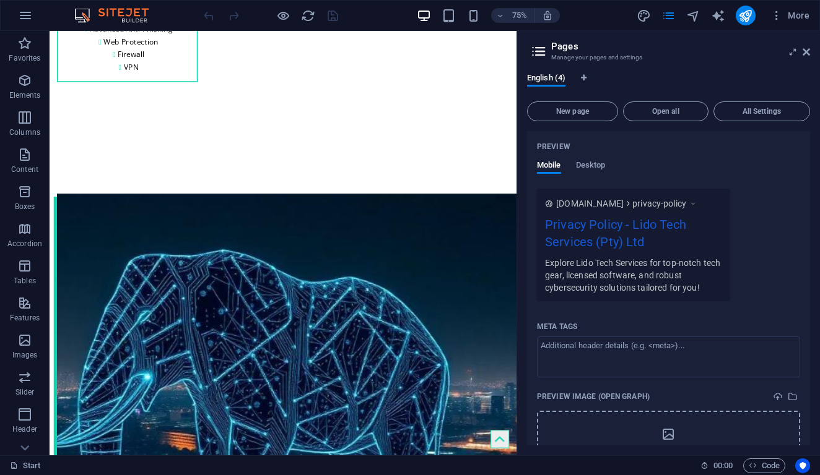
scroll to position [523, 0]
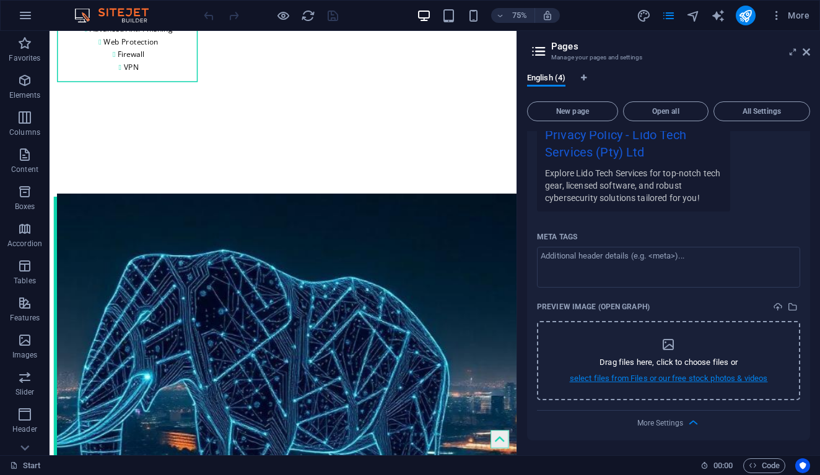
click at [724, 381] on p "select files from Files or our free stock photos & videos" at bounding box center [669, 378] width 198 height 11
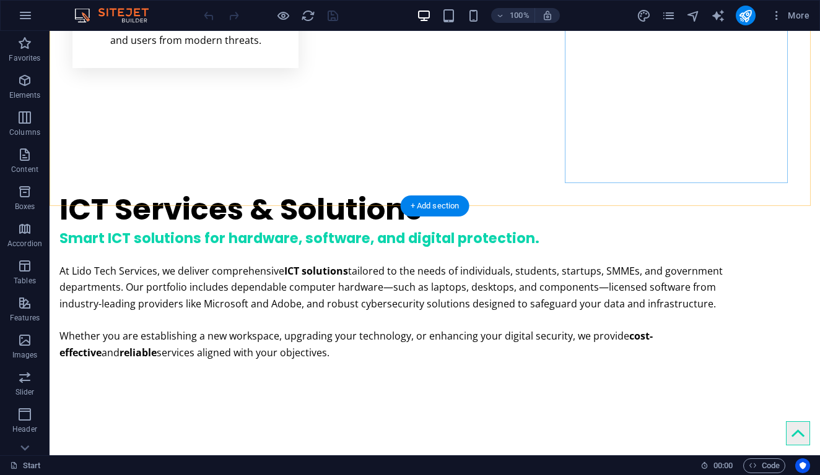
scroll to position [1191, 0]
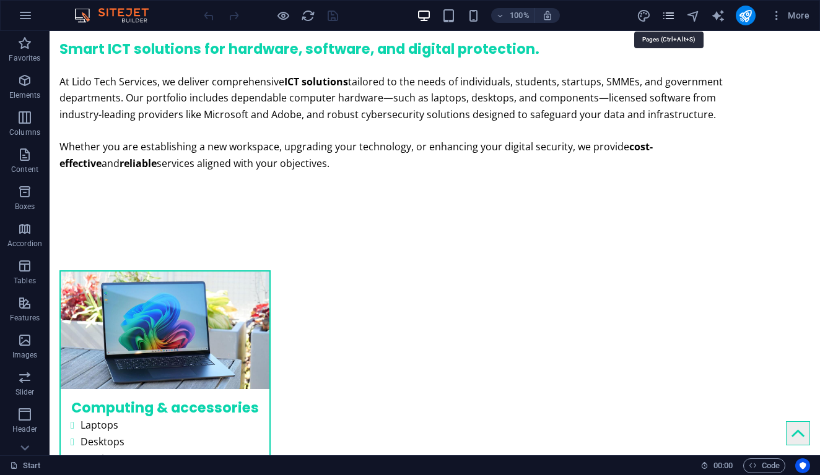
click at [672, 15] on icon "pages" at bounding box center [668, 16] width 14 height 14
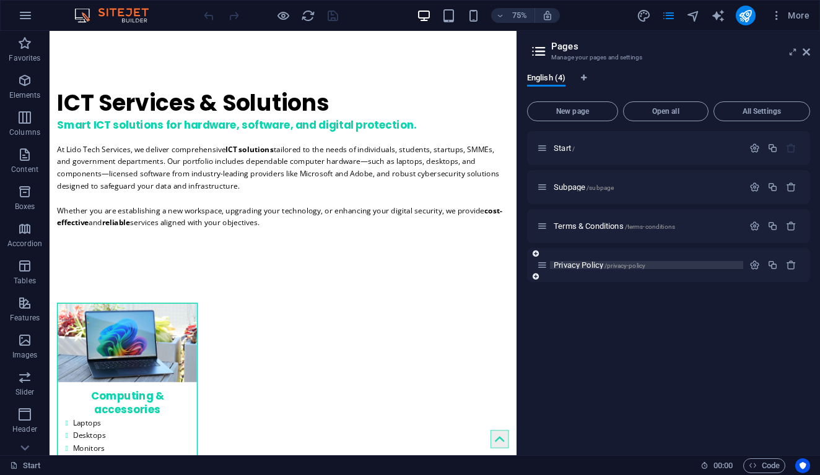
click at [599, 265] on span "Privacy Policy /privacy-policy" at bounding box center [599, 265] width 92 height 9
click at [599, 265] on div "Privacy Policy /privacy-policy" at bounding box center [668, 265] width 283 height 34
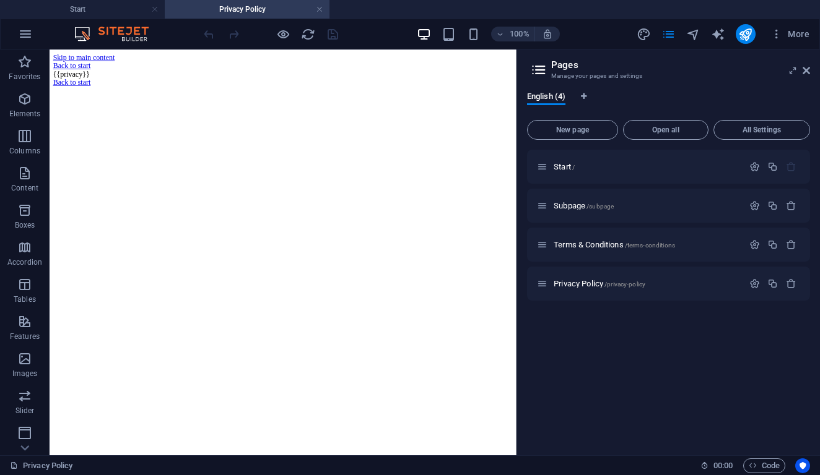
scroll to position [0, 0]
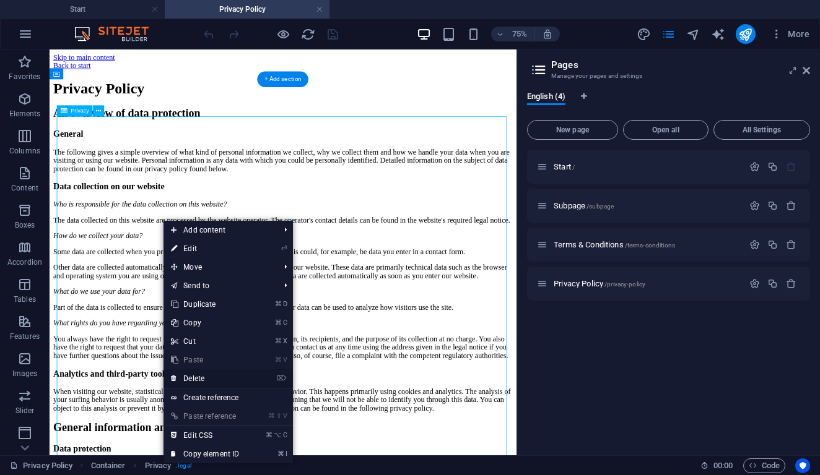
click at [195, 380] on link "⌦ Delete" at bounding box center [204, 379] width 83 height 19
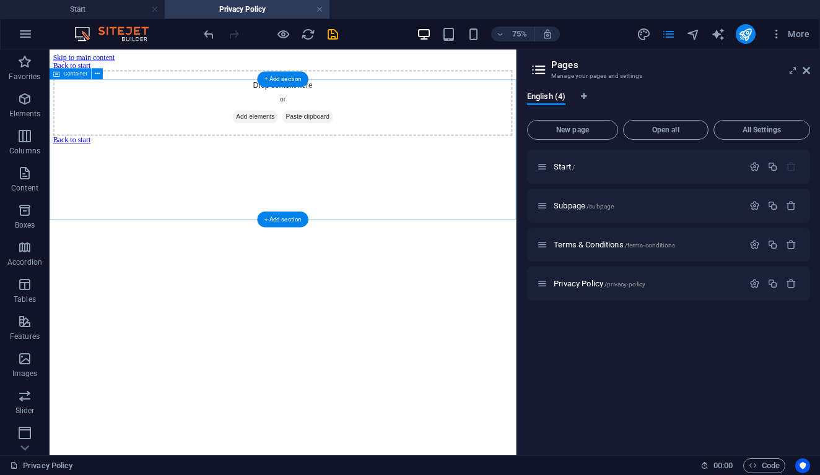
click at [305, 148] on span "Add elements" at bounding box center [323, 139] width 61 height 17
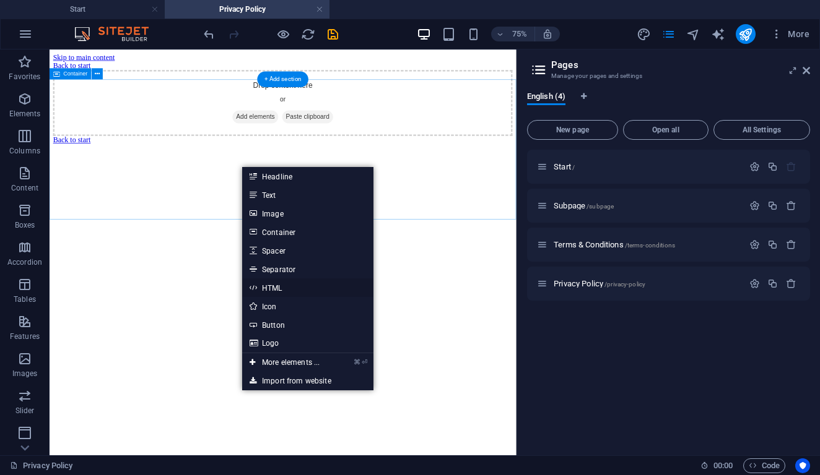
click at [271, 285] on link "HTML" at bounding box center [307, 288] width 131 height 19
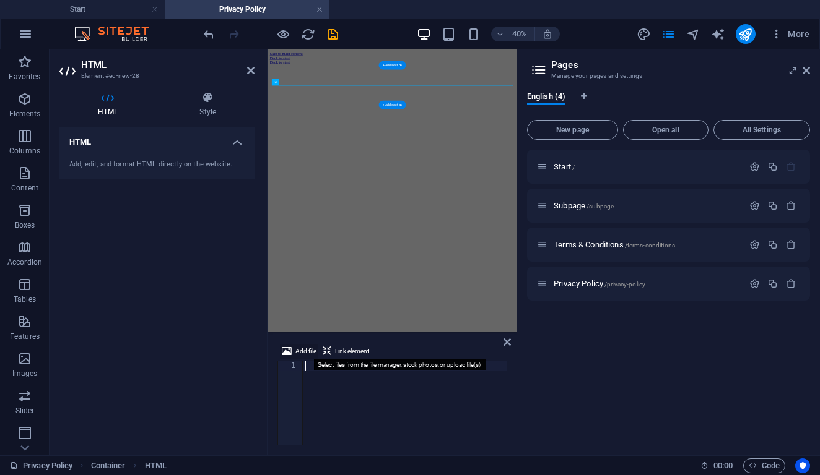
click at [287, 351] on icon at bounding box center [287, 351] width 10 height 15
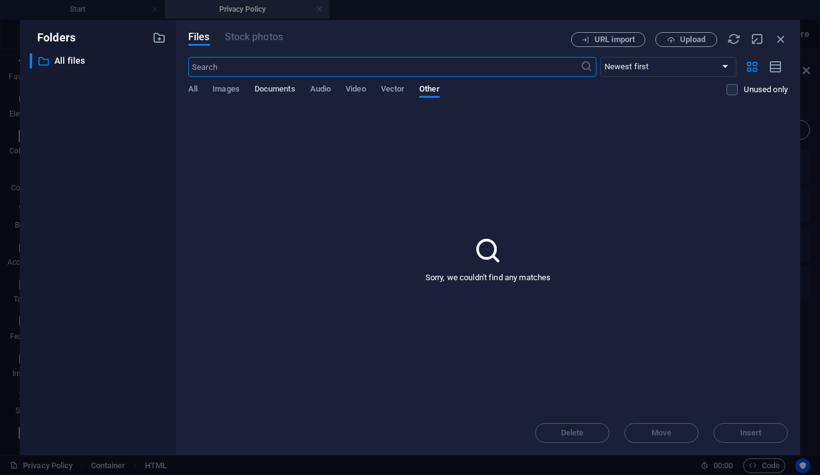
click at [263, 85] on span "Documents" at bounding box center [274, 90] width 41 height 17
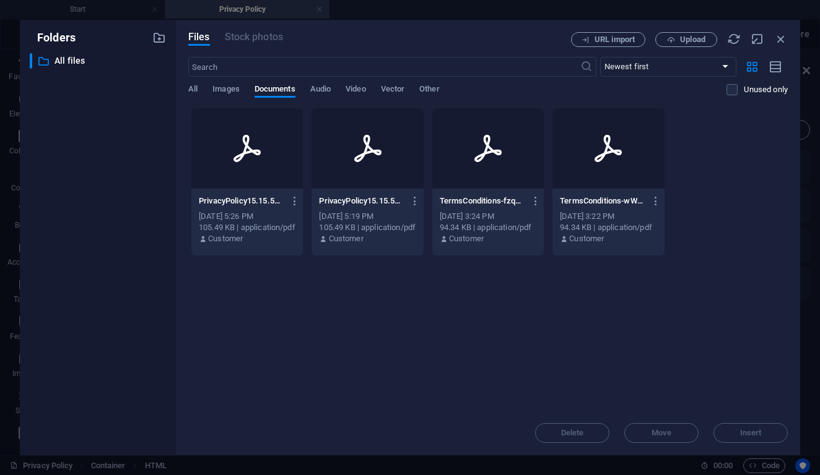
click at [253, 170] on div at bounding box center [246, 148] width 111 height 80
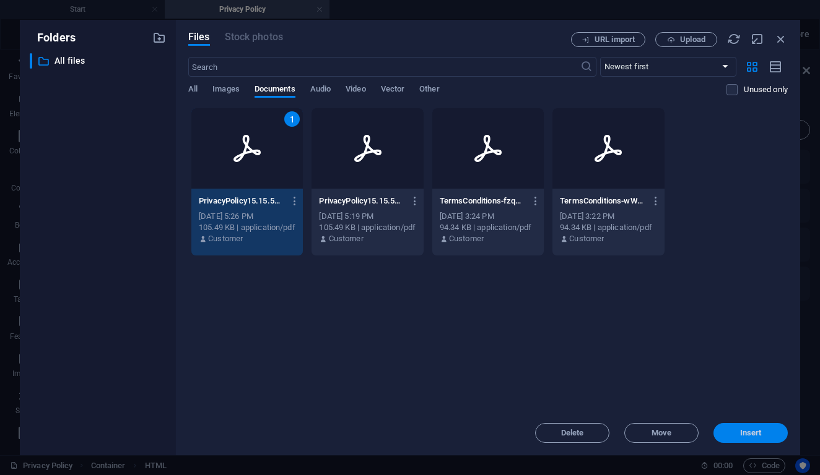
click at [725, 431] on span "Insert" at bounding box center [750, 433] width 64 height 7
type textarea "[URL][DOMAIN_NAME]"
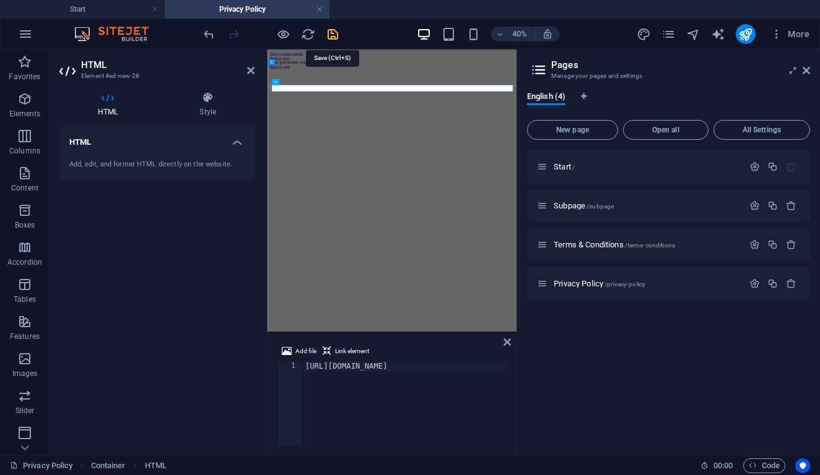
click at [331, 35] on icon "save" at bounding box center [333, 34] width 14 height 14
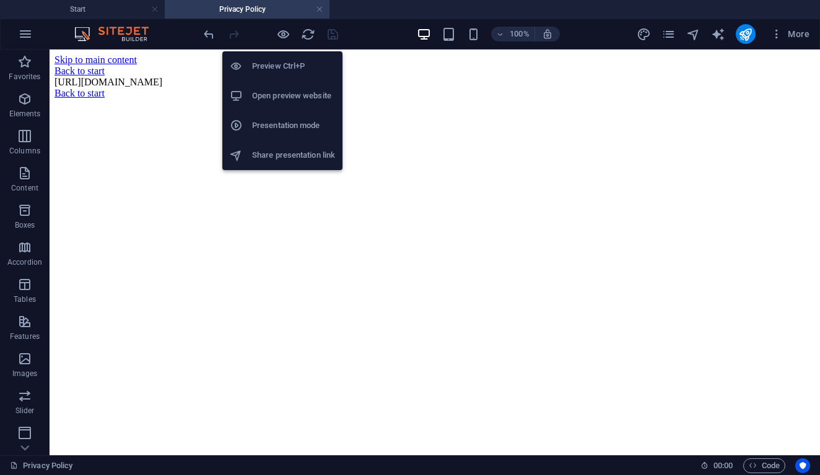
click at [285, 89] on h6 "Open preview website" at bounding box center [293, 96] width 83 height 15
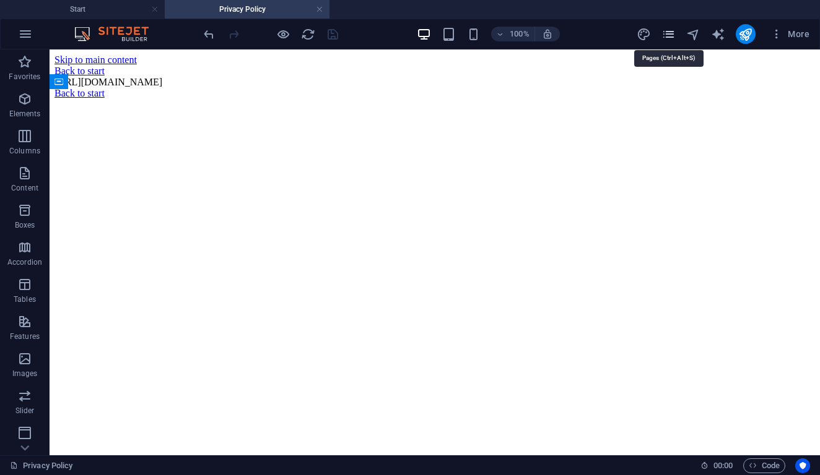
click at [670, 34] on icon "pages" at bounding box center [668, 34] width 14 height 14
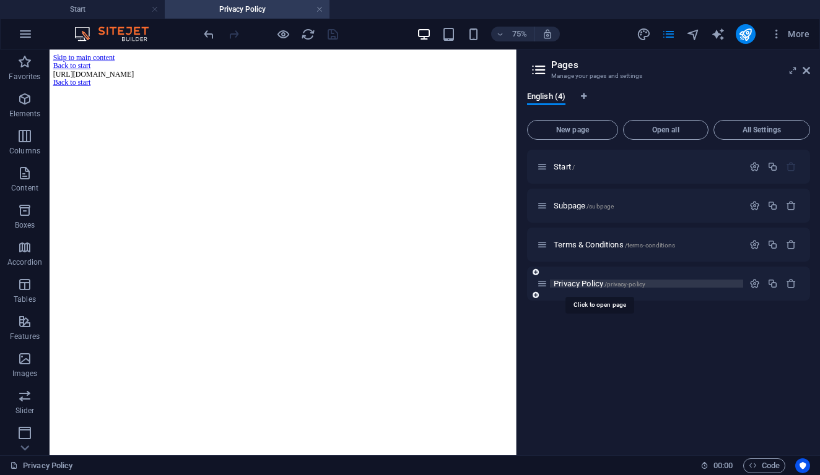
click at [617, 280] on span "Privacy Policy /privacy-policy" at bounding box center [599, 283] width 92 height 9
click at [755, 284] on icon "button" at bounding box center [754, 284] width 11 height 11
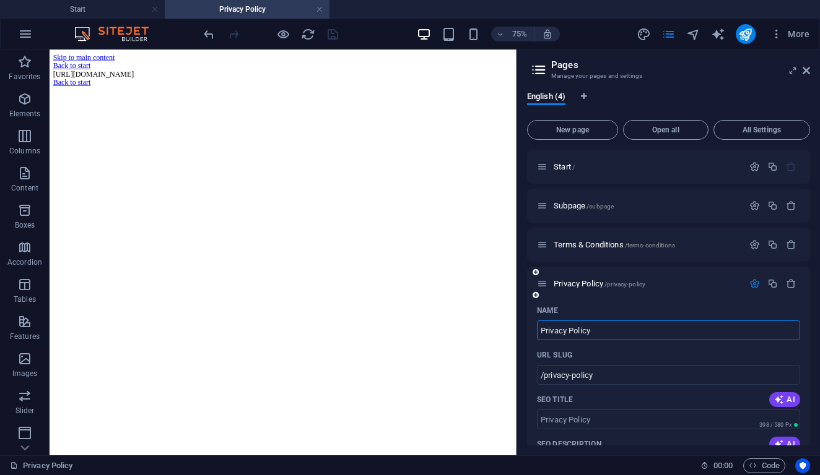
scroll to position [363, 0]
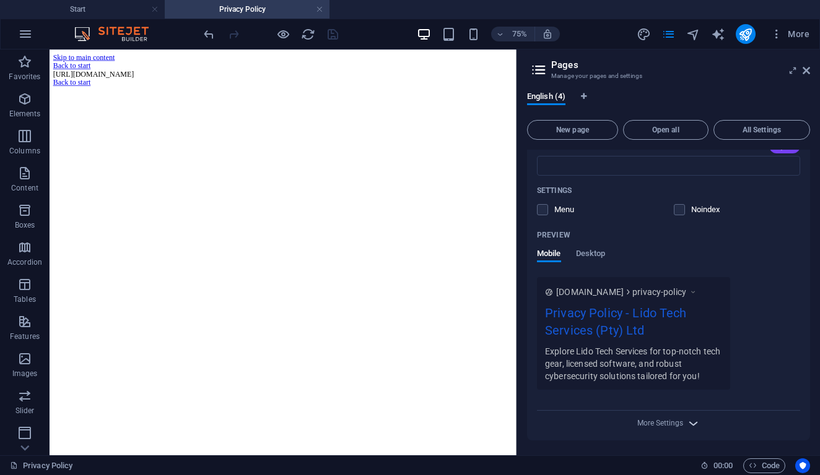
click at [666, 418] on span "More Settings" at bounding box center [668, 424] width 15 height 14
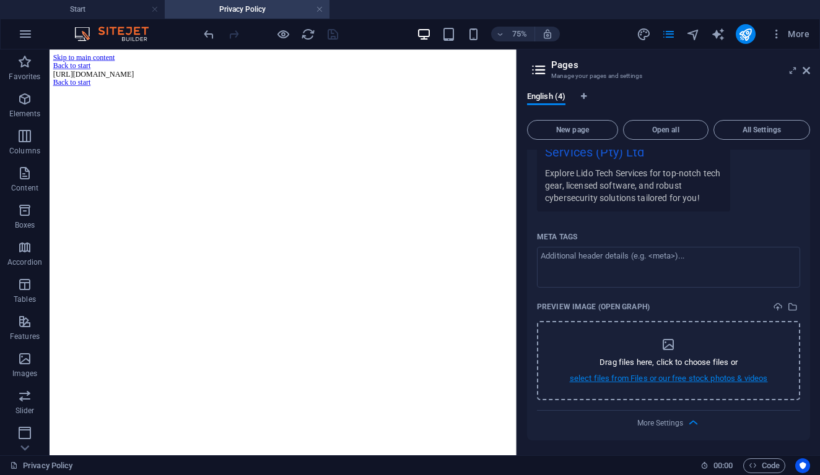
click at [642, 375] on p "select files from Files or our free stock photos & videos" at bounding box center [669, 378] width 198 height 11
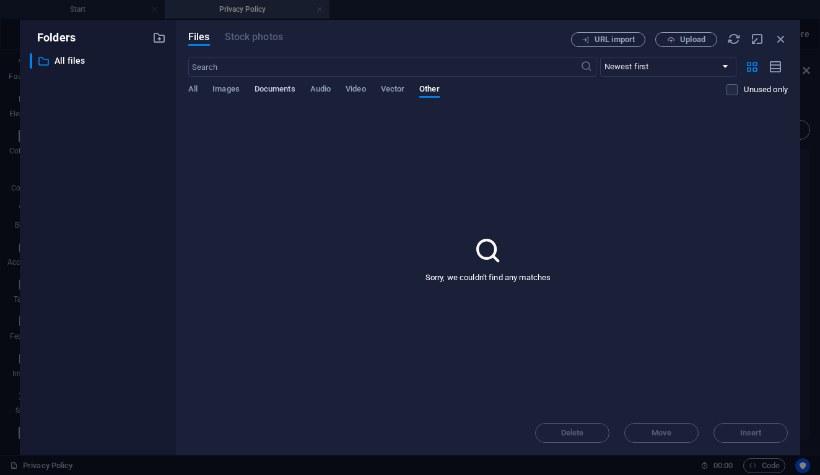
click at [262, 89] on span "Documents" at bounding box center [274, 90] width 41 height 17
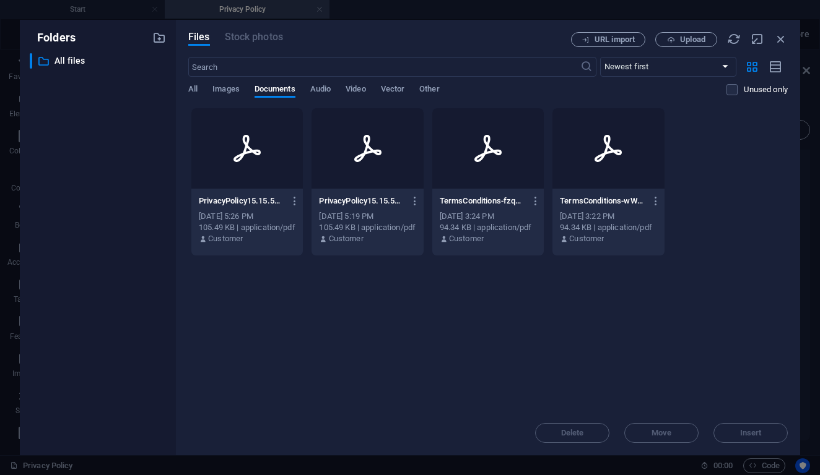
click at [271, 188] on div at bounding box center [246, 148] width 111 height 80
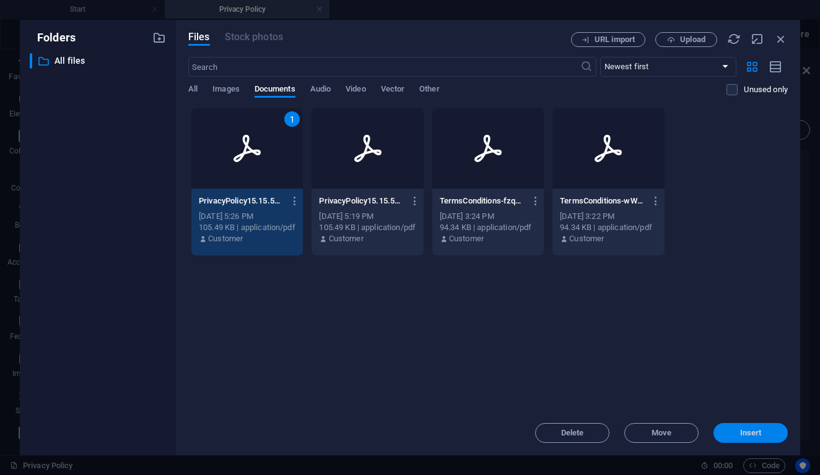
click at [752, 438] on button "Insert" at bounding box center [750, 433] width 74 height 20
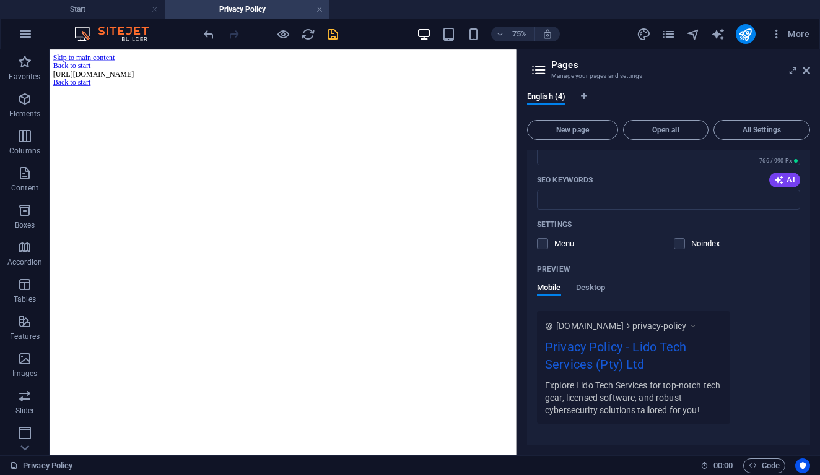
scroll to position [180, 0]
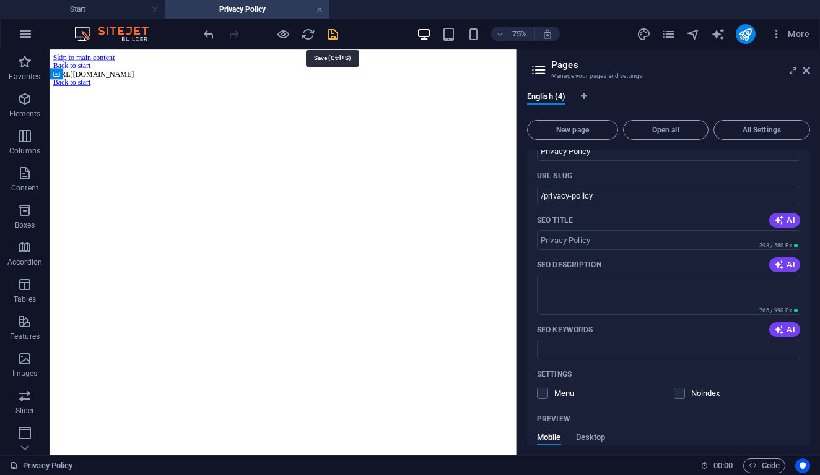
click at [331, 33] on icon "save" at bounding box center [333, 34] width 14 height 14
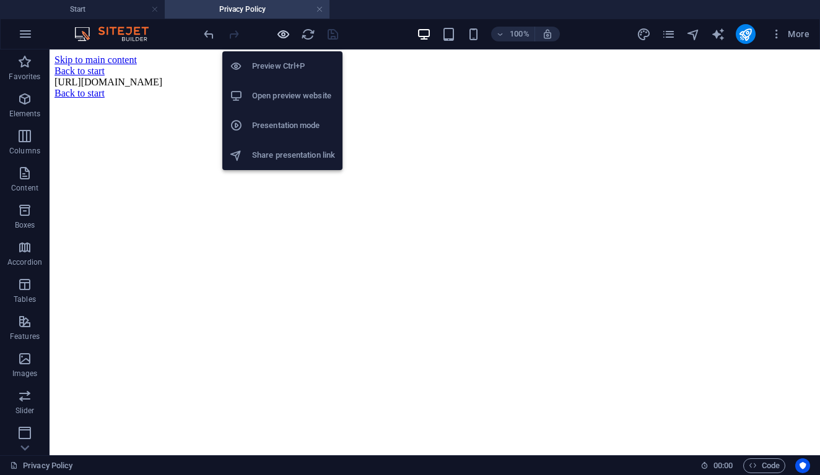
click at [280, 33] on icon "button" at bounding box center [283, 34] width 14 height 14
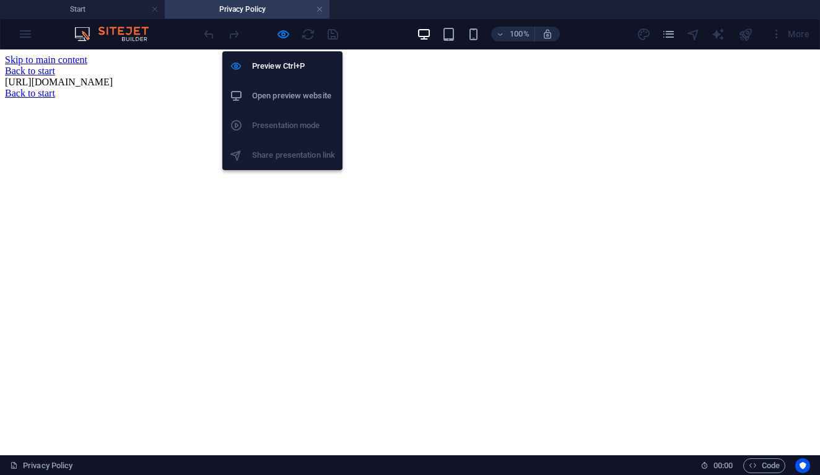
click at [295, 95] on h6 "Open preview website" at bounding box center [293, 96] width 83 height 15
click at [290, 37] on icon "button" at bounding box center [283, 34] width 14 height 14
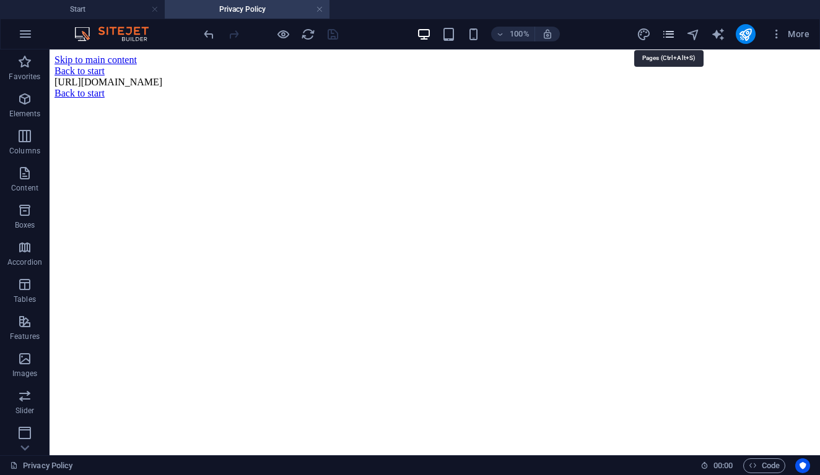
click at [667, 30] on icon "pages" at bounding box center [668, 34] width 14 height 14
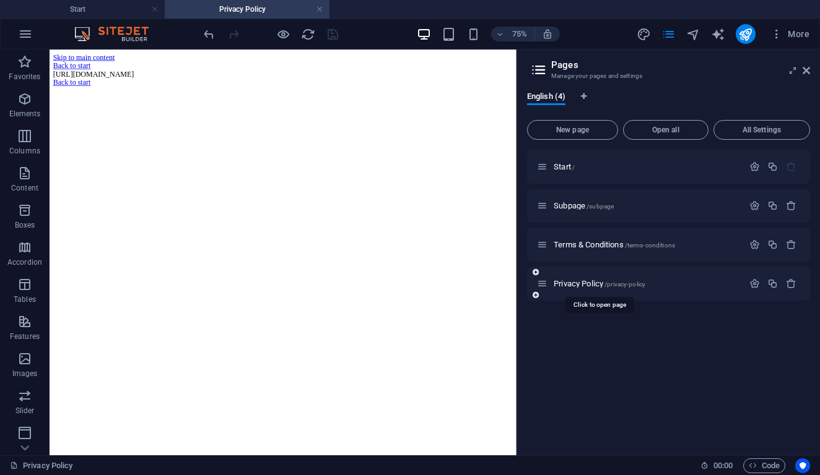
click at [598, 279] on div "Privacy Policy /privacy-policy" at bounding box center [640, 284] width 206 height 14
click at [599, 279] on div "Privacy Policy /privacy-policy" at bounding box center [640, 284] width 206 height 14
click at [754, 282] on icon "button" at bounding box center [754, 284] width 11 height 11
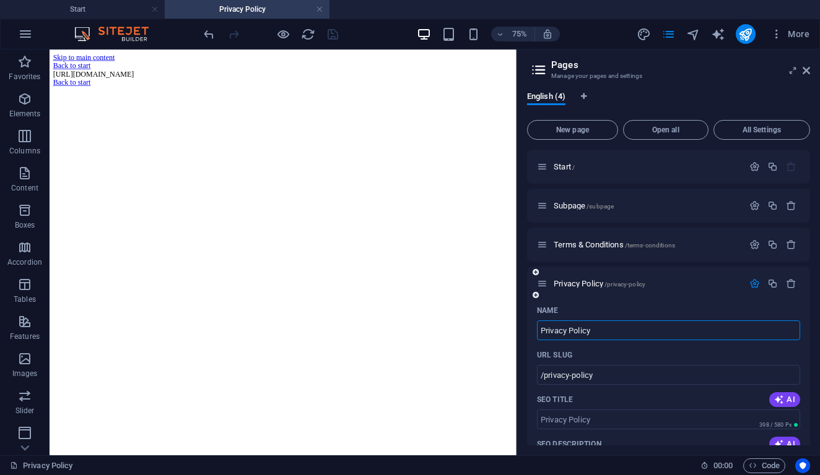
scroll to position [363, 0]
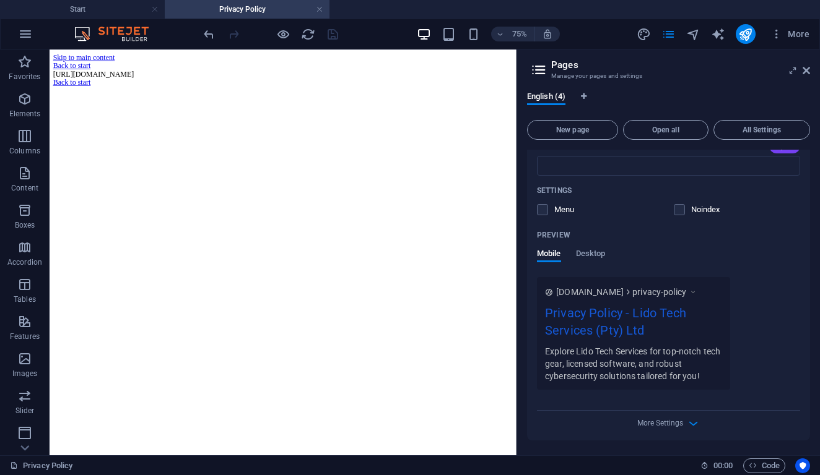
click at [667, 414] on div "Name Privacy Policy ​ URL SLUG /privacy-policy ​ SEO Title AI ​ 398 / 580 Px SE…" at bounding box center [668, 188] width 283 height 503
drag, startPoint x: 664, startPoint y: 415, endPoint x: 664, endPoint y: 423, distance: 8.0
click at [664, 423] on div "More Settings" at bounding box center [668, 421] width 263 height 20
click at [664, 423] on span "More Settings" at bounding box center [660, 423] width 46 height 9
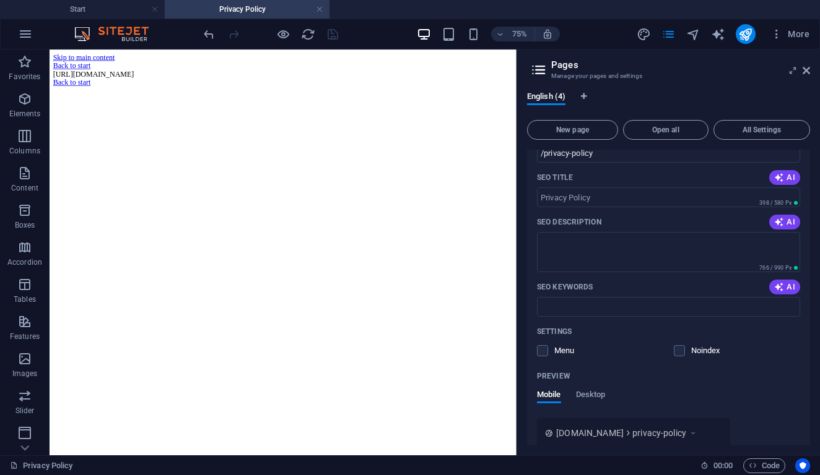
scroll to position [0, 0]
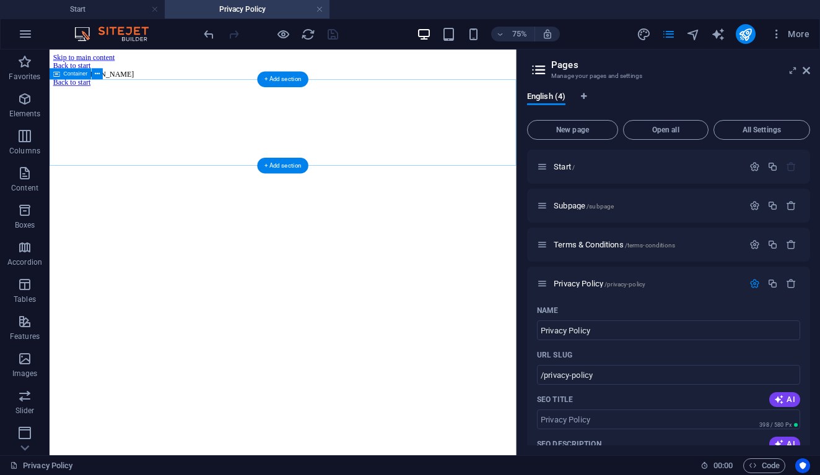
click at [227, 88] on div "[URL][DOMAIN_NAME]" at bounding box center [360, 82] width 612 height 11
click at [673, 35] on icon "pages" at bounding box center [668, 34] width 14 height 14
click at [674, 38] on icon "pages" at bounding box center [668, 34] width 14 height 14
click at [809, 71] on icon at bounding box center [805, 71] width 7 height 10
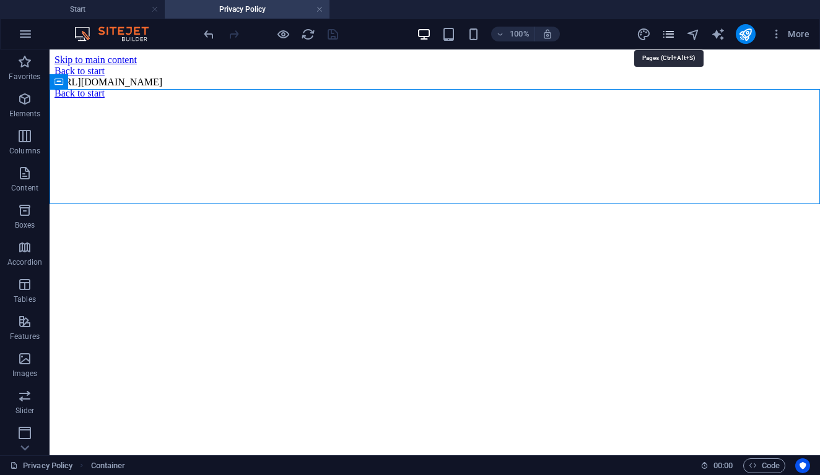
click at [671, 35] on icon "pages" at bounding box center [668, 34] width 14 height 14
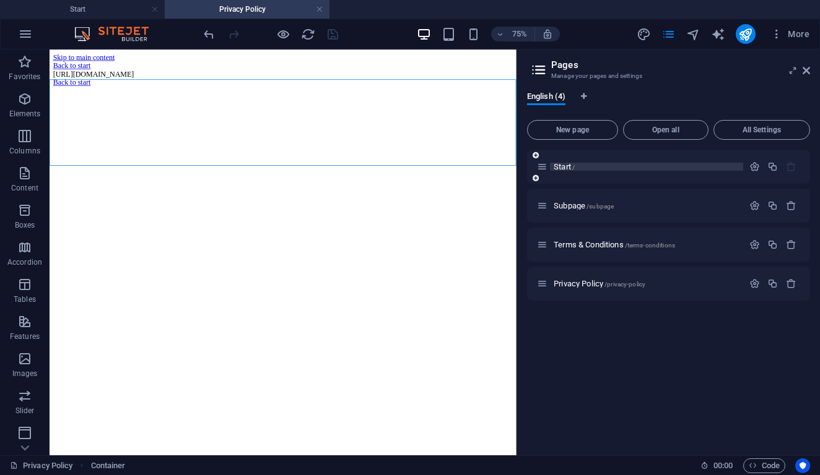
click at [567, 170] on span "Start /" at bounding box center [563, 166] width 21 height 9
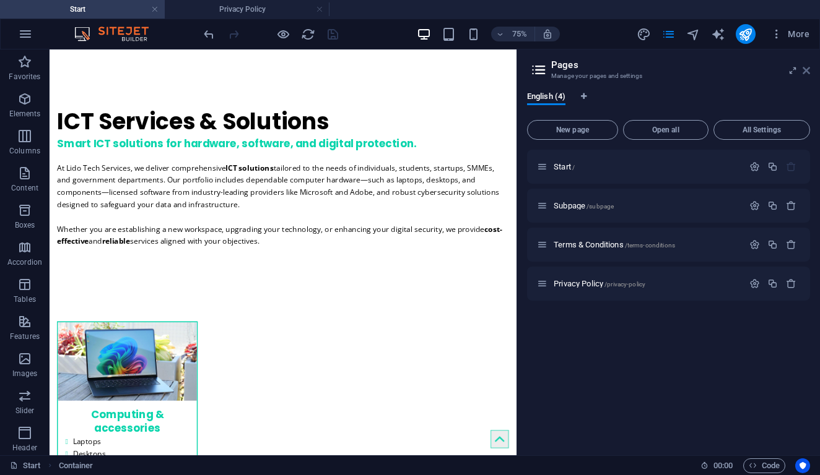
click at [807, 69] on icon at bounding box center [805, 71] width 7 height 10
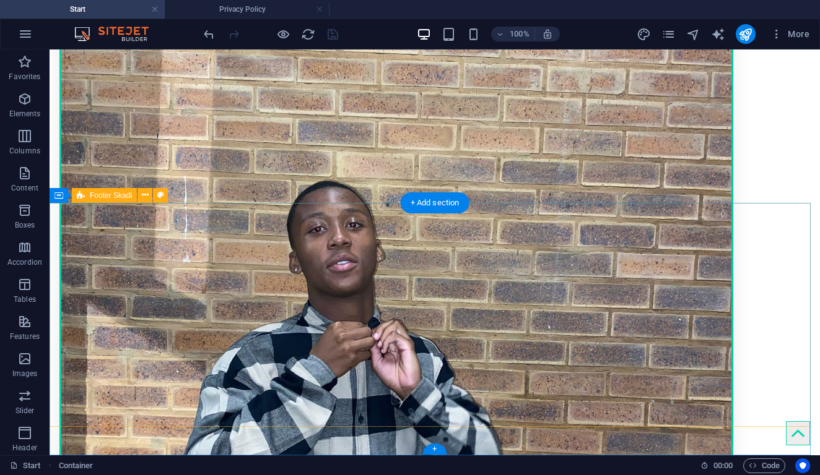
scroll to position [3202, 0]
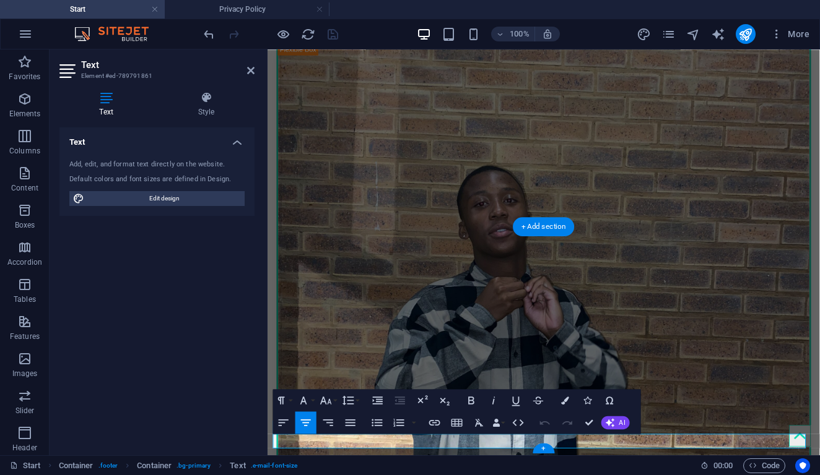
scroll to position [3216, 0]
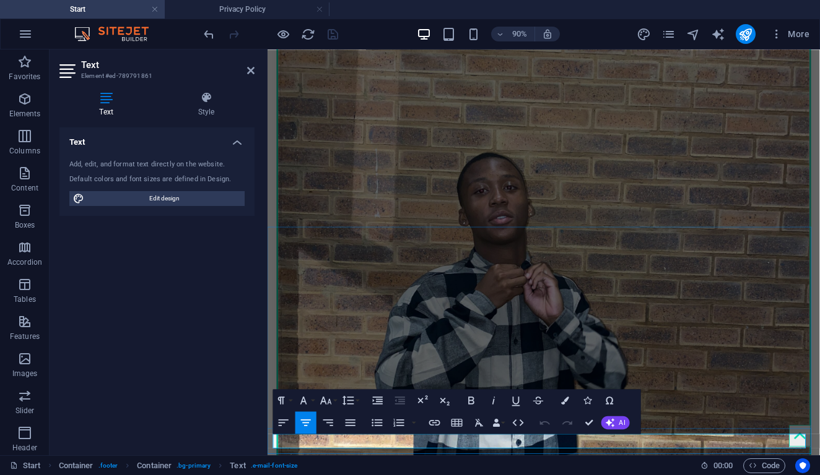
drag, startPoint x: 674, startPoint y: 483, endPoint x: 737, endPoint y: 484, distance: 63.1
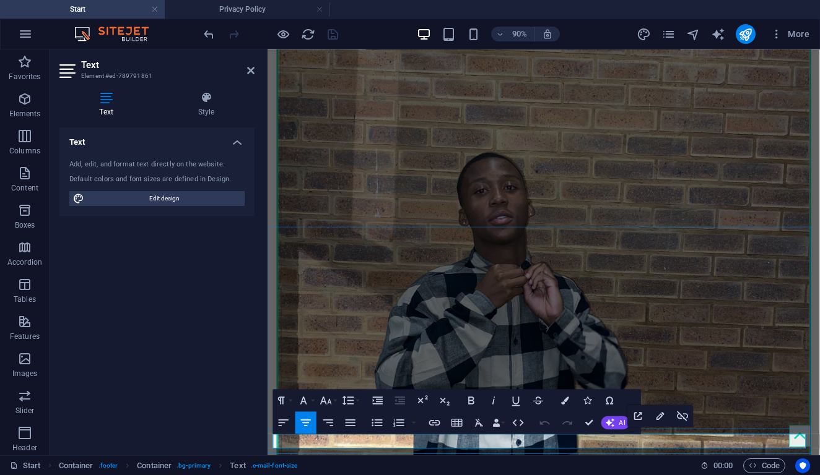
click at [683, 415] on icon "button" at bounding box center [683, 416] width 14 height 14
drag, startPoint x: 731, startPoint y: 488, endPoint x: 675, endPoint y: 488, distance: 56.3
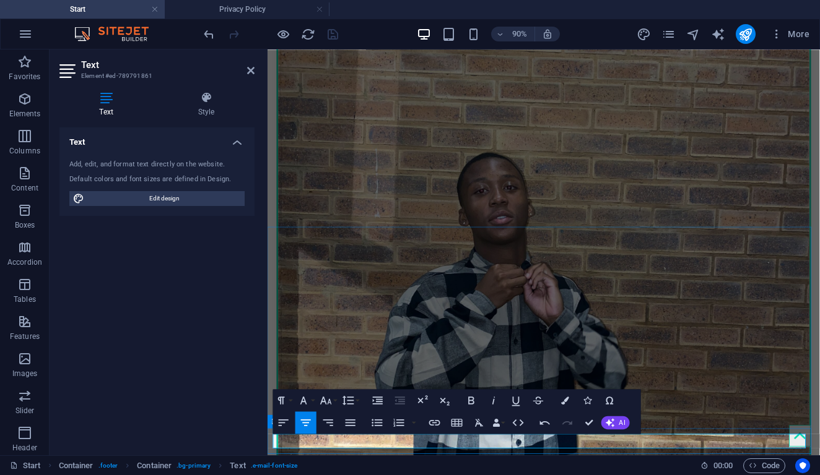
click at [438, 428] on icon "button" at bounding box center [435, 423] width 14 height 14
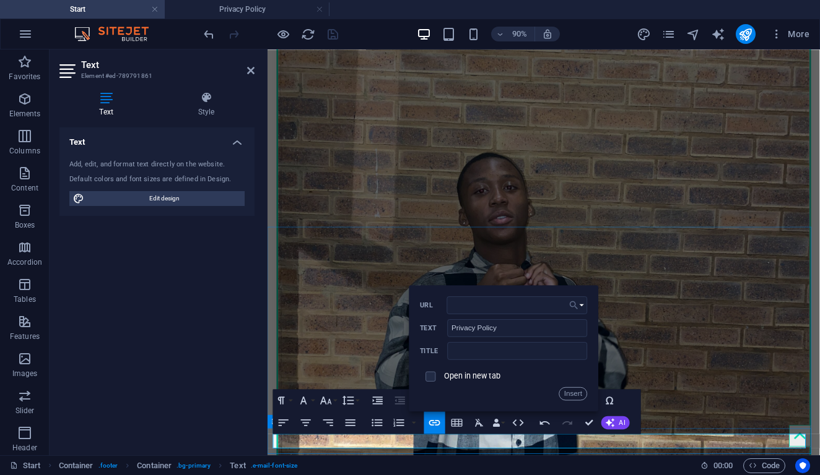
click at [578, 305] on icon "button" at bounding box center [573, 305] width 11 height 14
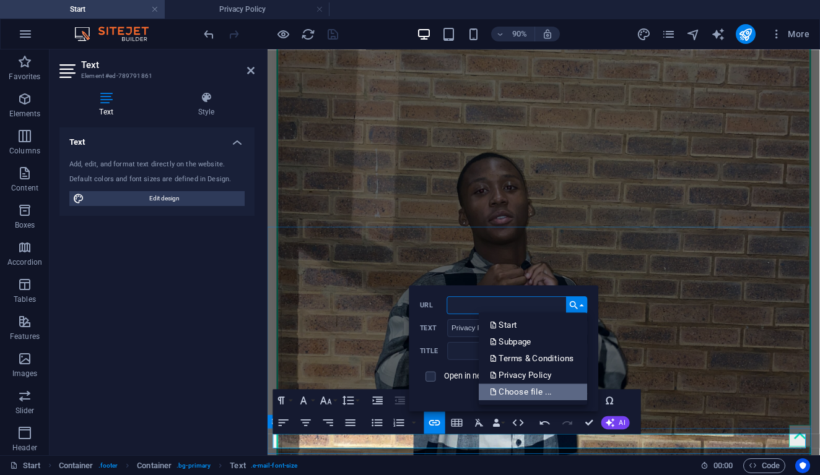
click at [553, 384] on p "Choose file ..." at bounding box center [522, 392] width 64 height 17
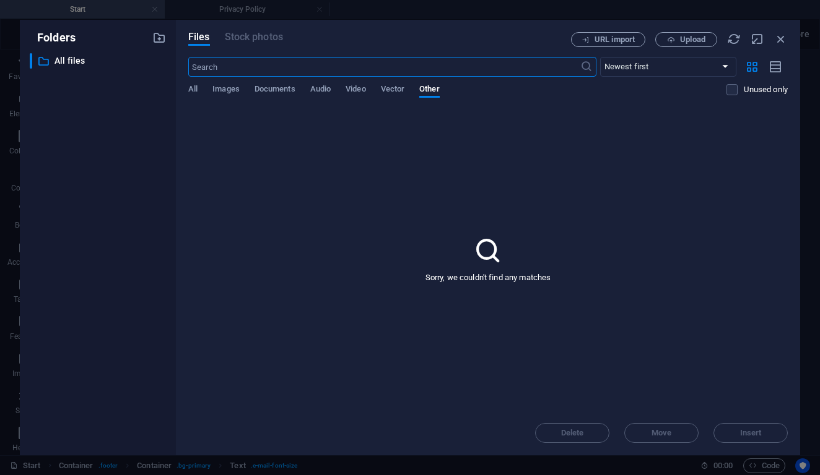
scroll to position [2755, 0]
click at [261, 86] on span "Documents" at bounding box center [274, 90] width 41 height 17
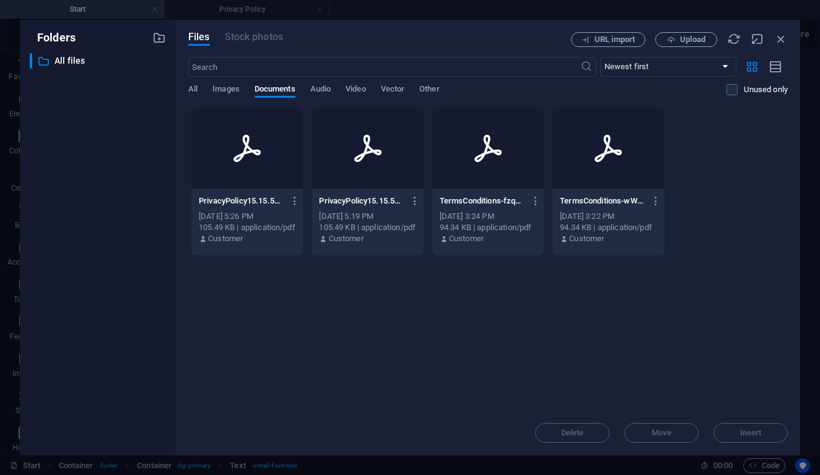
click at [259, 178] on div at bounding box center [246, 148] width 111 height 80
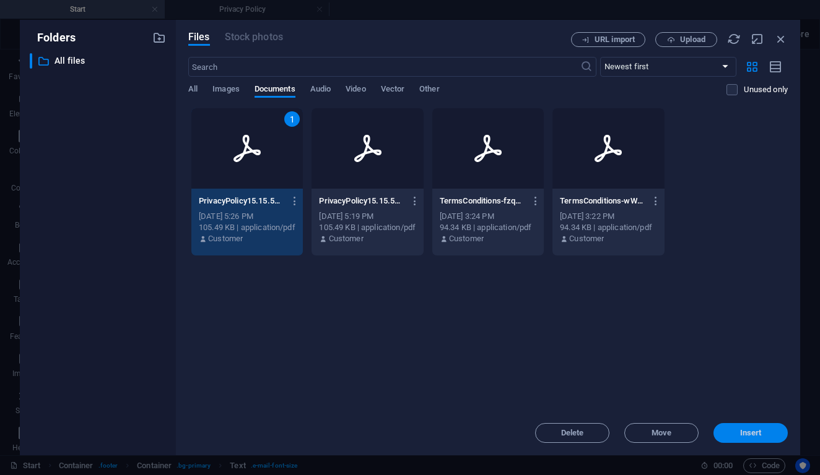
click at [747, 436] on span "Insert" at bounding box center [751, 433] width 22 height 7
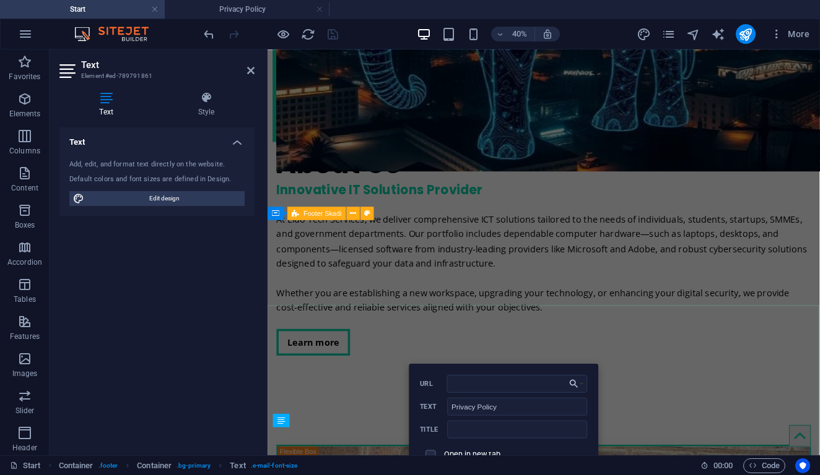
scroll to position [3224, 0]
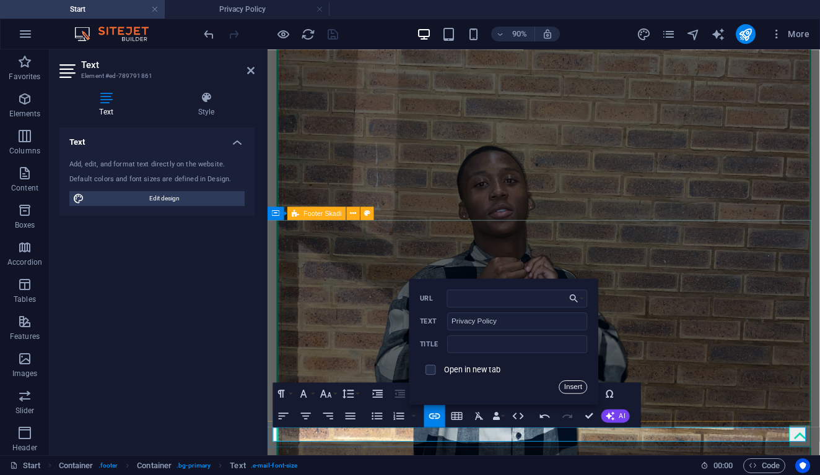
click at [576, 389] on button "Insert" at bounding box center [573, 387] width 28 height 14
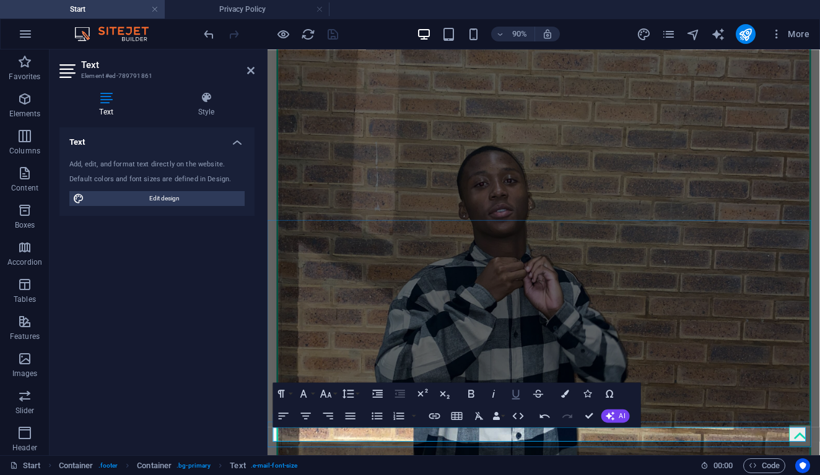
click at [515, 400] on icon "button" at bounding box center [516, 394] width 14 height 14
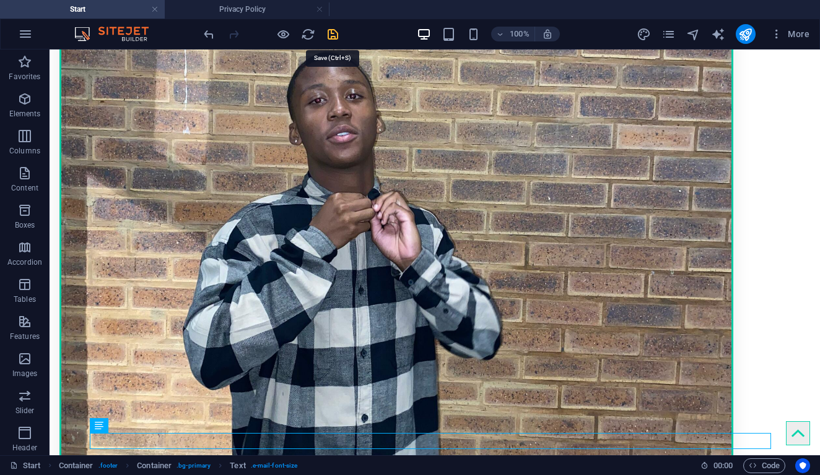
click at [329, 40] on icon "save" at bounding box center [333, 34] width 14 height 14
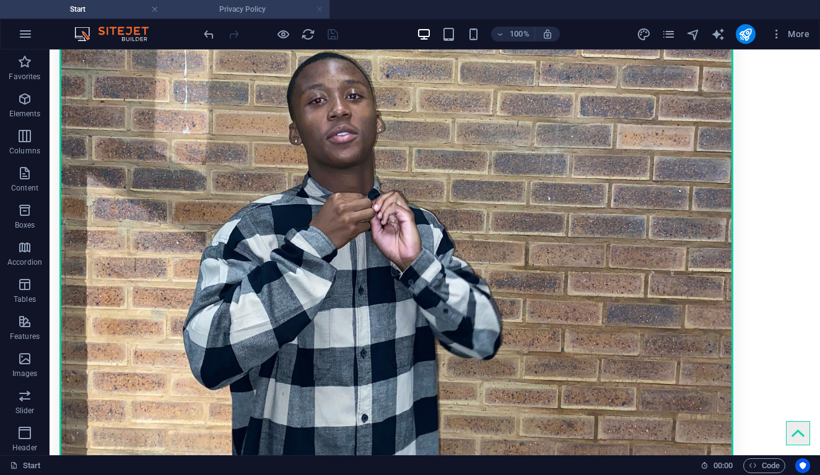
click at [322, 7] on link at bounding box center [319, 10] width 7 height 12
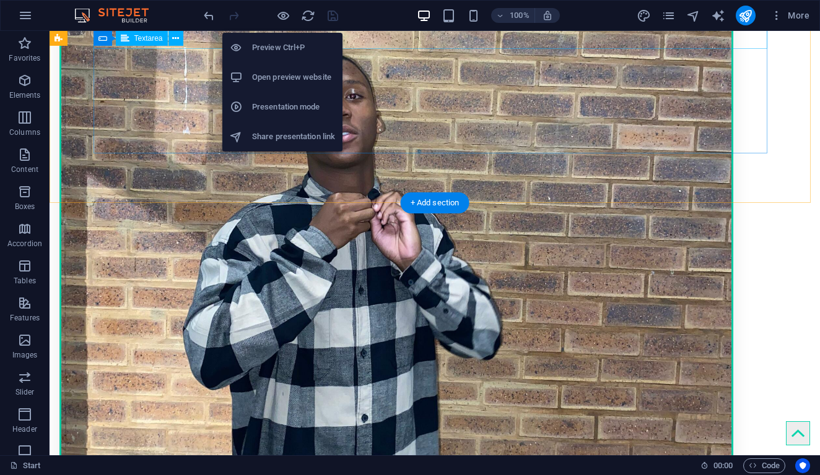
click at [290, 77] on h6 "Open preview website" at bounding box center [293, 77] width 83 height 15
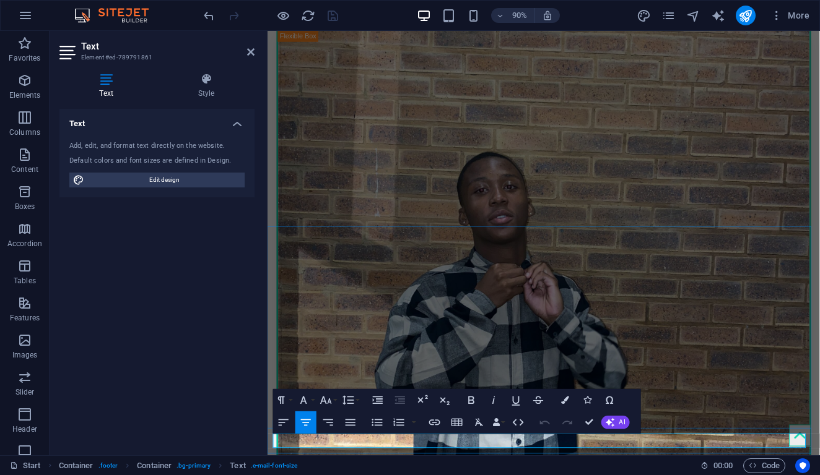
click at [654, 412] on icon "button" at bounding box center [661, 416] width 14 height 14
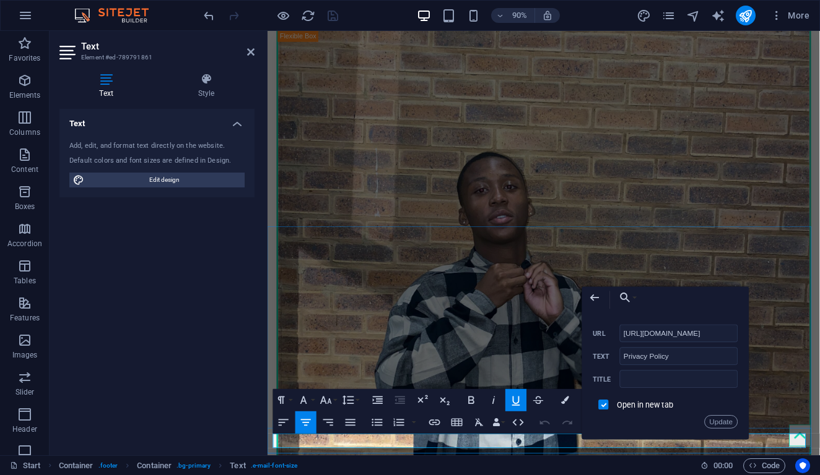
scroll to position [0, 290]
click at [705, 339] on input "[URL][DOMAIN_NAME]" at bounding box center [679, 334] width 118 height 18
click at [627, 293] on icon "button" at bounding box center [625, 299] width 14 height 14
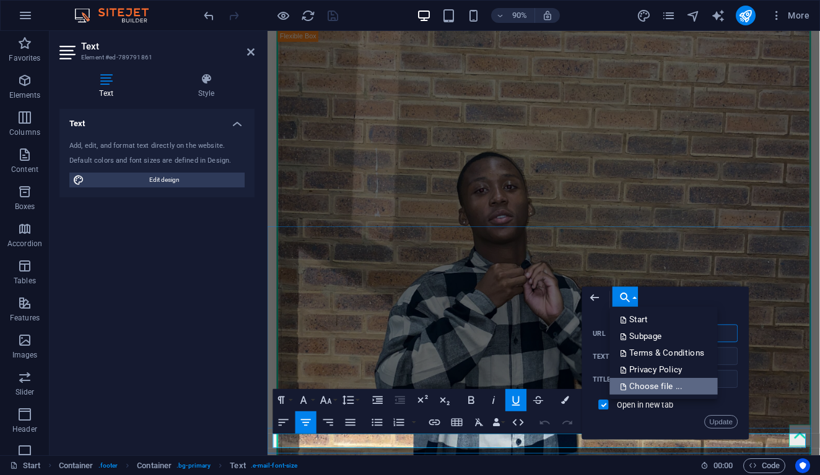
click at [659, 391] on p "Choose file ..." at bounding box center [652, 386] width 64 height 17
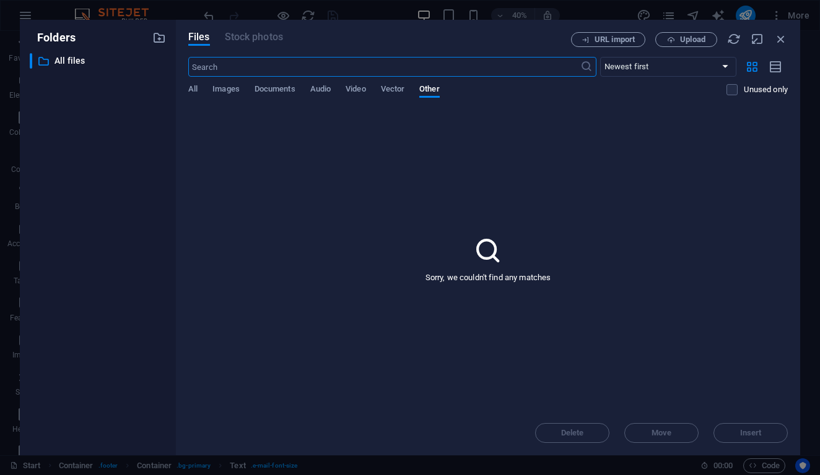
scroll to position [2739, 0]
click at [285, 95] on span "Documents" at bounding box center [274, 90] width 41 height 17
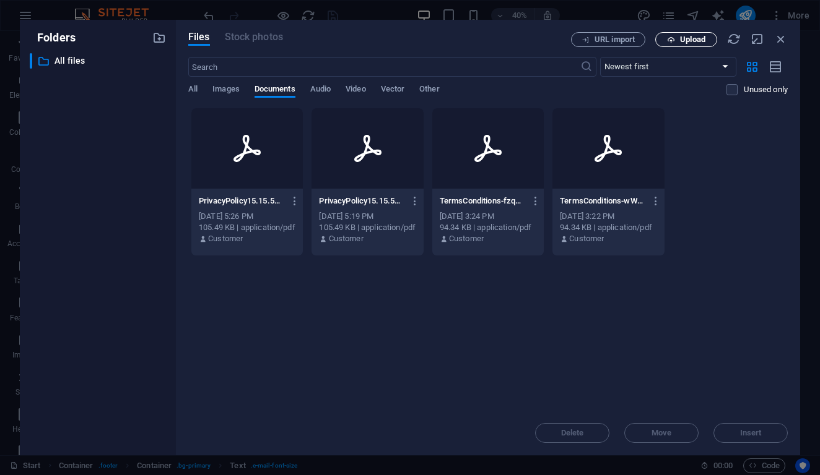
click at [687, 45] on button "Upload" at bounding box center [686, 39] width 62 height 15
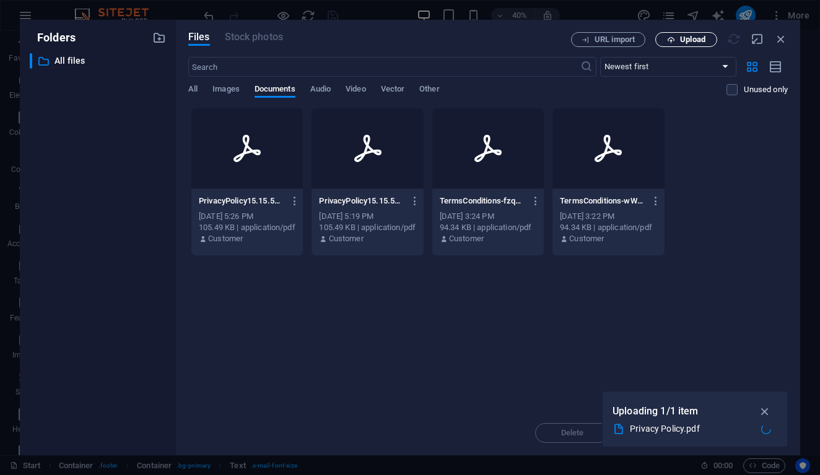
scroll to position [3203, 0]
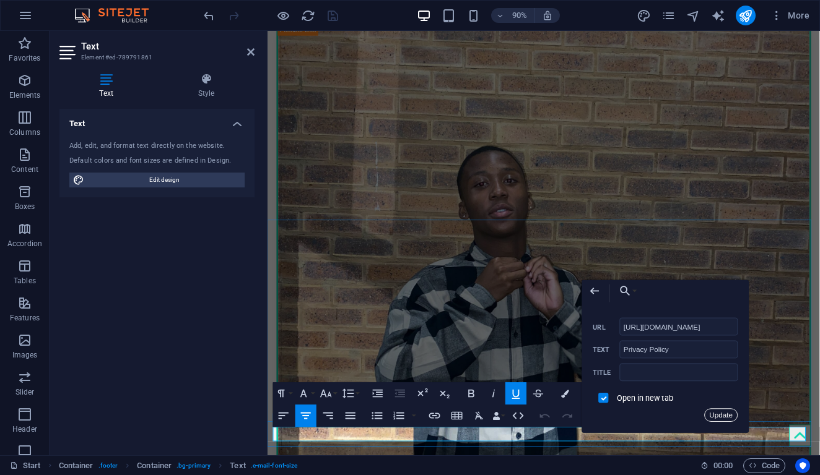
click at [708, 412] on button "Update" at bounding box center [720, 416] width 33 height 14
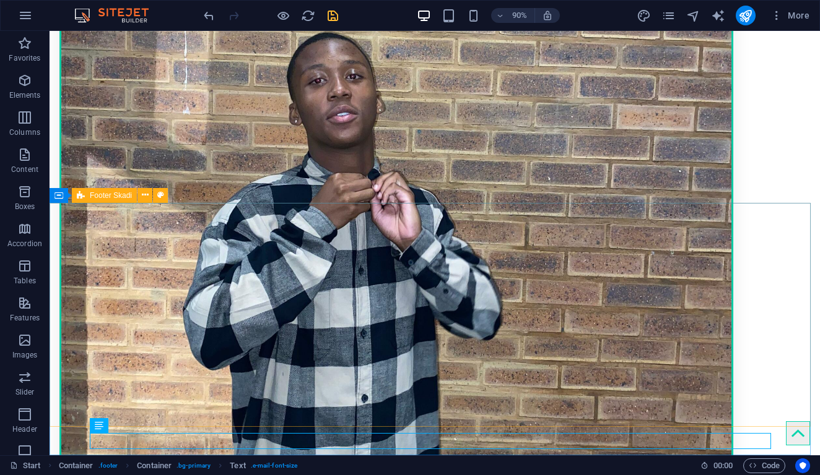
scroll to position [3184, 0]
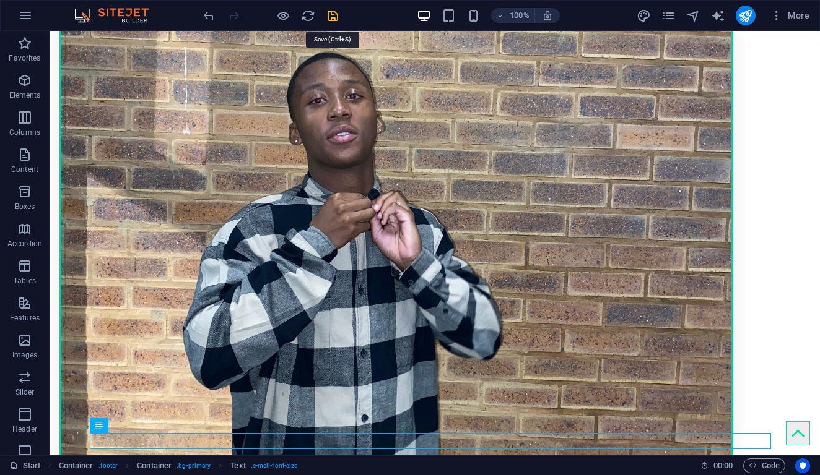
click at [332, 15] on icon "save" at bounding box center [333, 16] width 14 height 14
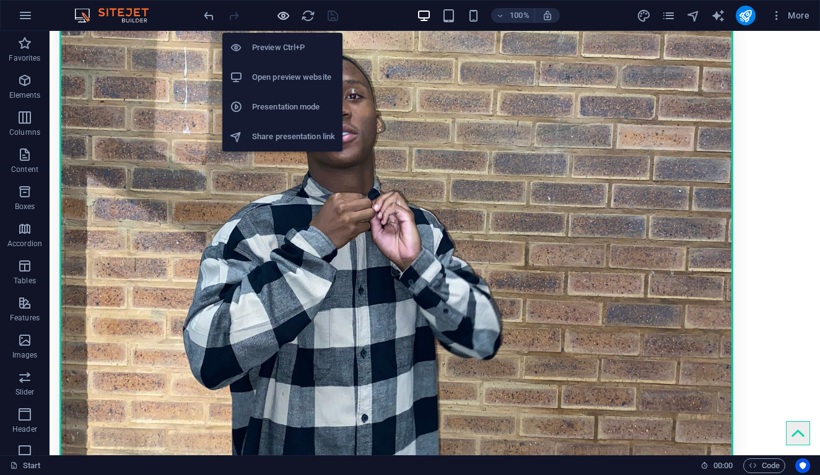
click at [278, 15] on icon "button" at bounding box center [283, 16] width 14 height 14
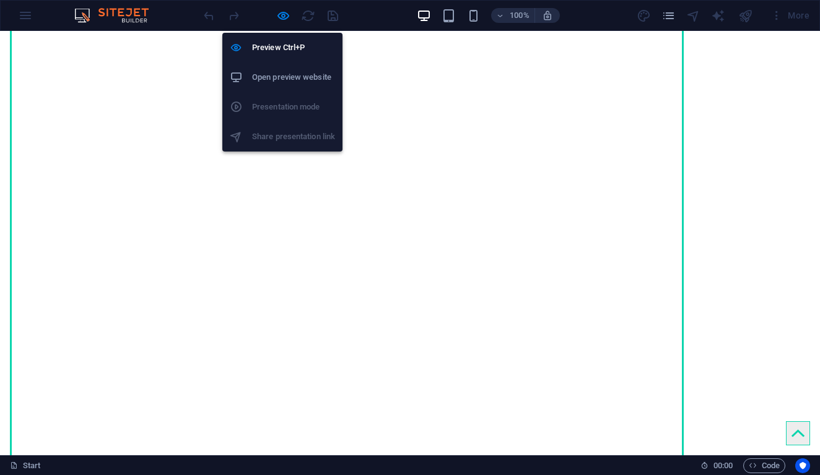
click at [300, 72] on h6 "Open preview website" at bounding box center [293, 77] width 83 height 15
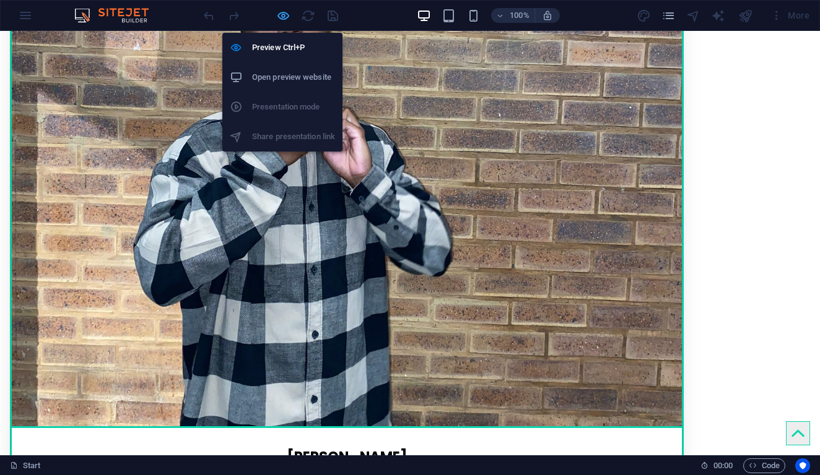
click at [287, 15] on icon "button" at bounding box center [283, 16] width 14 height 14
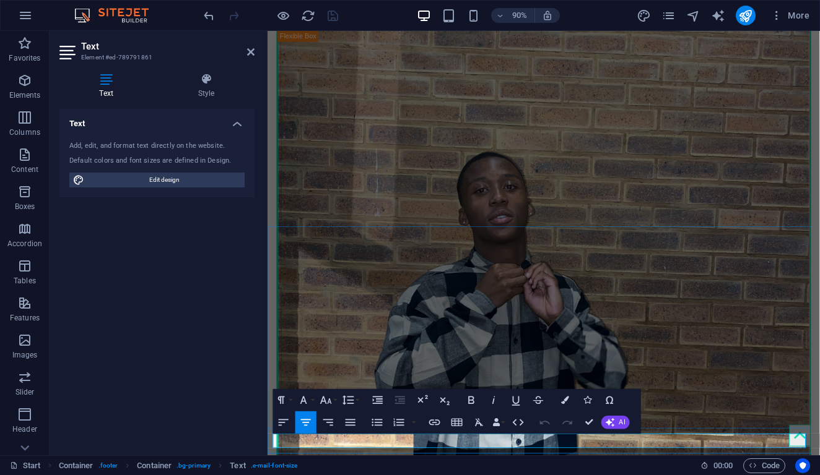
click at [661, 422] on icon "button" at bounding box center [661, 416] width 14 height 14
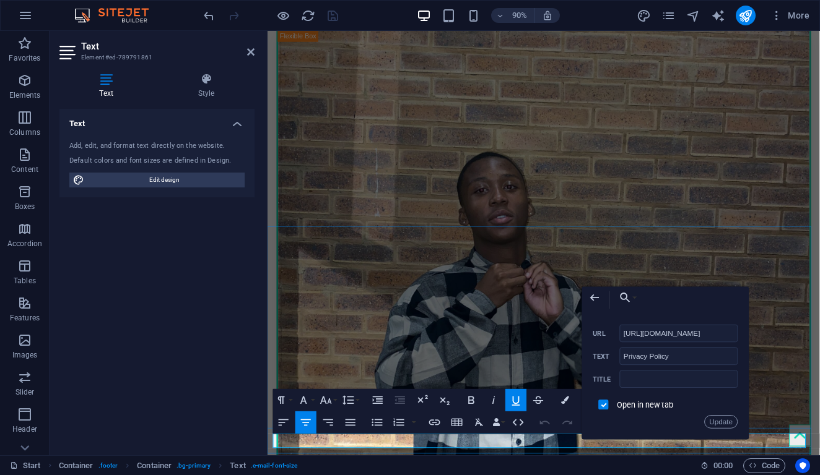
scroll to position [0, 267]
click at [630, 297] on icon "button" at bounding box center [625, 299] width 14 height 14
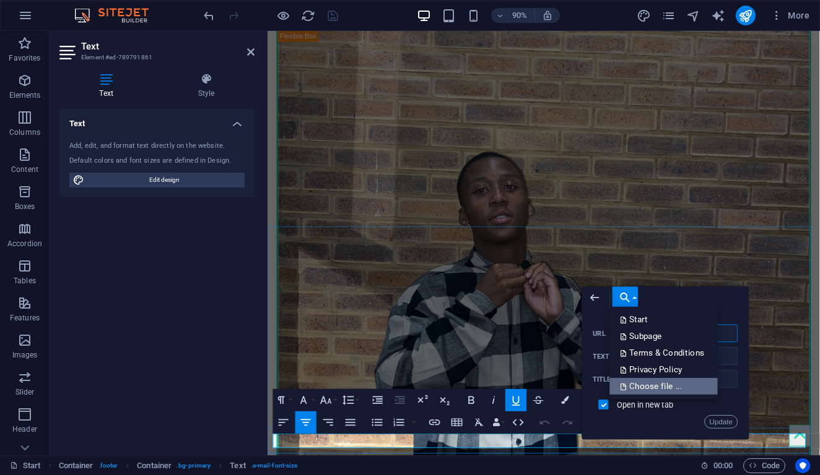
click at [669, 381] on p "Choose file ..." at bounding box center [652, 386] width 64 height 17
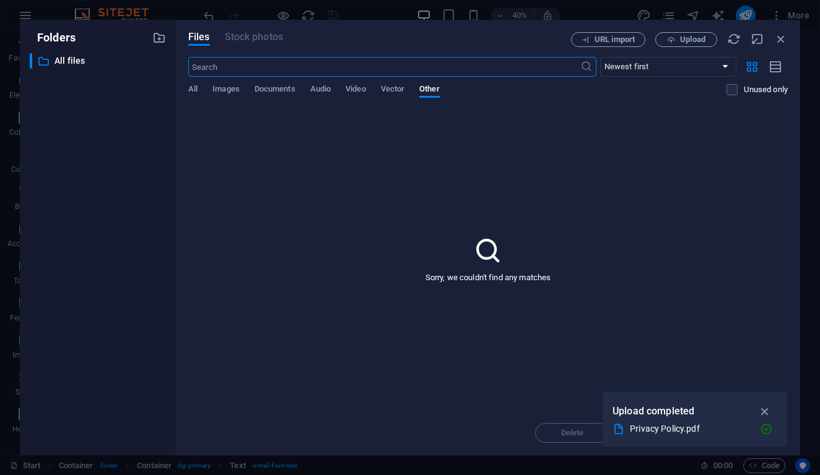
scroll to position [2739, 0]
click at [277, 89] on span "Documents" at bounding box center [274, 90] width 41 height 17
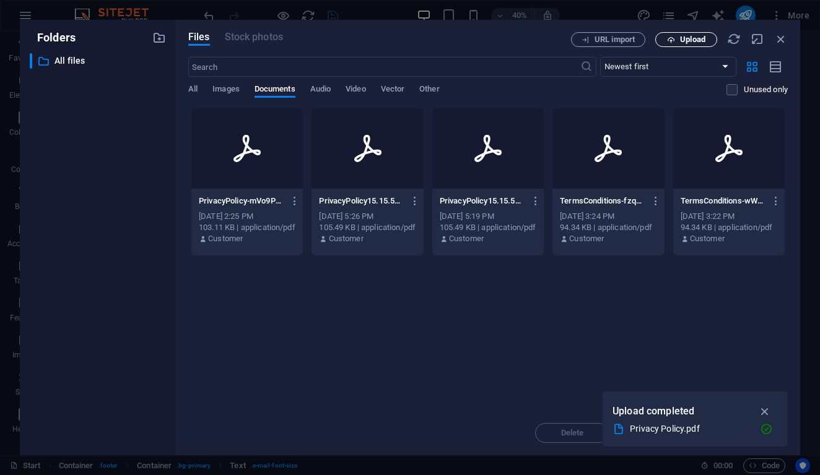
click at [688, 37] on span "Upload" at bounding box center [692, 39] width 25 height 7
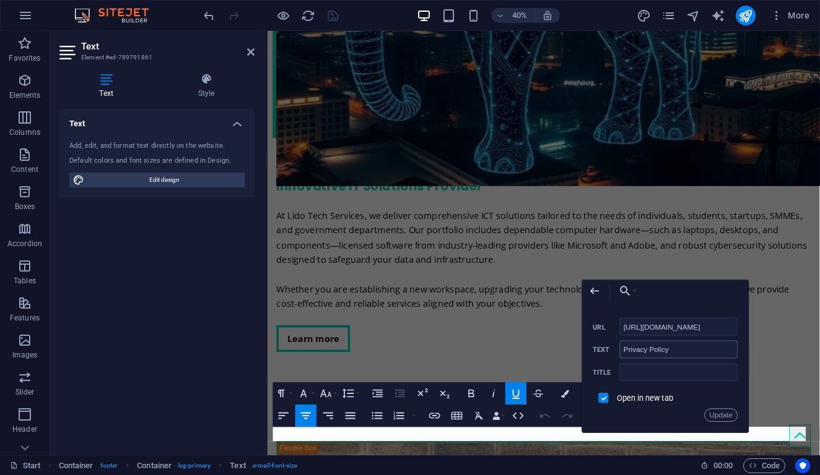
scroll to position [3203, 0]
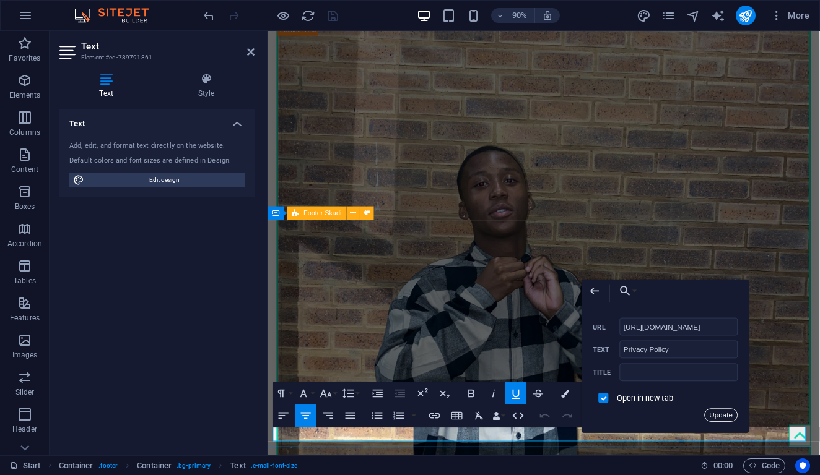
click at [726, 415] on button "Update" at bounding box center [720, 416] width 33 height 14
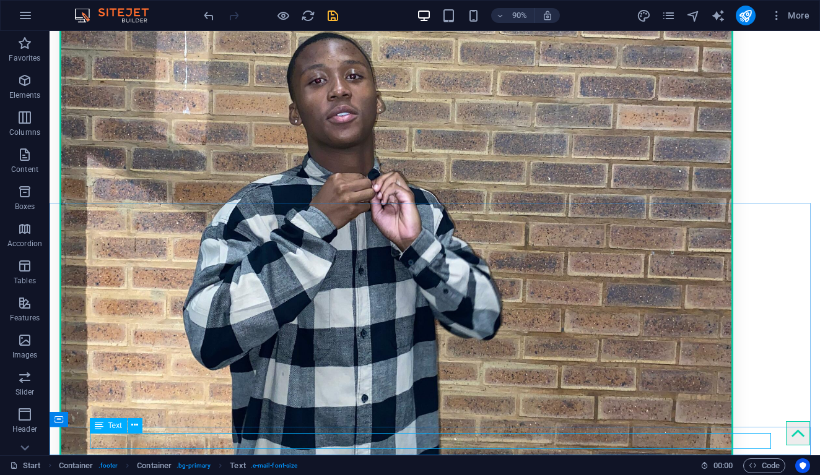
scroll to position [3184, 0]
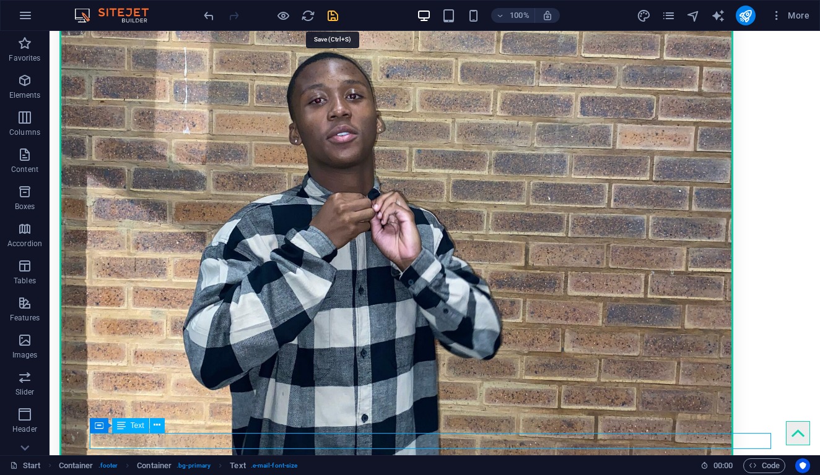
click at [333, 20] on icon "save" at bounding box center [333, 16] width 14 height 14
checkbox input "false"
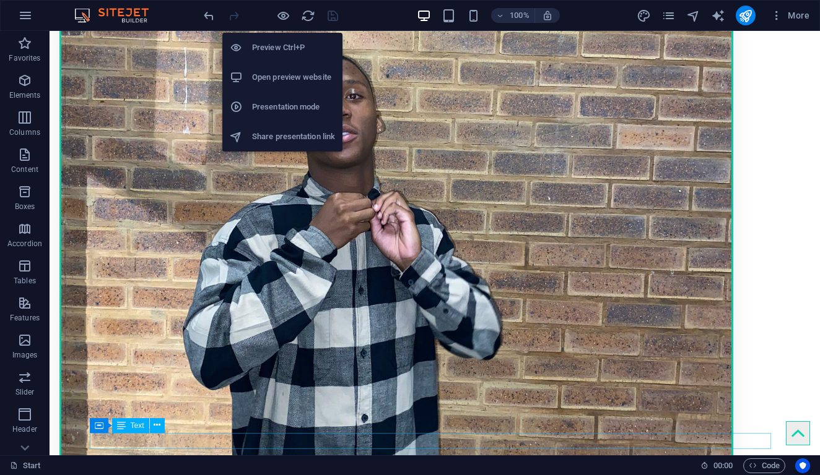
click at [291, 82] on h6 "Open preview website" at bounding box center [293, 77] width 83 height 15
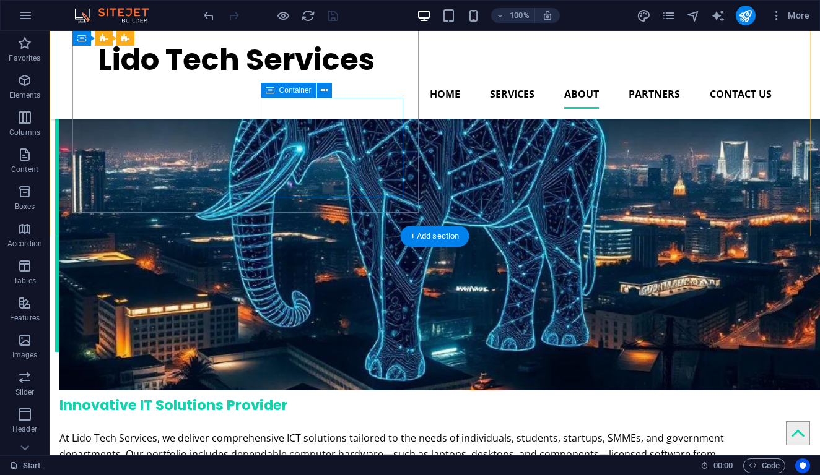
scroll to position [2276, 0]
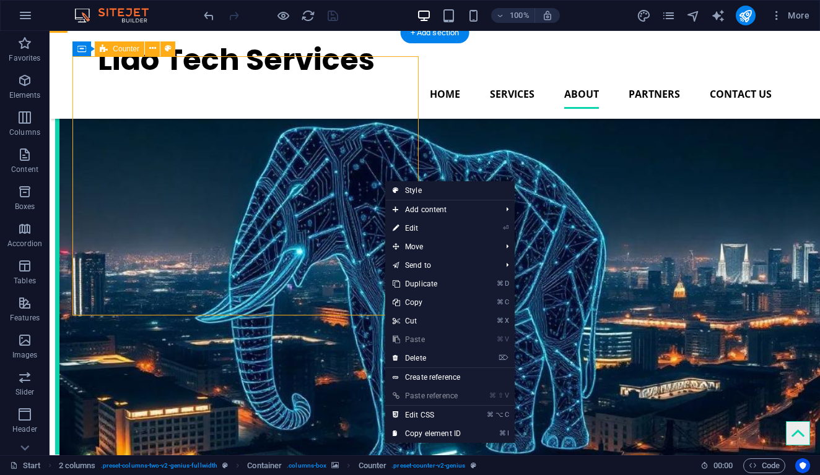
drag, startPoint x: 384, startPoint y: 180, endPoint x: 457, endPoint y: 231, distance: 89.5
click at [441, 363] on link "⌦ Delete" at bounding box center [426, 358] width 83 height 19
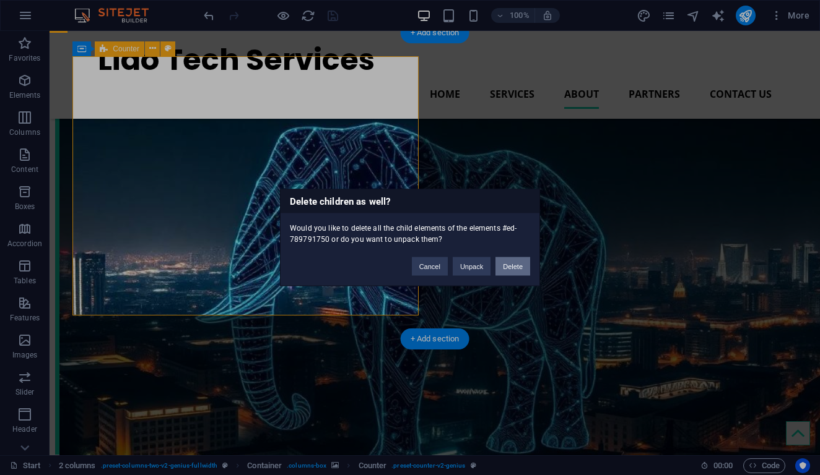
click at [502, 266] on button "Delete" at bounding box center [512, 267] width 35 height 19
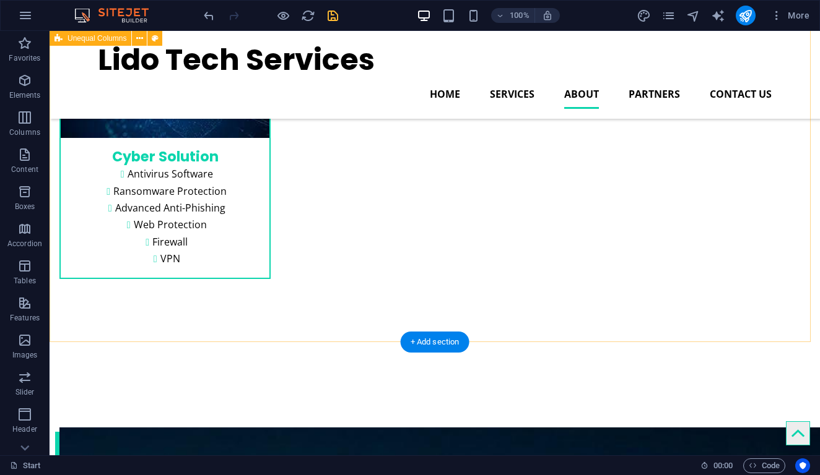
scroll to position [2160, 0]
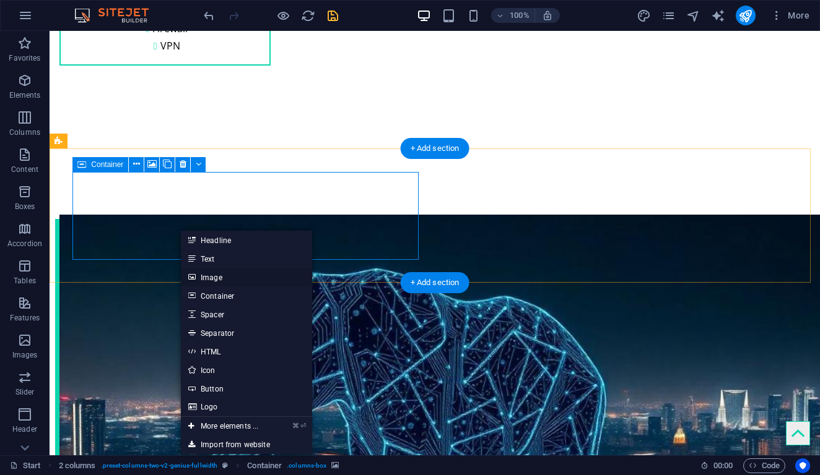
click at [209, 279] on link "Image" at bounding box center [246, 277] width 131 height 19
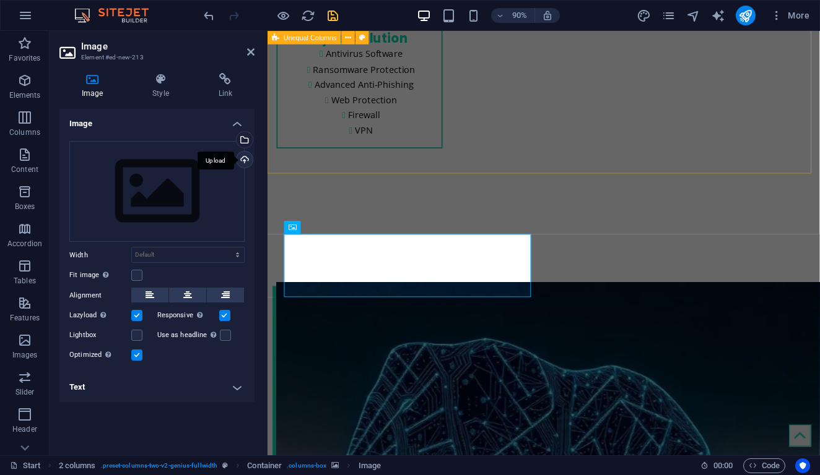
click at [246, 161] on div "Upload" at bounding box center [243, 161] width 19 height 19
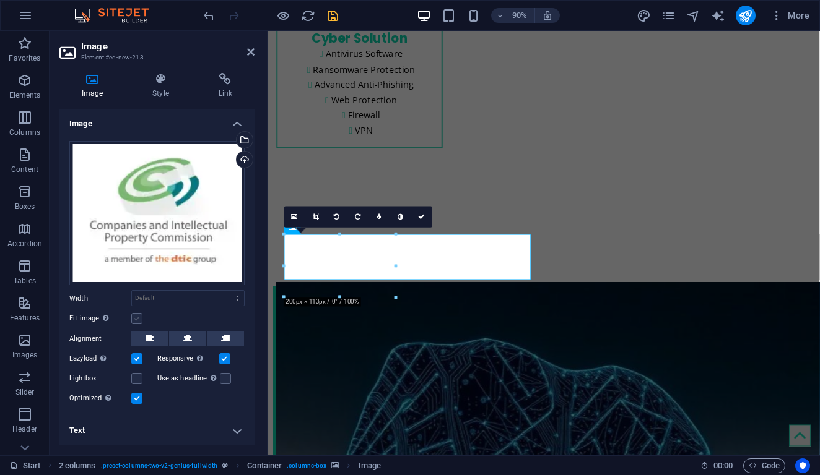
click at [141, 317] on label at bounding box center [136, 318] width 11 height 11
click at [0, 0] on input "Fit image Automatically fit image to a fixed width and height" at bounding box center [0, 0] width 0 height 0
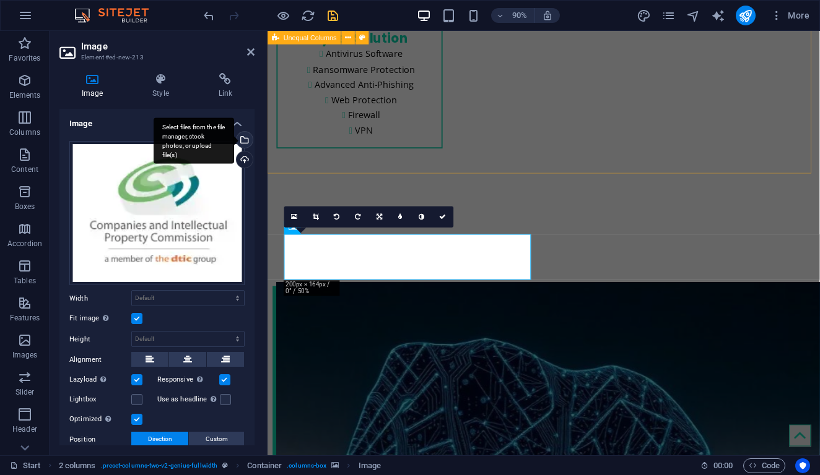
click at [245, 141] on div "Select files from the file manager, stock photos, or upload file(s)" at bounding box center [243, 141] width 19 height 19
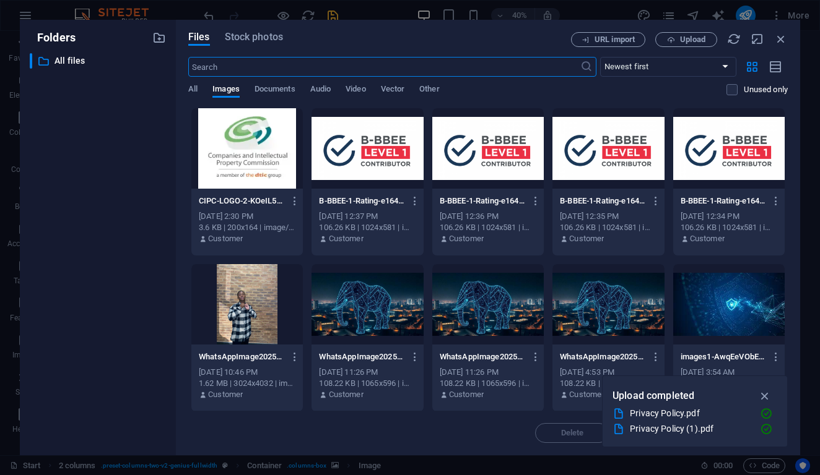
click at [225, 183] on div at bounding box center [246, 148] width 111 height 80
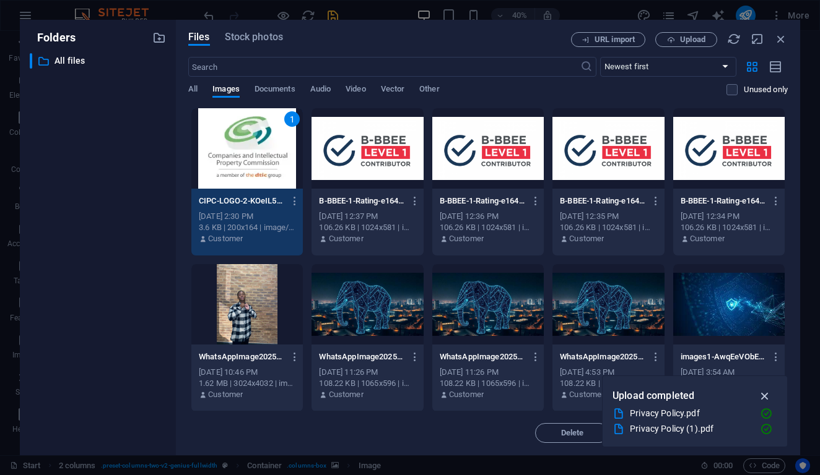
click at [769, 392] on icon "button" at bounding box center [765, 396] width 14 height 14
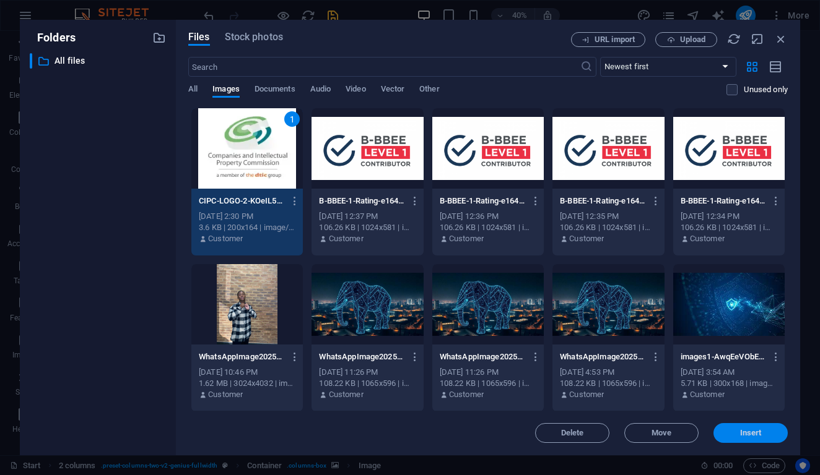
click at [743, 439] on button "Insert" at bounding box center [750, 433] width 74 height 20
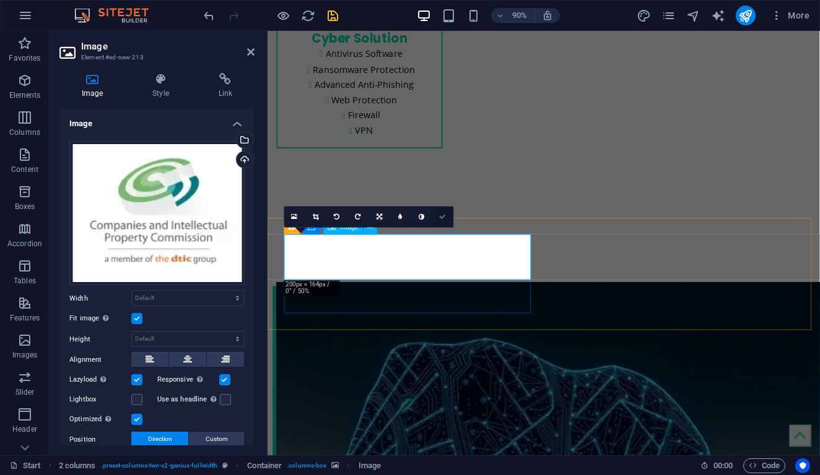
click at [441, 217] on icon at bounding box center [443, 217] width 7 height 7
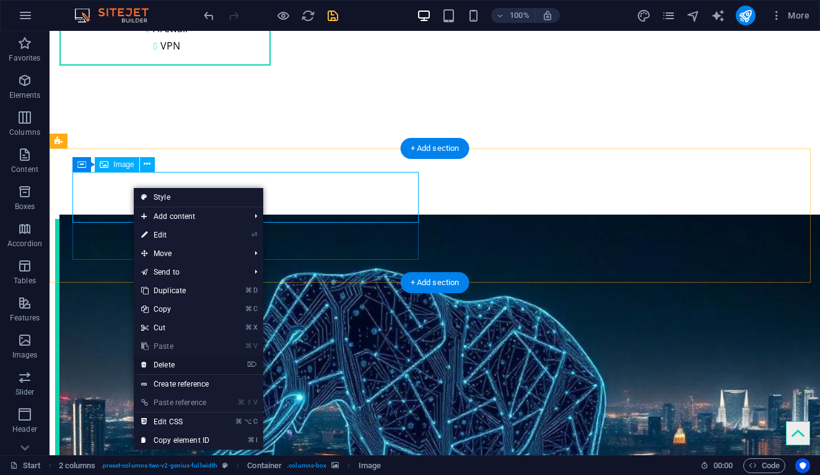
click at [145, 370] on icon at bounding box center [144, 365] width 6 height 19
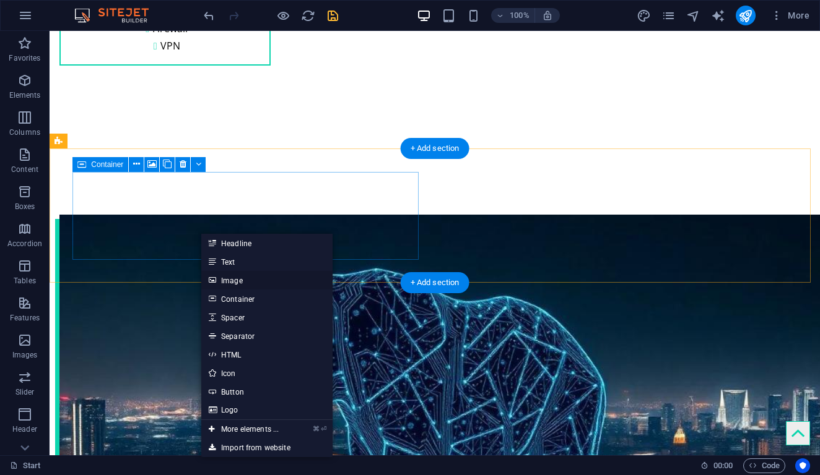
click at [240, 278] on link "Image" at bounding box center [266, 280] width 131 height 19
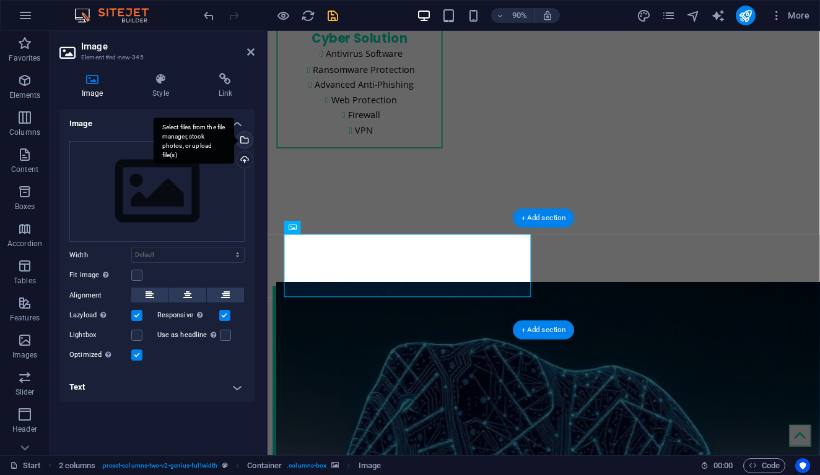
click at [245, 139] on div "Select files from the file manager, stock photos, or upload file(s)" at bounding box center [243, 141] width 19 height 19
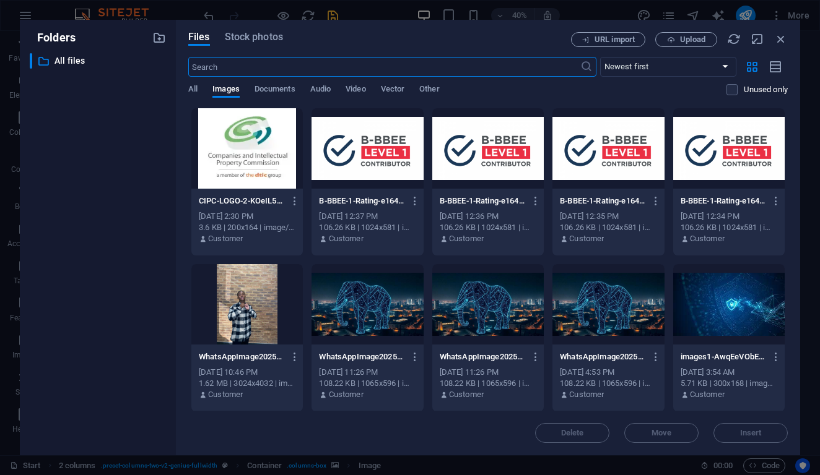
click at [259, 157] on div at bounding box center [246, 148] width 111 height 80
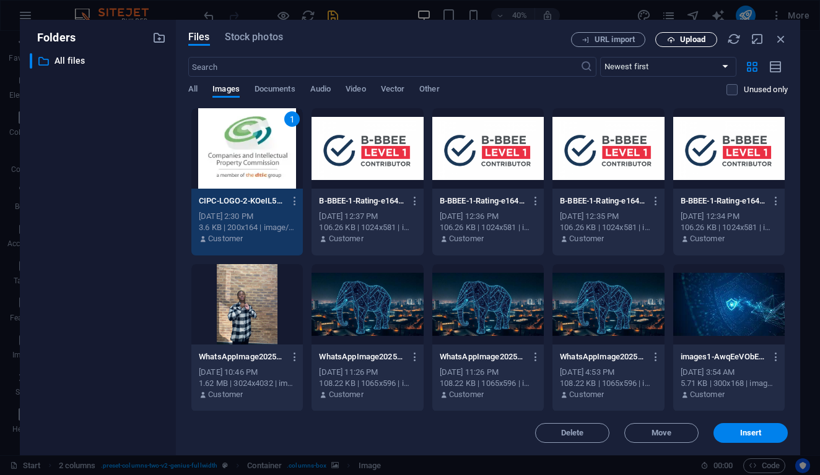
click at [680, 38] on span "Upload" at bounding box center [692, 39] width 25 height 7
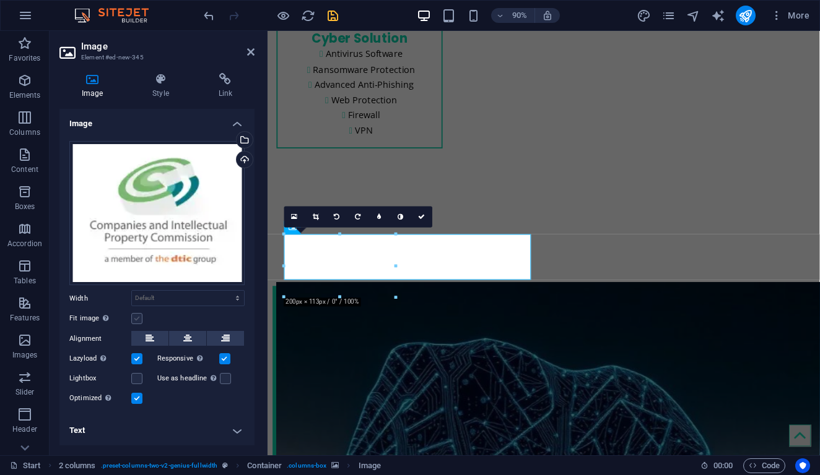
click at [139, 316] on label at bounding box center [136, 318] width 11 height 11
click at [0, 0] on input "Fit image Automatically fit image to a fixed width and height" at bounding box center [0, 0] width 0 height 0
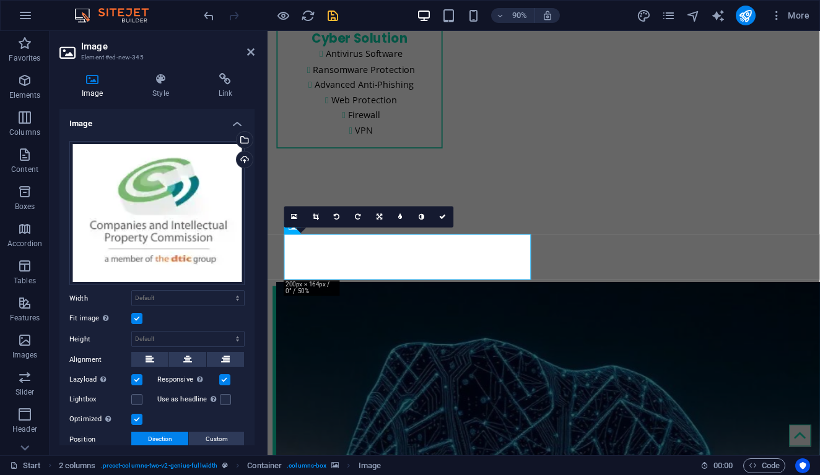
click at [136, 319] on label at bounding box center [136, 318] width 11 height 11
click at [0, 0] on input "Fit image Automatically fit image to a fixed width and height" at bounding box center [0, 0] width 0 height 0
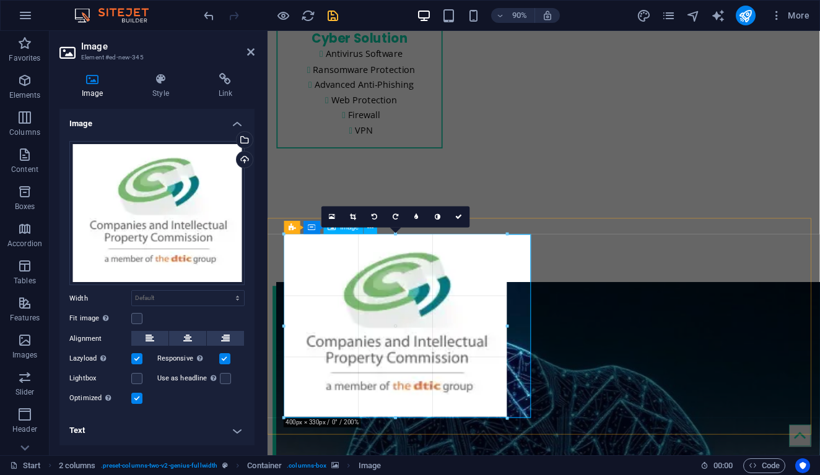
drag, startPoint x: 339, startPoint y: 258, endPoint x: 571, endPoint y: 287, distance: 233.3
type input "400"
select select "px"
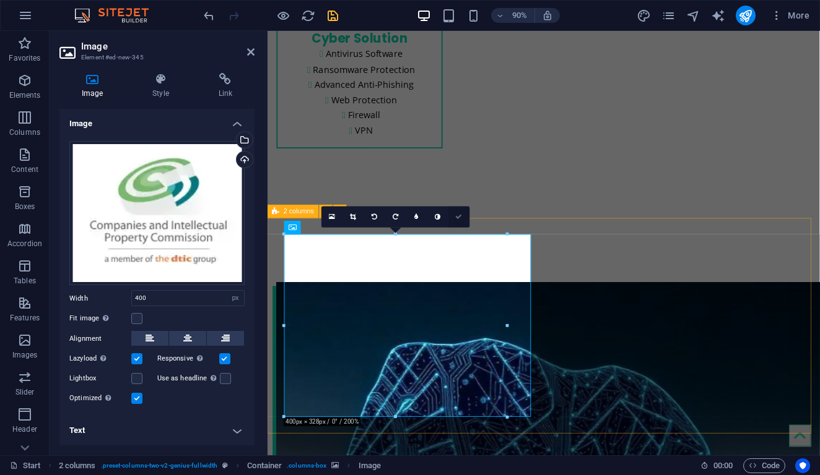
click at [461, 217] on icon at bounding box center [459, 217] width 7 height 7
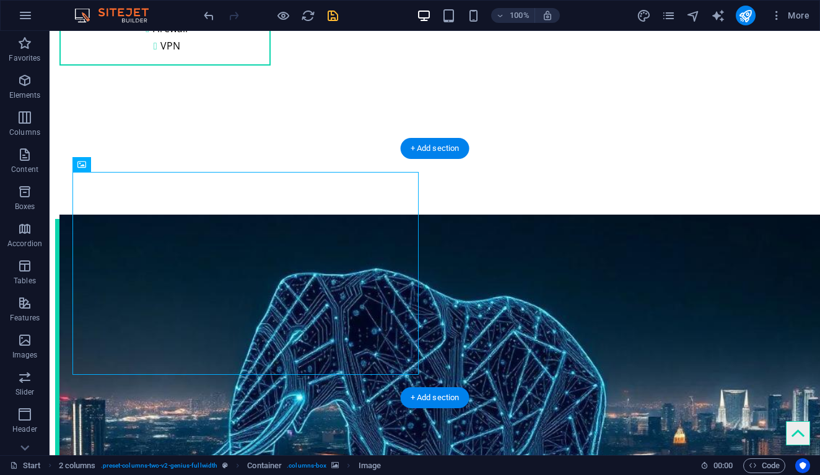
scroll to position [2178, 0]
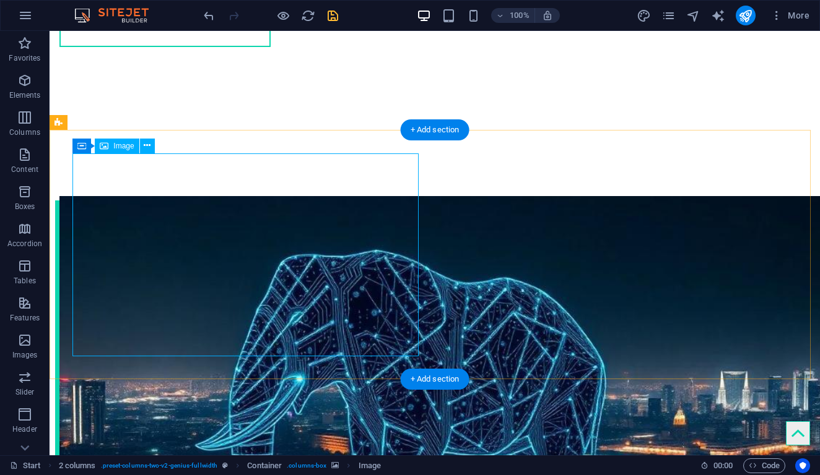
select select "px"
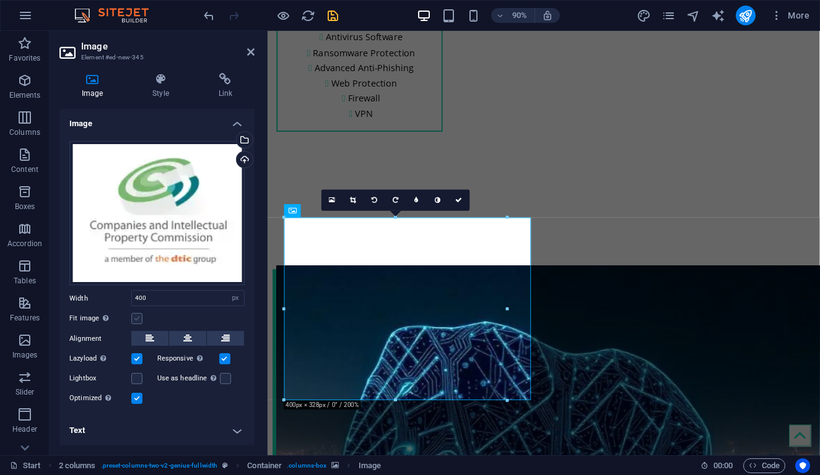
click at [142, 320] on label at bounding box center [136, 318] width 11 height 11
click at [0, 0] on input "Fit image Automatically fit image to a fixed width and height" at bounding box center [0, 0] width 0 height 0
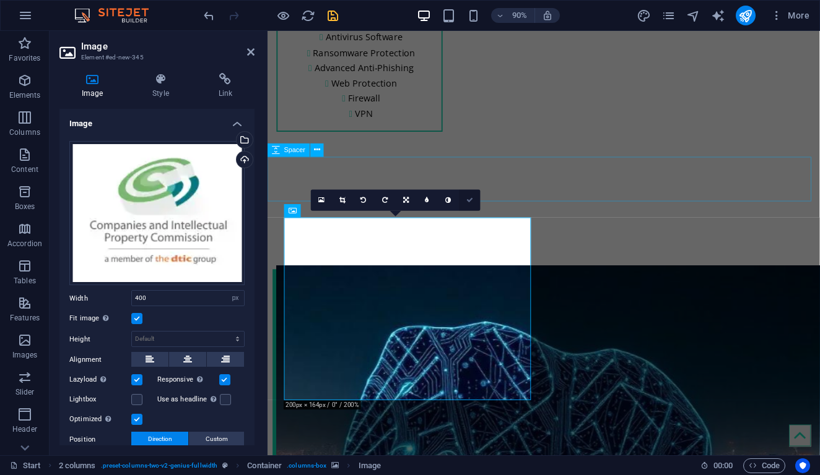
drag, startPoint x: 467, startPoint y: 197, endPoint x: 418, endPoint y: 167, distance: 57.9
click at [467, 197] on icon at bounding box center [469, 200] width 7 height 7
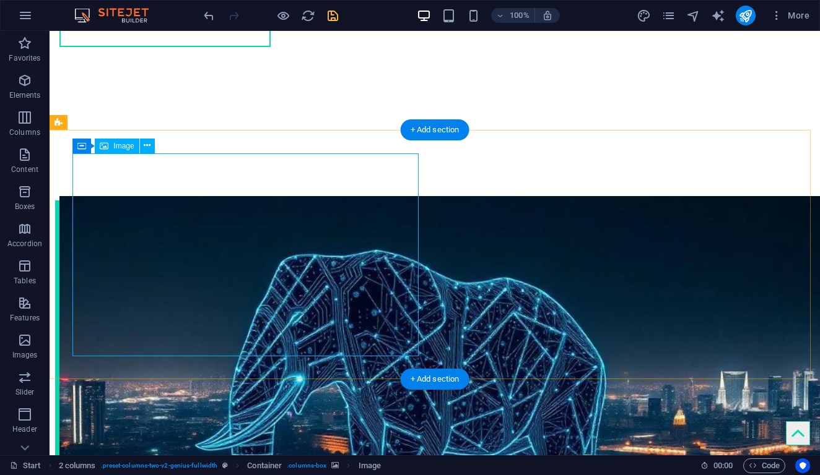
select select "px"
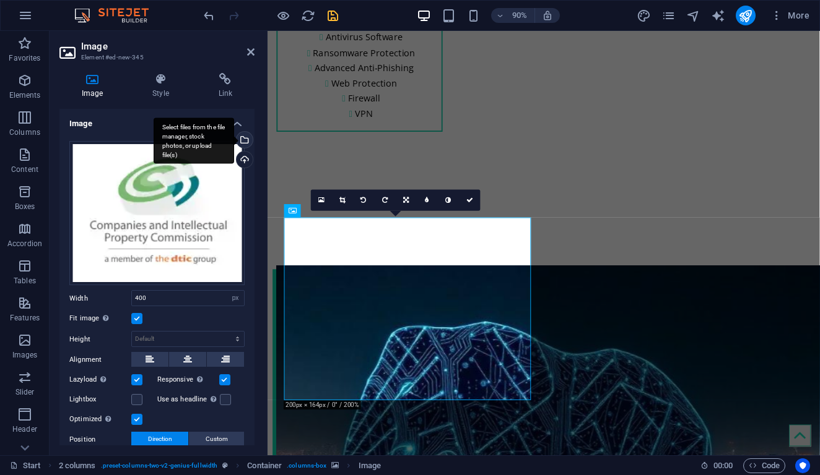
click at [243, 141] on div "Select files from the file manager, stock photos, or upload file(s)" at bounding box center [243, 141] width 19 height 19
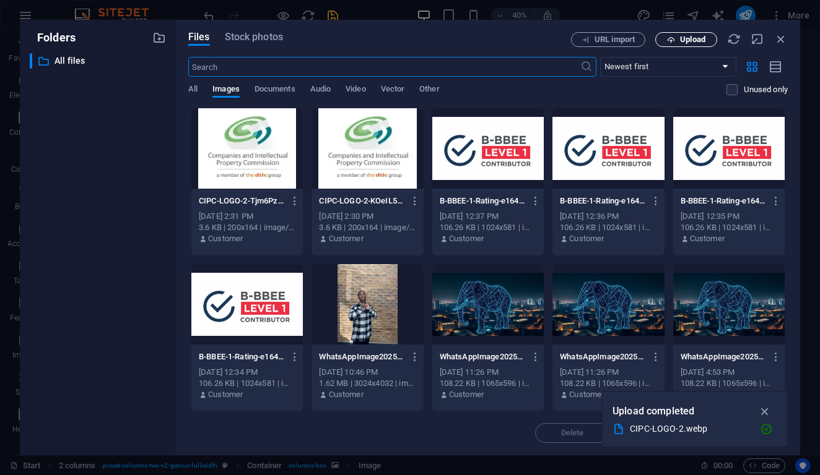
click at [675, 41] on span "Upload" at bounding box center [686, 40] width 51 height 8
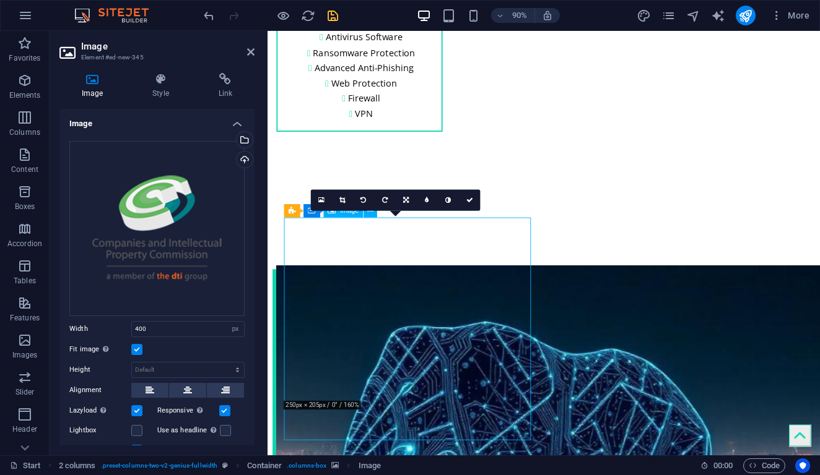
drag, startPoint x: 560, startPoint y: 382, endPoint x: 550, endPoint y: 378, distance: 10.8
drag, startPoint x: 560, startPoint y: 378, endPoint x: 553, endPoint y: 373, distance: 8.4
click at [140, 347] on label at bounding box center [136, 349] width 11 height 11
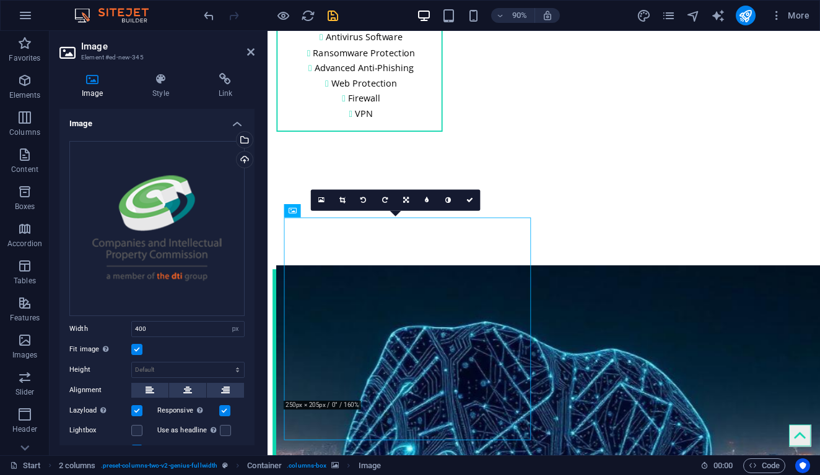
click at [0, 0] on input "Fit image Automatically fit image to a fixed width and height" at bounding box center [0, 0] width 0 height 0
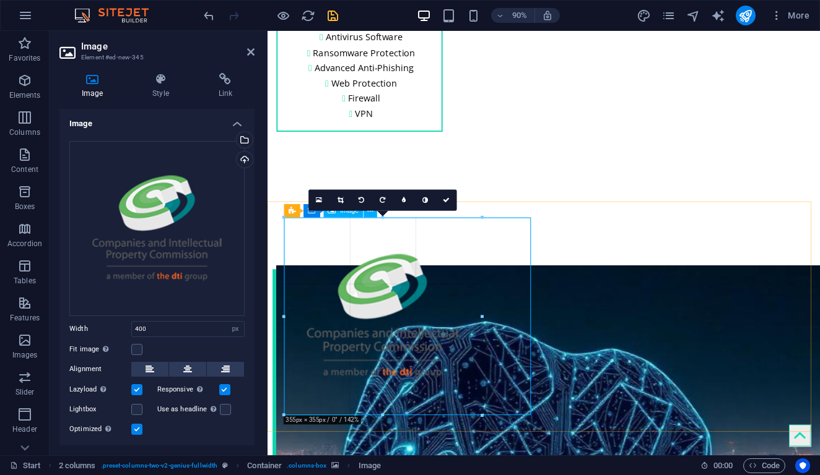
drag, startPoint x: 508, startPoint y: 330, endPoint x: 479, endPoint y: 319, distance: 30.6
type input "355"
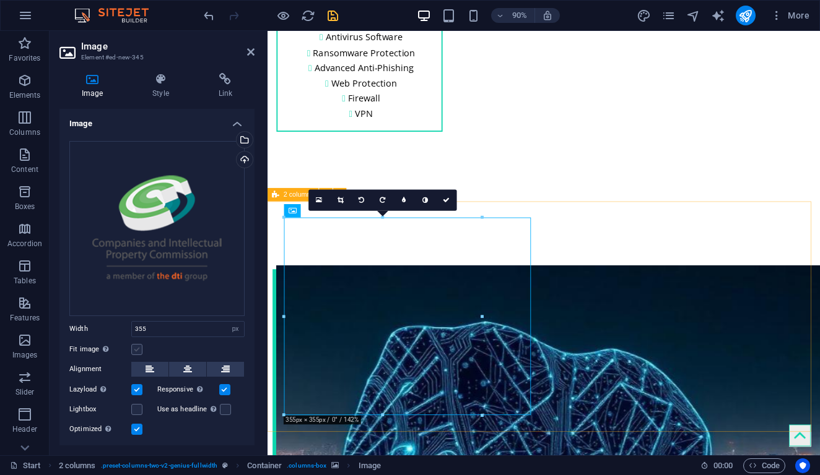
click at [134, 347] on label at bounding box center [136, 349] width 11 height 11
click at [0, 0] on input "Fit image Automatically fit image to a fixed width and height" at bounding box center [0, 0] width 0 height 0
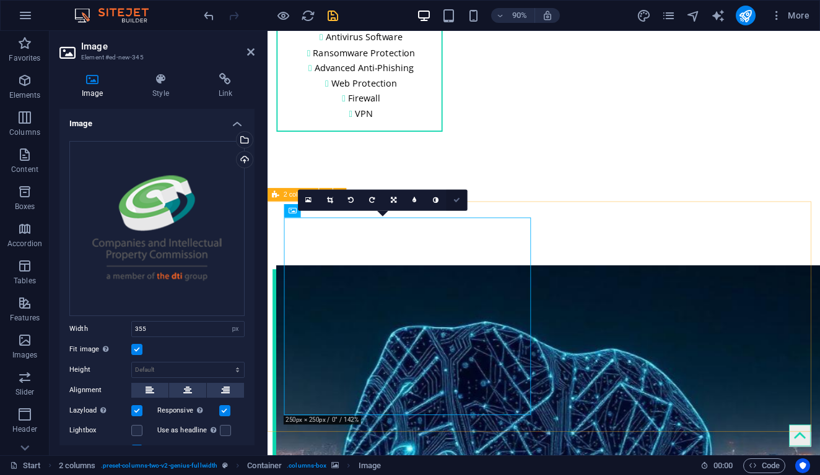
click at [456, 197] on icon at bounding box center [457, 200] width 7 height 7
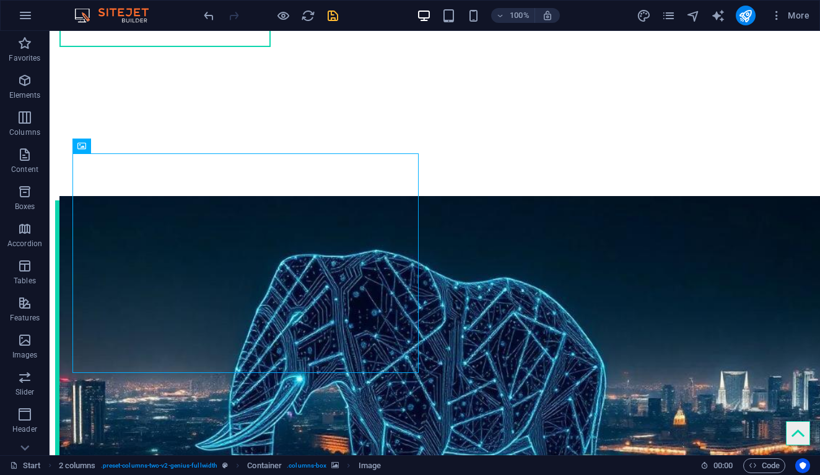
click at [329, 18] on icon "save" at bounding box center [333, 16] width 14 height 14
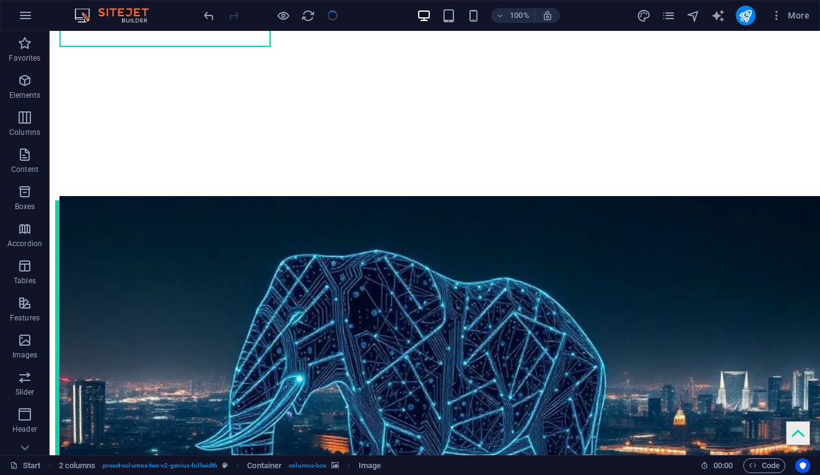
checkbox input "false"
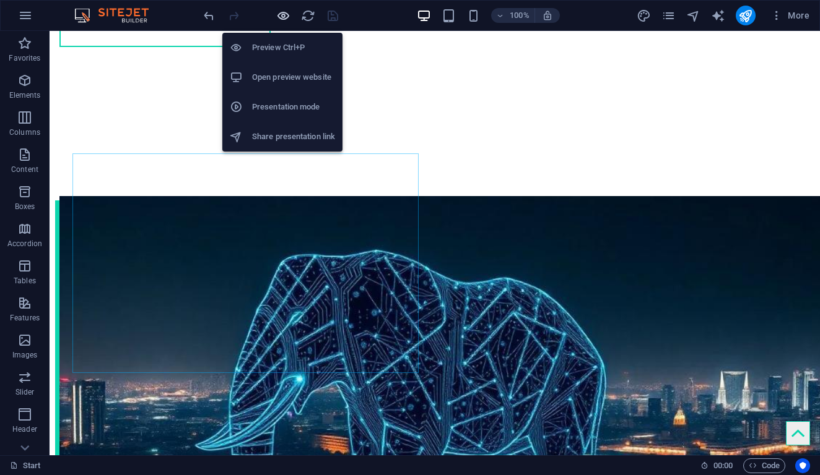
click at [285, 19] on icon "button" at bounding box center [283, 16] width 14 height 14
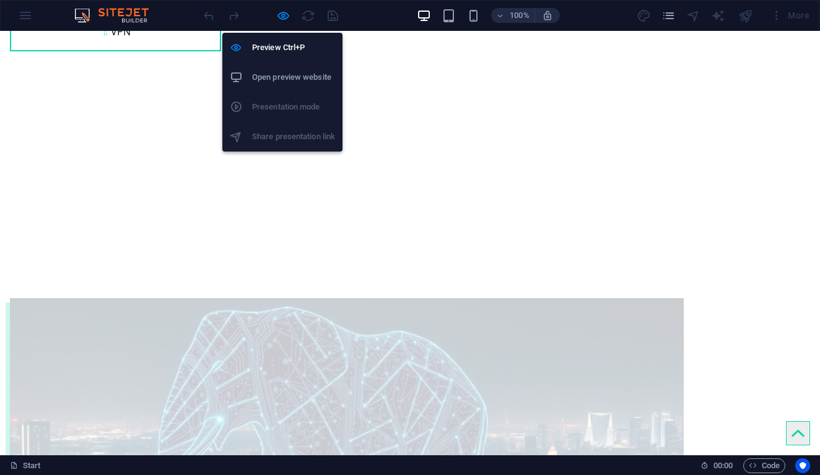
click at [304, 82] on h6 "Open preview website" at bounding box center [293, 77] width 83 height 15
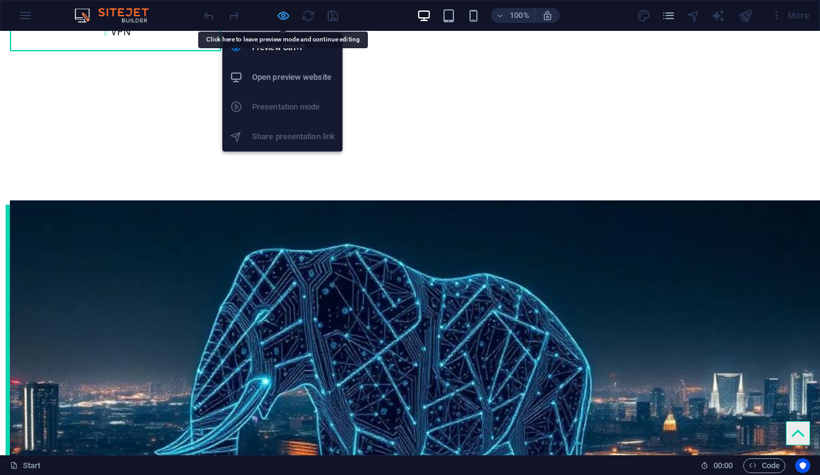
click at [286, 18] on icon "button" at bounding box center [283, 16] width 14 height 14
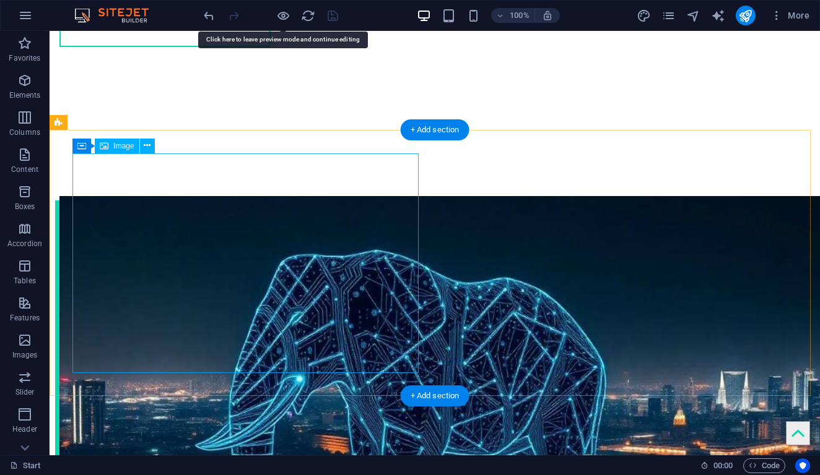
select select "px"
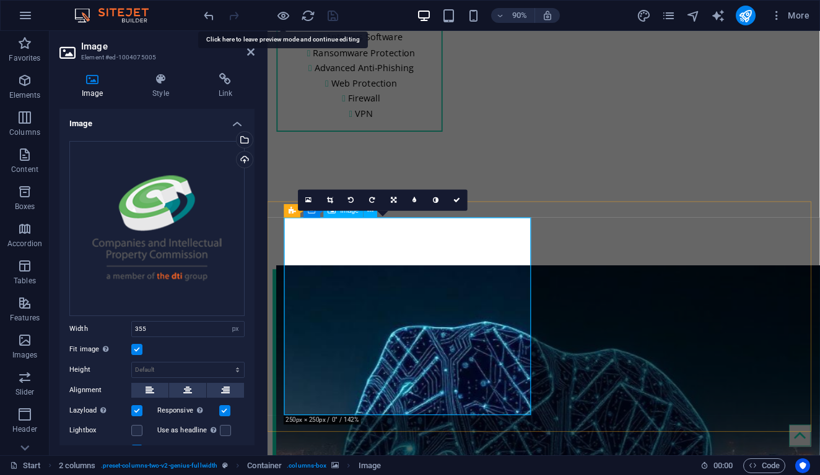
click at [137, 344] on label at bounding box center [136, 349] width 11 height 11
click at [0, 0] on input "Fit image Automatically fit image to a fixed width and height" at bounding box center [0, 0] width 0 height 0
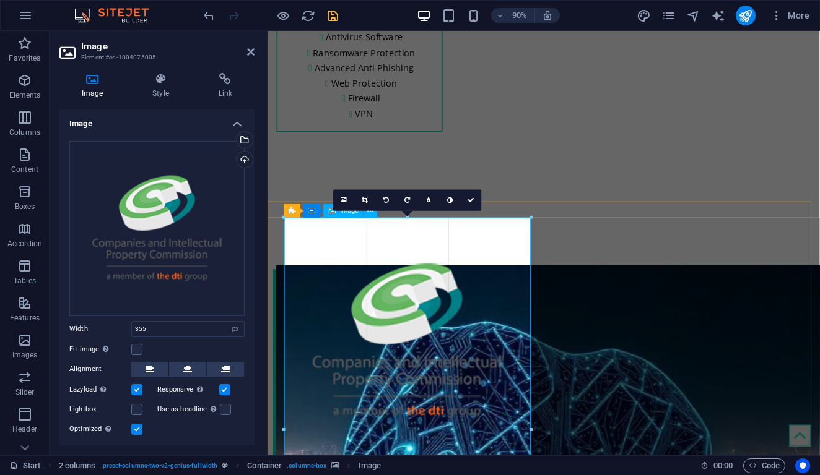
drag, startPoint x: 482, startPoint y: 316, endPoint x: 555, endPoint y: 313, distance: 72.5
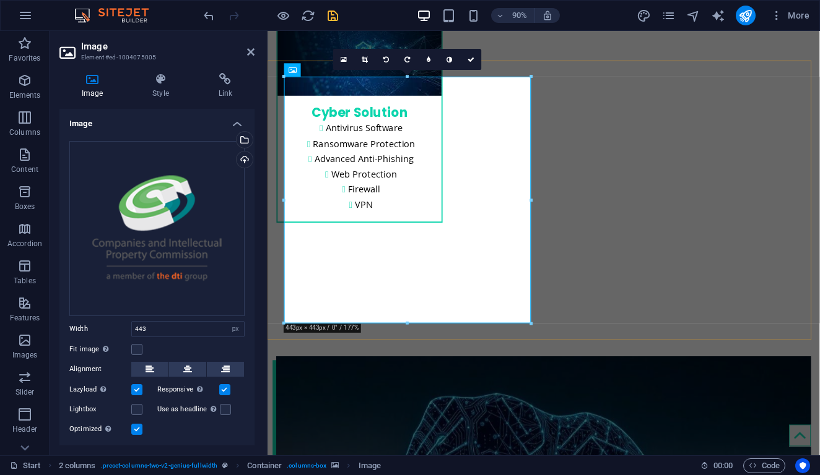
scroll to position [2335, 0]
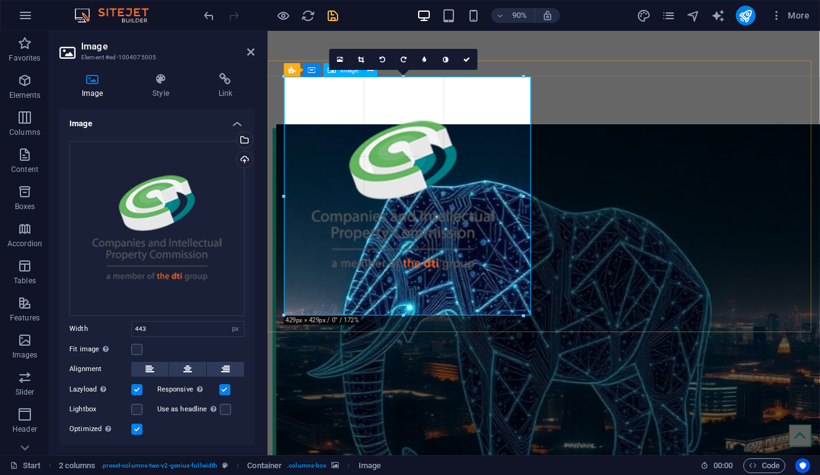
drag, startPoint x: 407, startPoint y: 322, endPoint x: 411, endPoint y: 312, distance: 10.8
type input "429"
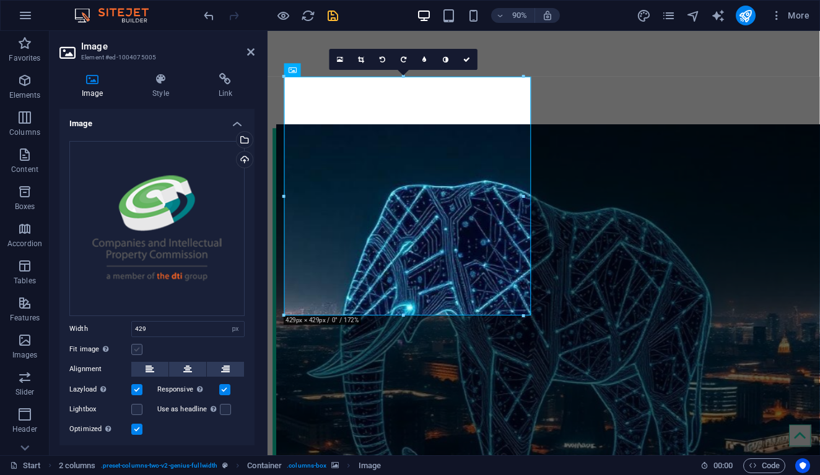
click at [133, 345] on label at bounding box center [136, 349] width 11 height 11
click at [0, 0] on input "Fit image Automatically fit image to a fixed width and height" at bounding box center [0, 0] width 0 height 0
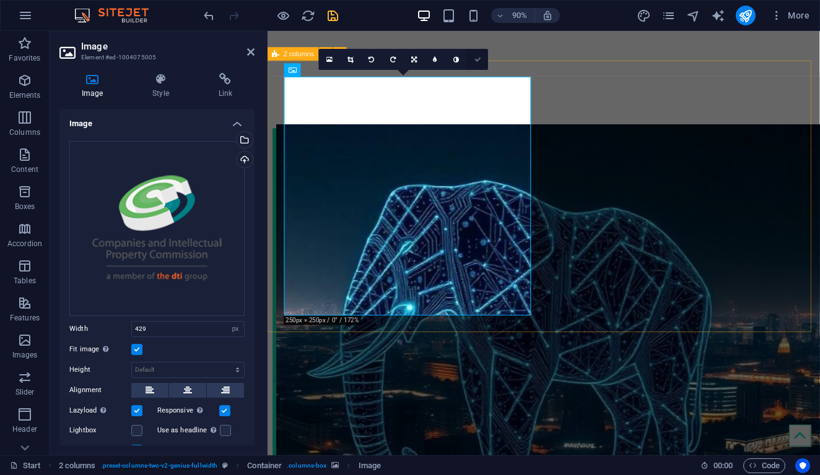
drag, startPoint x: 482, startPoint y: 58, endPoint x: 431, endPoint y: 29, distance: 59.0
click at [482, 58] on link at bounding box center [477, 59] width 21 height 21
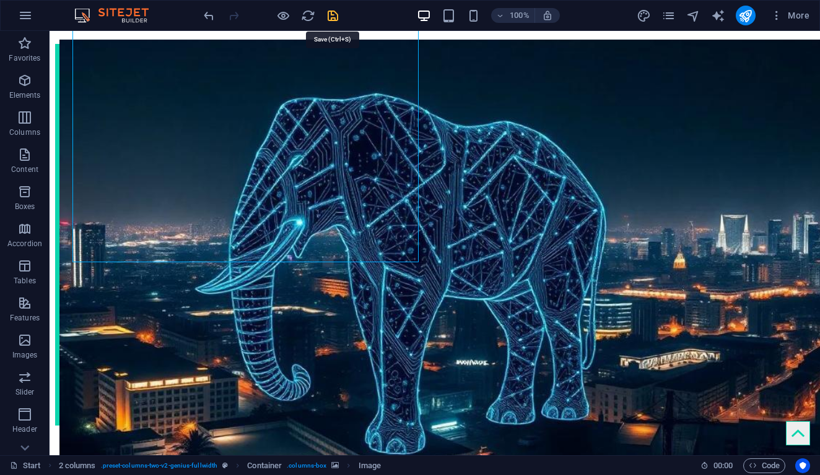
click at [335, 20] on icon "save" at bounding box center [333, 16] width 14 height 14
checkbox input "false"
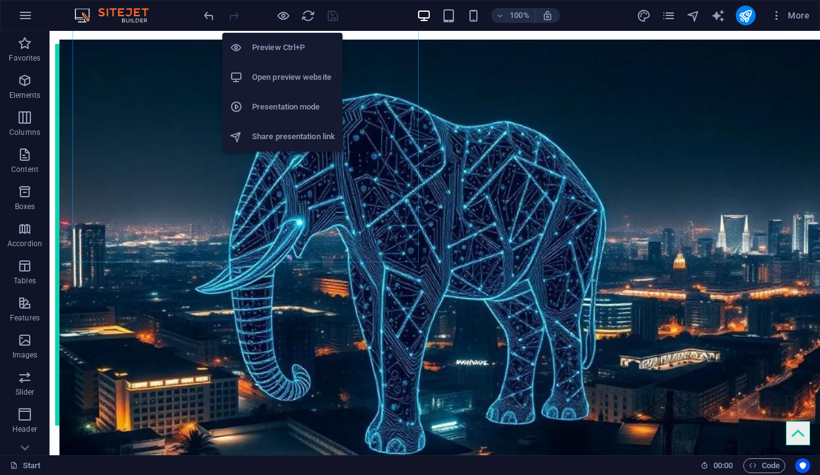
click at [285, 71] on h6 "Open preview website" at bounding box center [293, 77] width 83 height 15
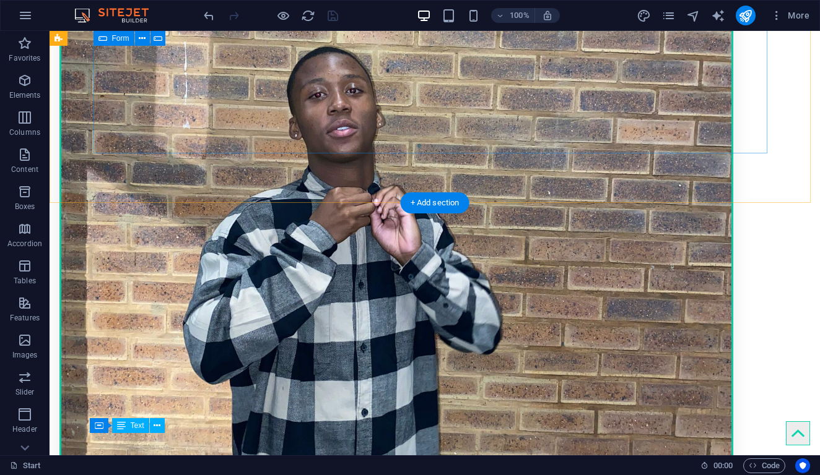
scroll to position [2935, 0]
